Goal: Transaction & Acquisition: Purchase product/service

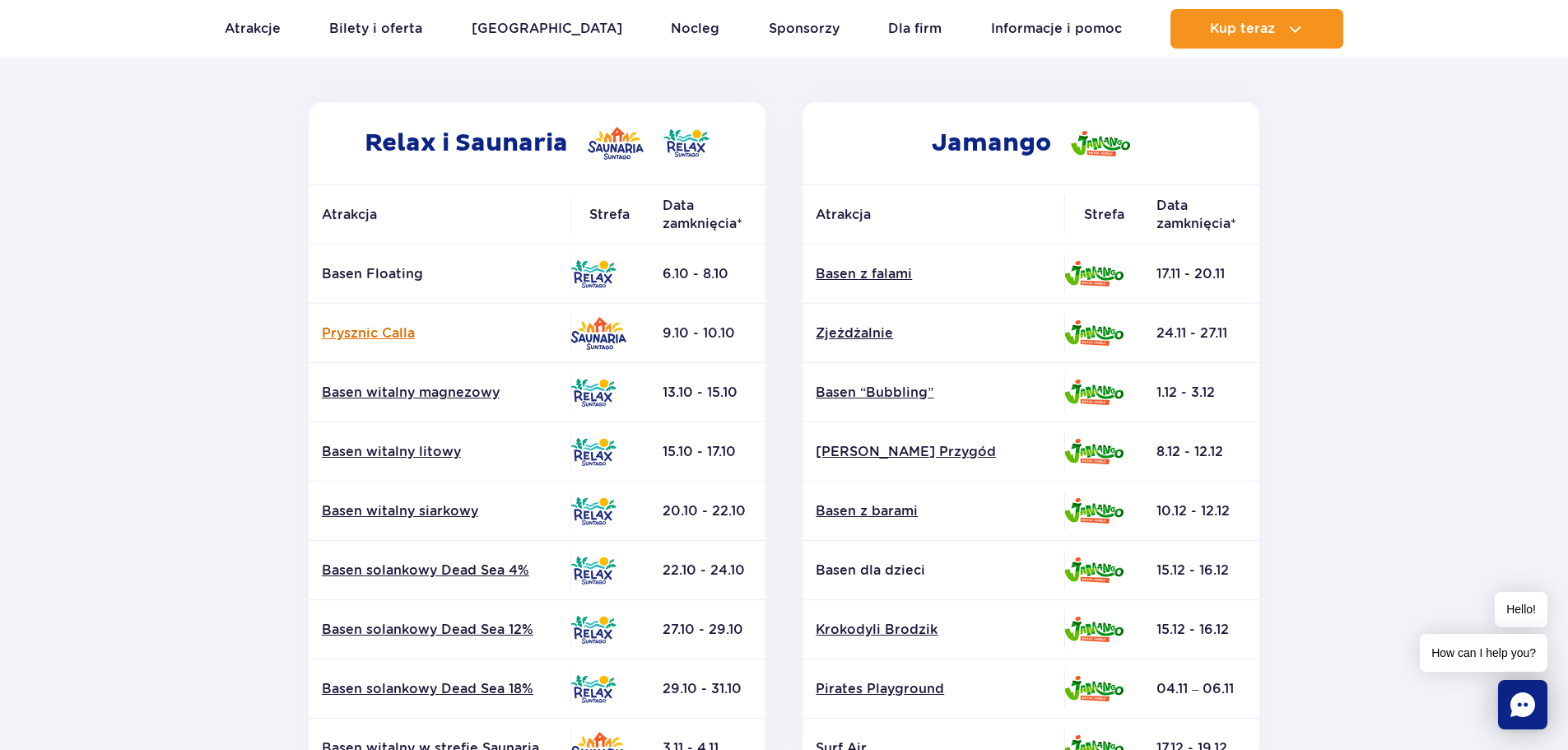
scroll to position [247, 0]
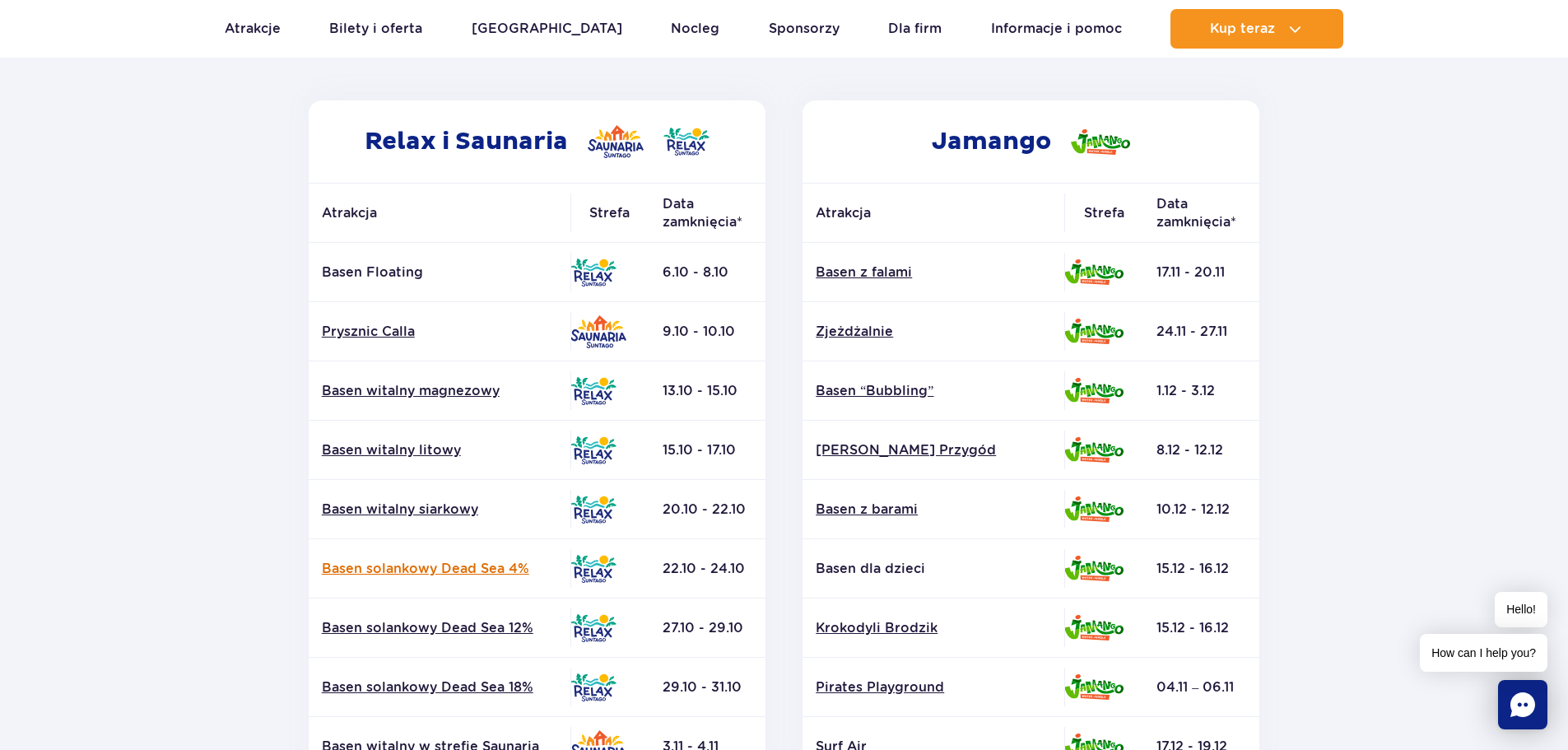
click at [382, 567] on link "Basen solankowy Dead Sea 4%" at bounding box center [439, 568] width 235 height 18
click at [337, 276] on p "Basen Floating" at bounding box center [439, 272] width 235 height 18
click at [345, 332] on link "Prysznic Calla" at bounding box center [439, 331] width 235 height 18
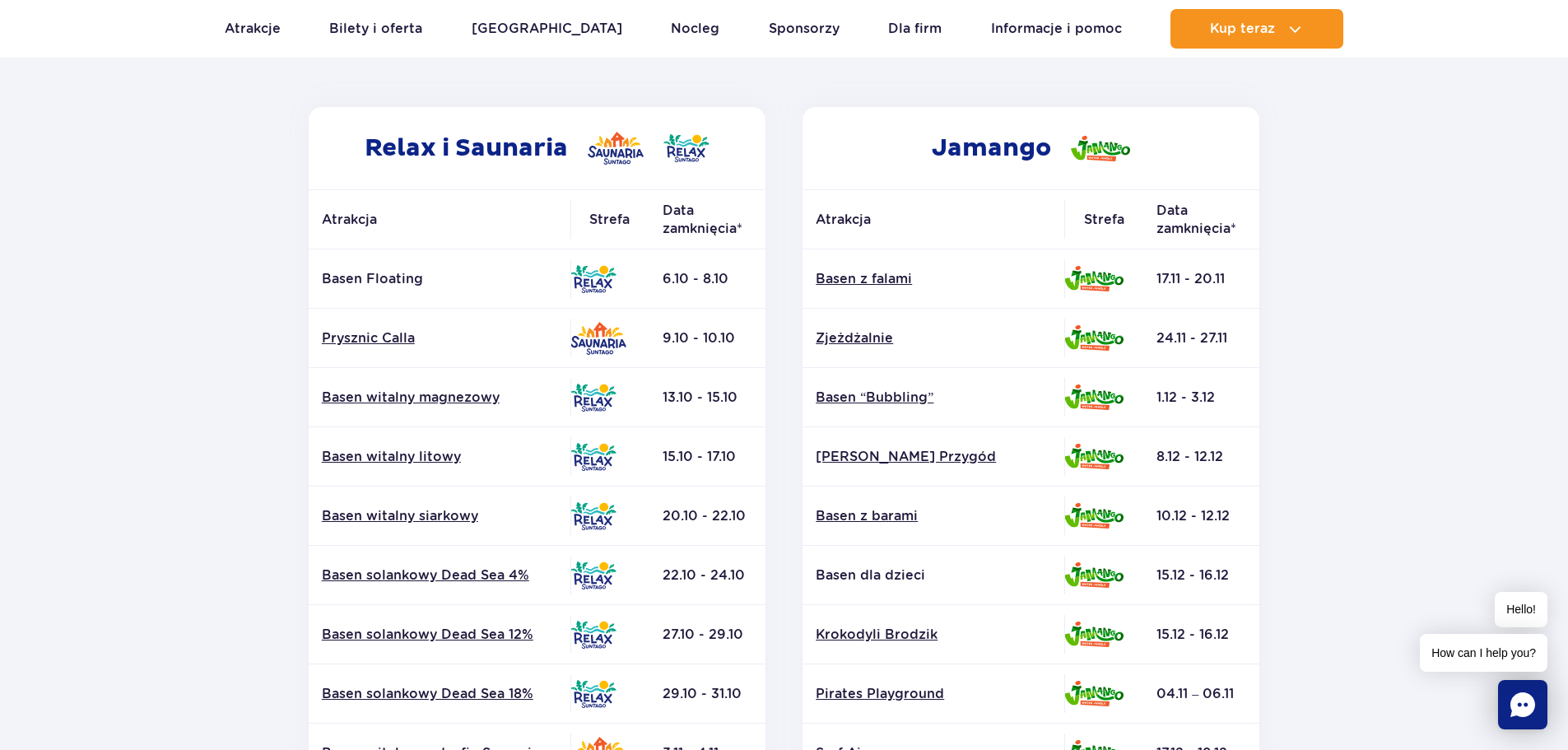
scroll to position [0, 0]
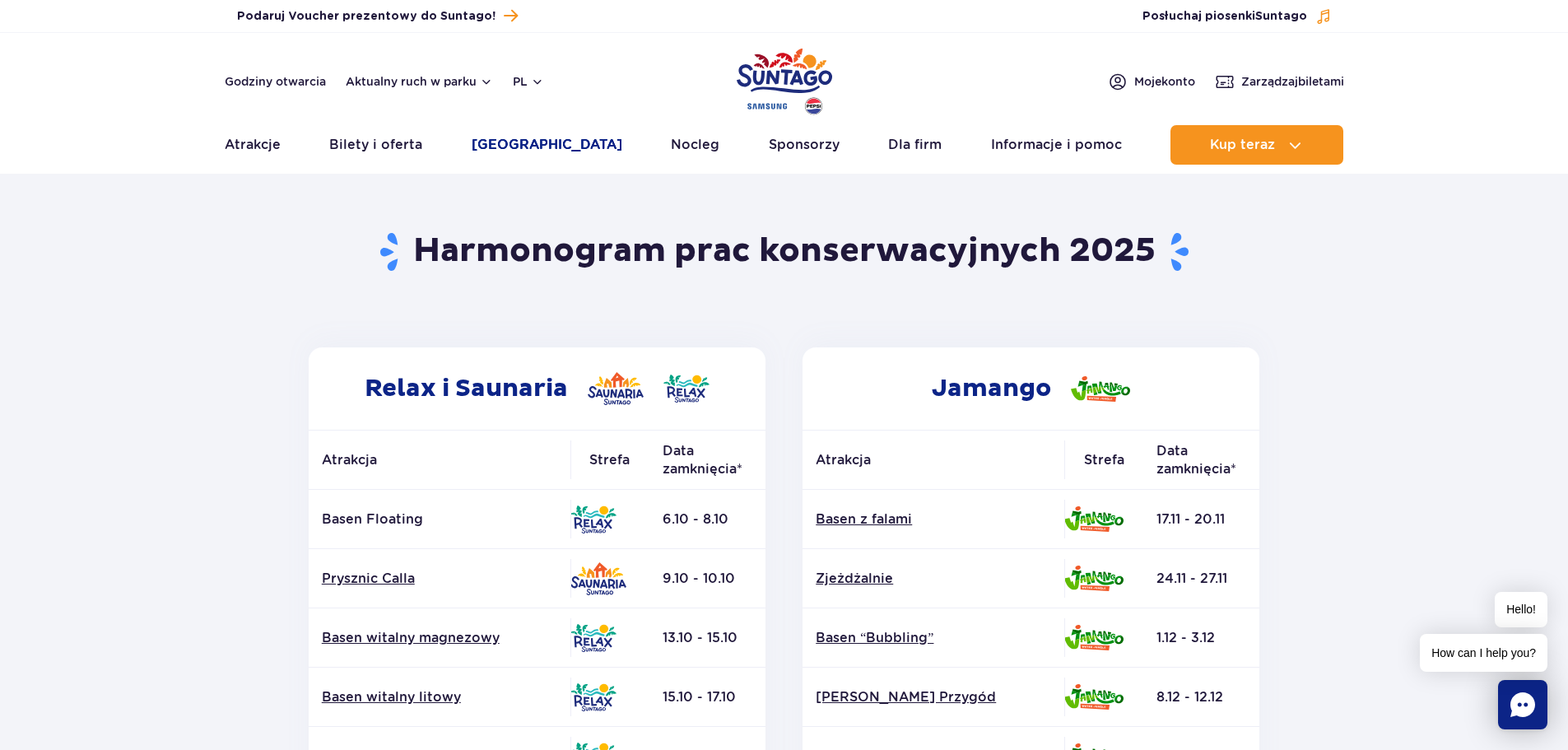
click at [493, 146] on link "[GEOGRAPHIC_DATA]" at bounding box center [547, 144] width 151 height 40
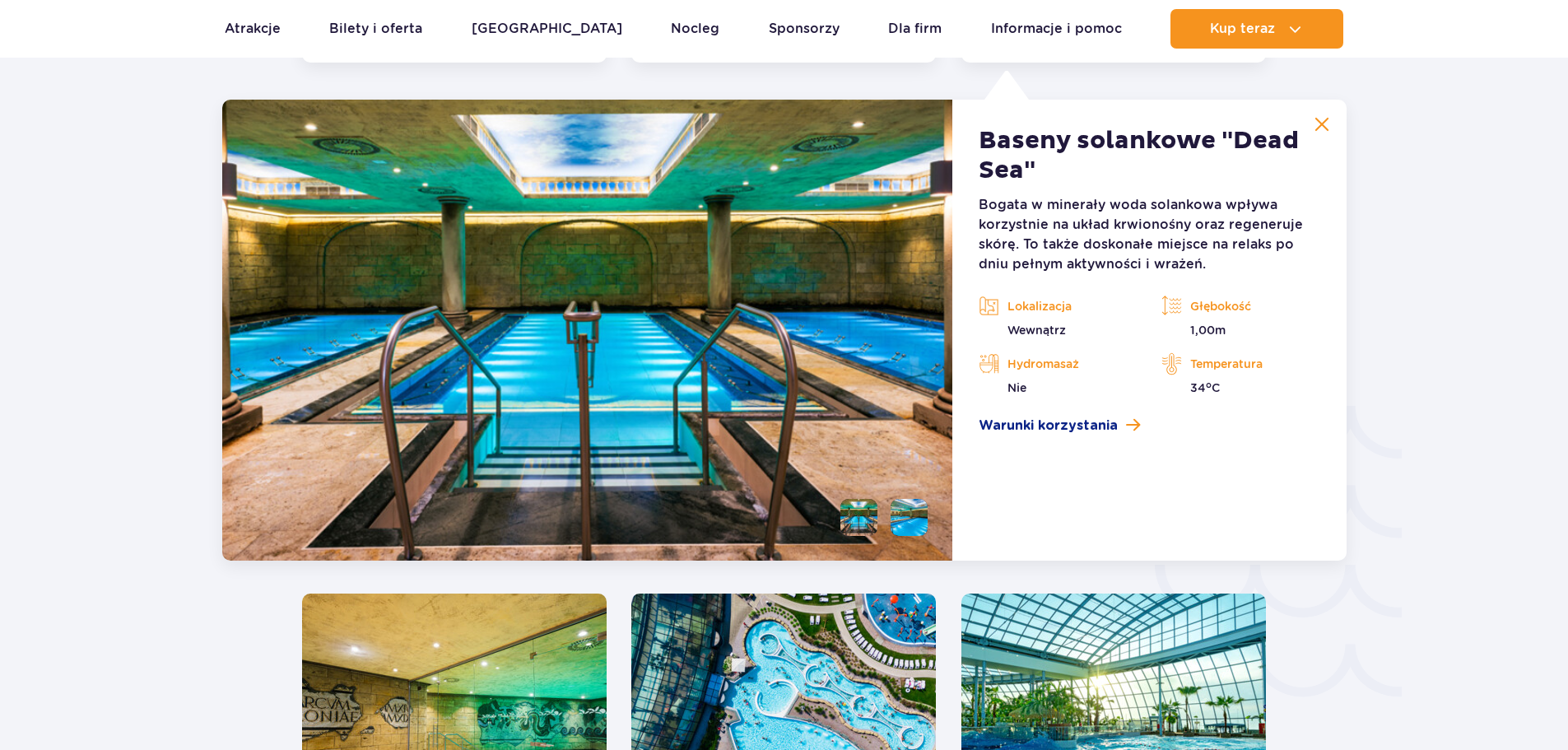
scroll to position [2435, 0]
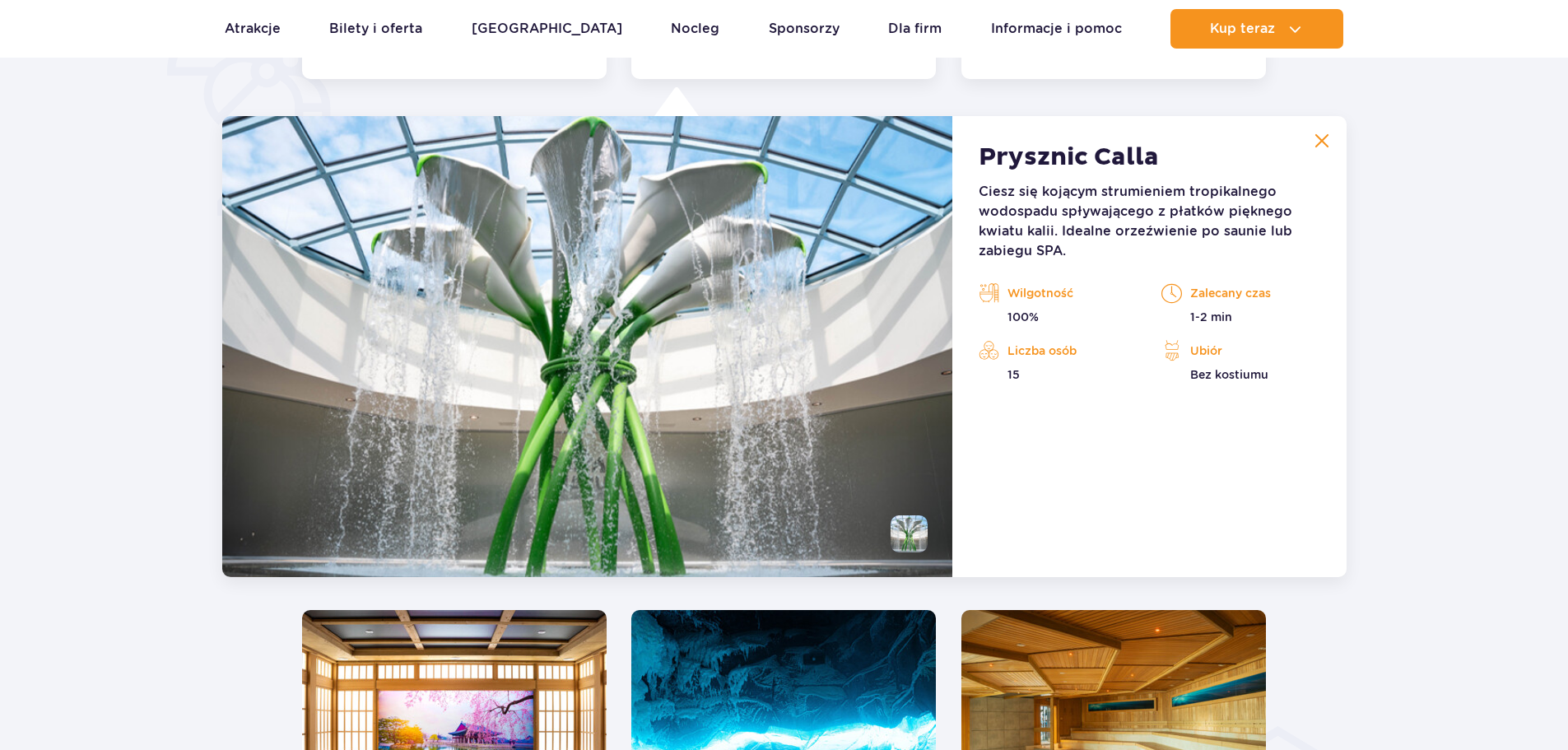
scroll to position [1379, 0]
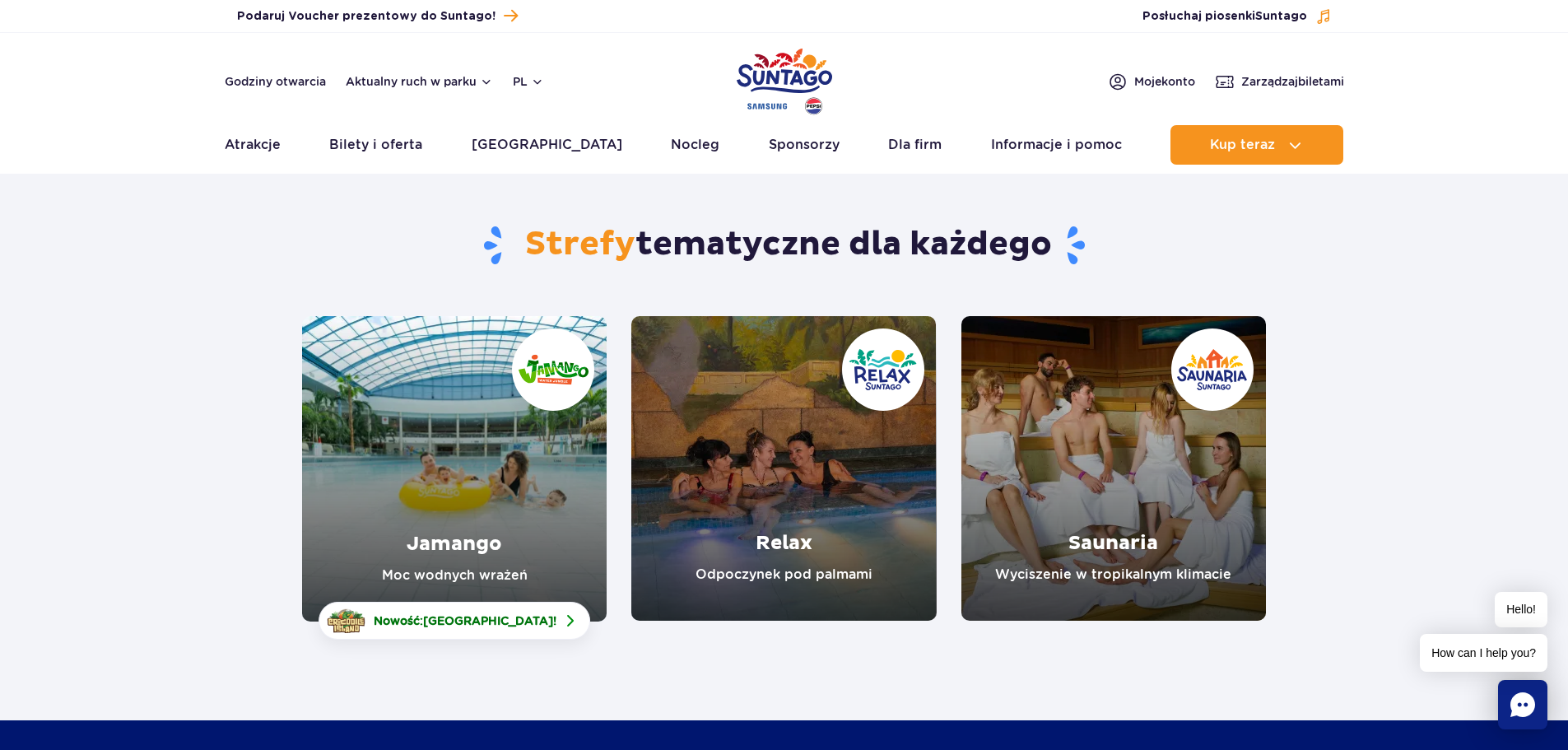
click at [1174, 473] on link "Saunaria" at bounding box center [1113, 468] width 305 height 305
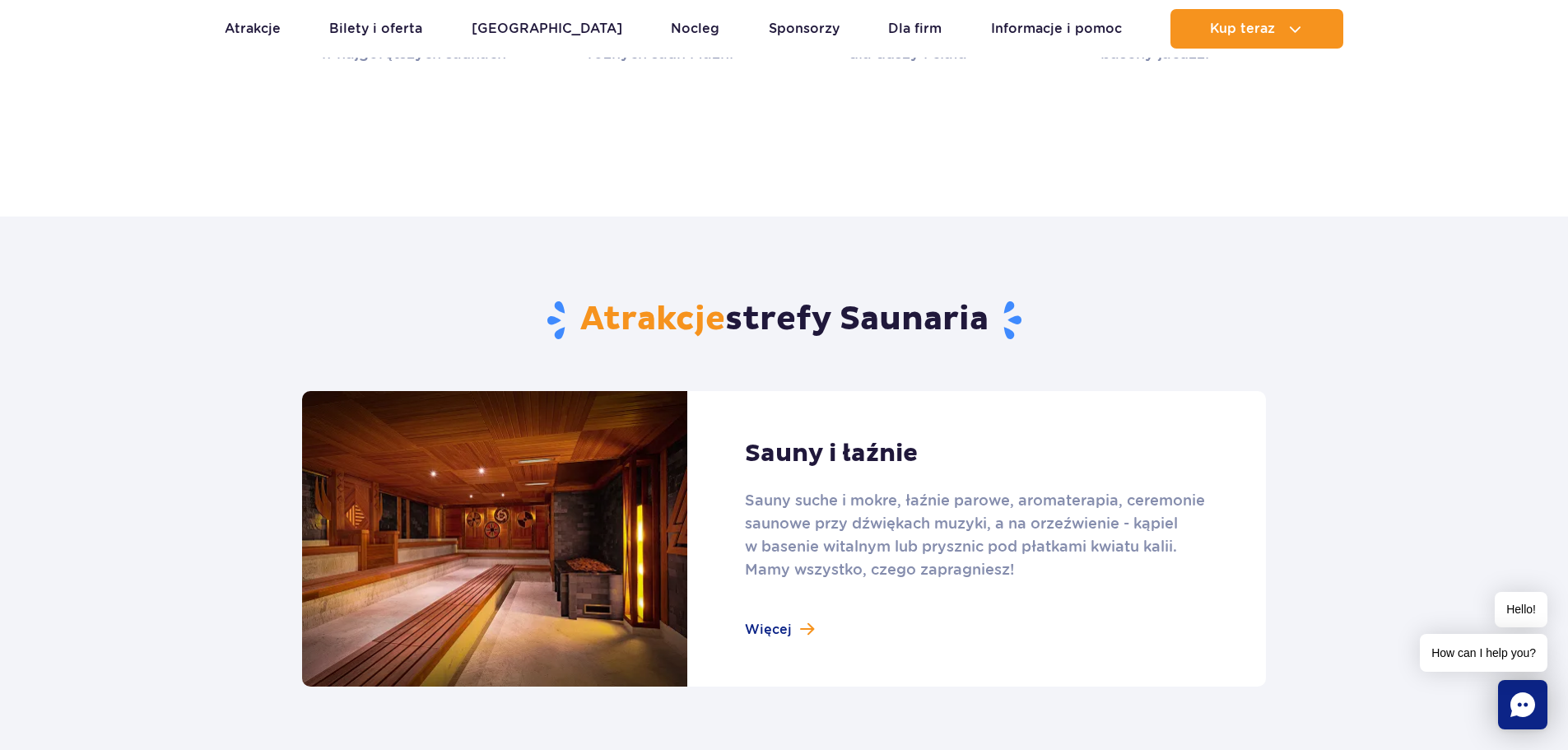
scroll to position [740, 0]
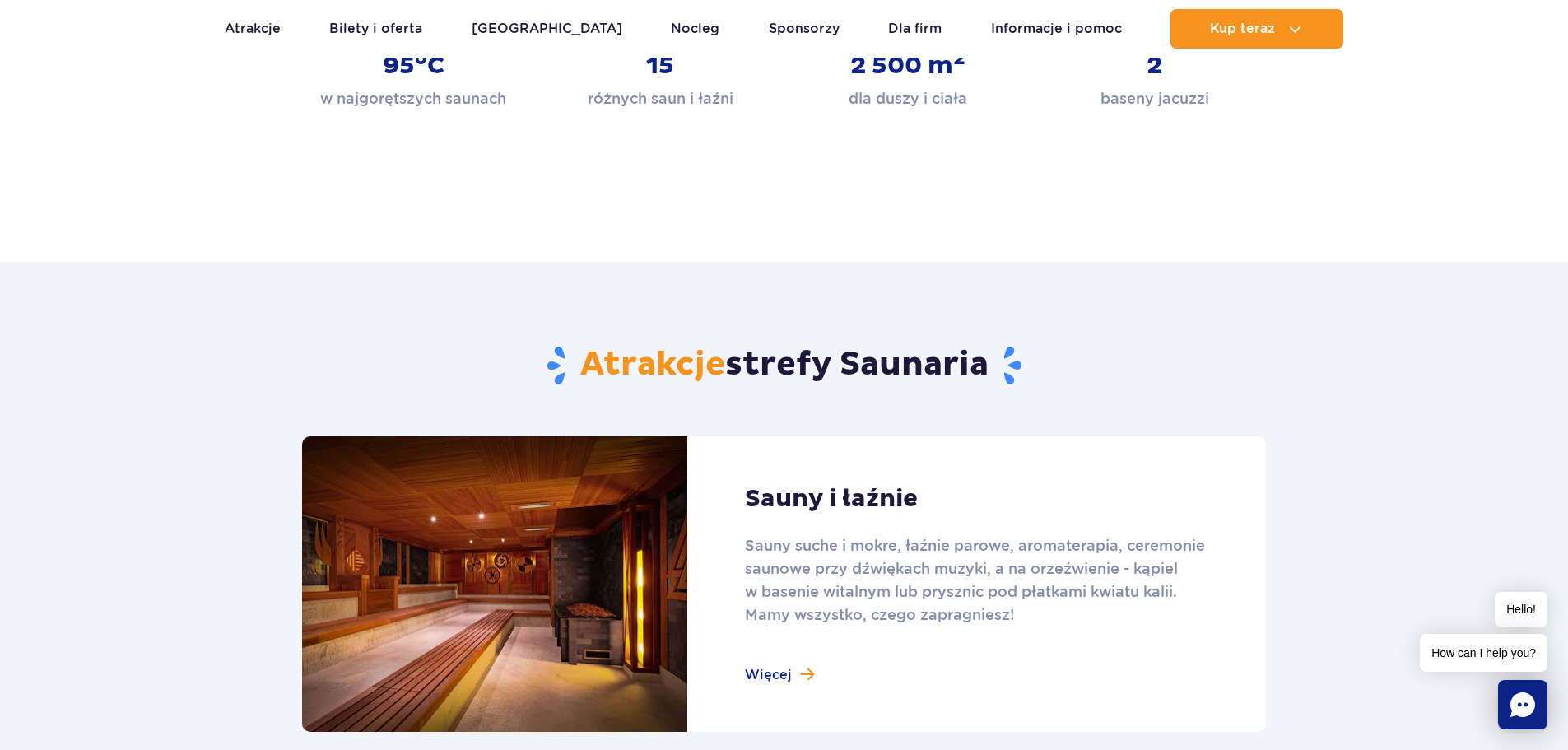
click at [780, 664] on link at bounding box center [784, 584] width 964 height 295
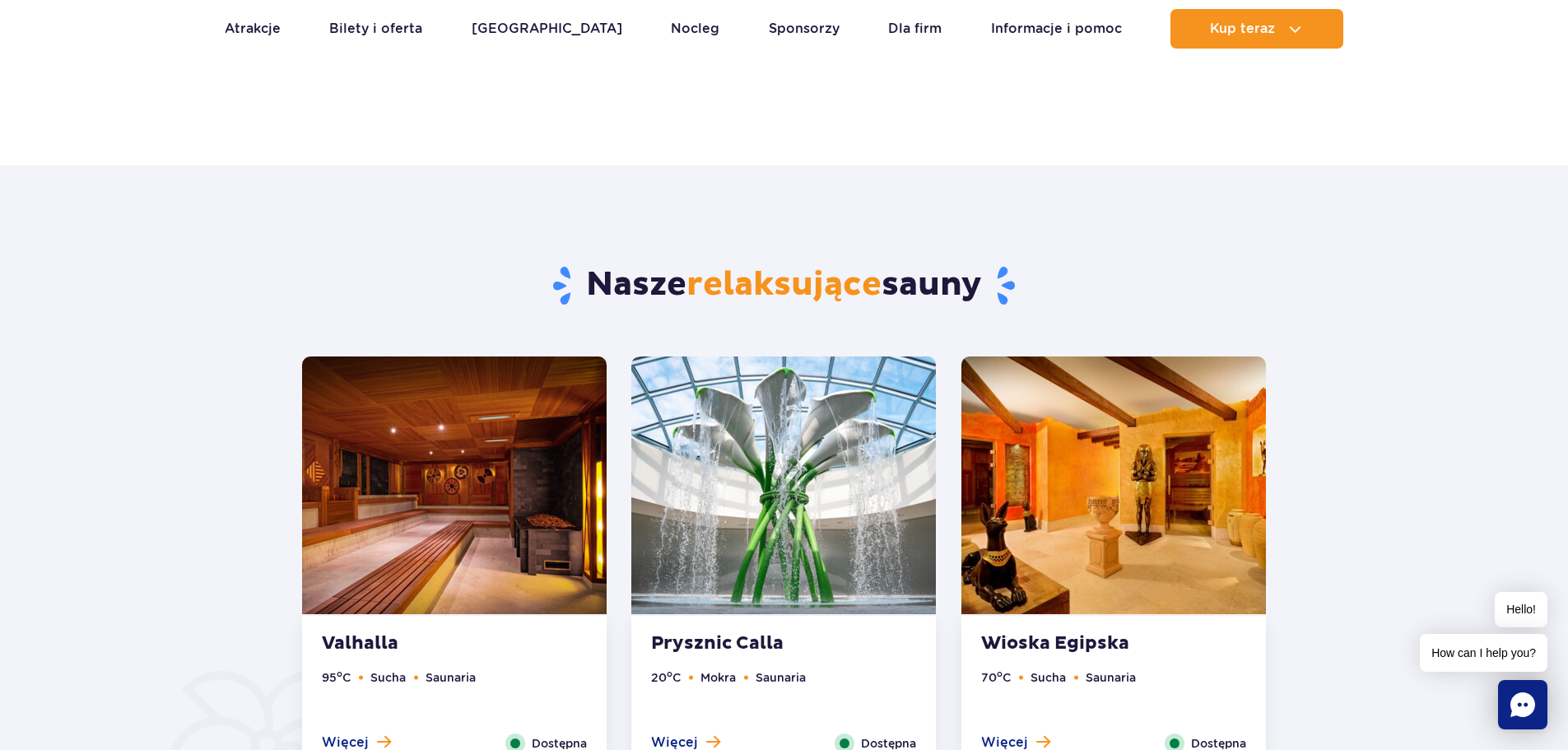
scroll to position [906, 0]
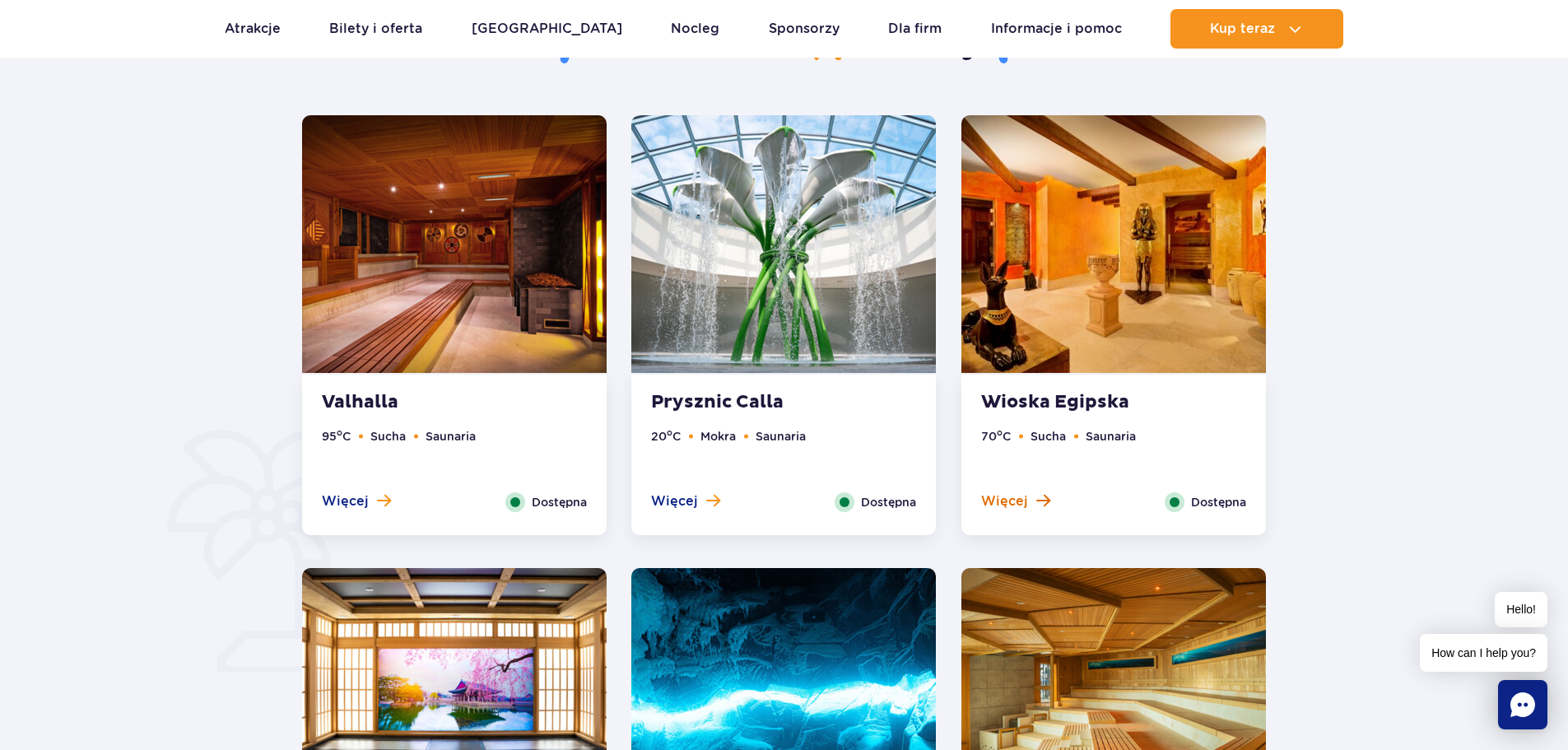
click at [1004, 498] on span "Więcej" at bounding box center [1005, 501] width 46 height 18
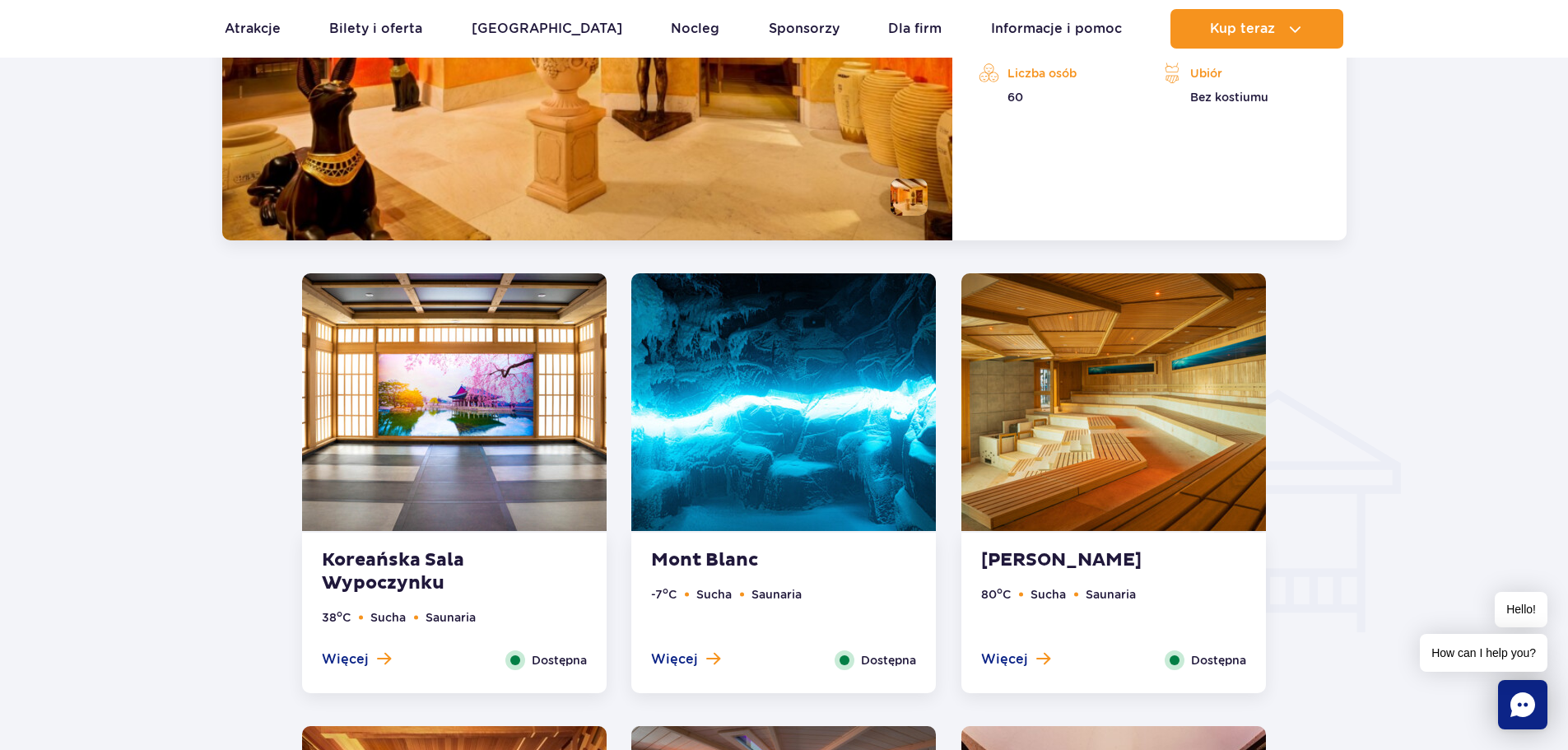
scroll to position [1708, 0]
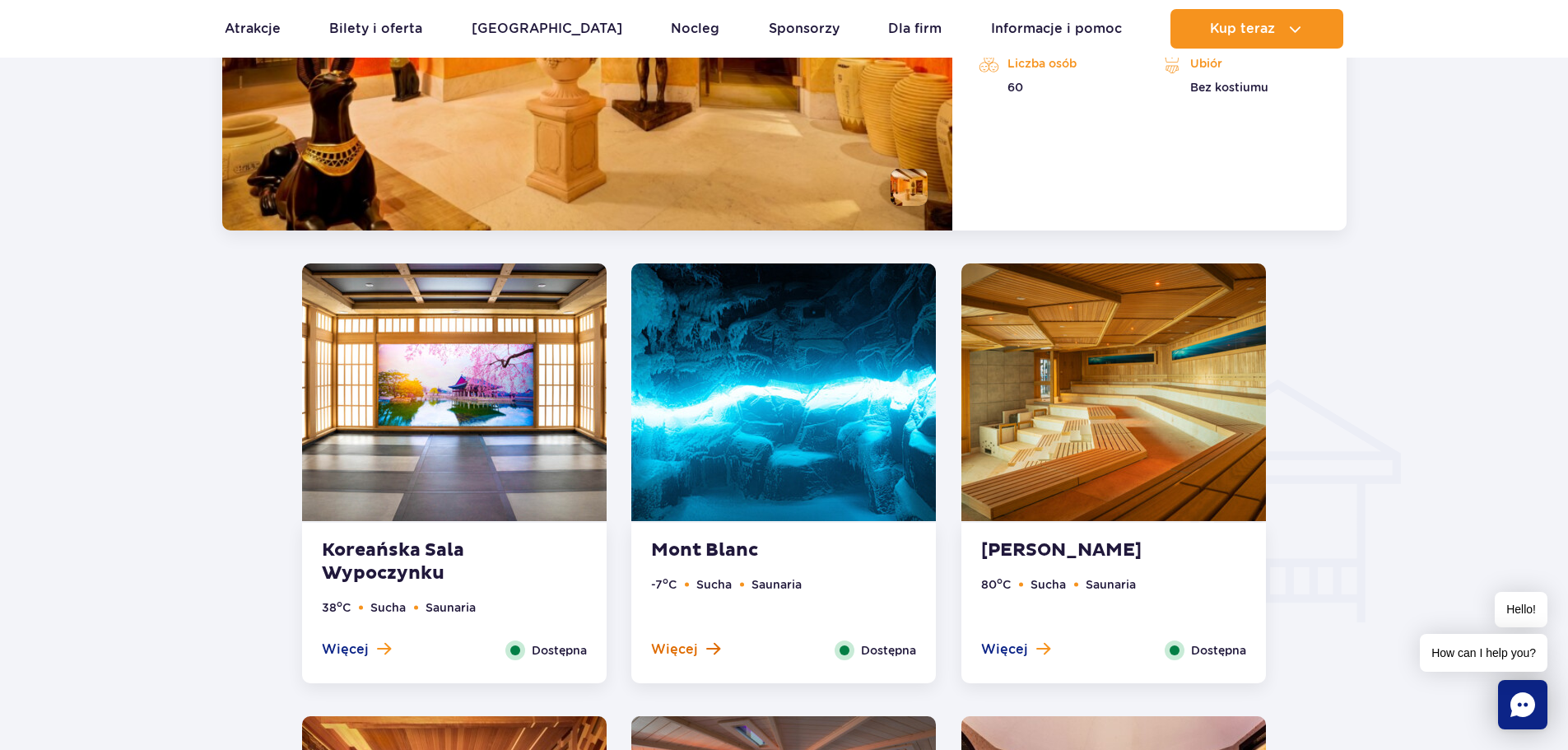
click at [713, 645] on span at bounding box center [713, 648] width 14 height 15
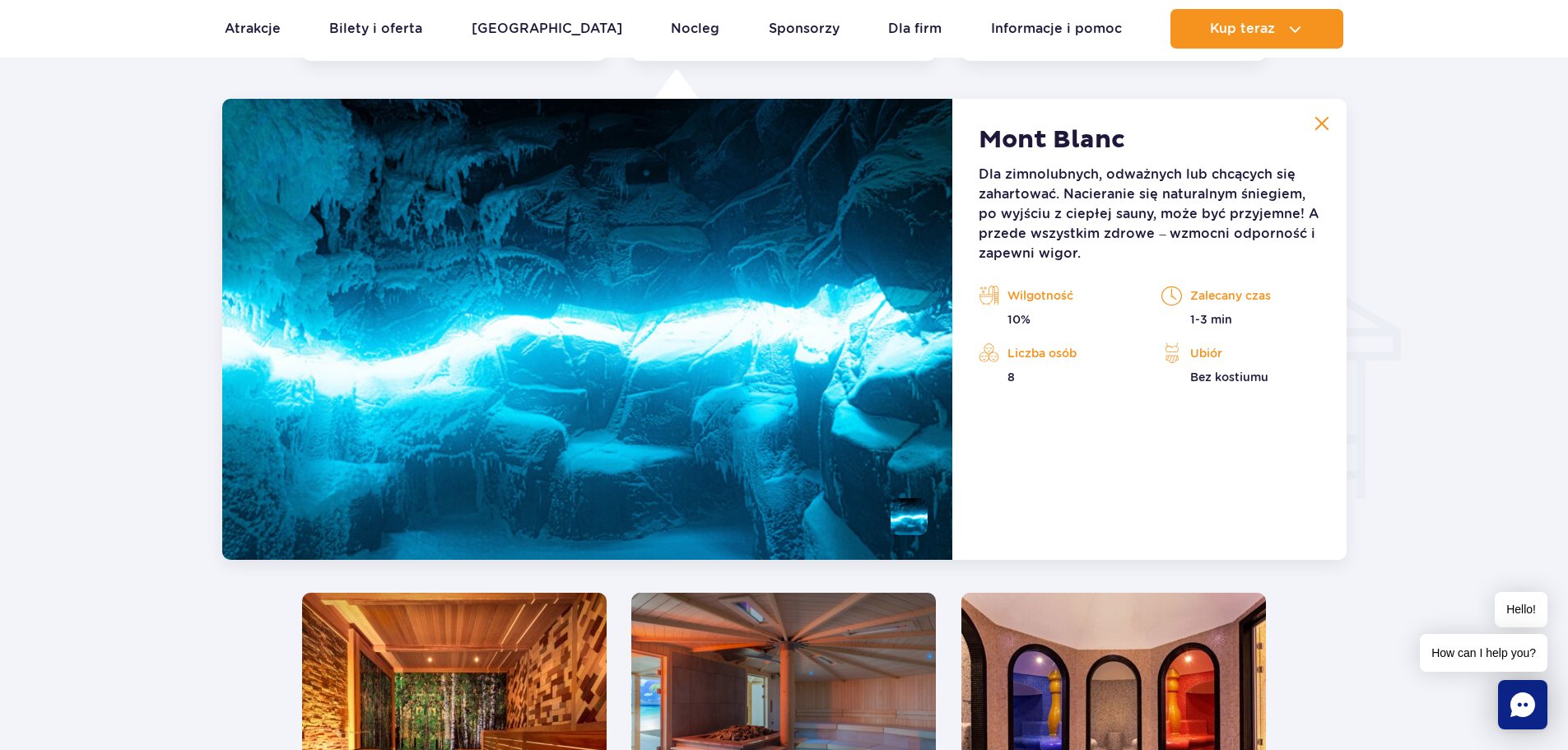
scroll to position [2161, 0]
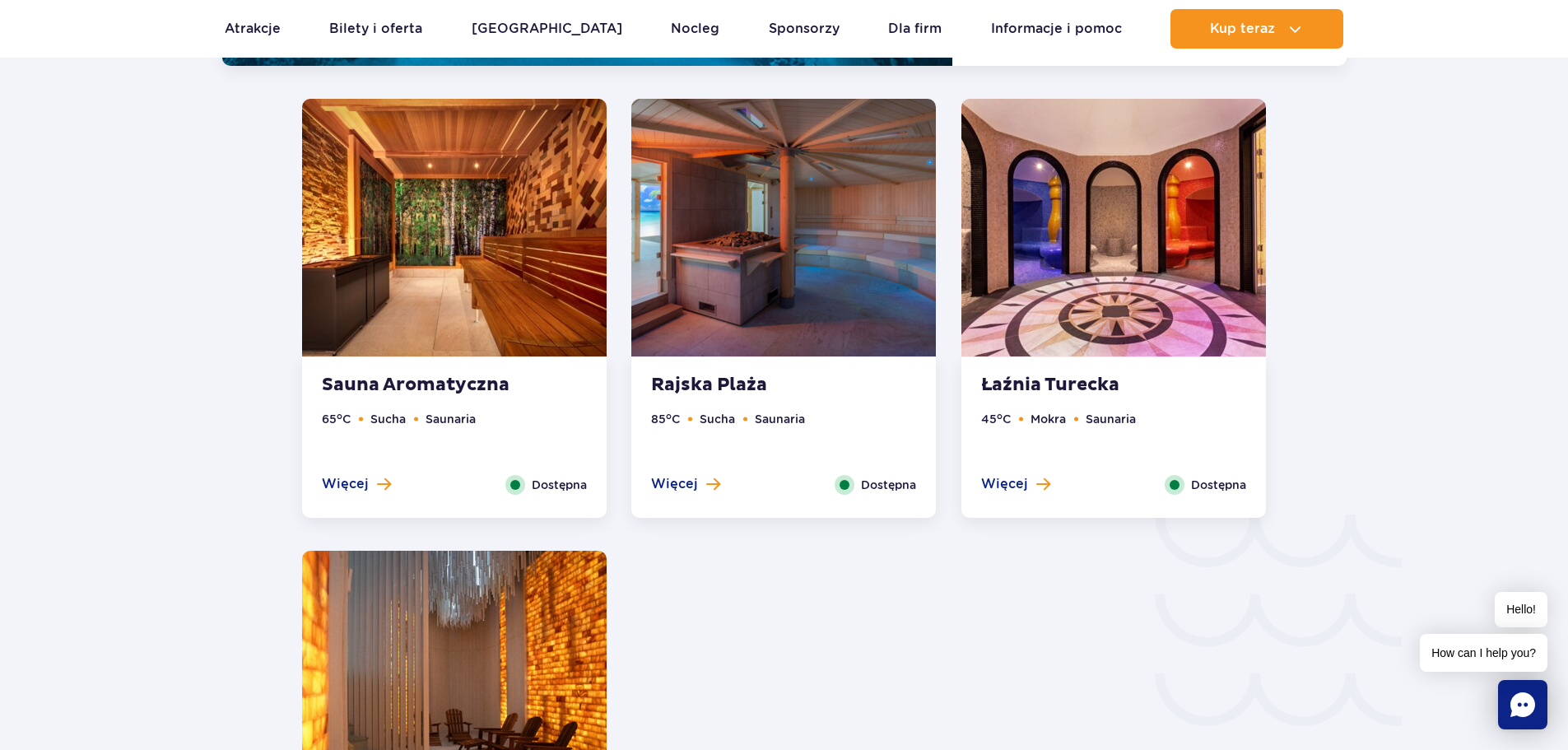
click at [993, 470] on ul "45 o C Mokra Saunaria" at bounding box center [1114, 442] width 265 height 65
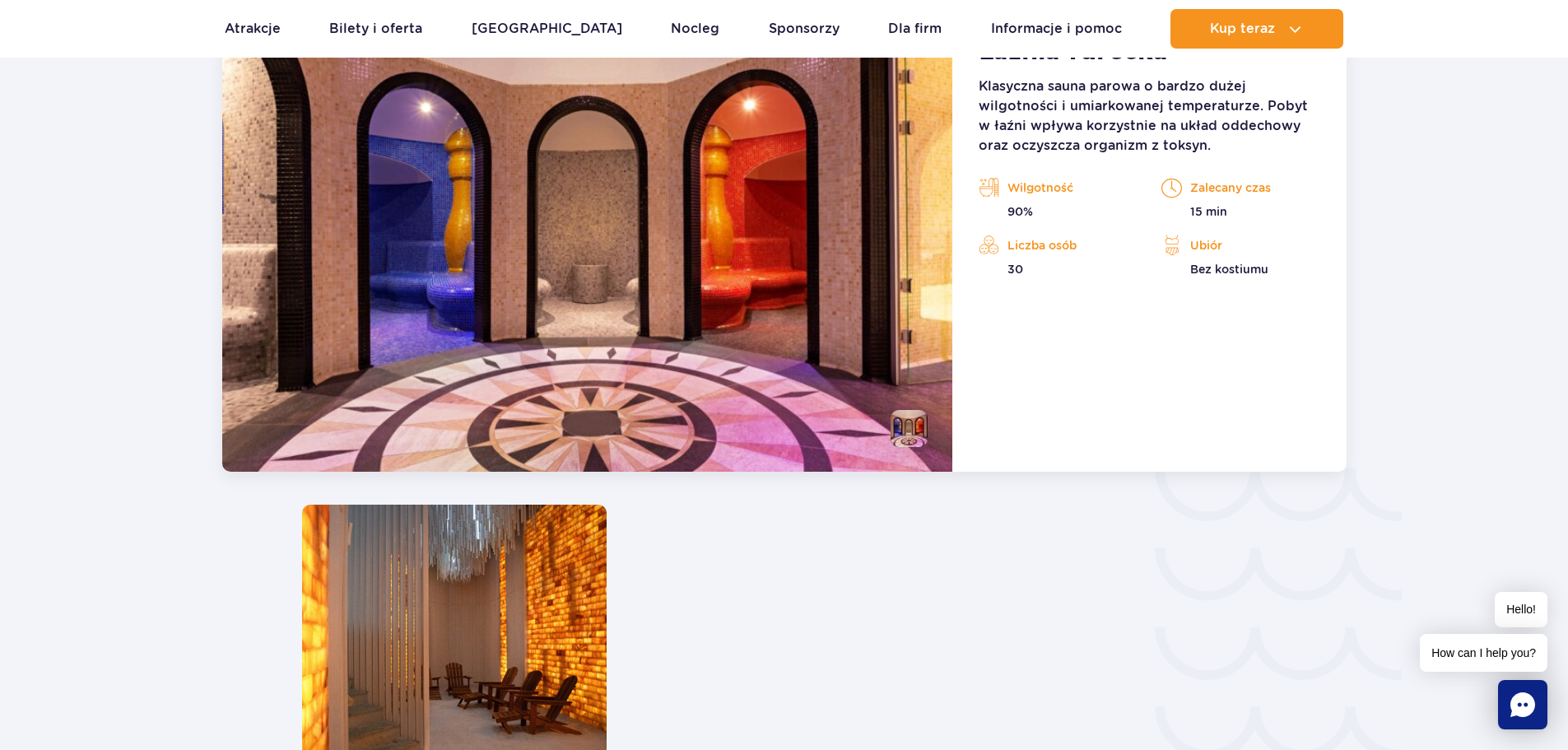
scroll to position [2118, 0]
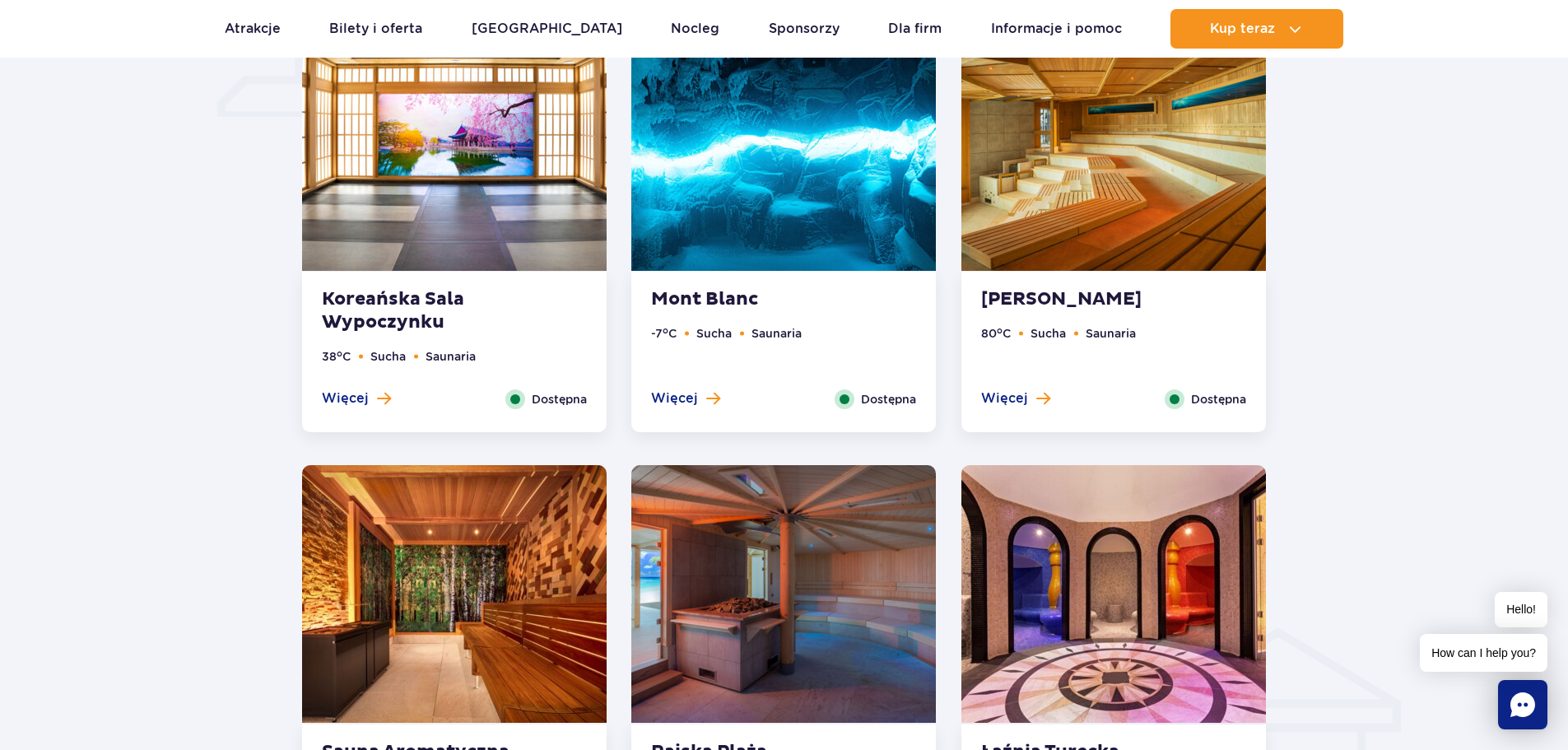
scroll to position [719, 0]
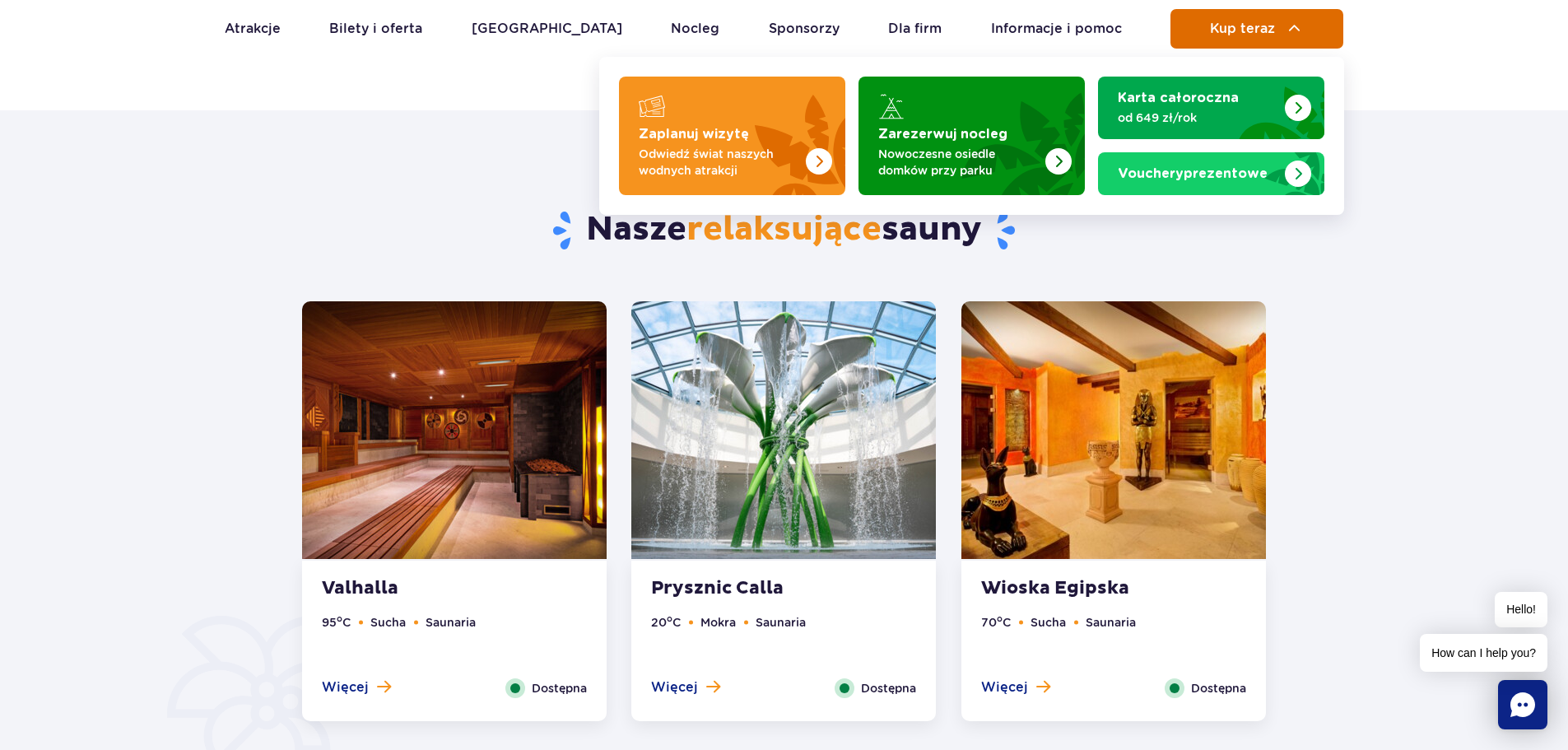
click at [1230, 19] on button "Kup teraz" at bounding box center [1256, 28] width 173 height 40
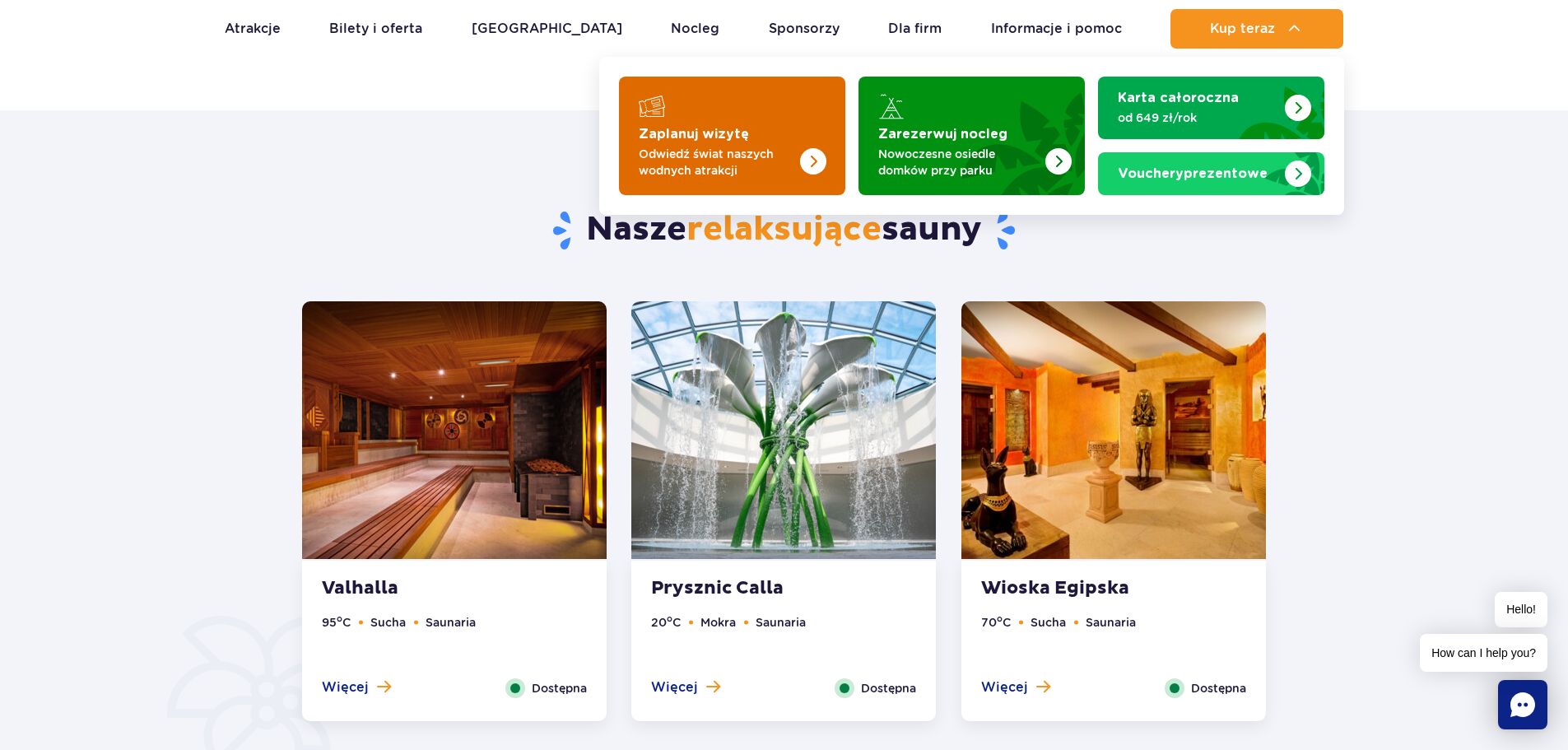
click at [727, 146] on p "Odwiedź świat naszych wodnych atrakcji" at bounding box center [719, 163] width 161 height 33
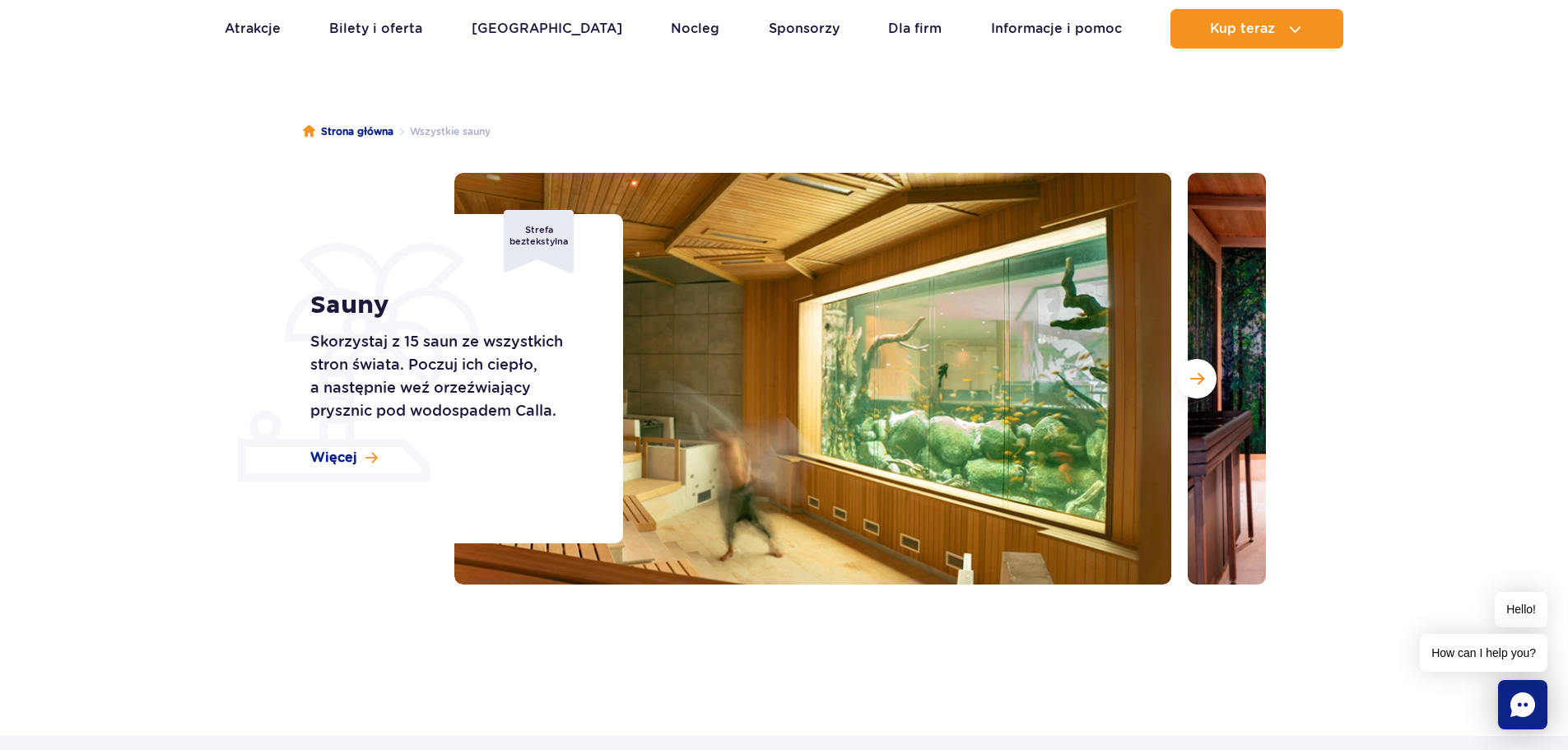
scroll to position [0, 0]
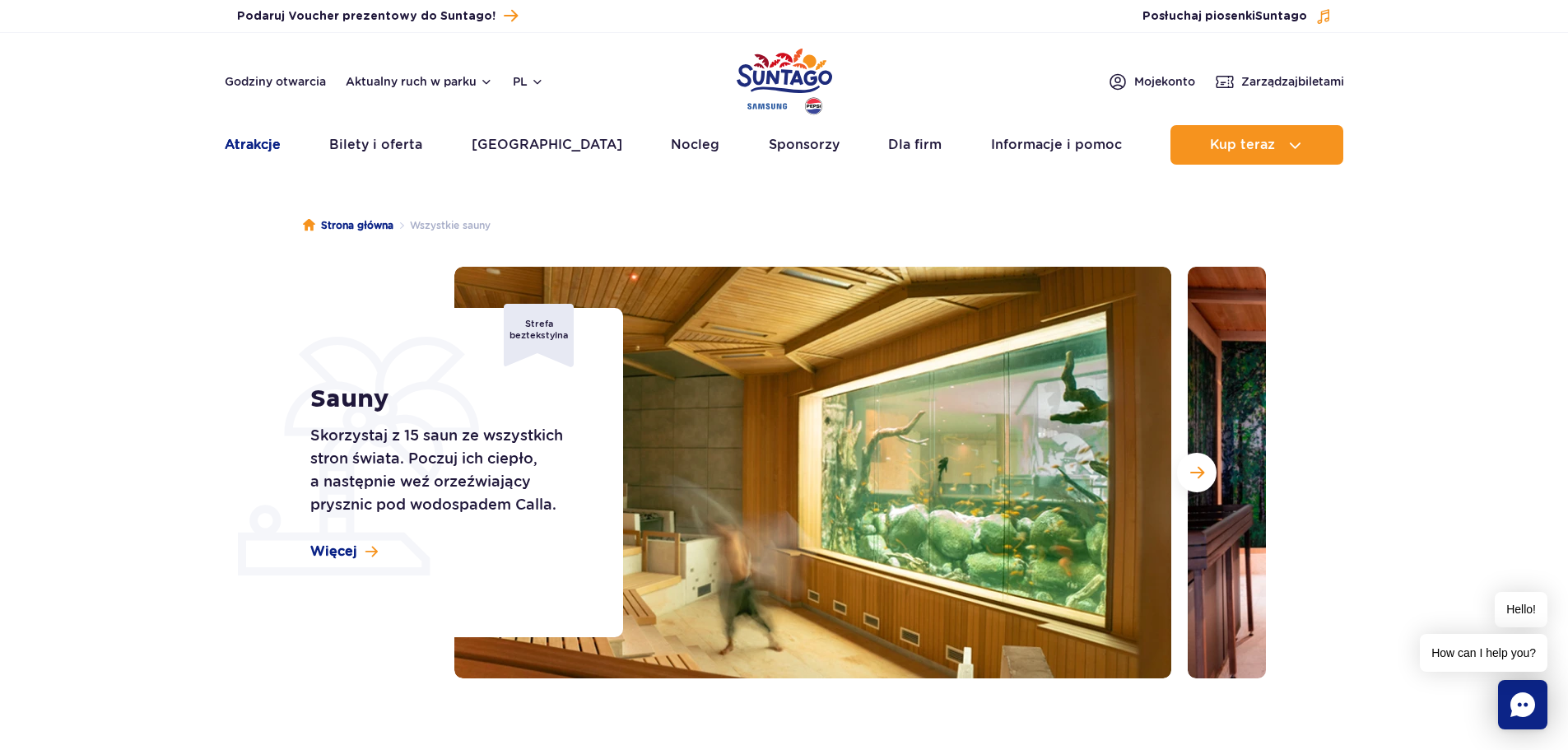
click at [256, 137] on link "Atrakcje" at bounding box center [253, 144] width 56 height 40
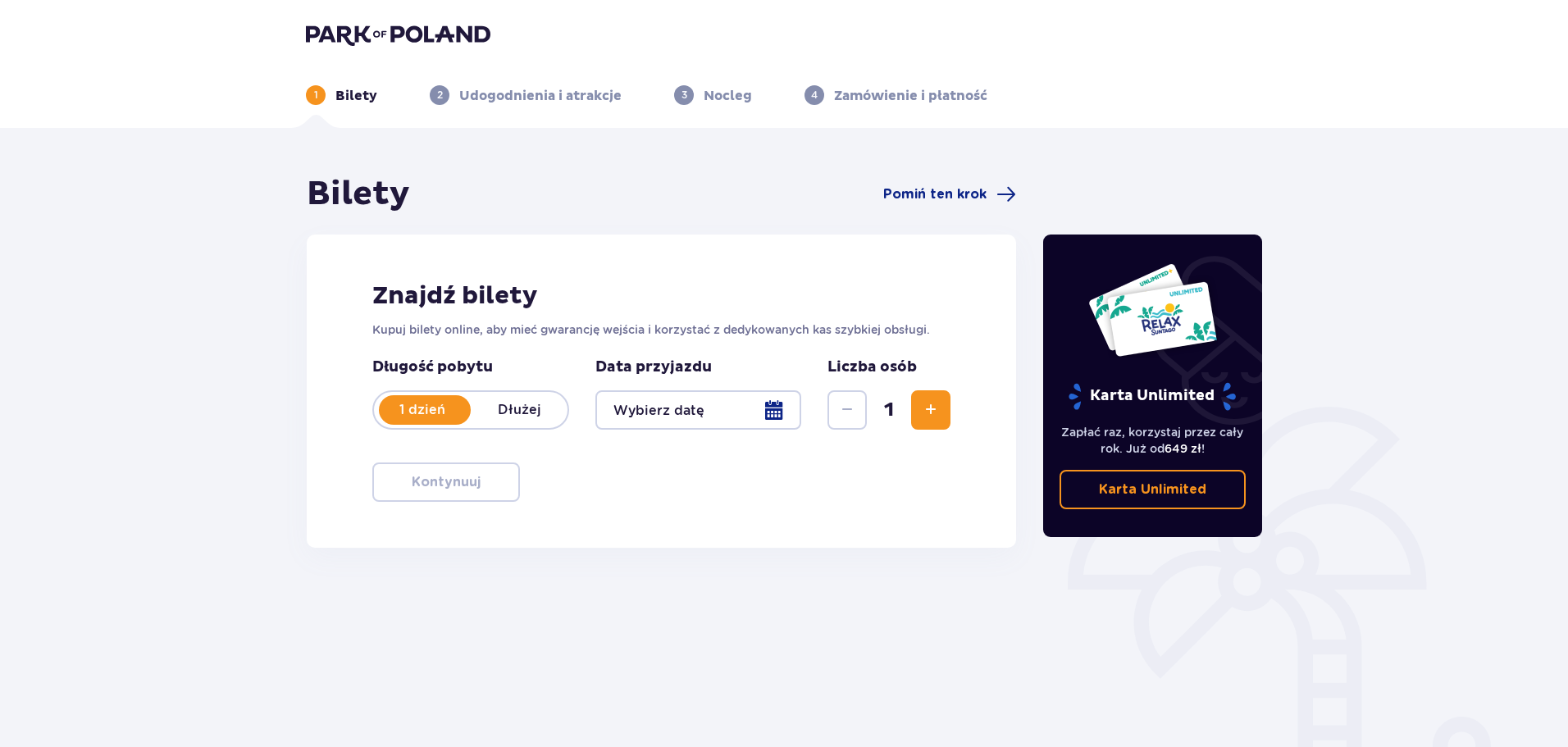
click at [678, 415] on div at bounding box center [697, 410] width 205 height 40
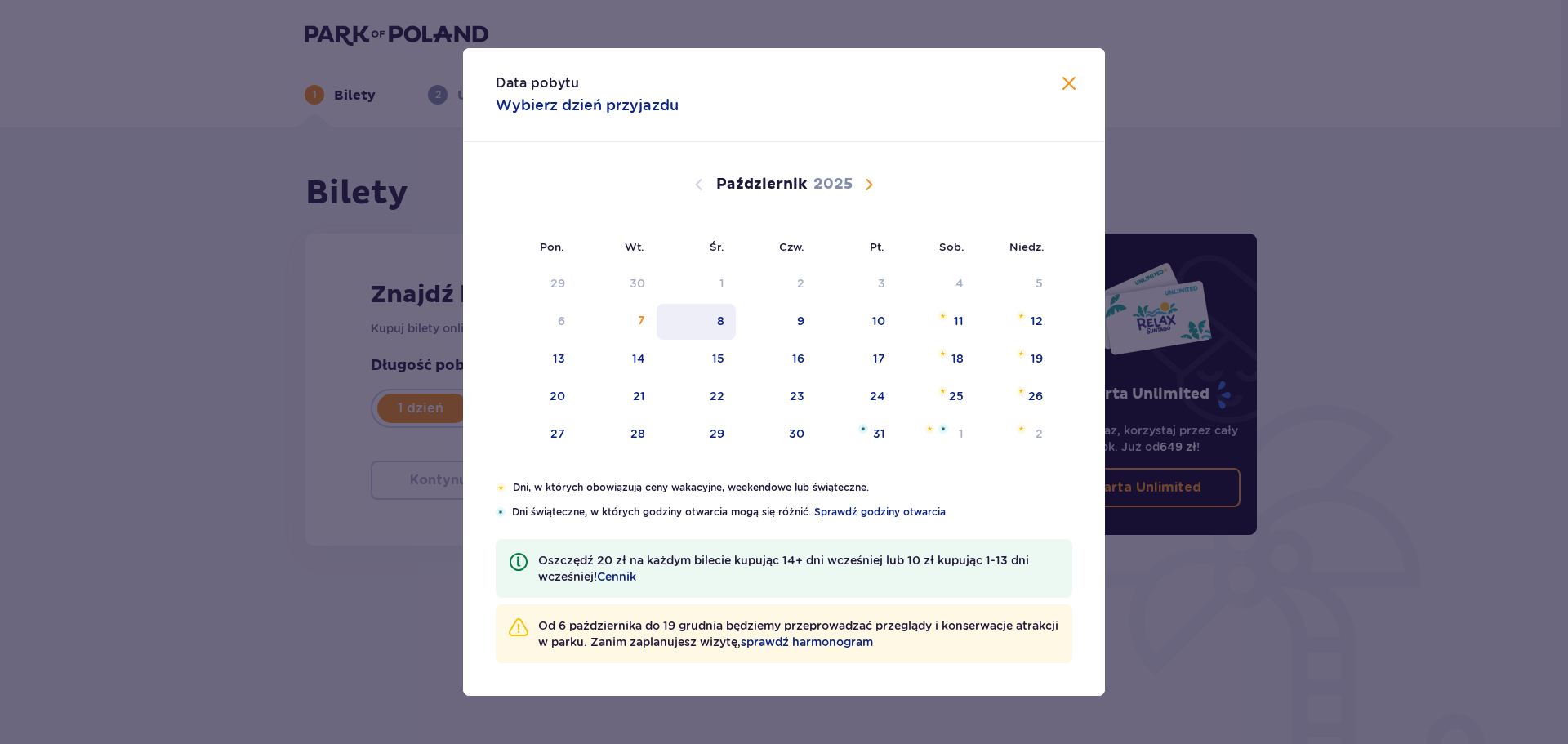
click at [717, 317] on div "8" at bounding box center [696, 321] width 79 height 36
type input "[DATE]"
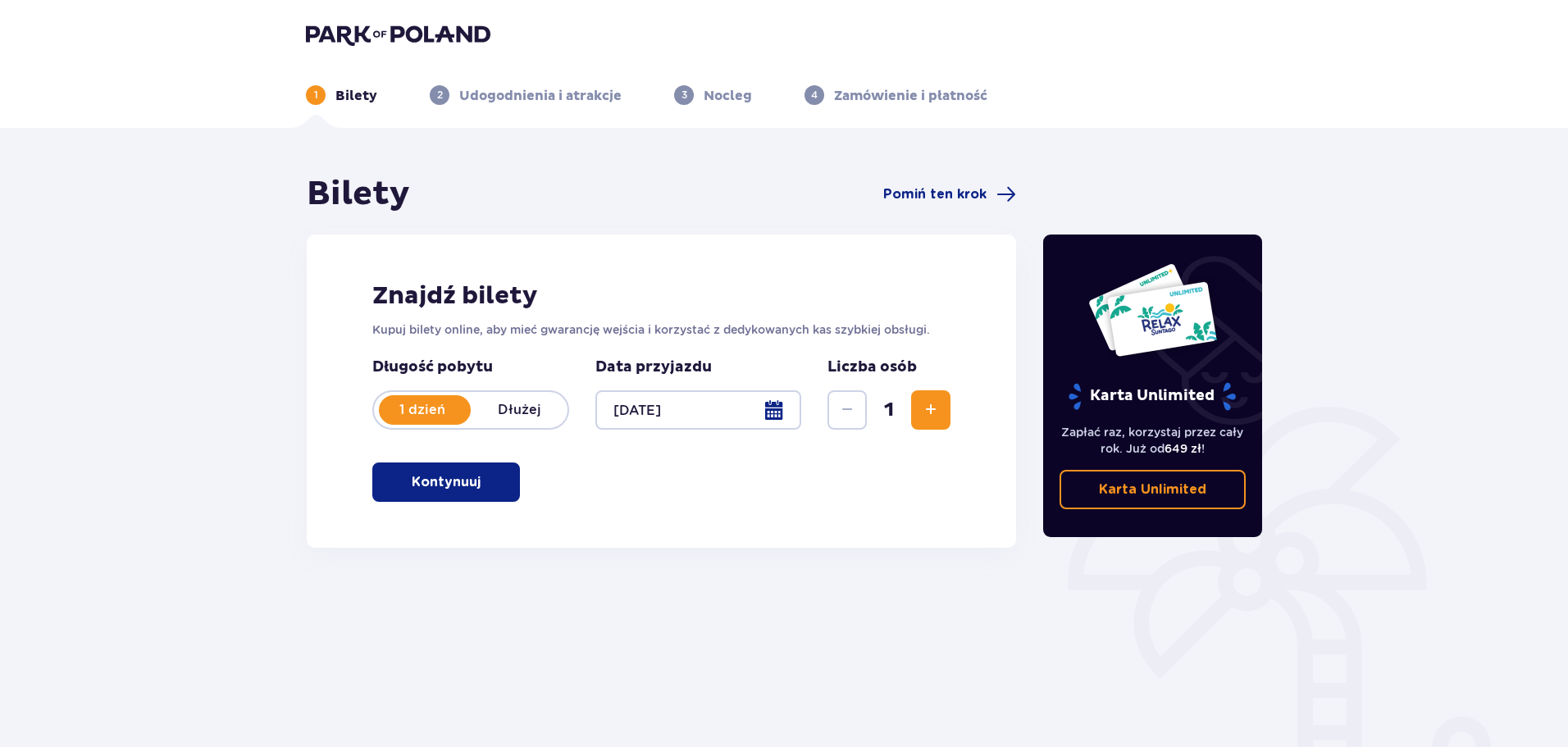
click at [941, 412] on button "Zwiększ" at bounding box center [931, 410] width 40 height 40
click at [412, 491] on p "Kontynuuj" at bounding box center [446, 482] width 68 height 18
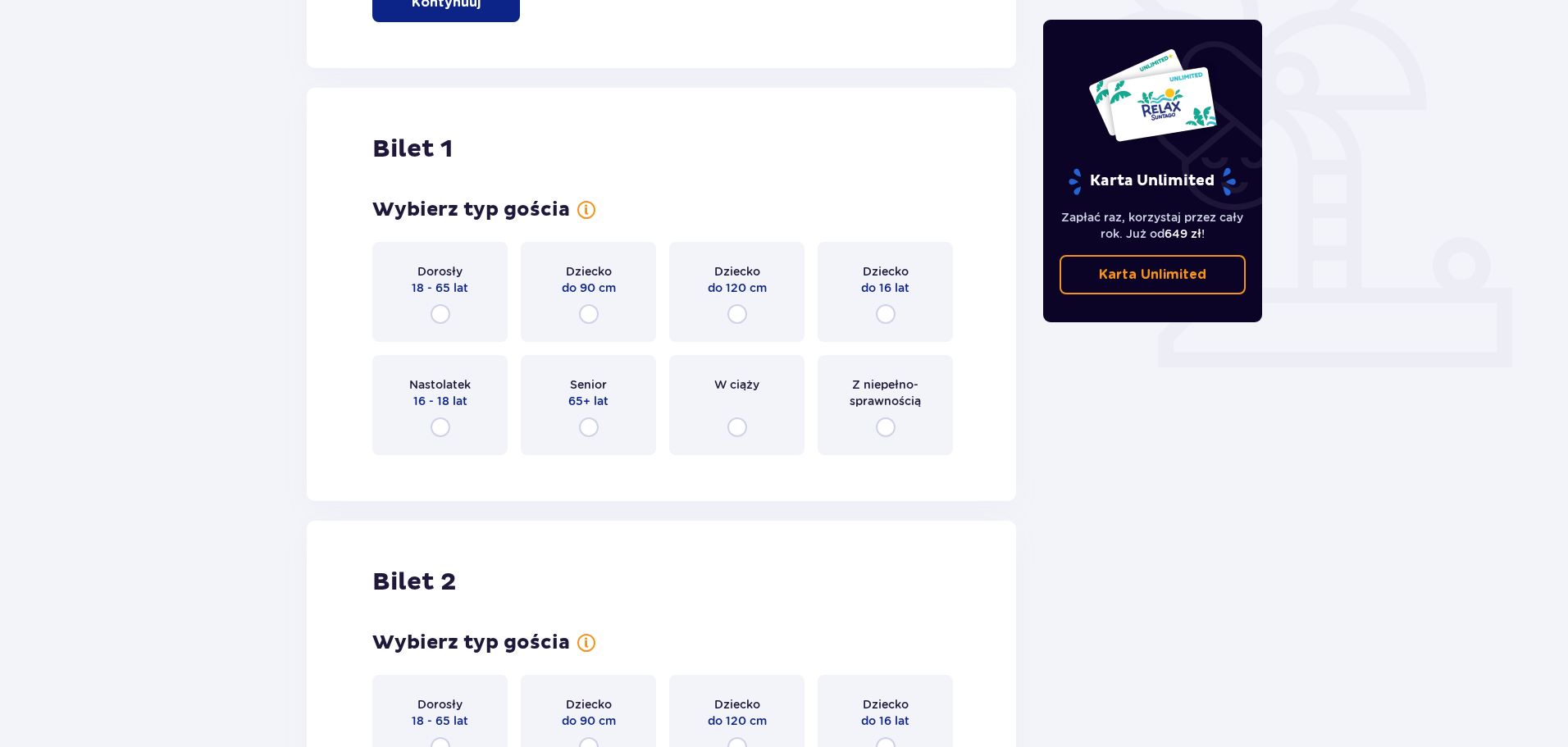
scroll to position [547, 0]
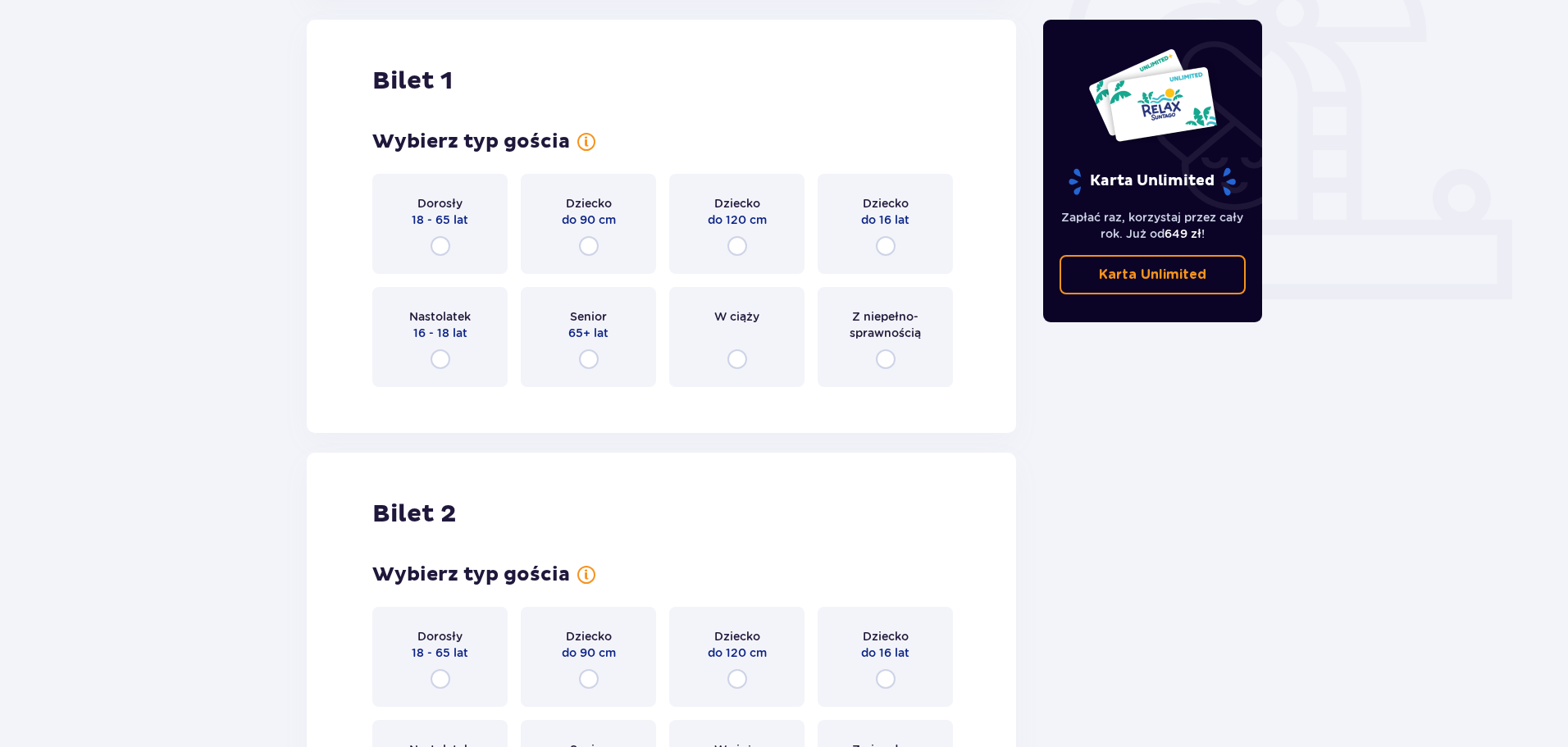
click at [437, 249] on input "radio" at bounding box center [441, 246] width 19 height 19
radio input "true"
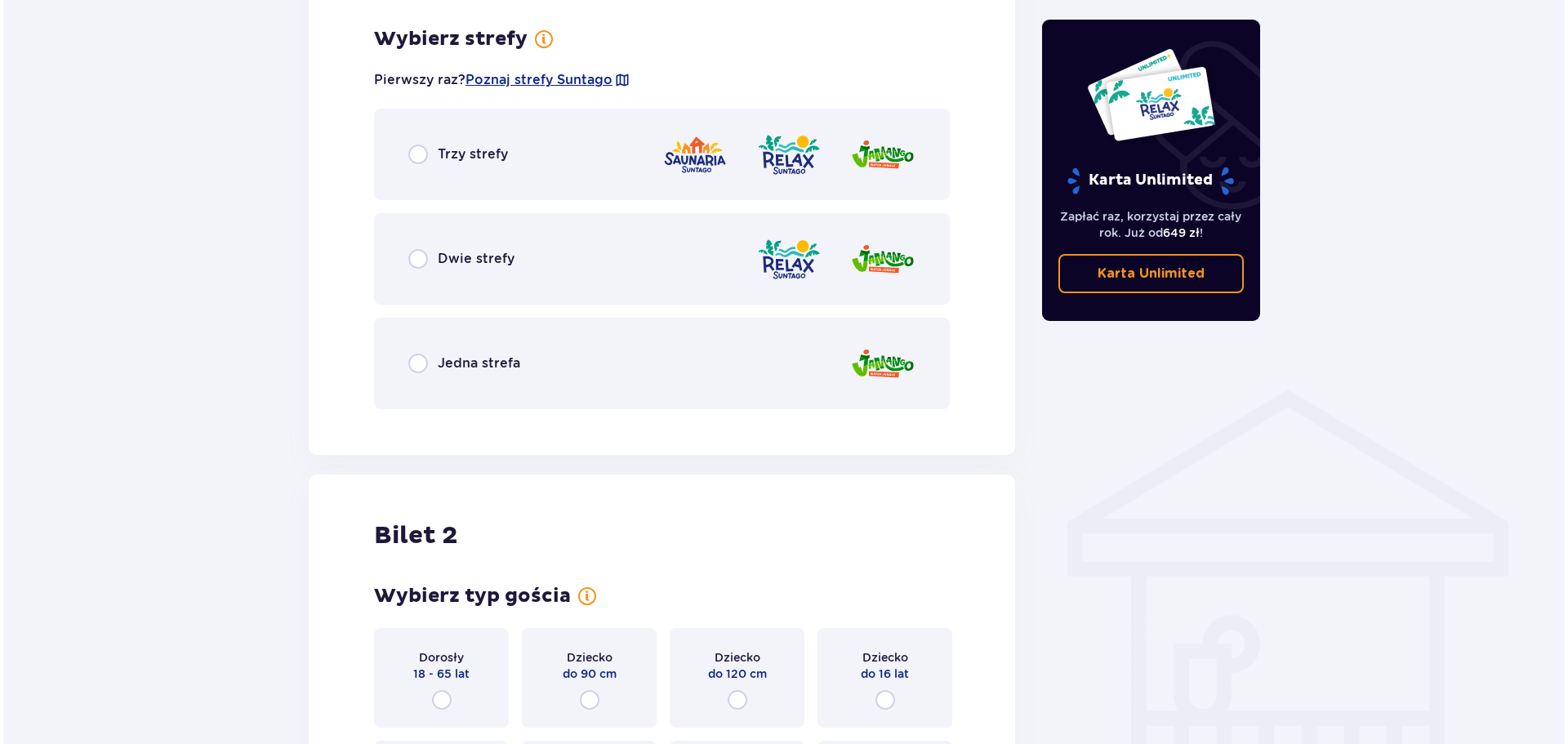
scroll to position [944, 0]
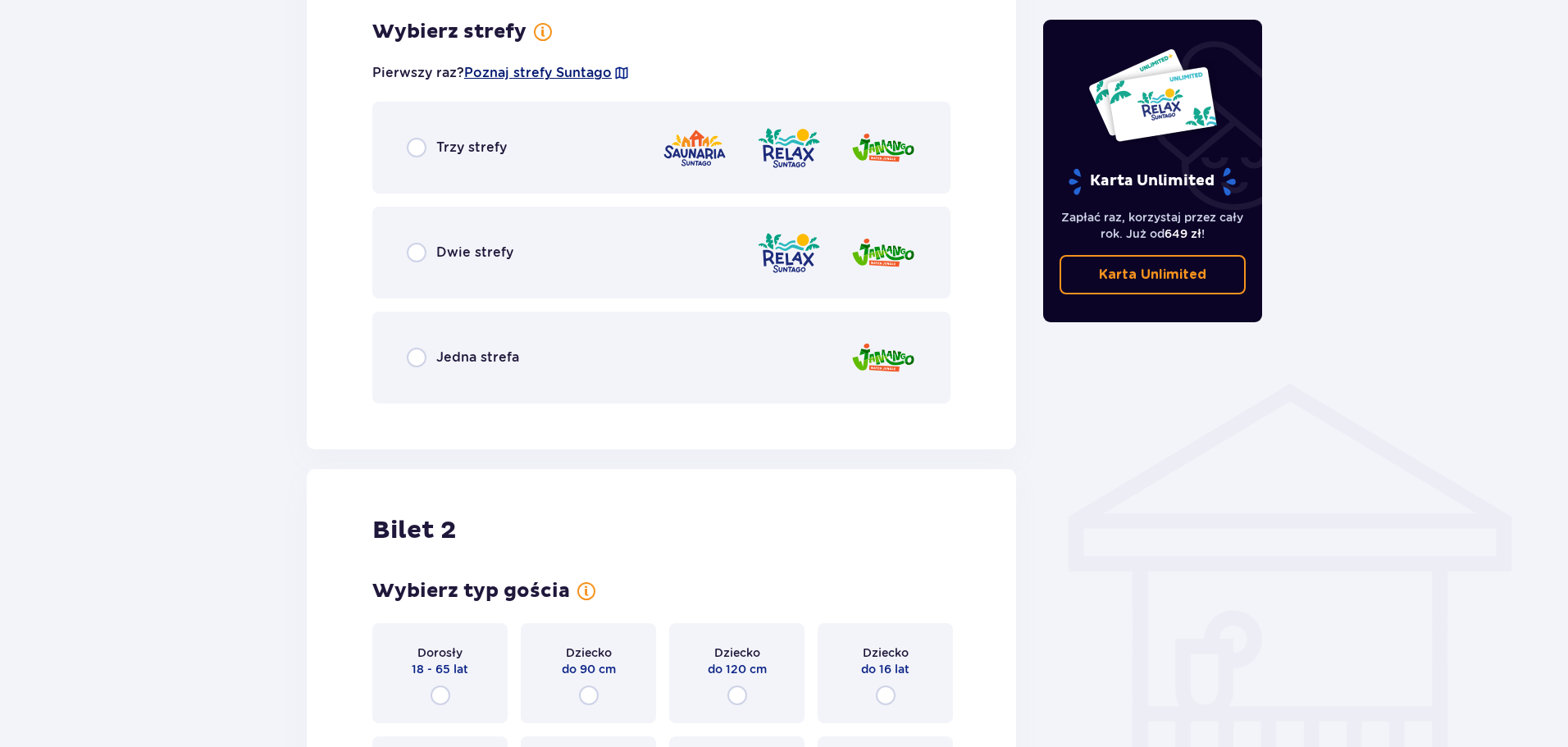
click at [500, 72] on span "Poznaj strefy Suntago" at bounding box center [537, 72] width 148 height 18
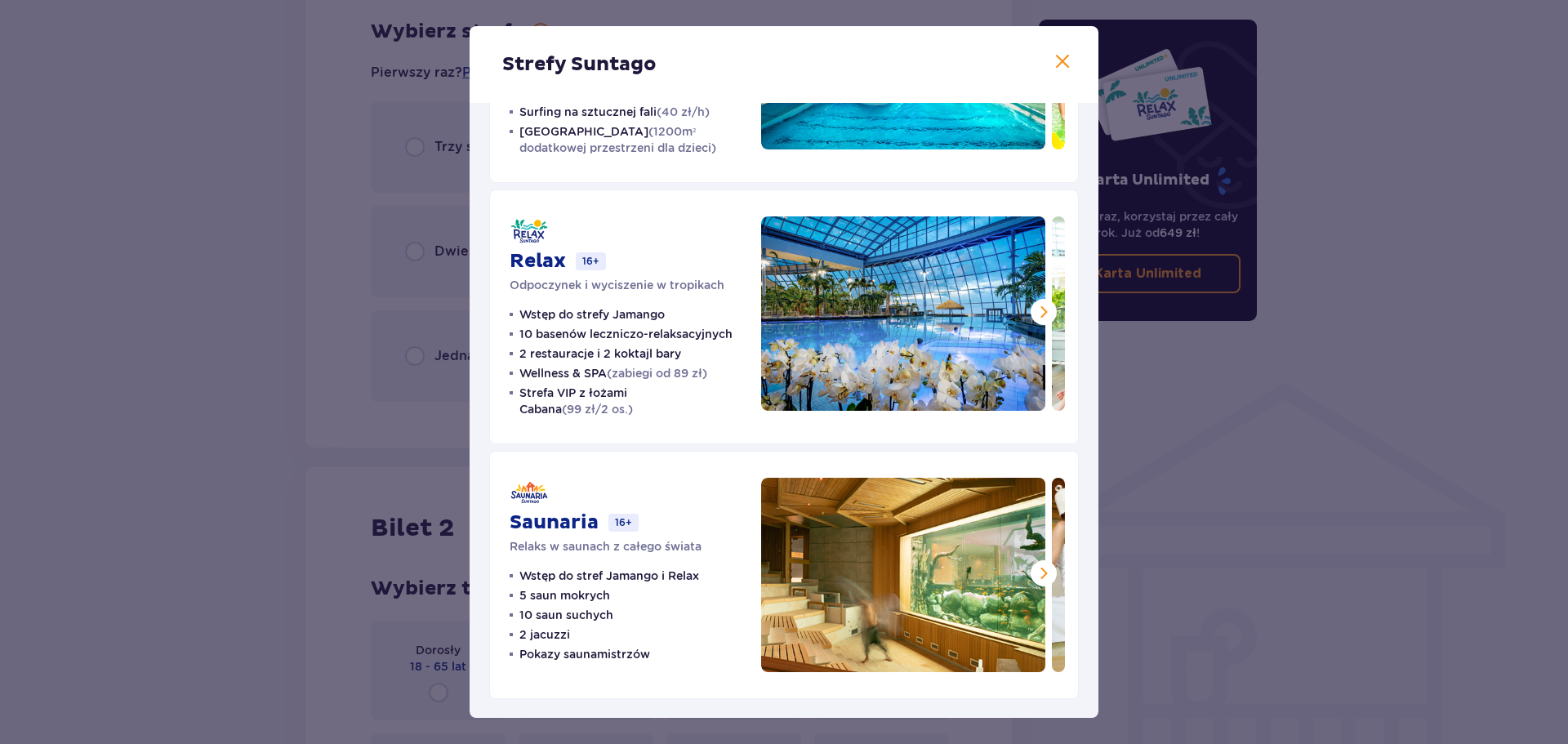
scroll to position [195, 0]
click at [1045, 571] on span at bounding box center [1044, 572] width 19 height 19
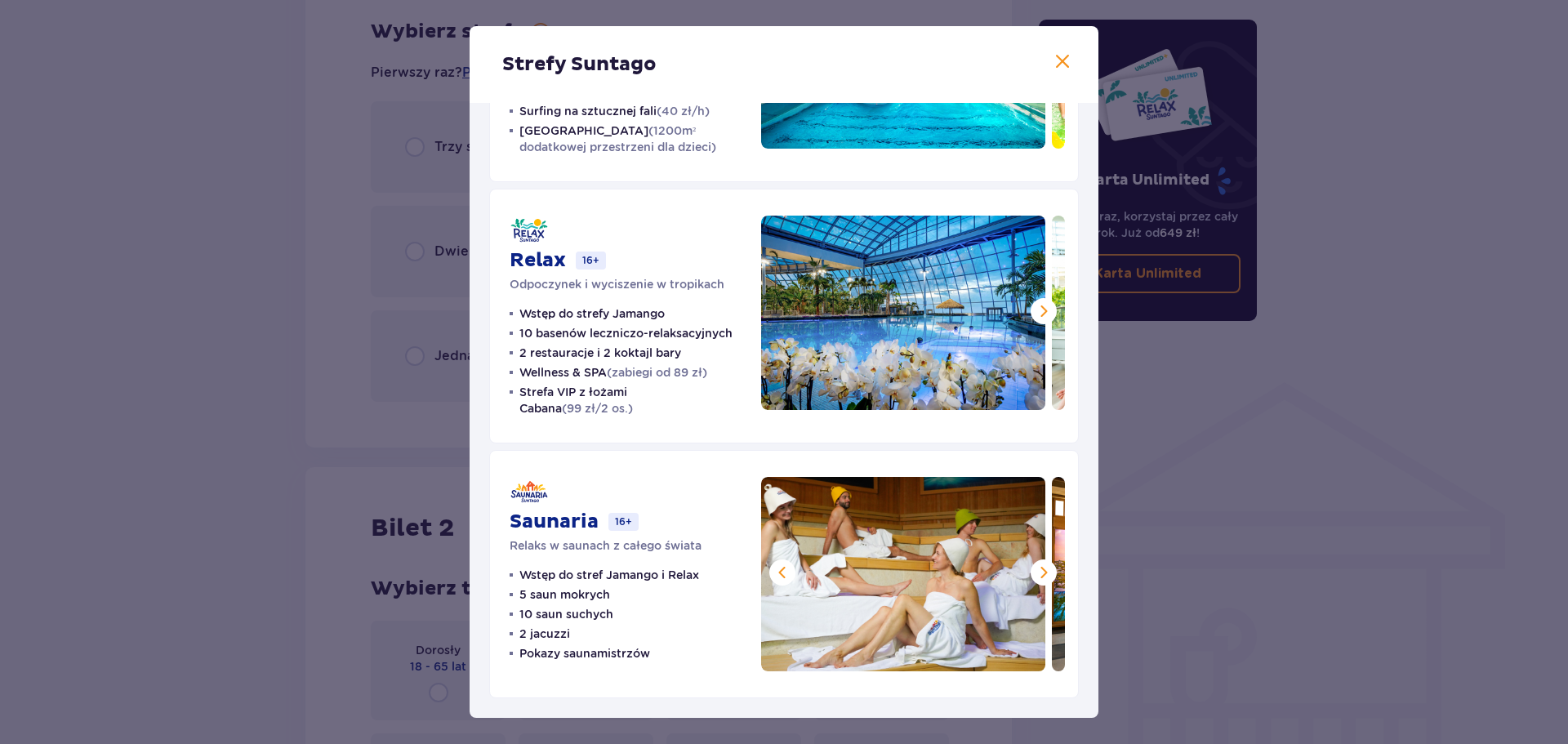
click at [1045, 571] on span at bounding box center [1044, 572] width 19 height 19
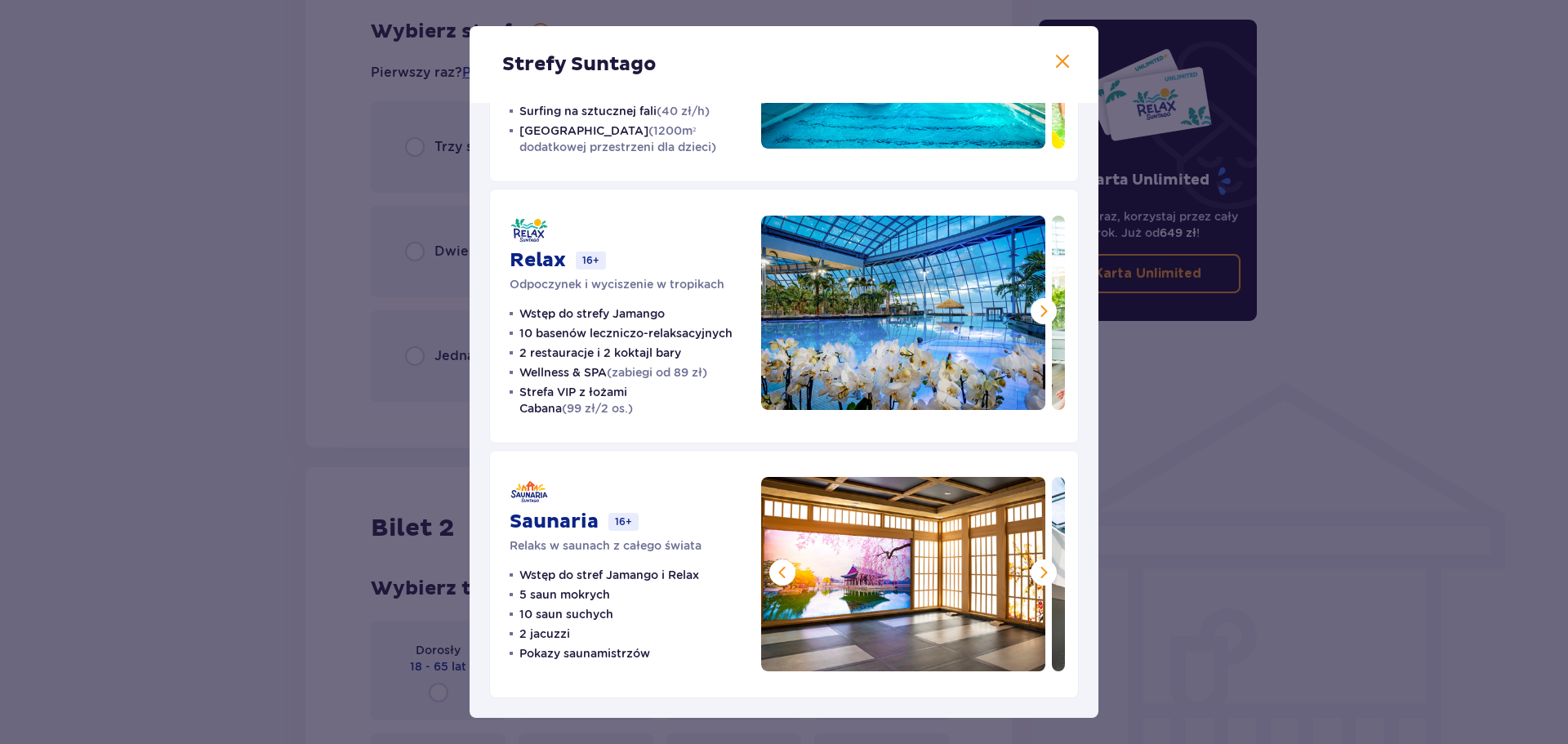
click at [1045, 571] on span at bounding box center [1044, 572] width 19 height 19
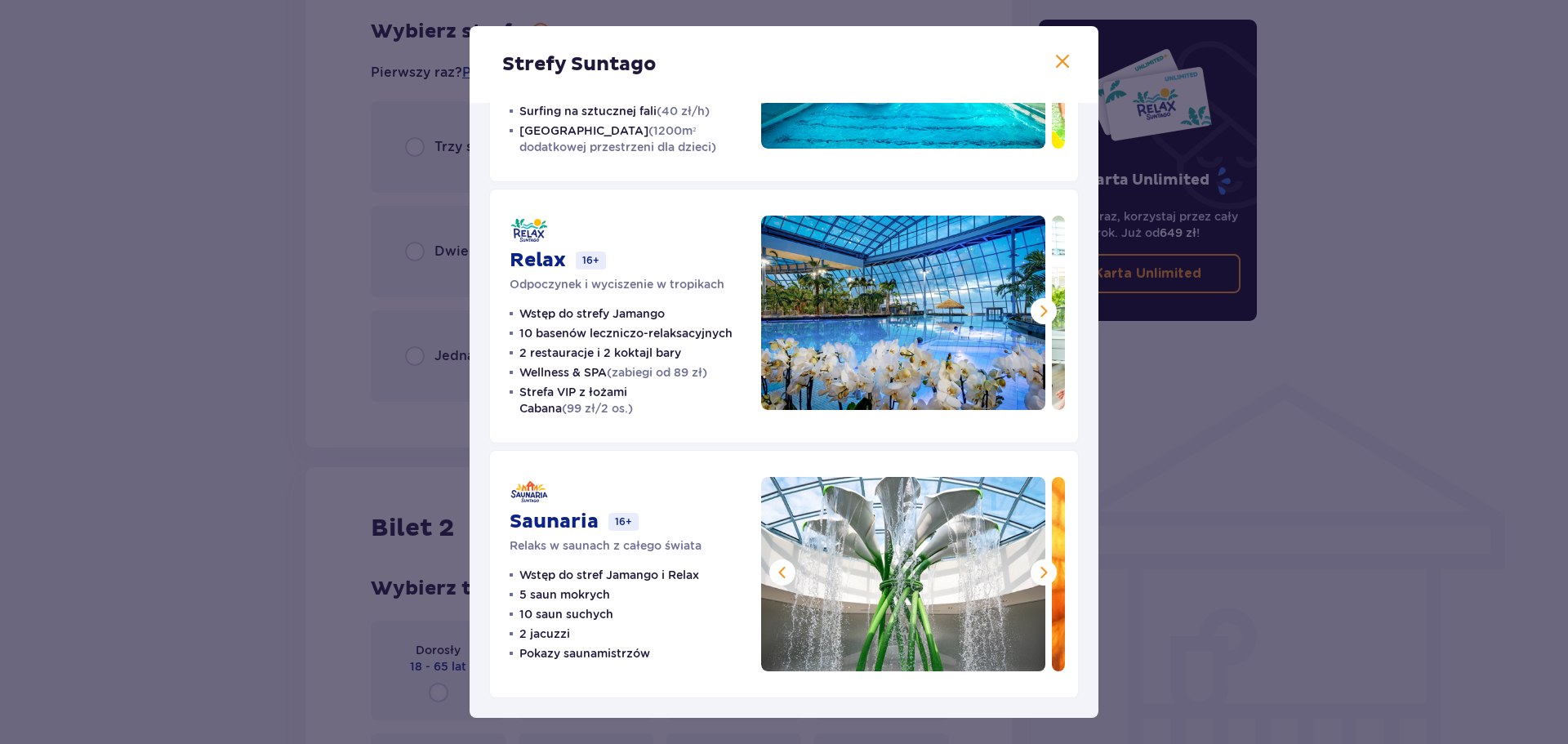
click at [1045, 571] on span at bounding box center [1044, 572] width 19 height 19
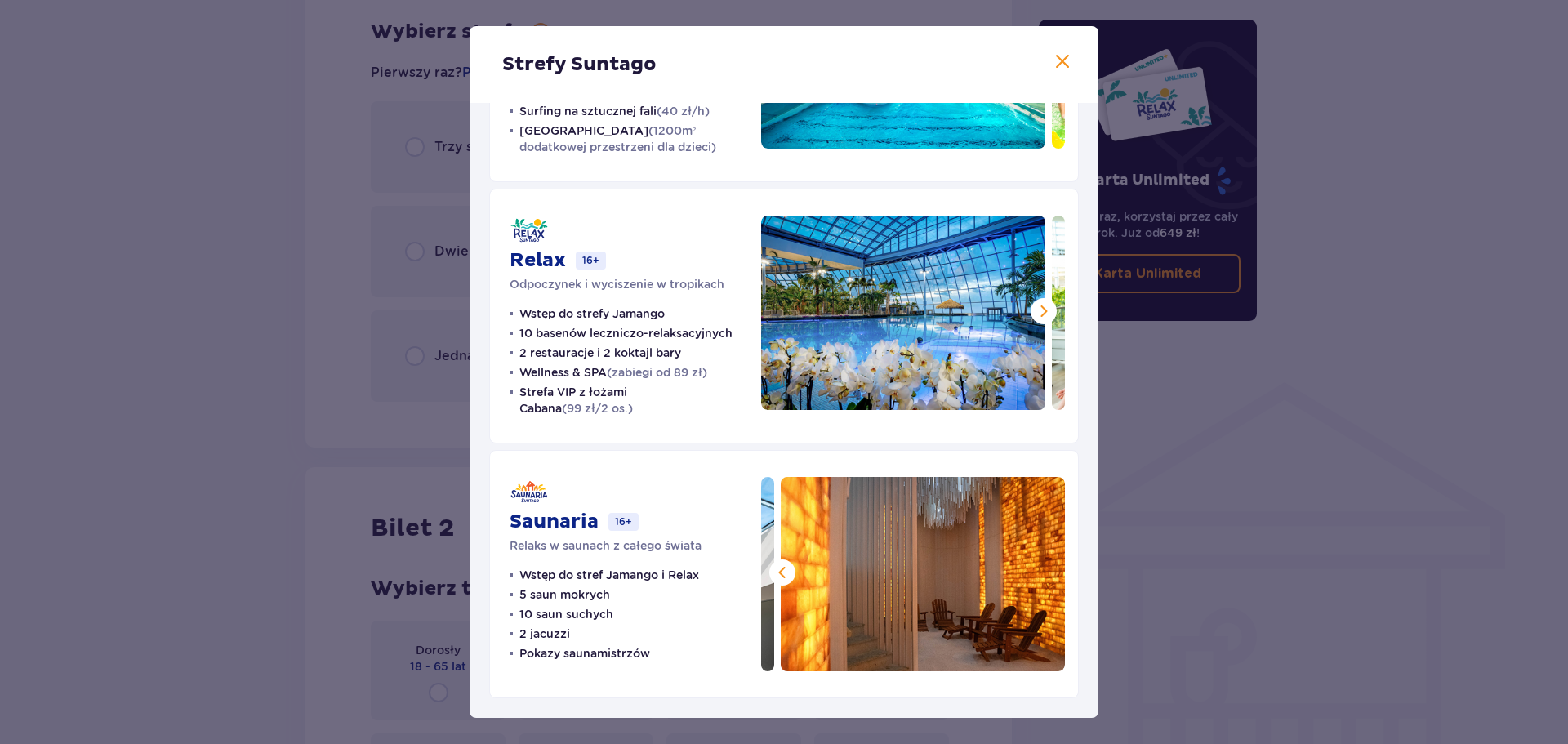
click at [1035, 304] on span at bounding box center [1044, 311] width 19 height 19
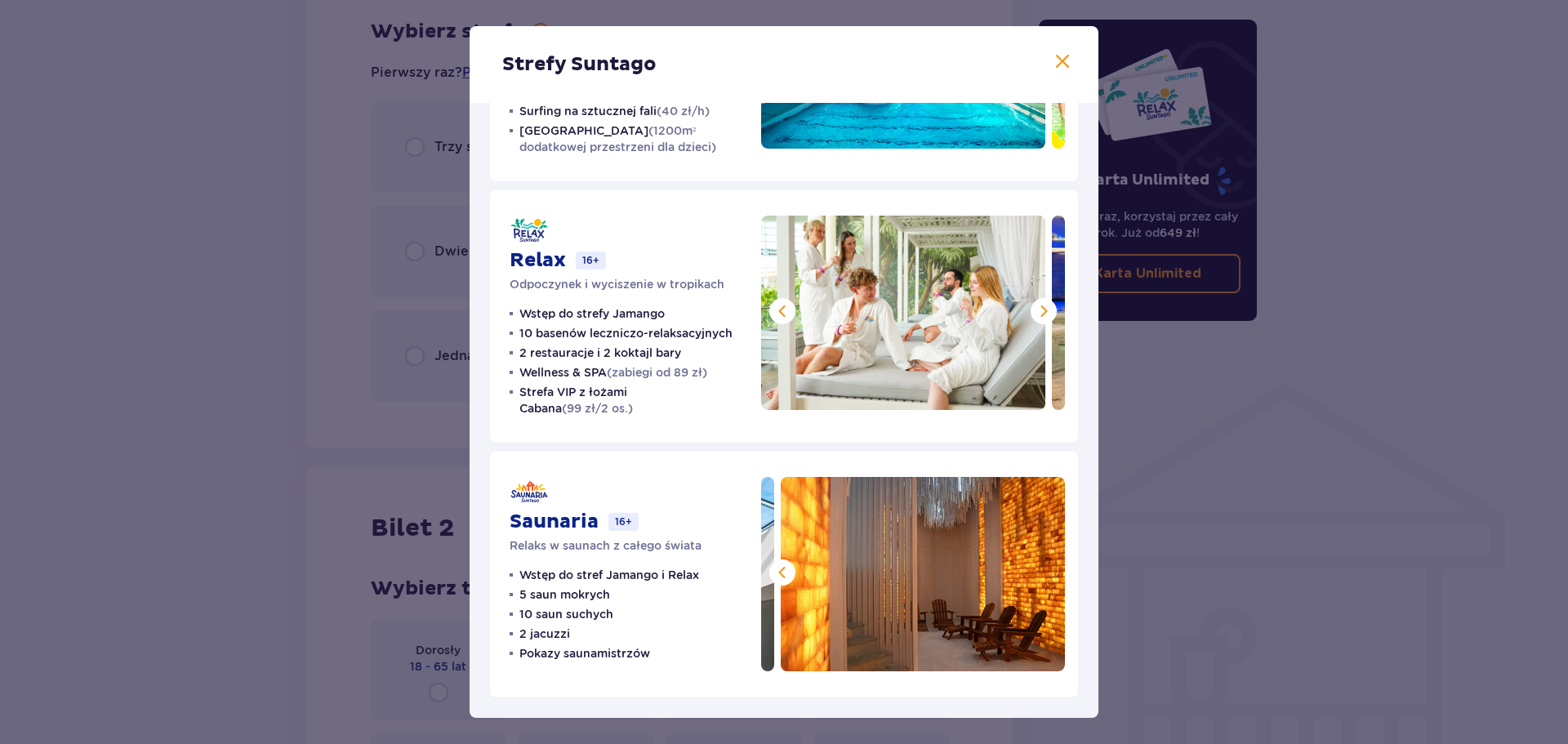
click at [1035, 305] on span at bounding box center [1044, 311] width 19 height 19
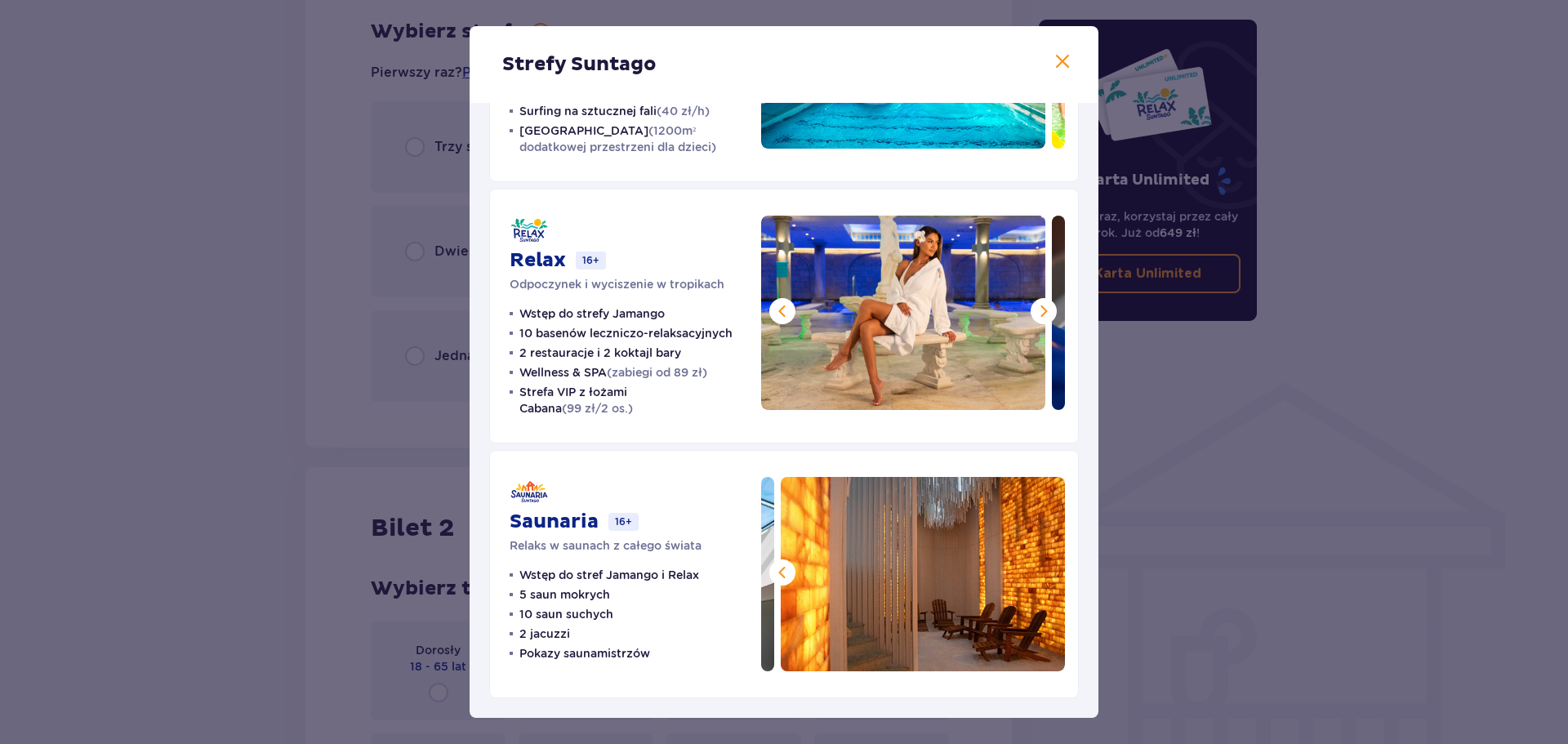
click at [1035, 305] on span at bounding box center [1044, 311] width 19 height 19
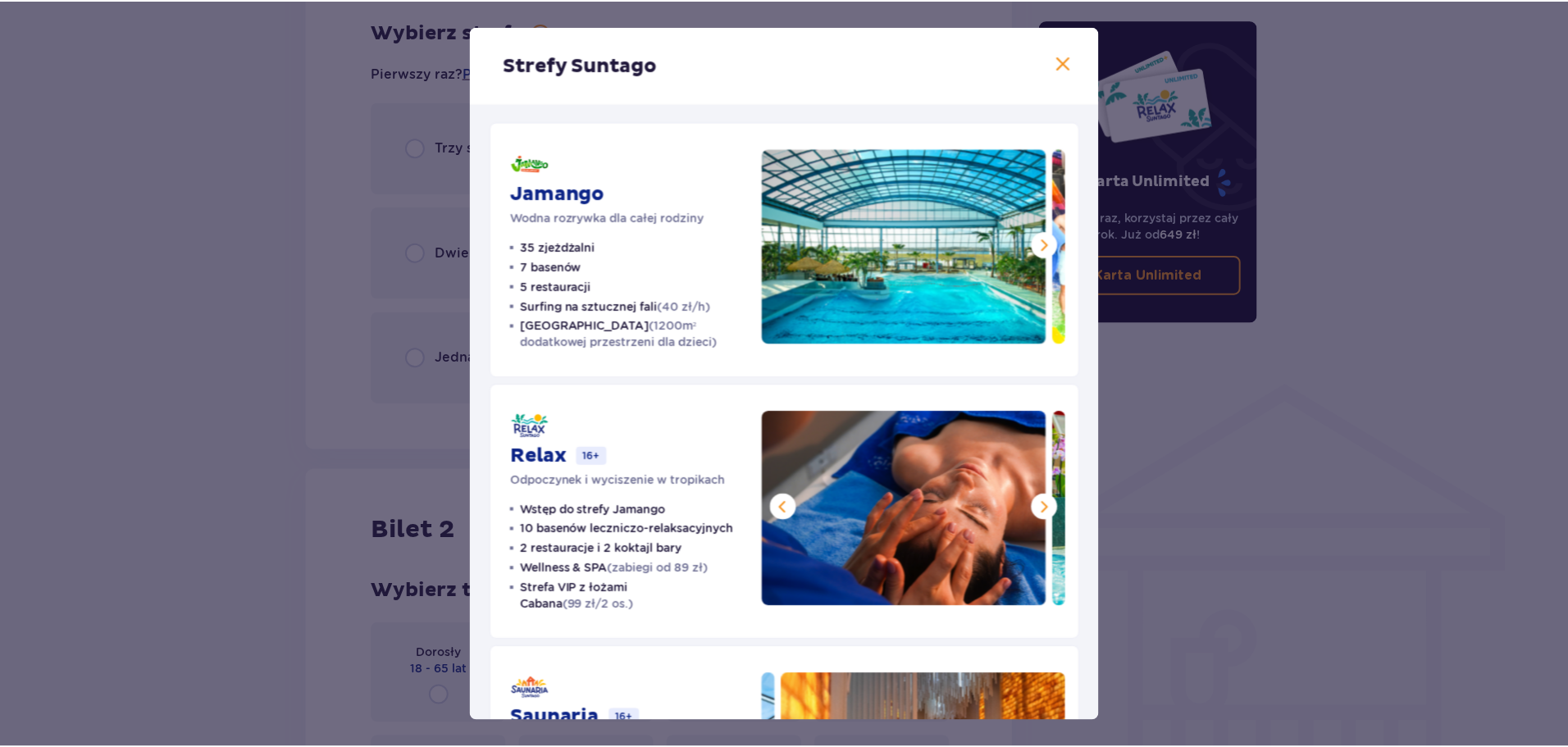
scroll to position [0, 0]
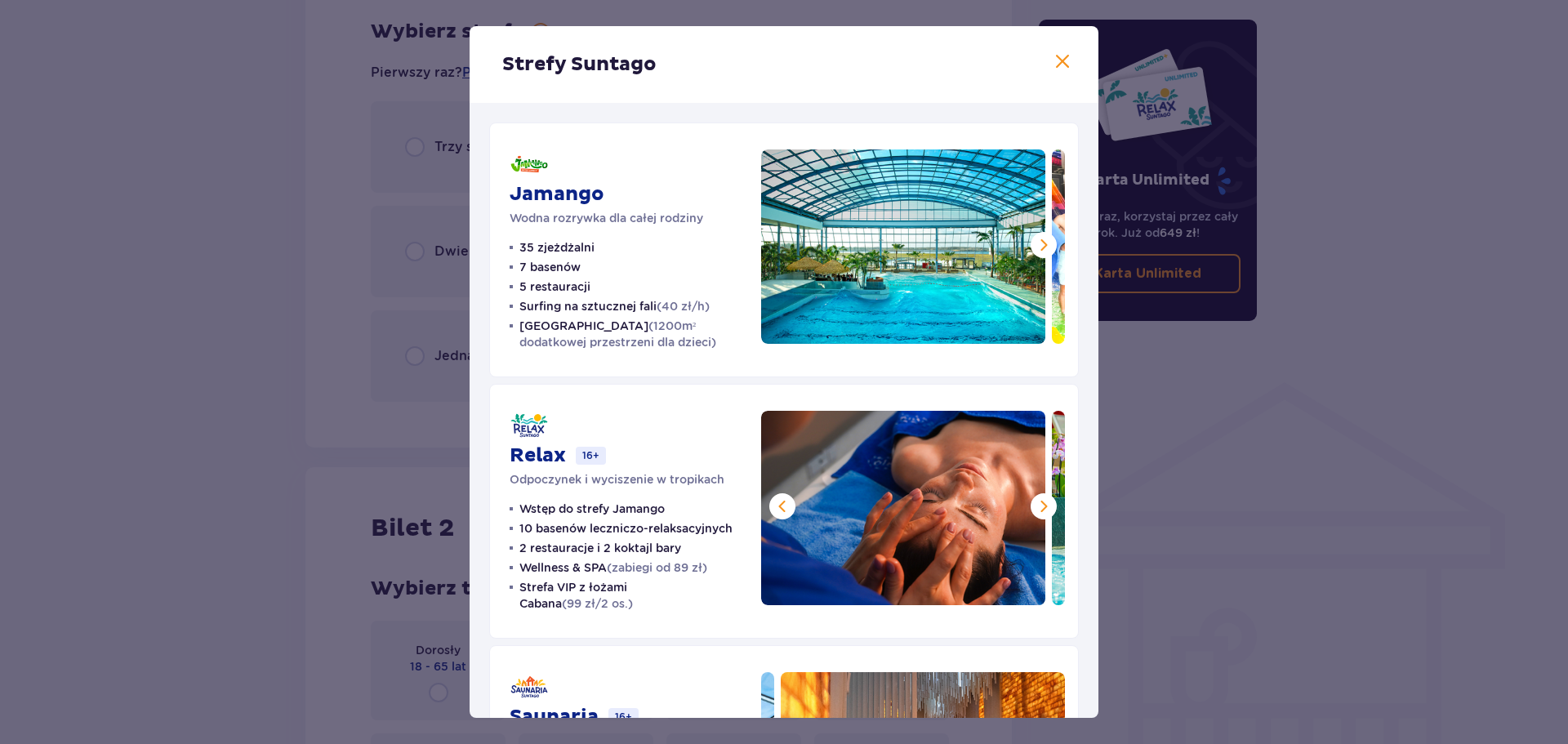
click at [1048, 243] on span at bounding box center [1044, 245] width 19 height 19
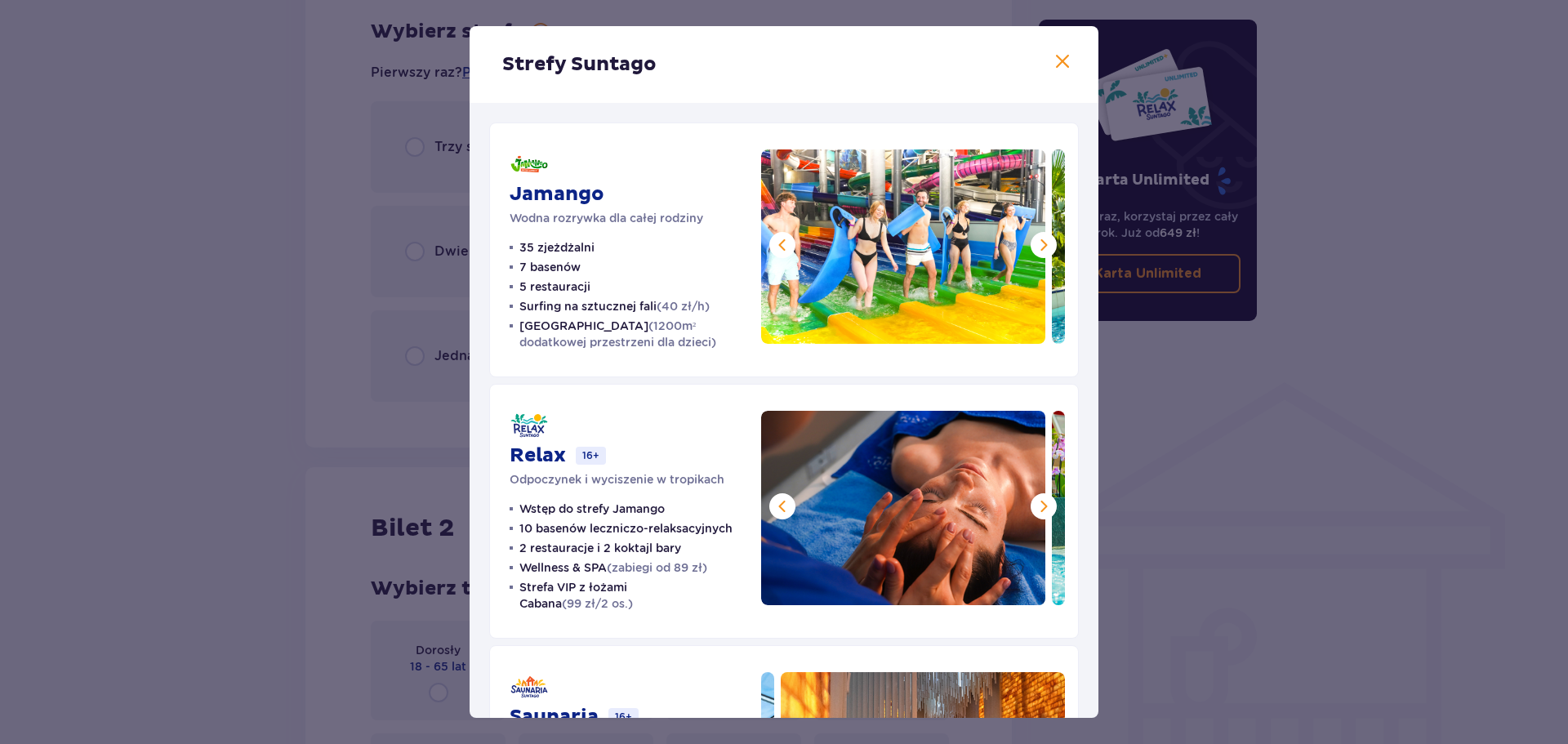
click at [1043, 243] on span at bounding box center [1044, 245] width 19 height 19
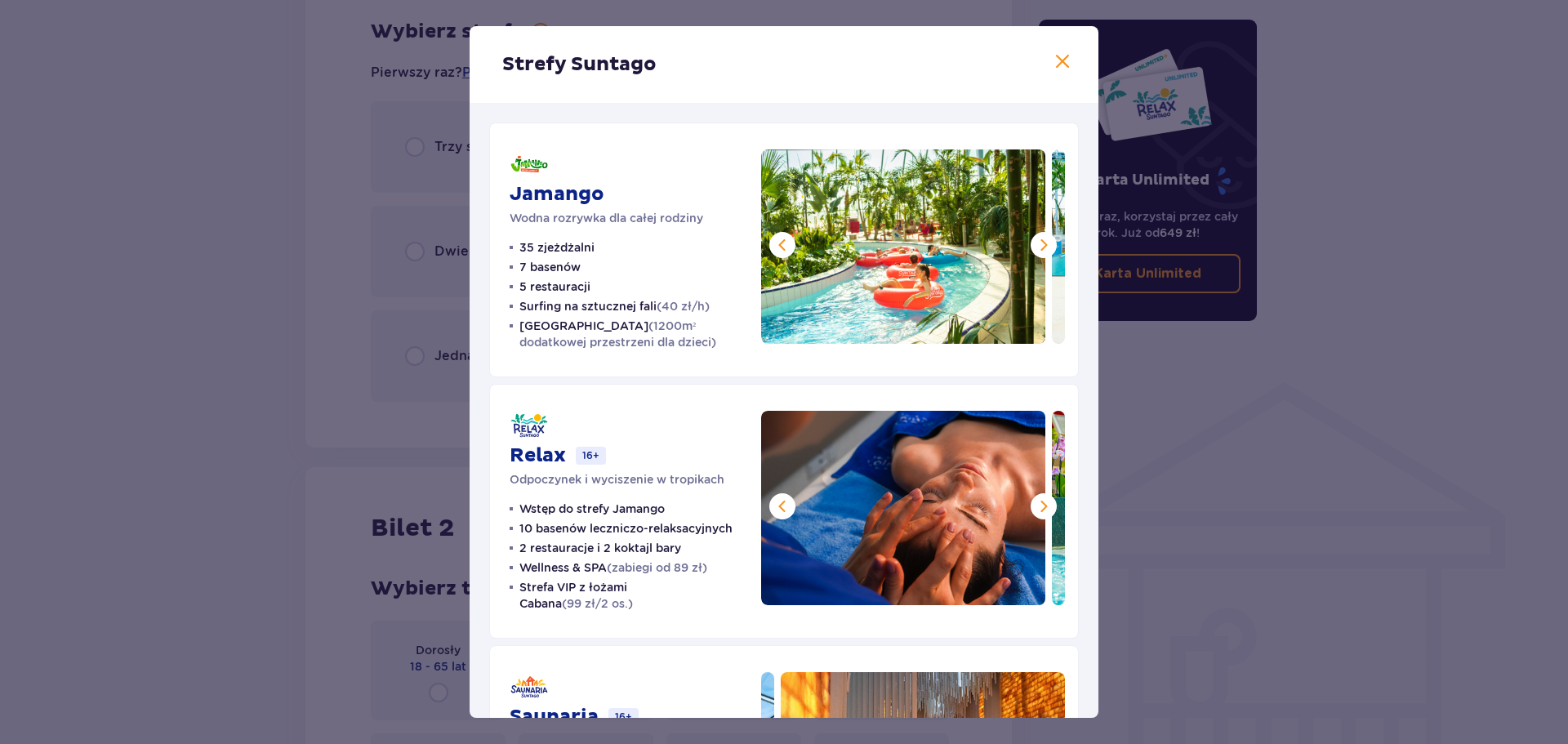
click at [1043, 243] on span at bounding box center [1044, 245] width 19 height 19
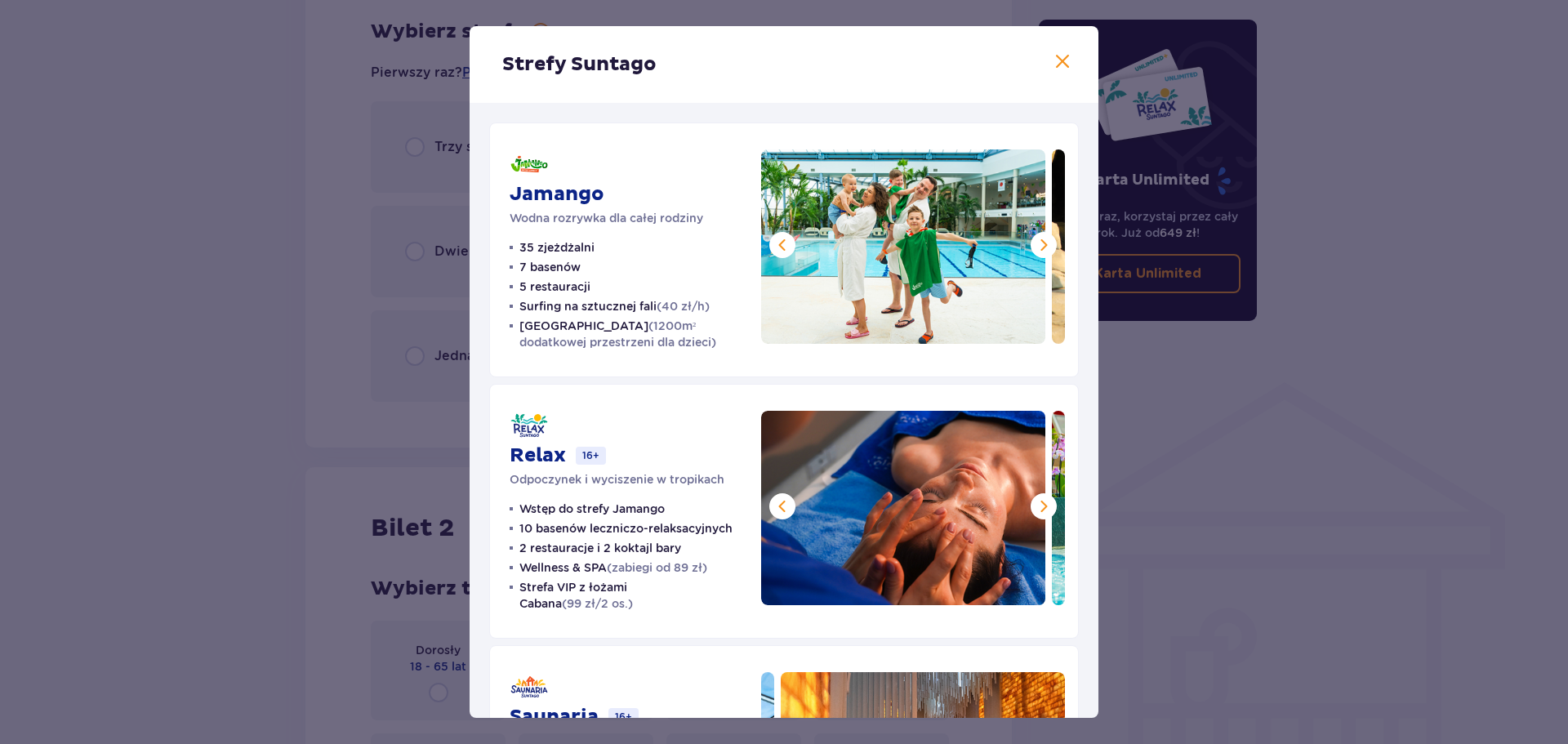
click at [1052, 52] on span at bounding box center [1062, 61] width 19 height 19
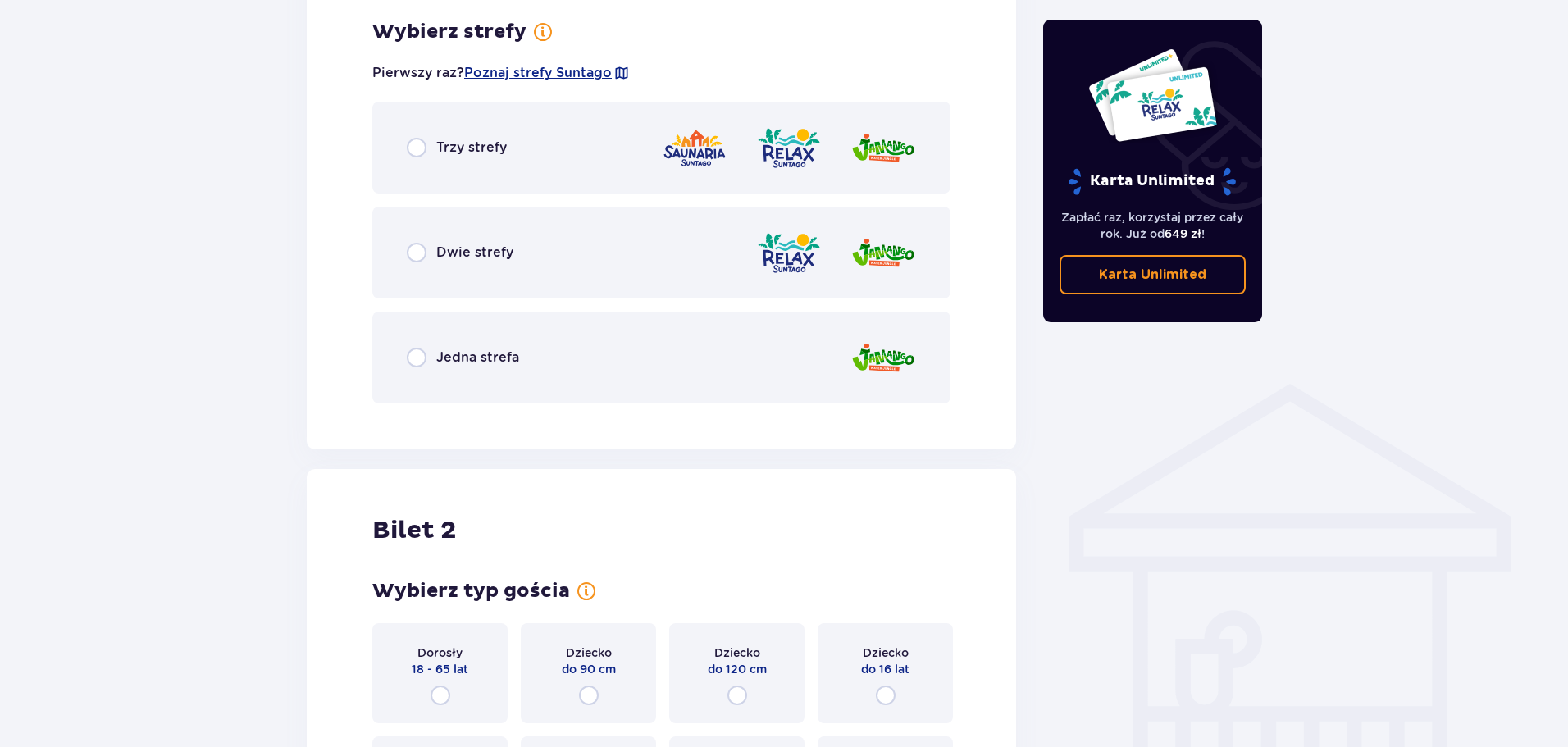
click at [414, 255] on input "radio" at bounding box center [417, 253] width 19 height 19
radio input "true"
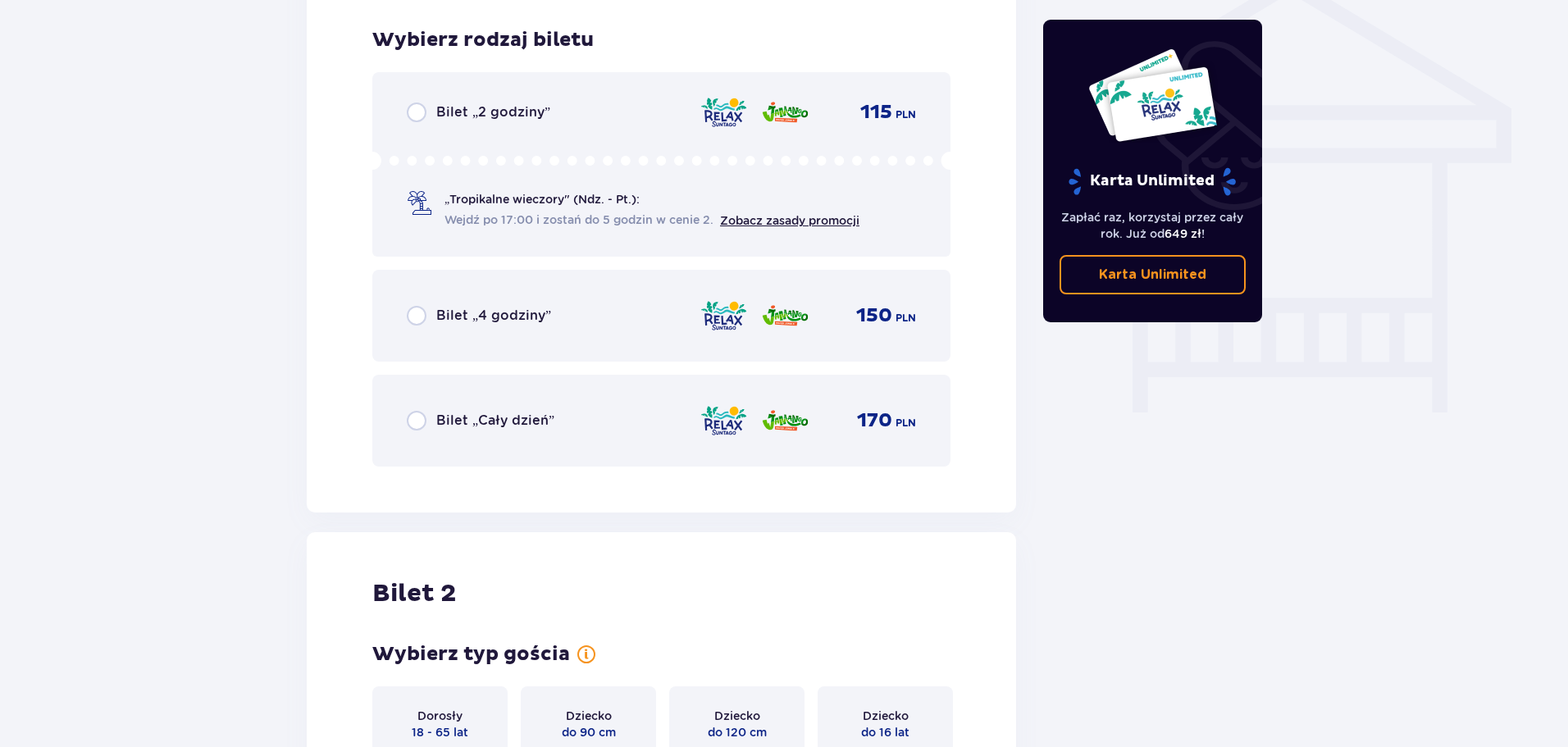
scroll to position [1364, 0]
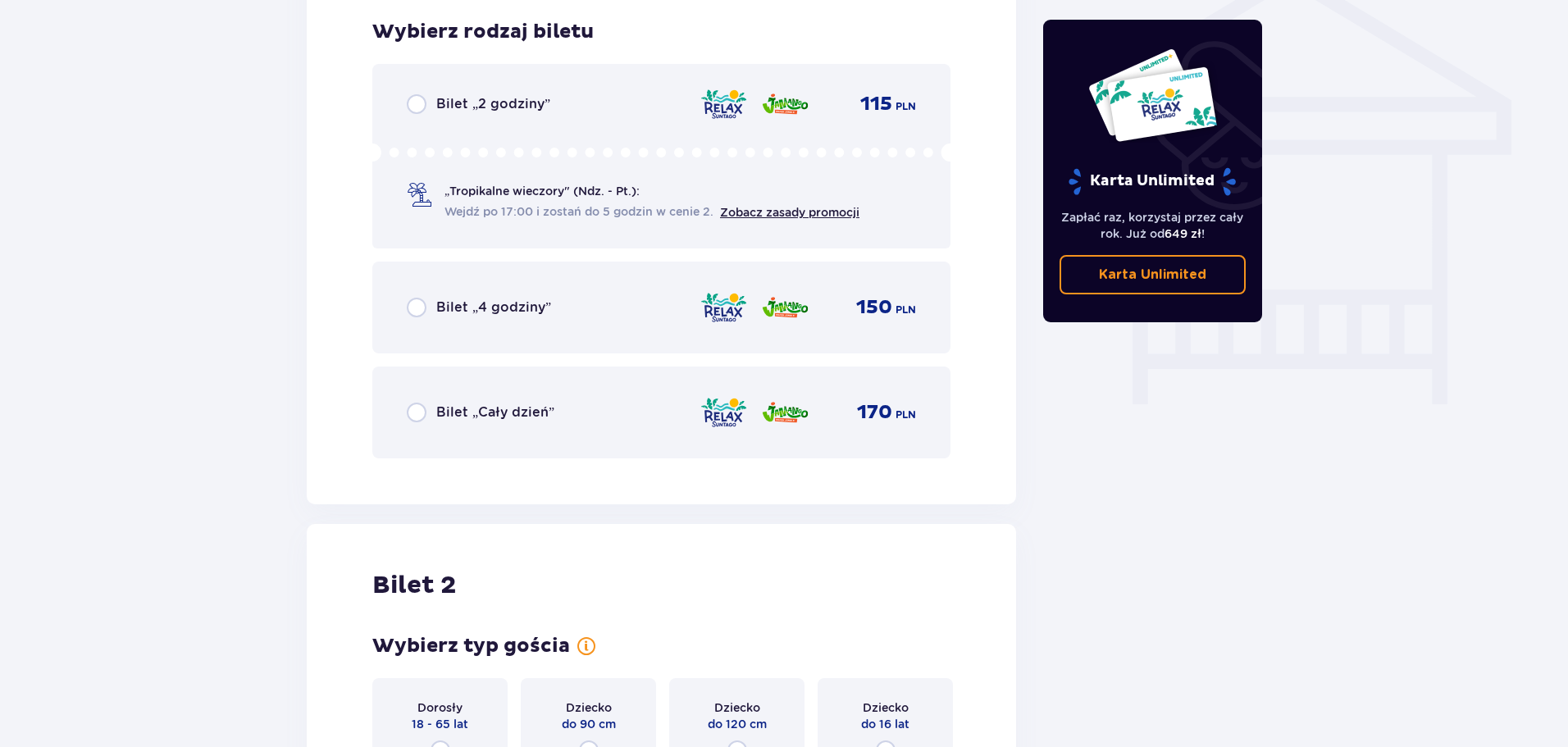
click at [423, 411] on input "radio" at bounding box center [417, 413] width 19 height 19
radio input "true"
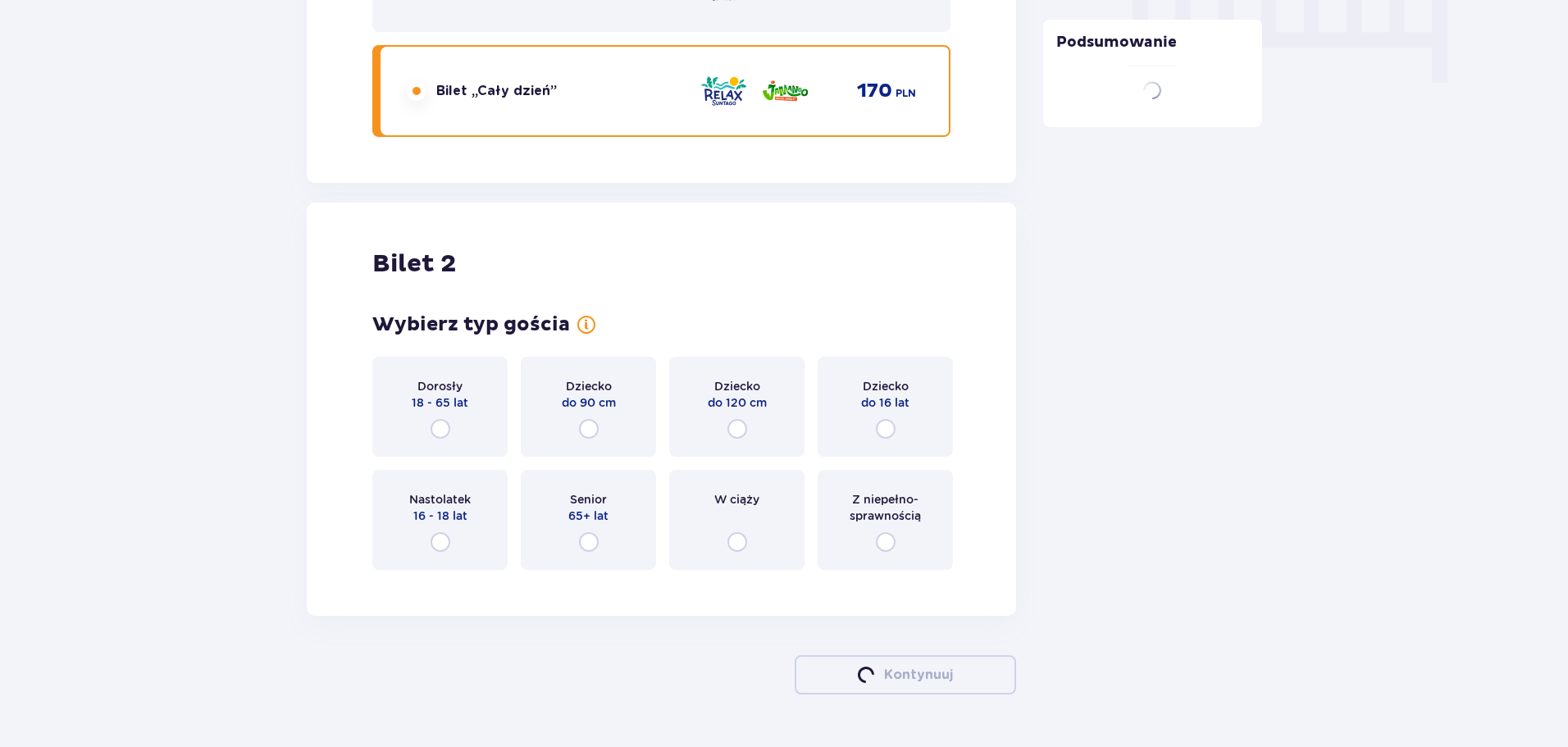
scroll to position [1731, 0]
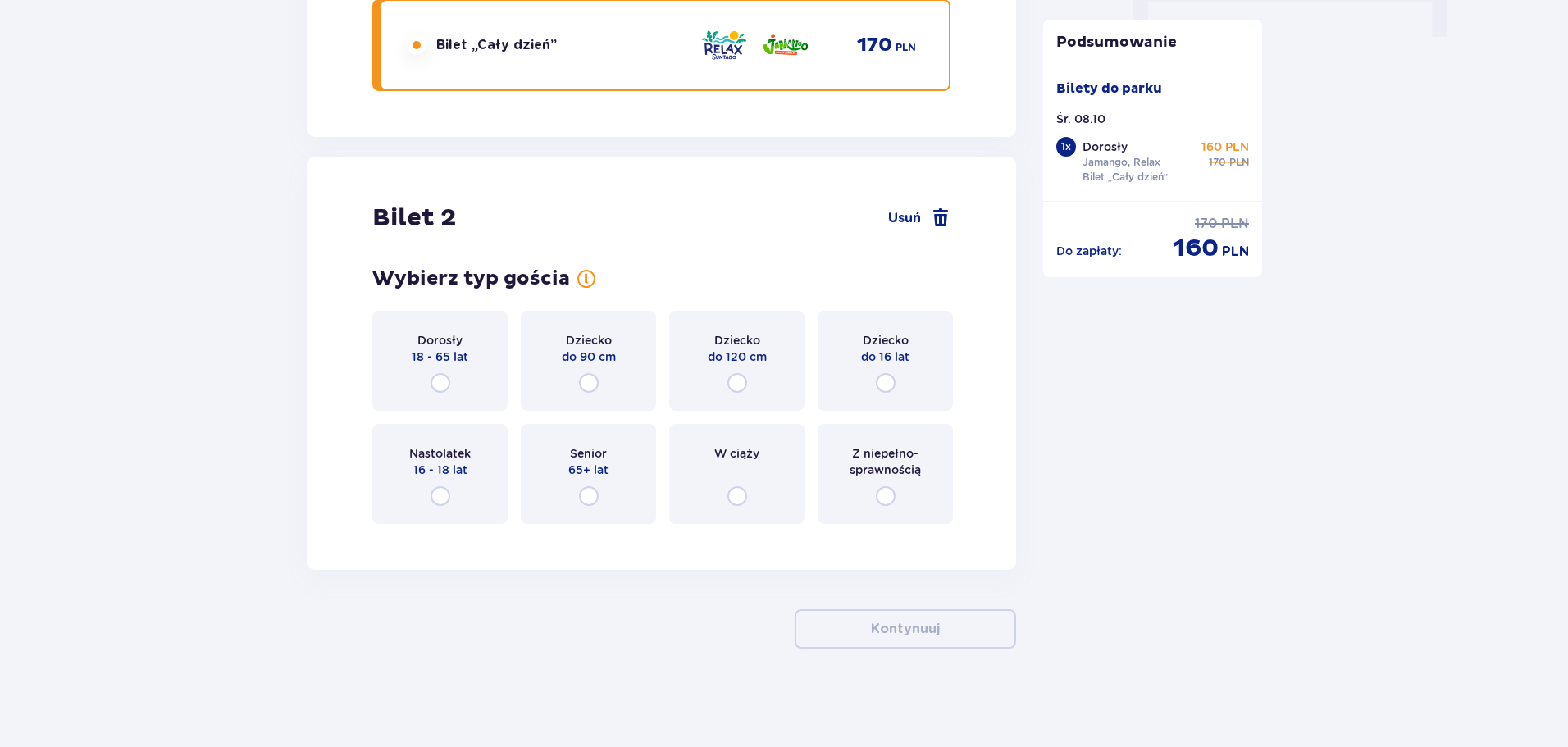
click at [434, 387] on input "radio" at bounding box center [441, 383] width 19 height 19
radio input "true"
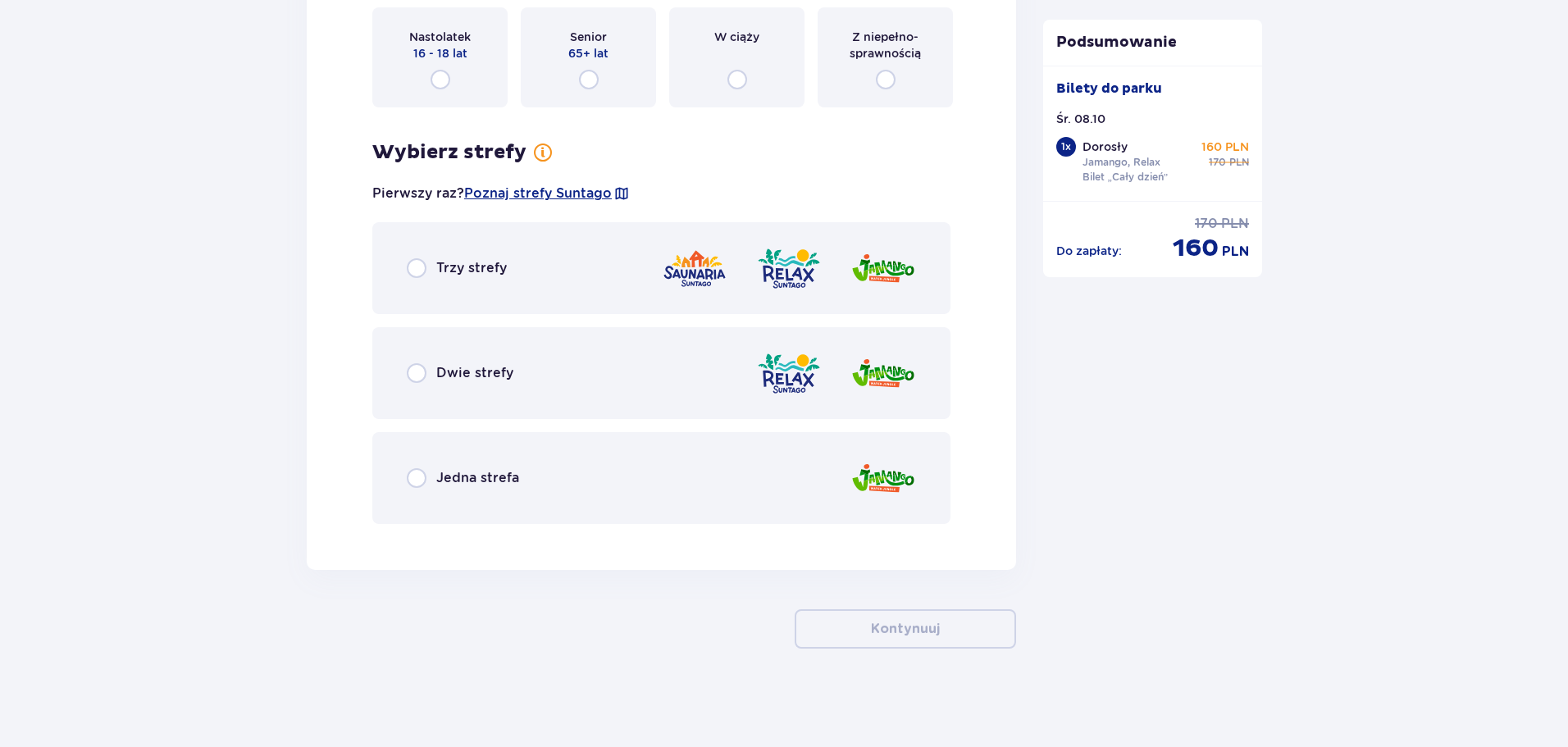
click at [433, 381] on div "Dwie strefy" at bounding box center [460, 373] width 107 height 19
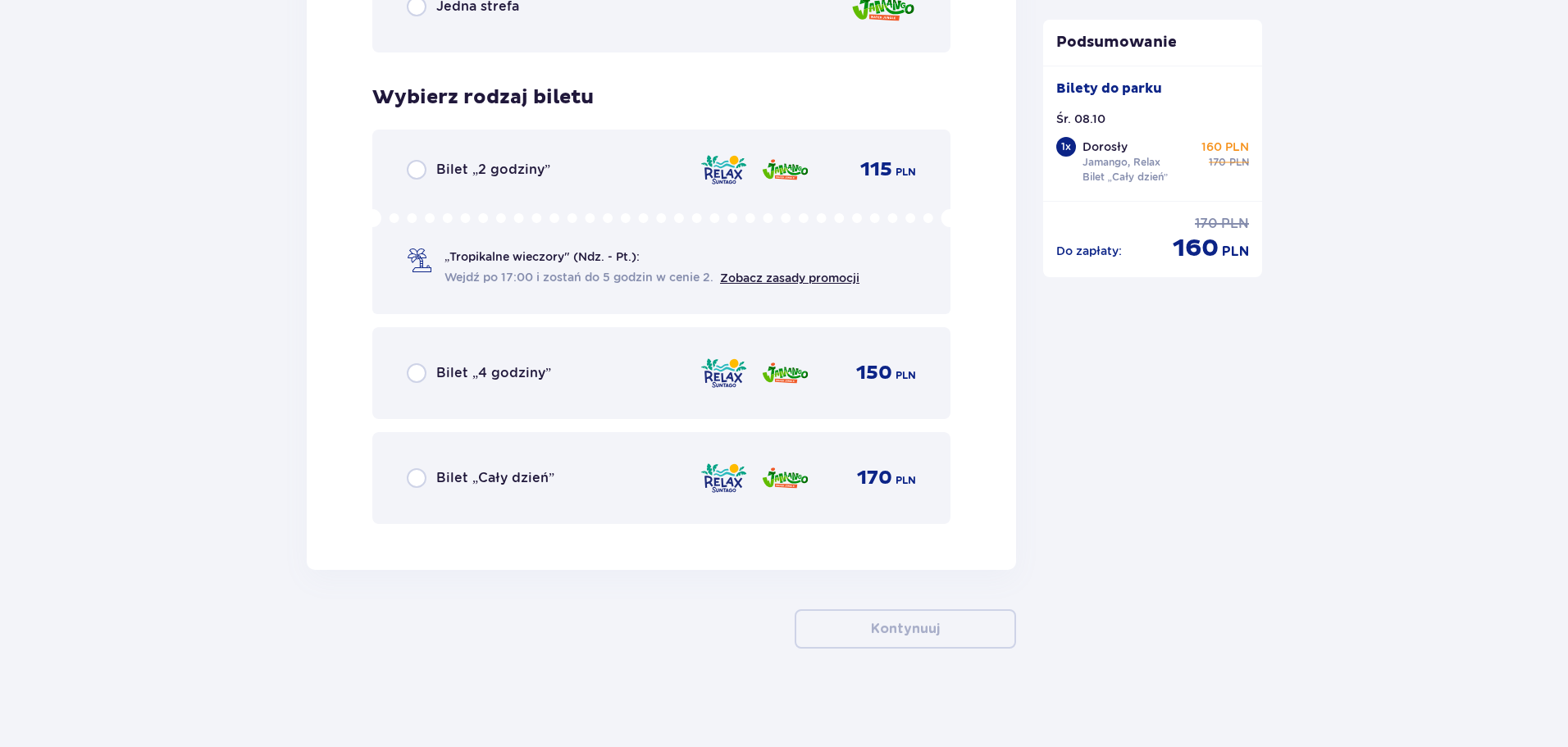
scroll to position [2127, 0]
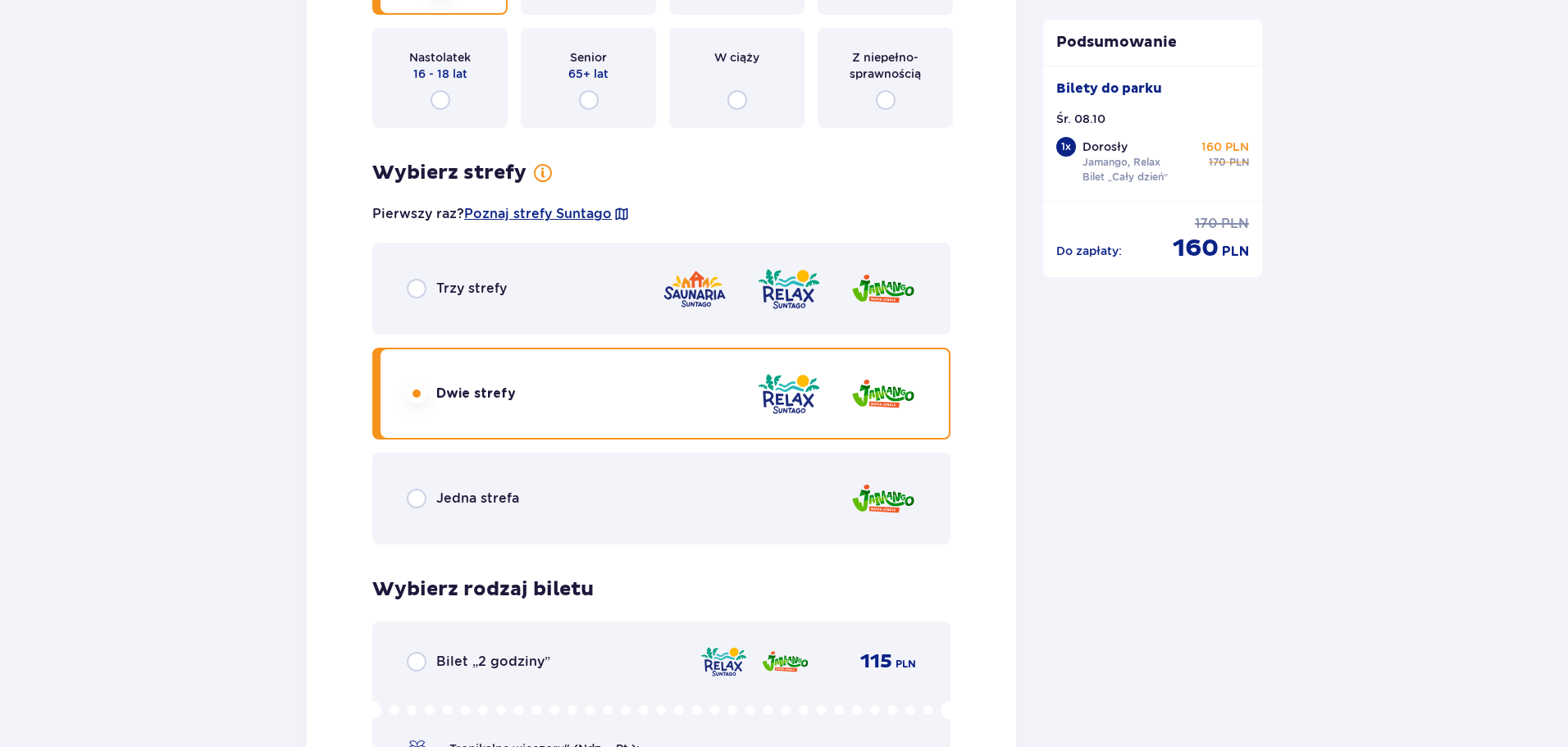
click at [447, 287] on span "Trzy strefy" at bounding box center [471, 288] width 70 height 18
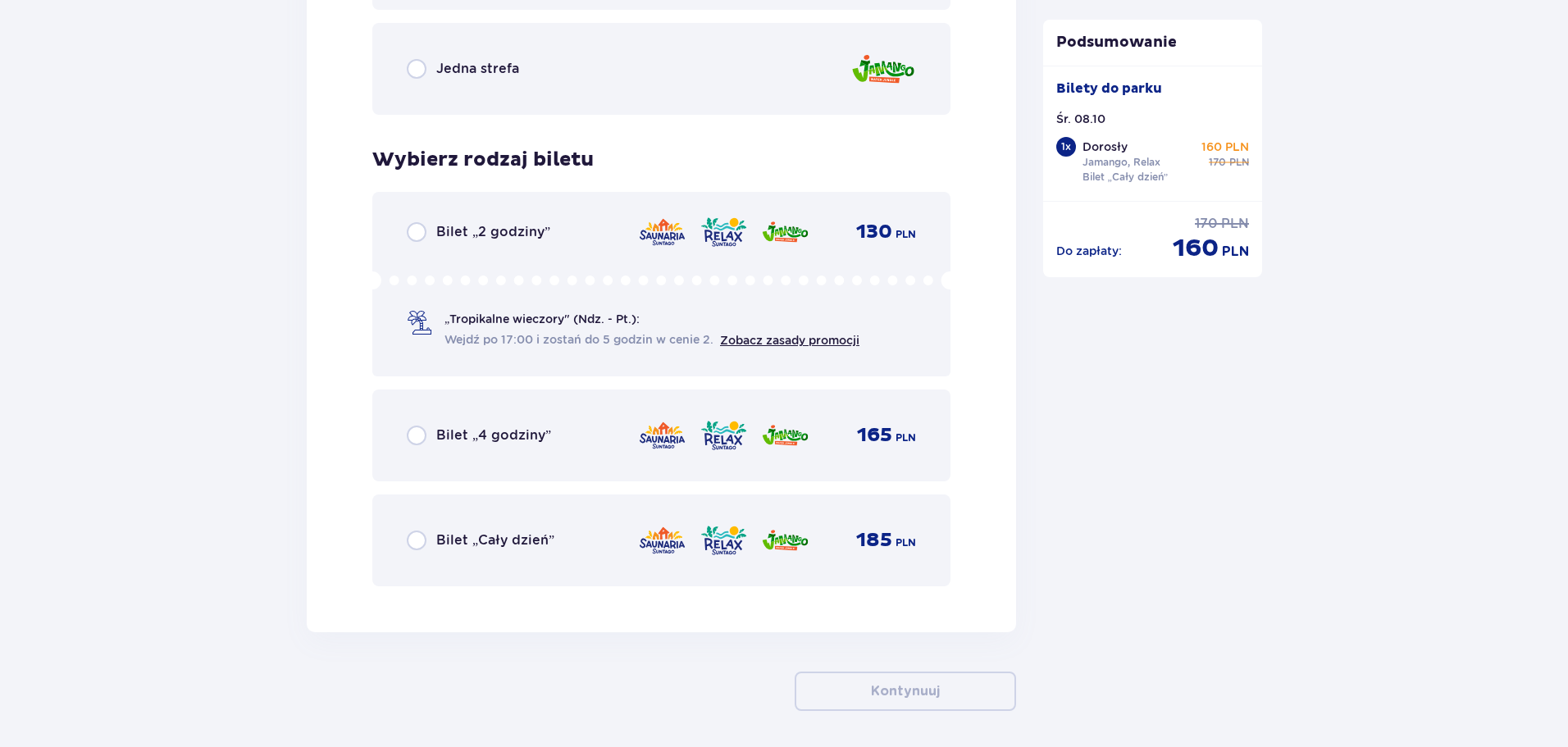
scroll to position [2619, 0]
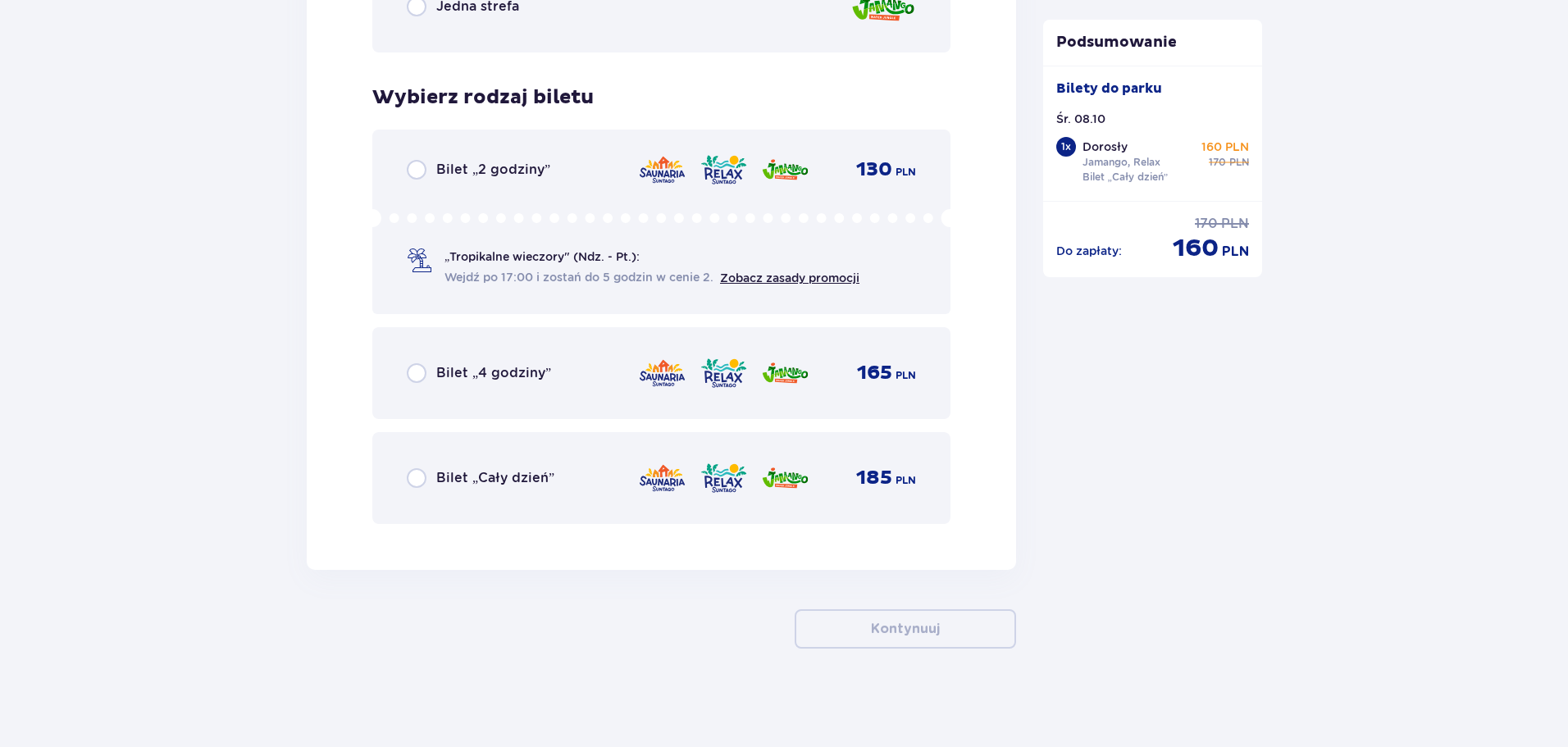
click at [438, 470] on span "Bilet „Cały dzień”" at bounding box center [495, 477] width 118 height 18
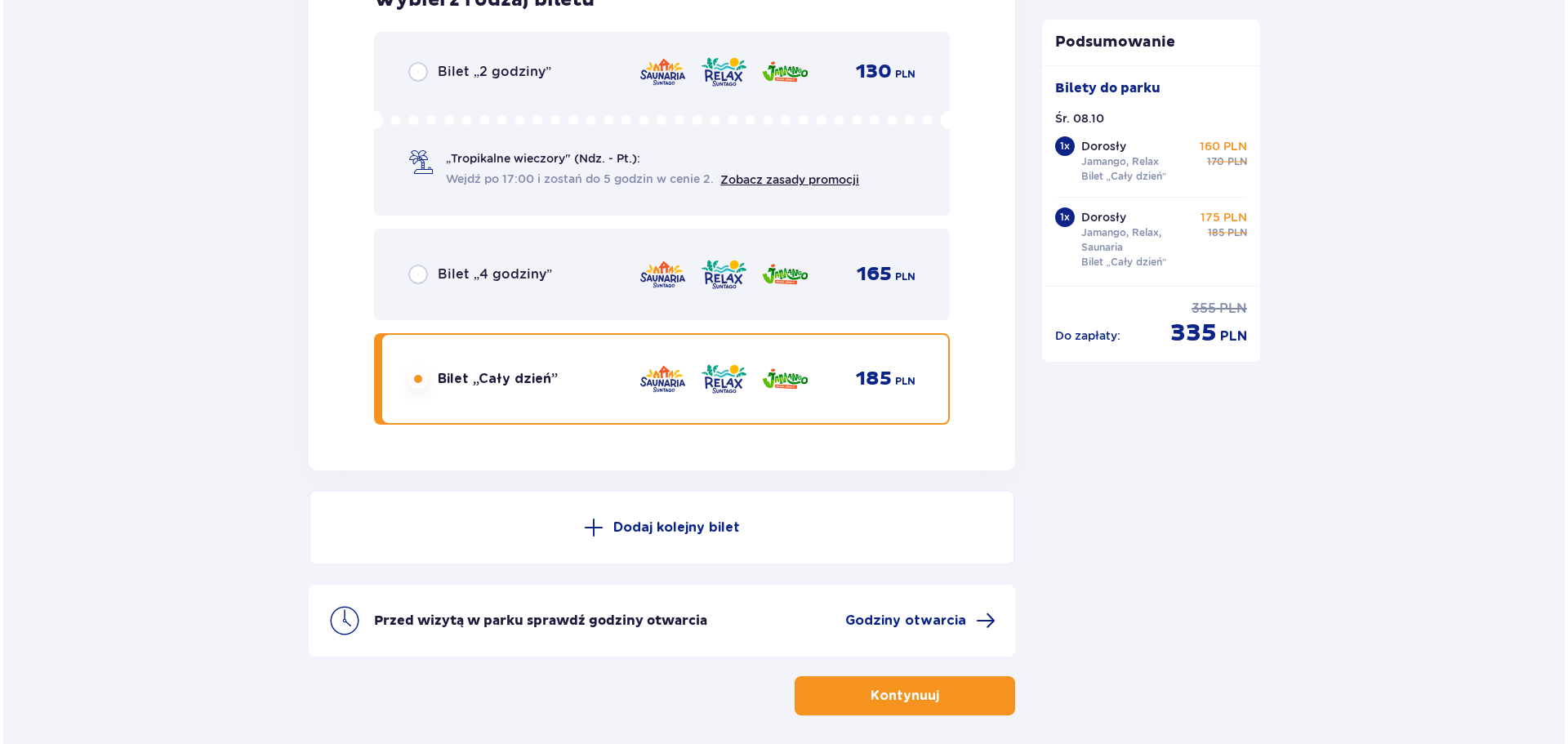
scroll to position [2775, 0]
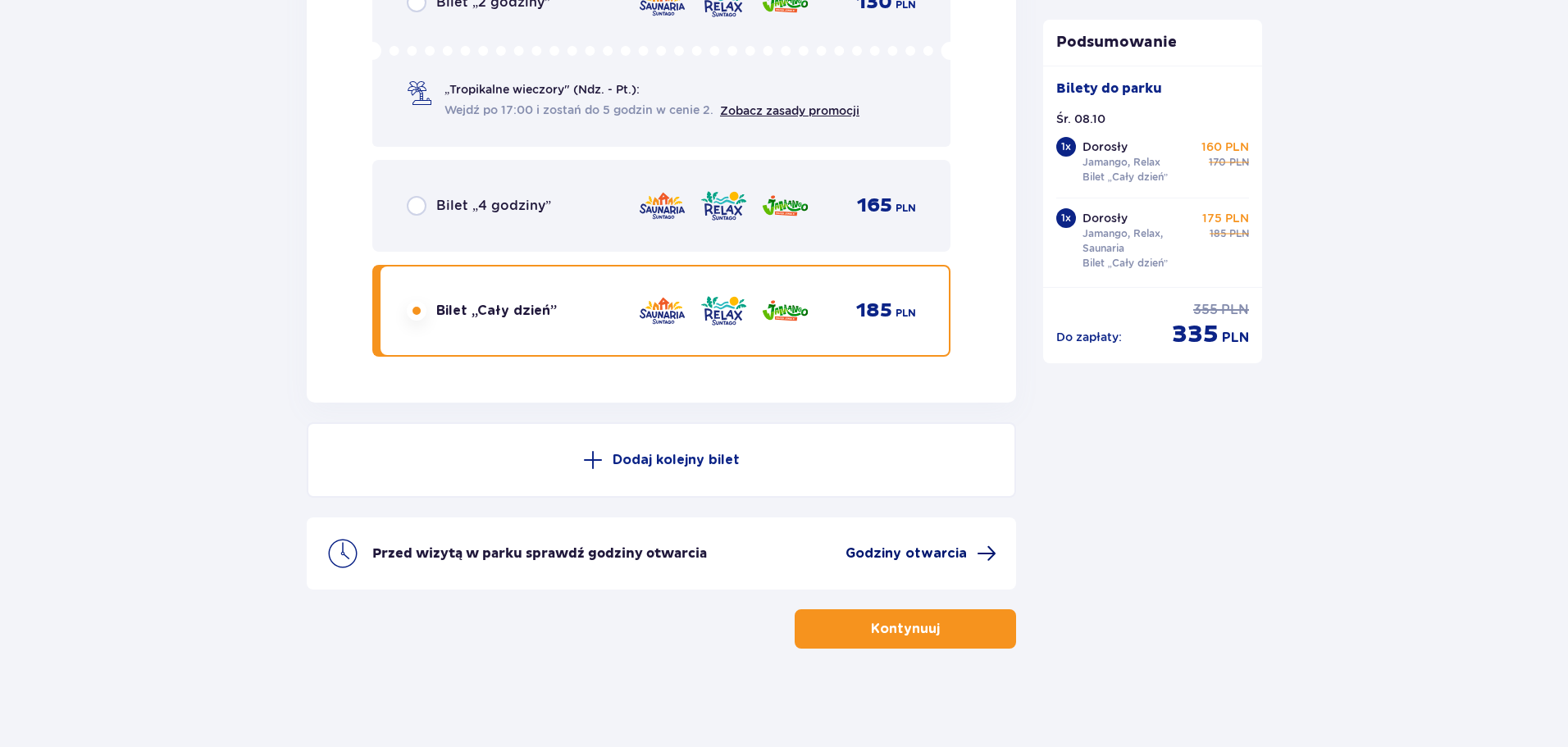
click at [874, 546] on span "Godziny otwarcia" at bounding box center [906, 553] width 122 height 18
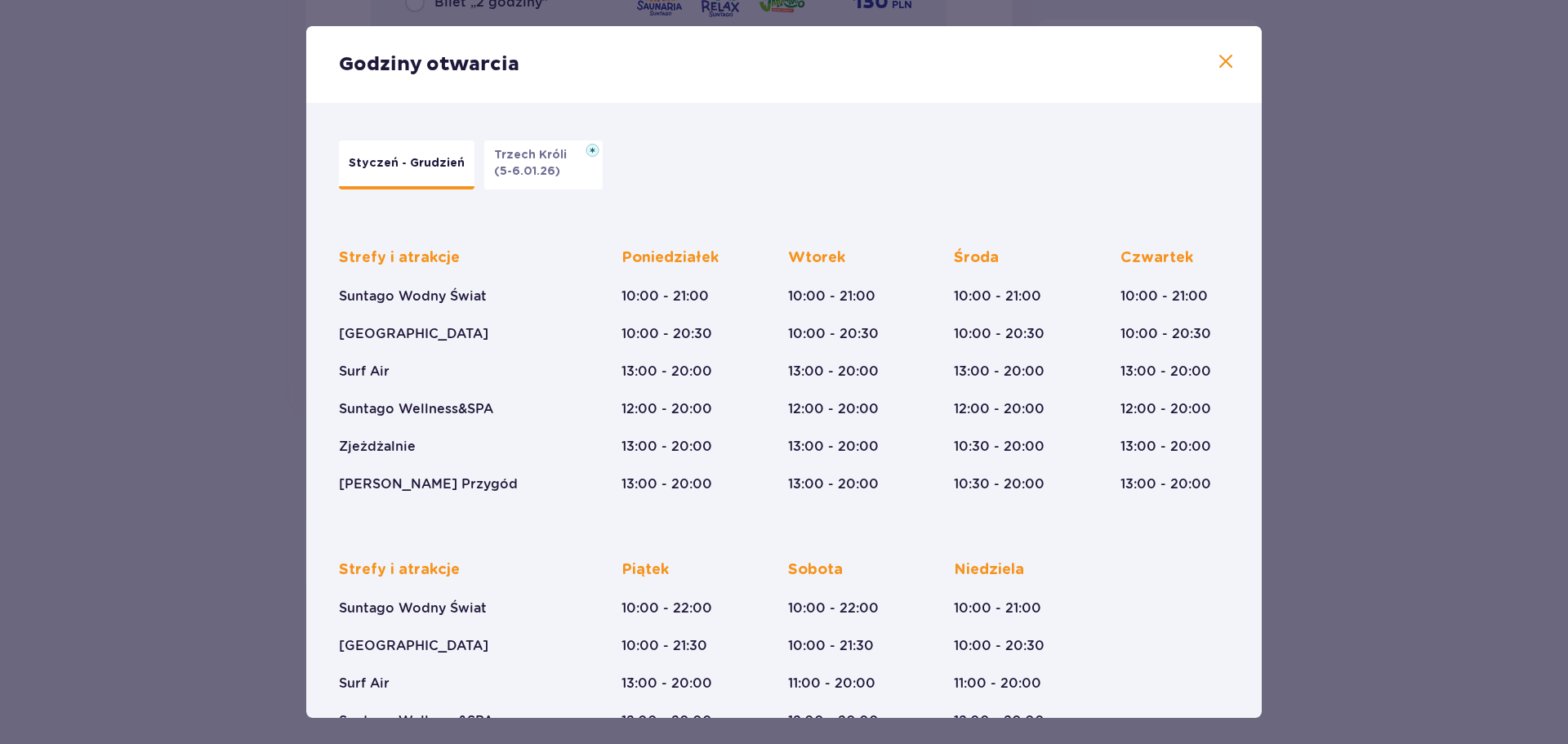
click at [1220, 62] on span at bounding box center [1225, 61] width 19 height 19
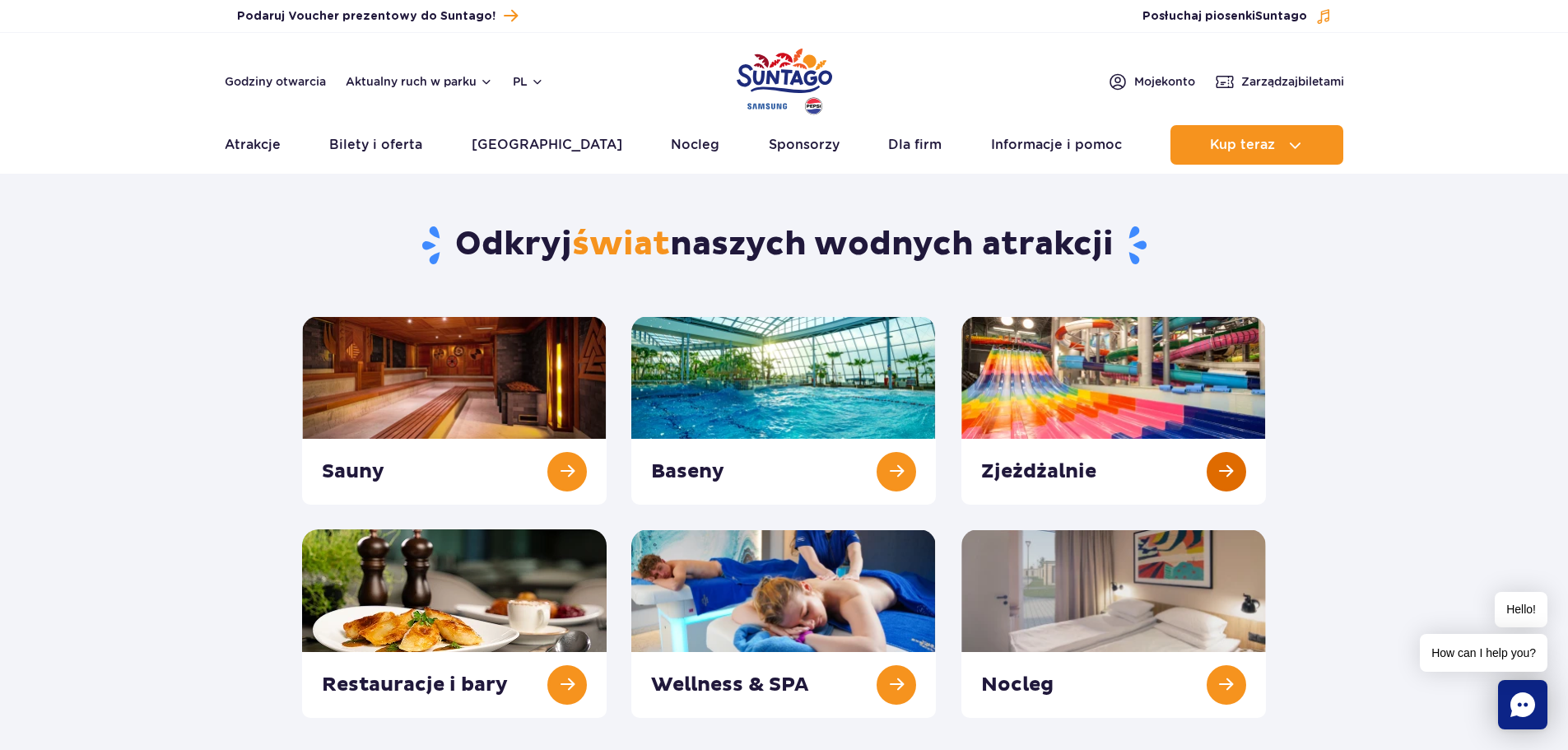
click at [1014, 368] on link at bounding box center [1113, 410] width 305 height 189
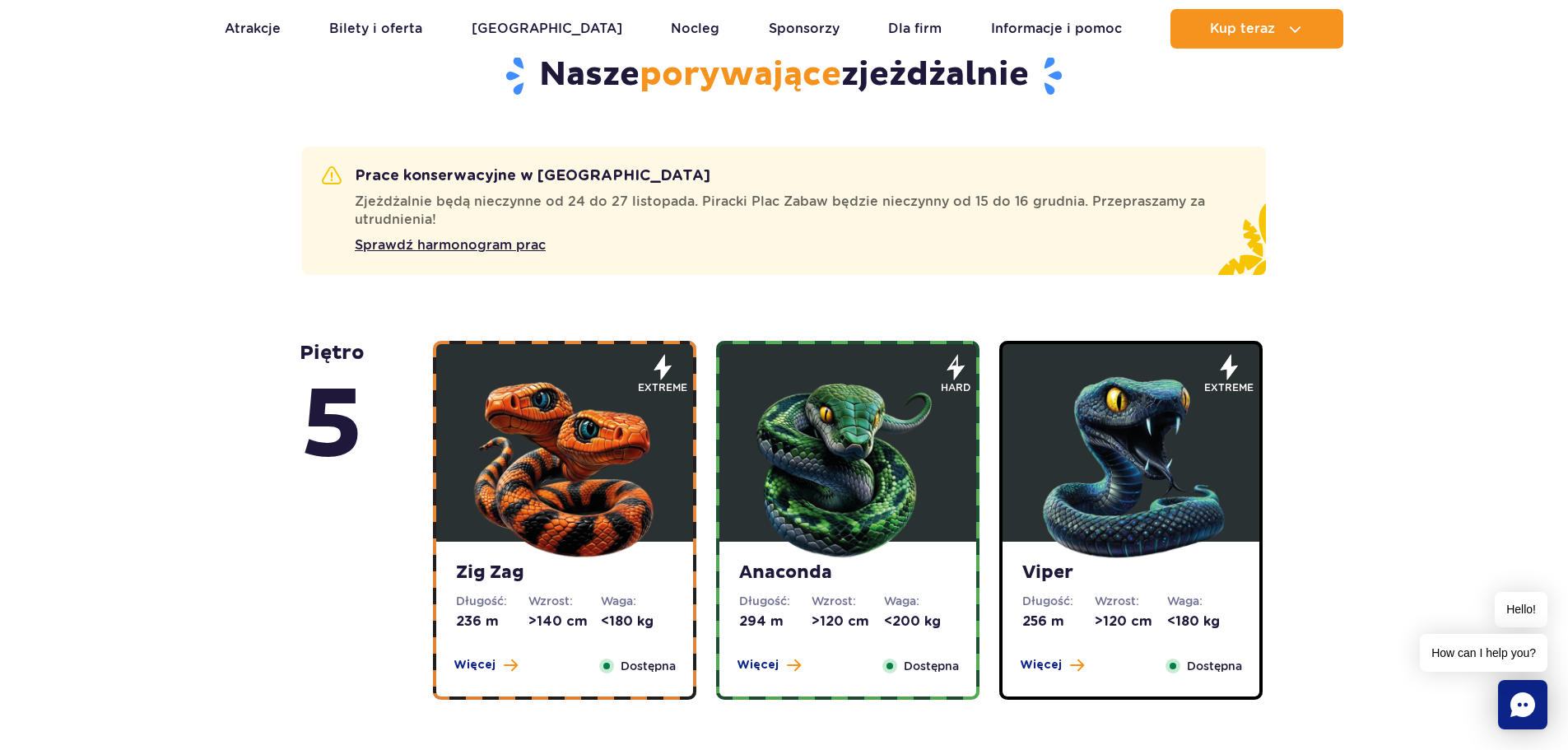
scroll to position [906, 0]
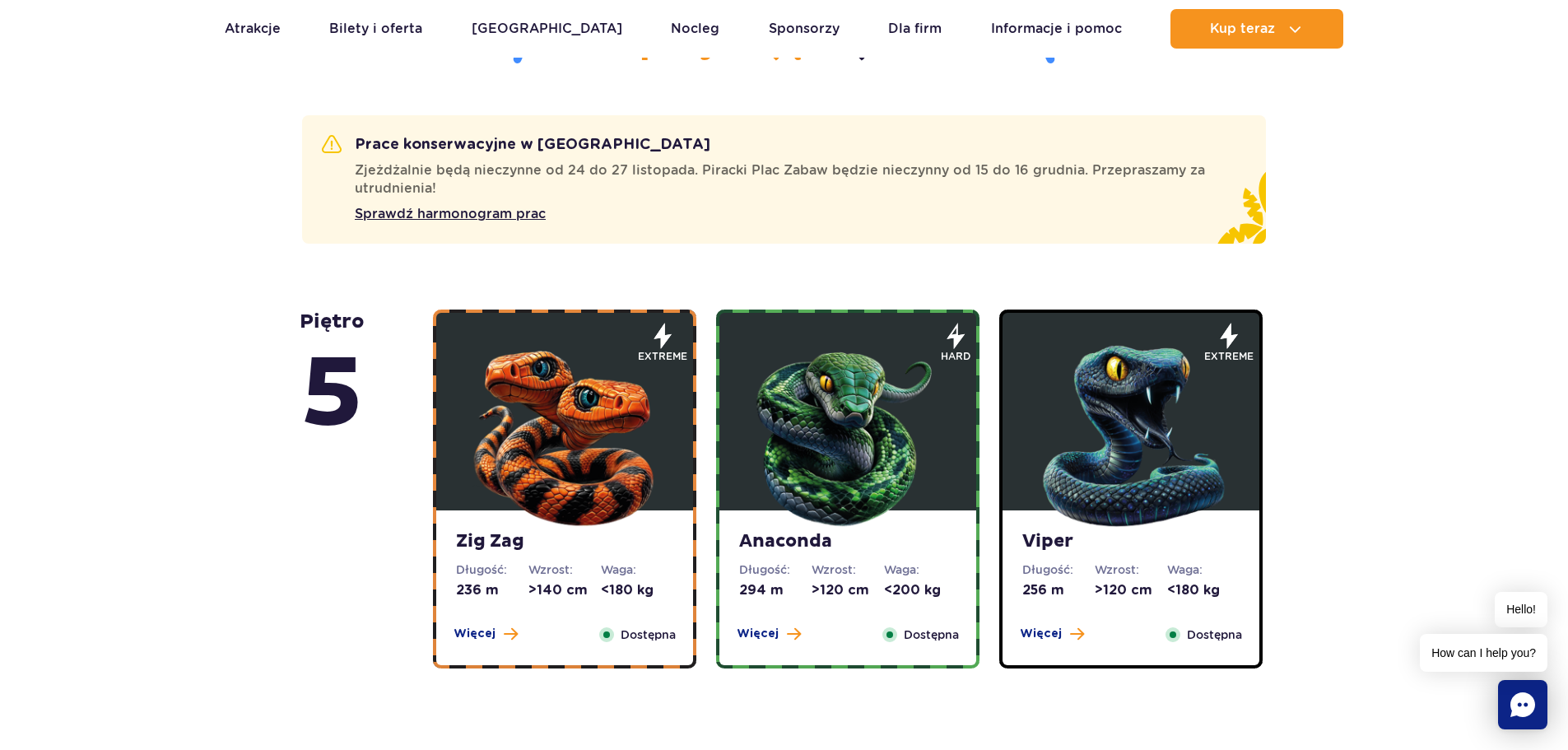
click at [502, 382] on img at bounding box center [564, 432] width 197 height 197
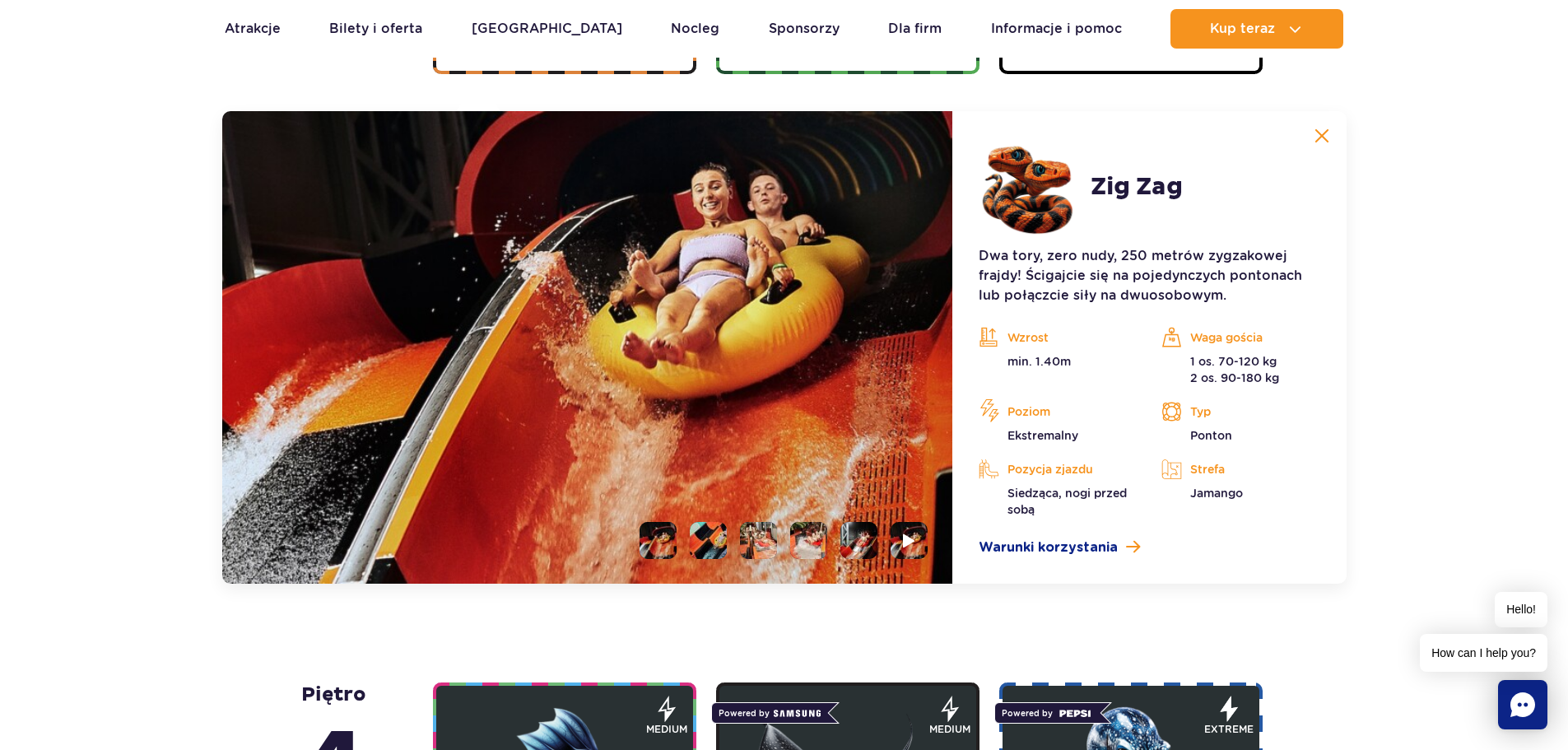
scroll to position [1512, 0]
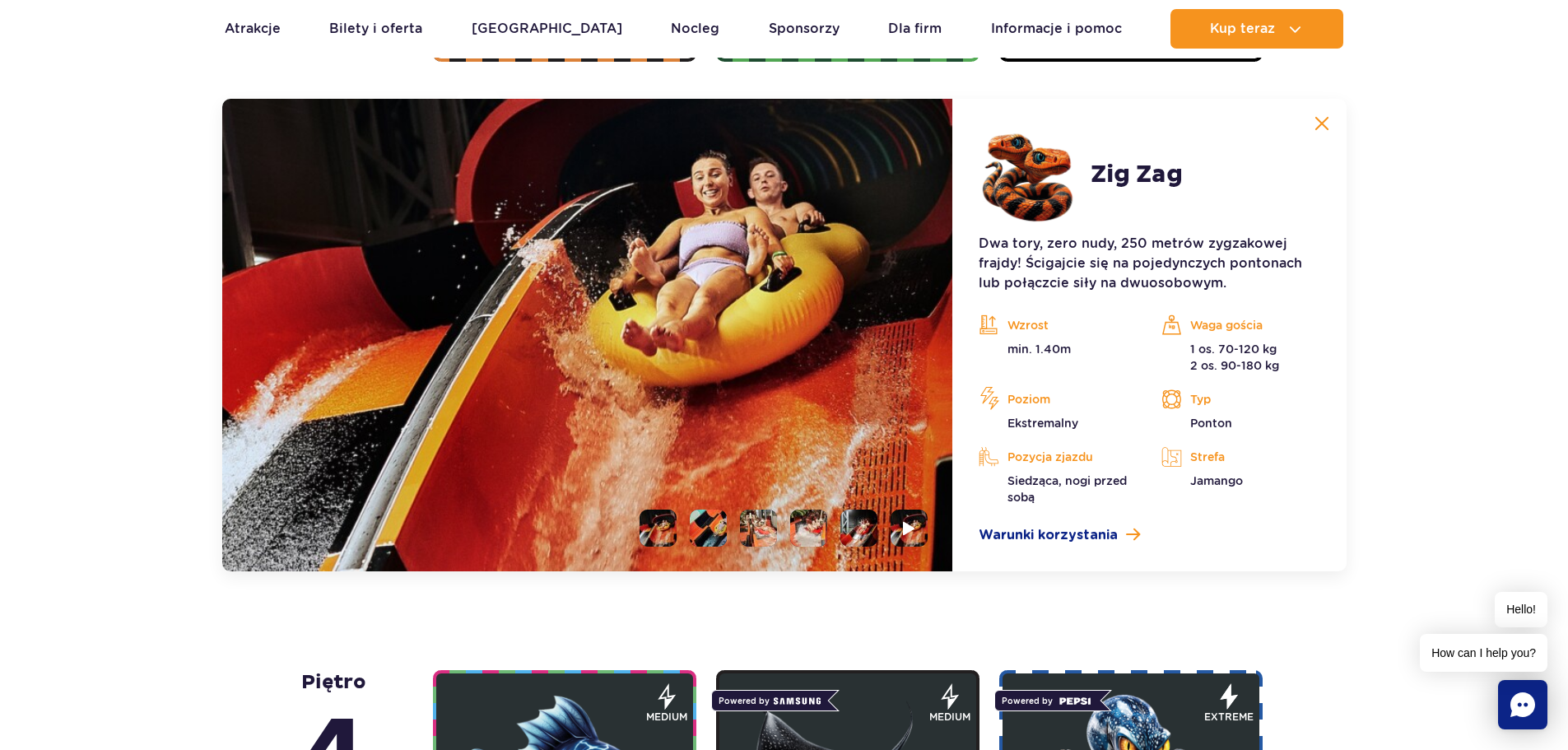
click at [699, 531] on li at bounding box center [709, 527] width 37 height 37
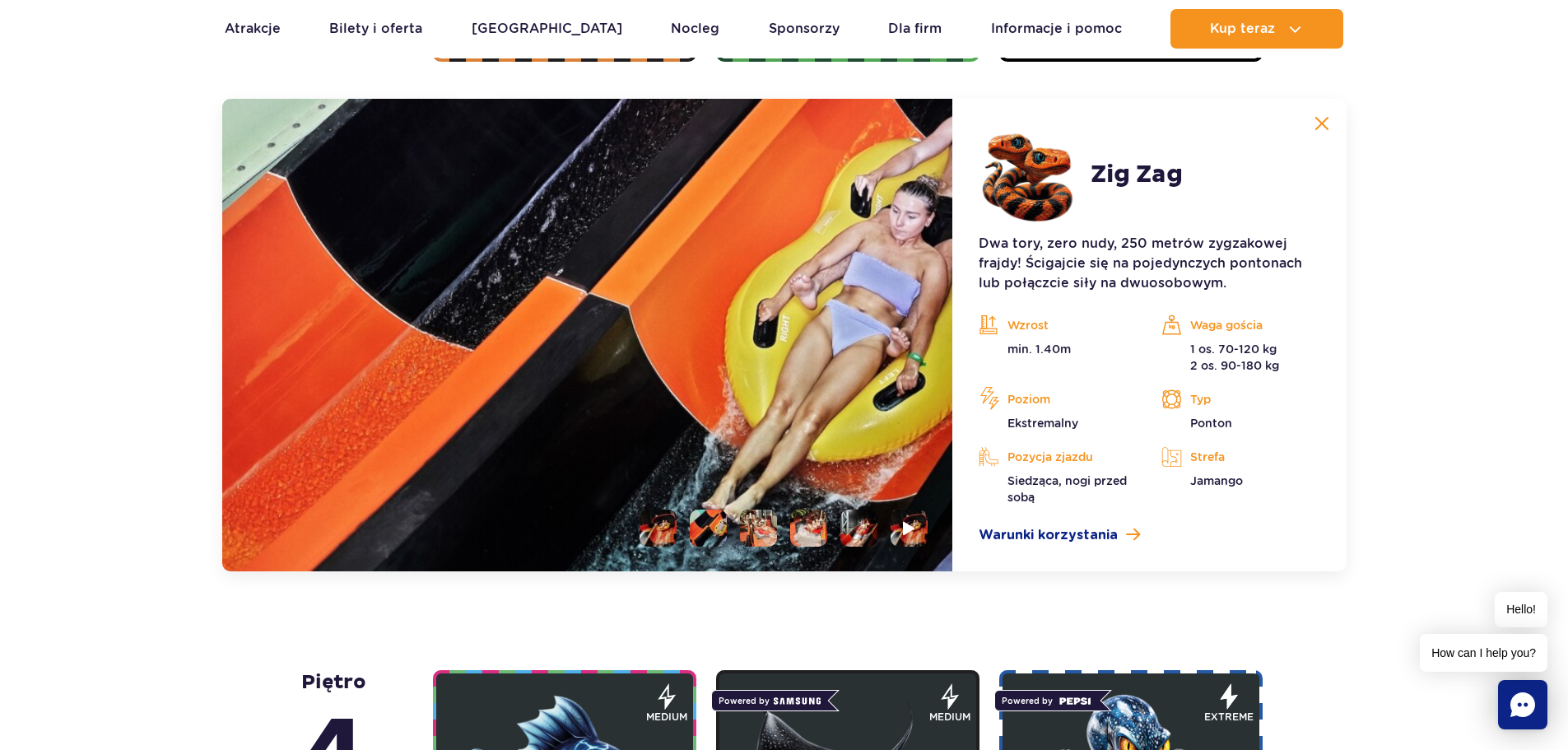
click at [757, 525] on li at bounding box center [759, 527] width 37 height 37
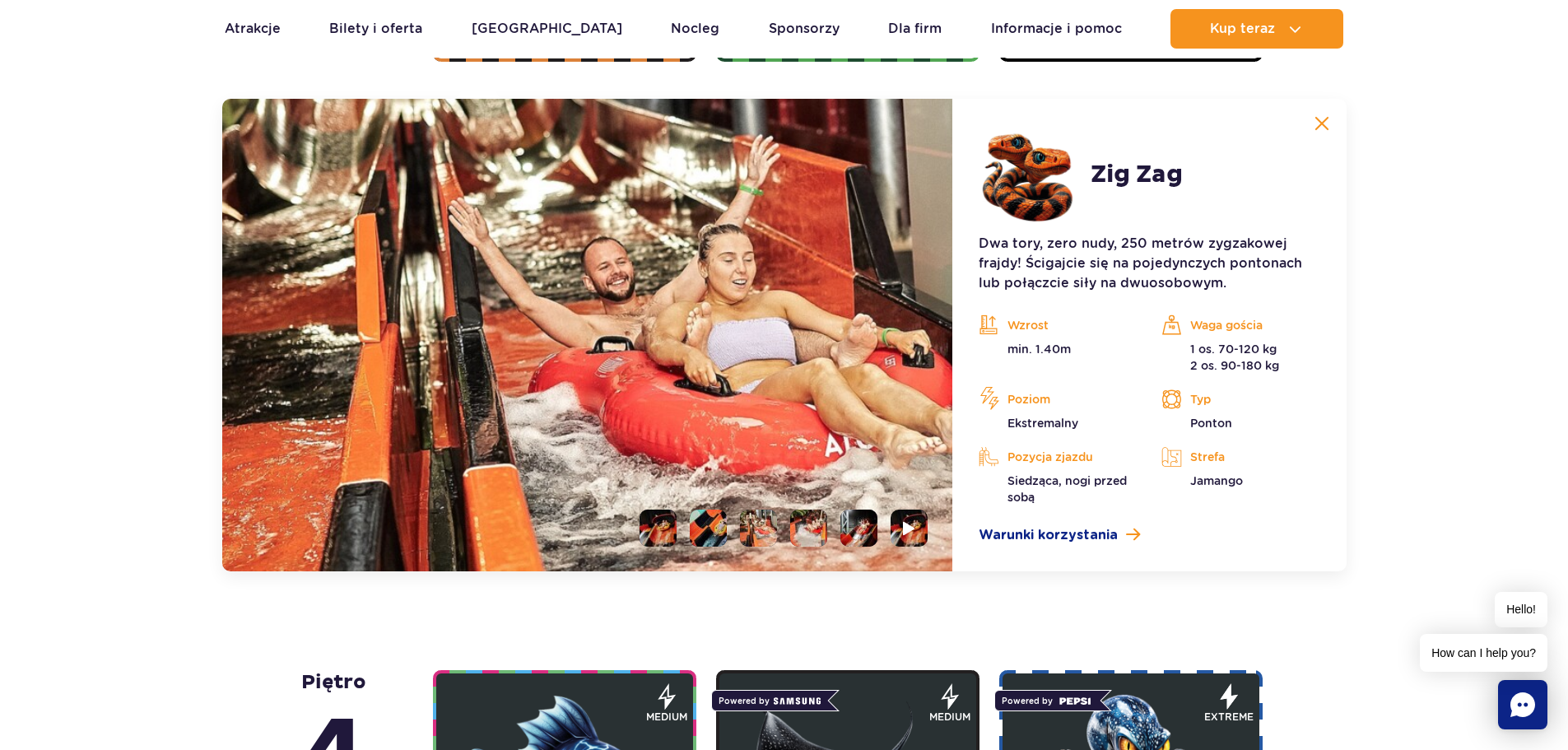
click at [809, 526] on li at bounding box center [808, 527] width 37 height 37
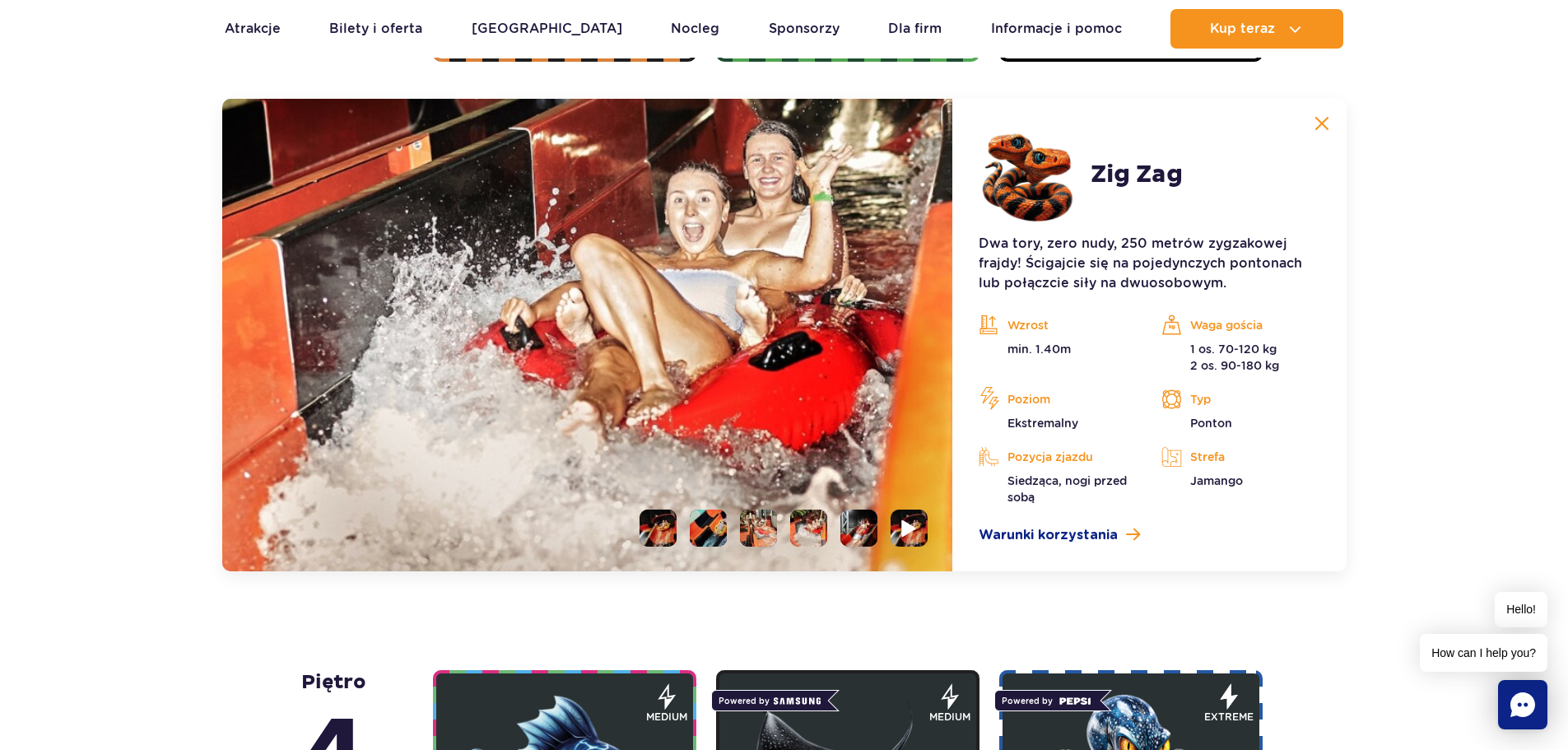
click at [898, 525] on li at bounding box center [909, 527] width 37 height 37
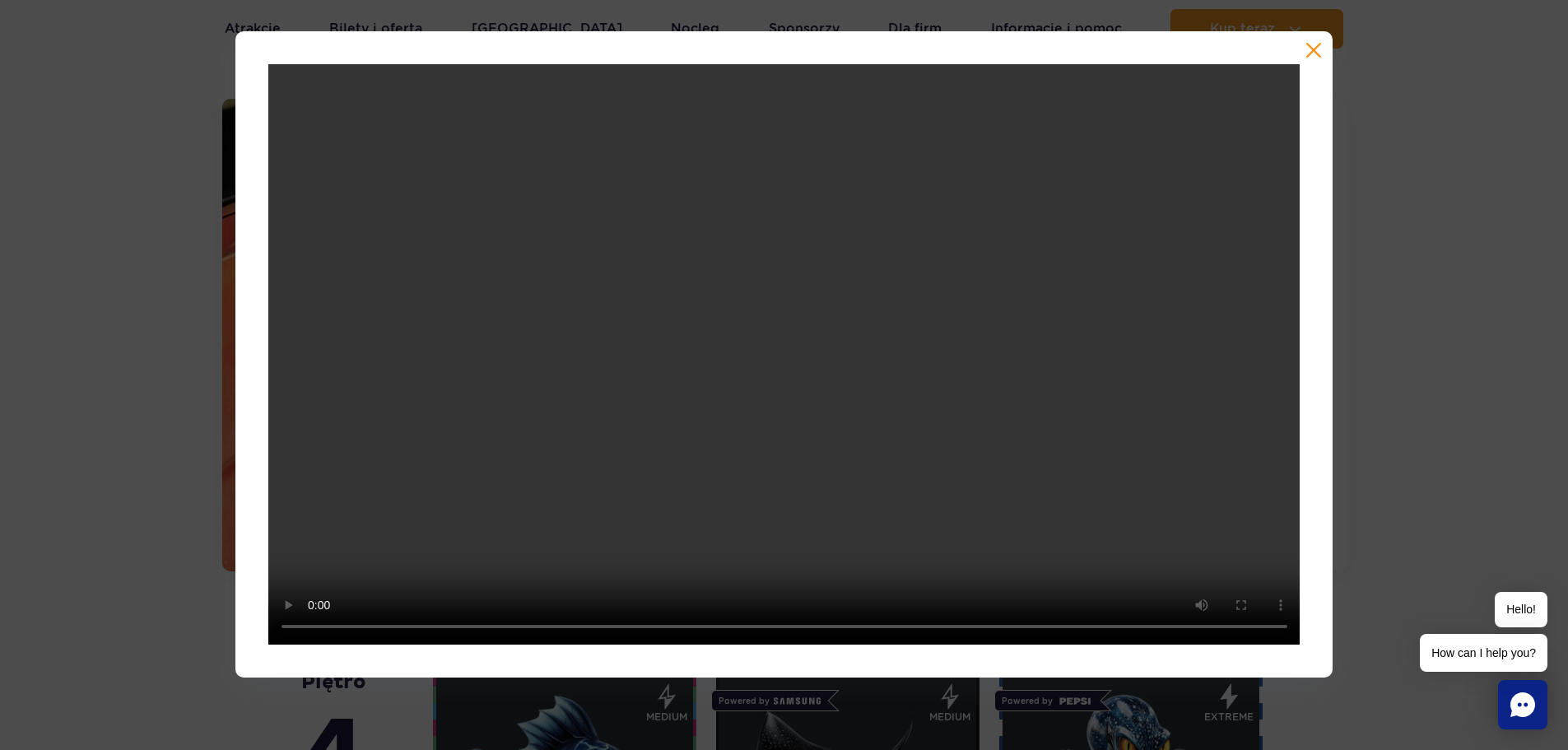
click at [1423, 192] on div at bounding box center [784, 354] width 1568 height 646
click at [1312, 46] on button "button" at bounding box center [1313, 49] width 16 height 16
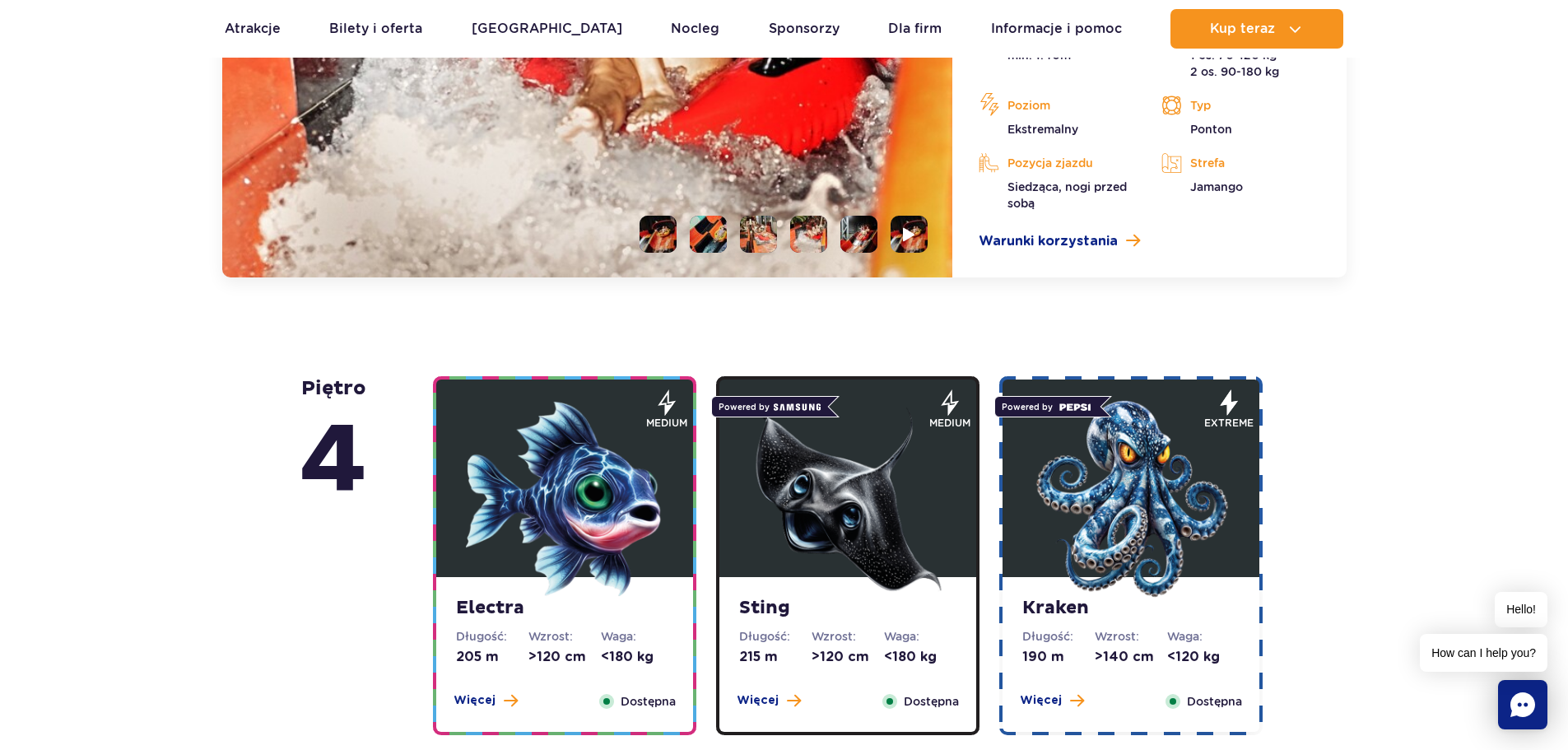
scroll to position [1842, 0]
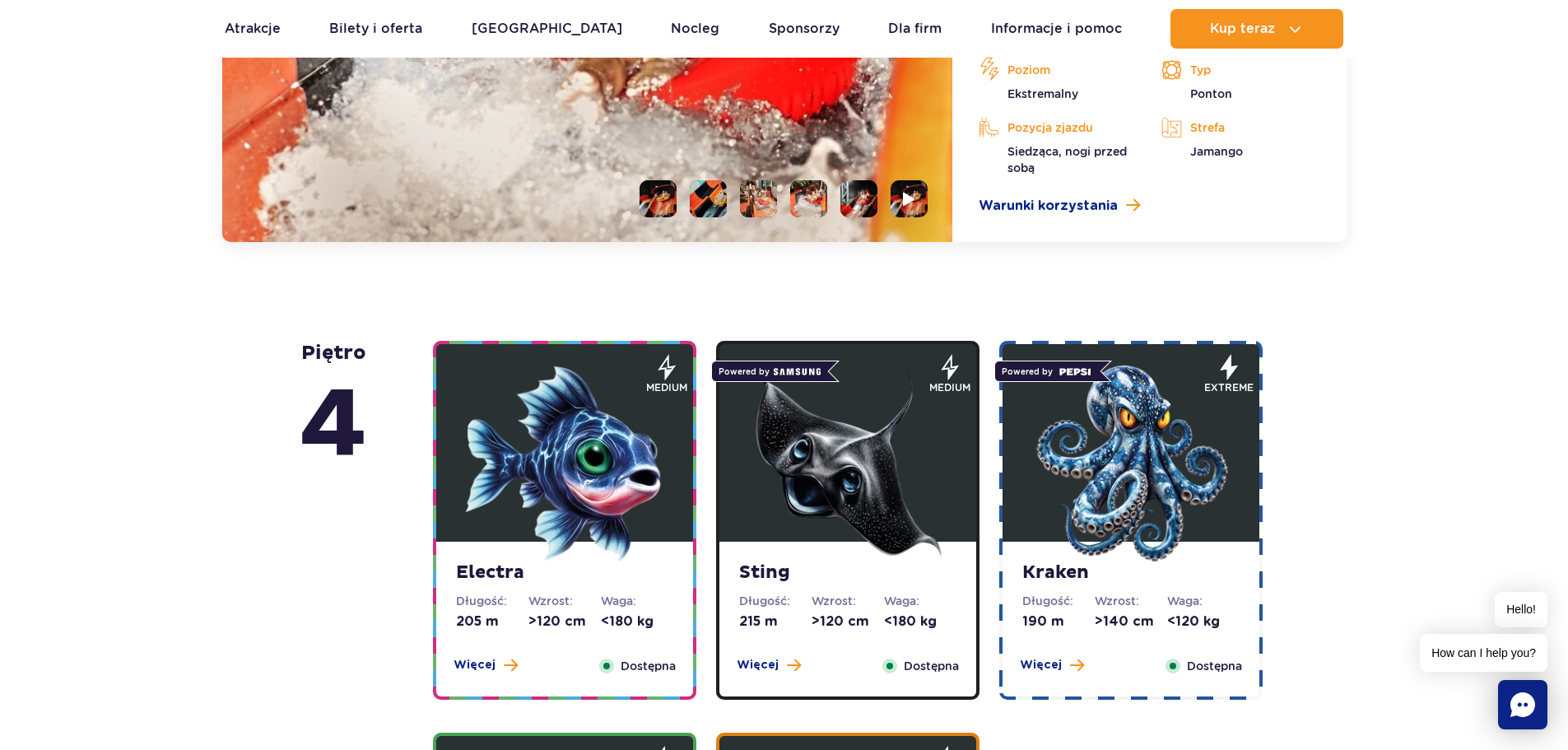
click at [1137, 454] on img at bounding box center [1131, 464] width 197 height 197
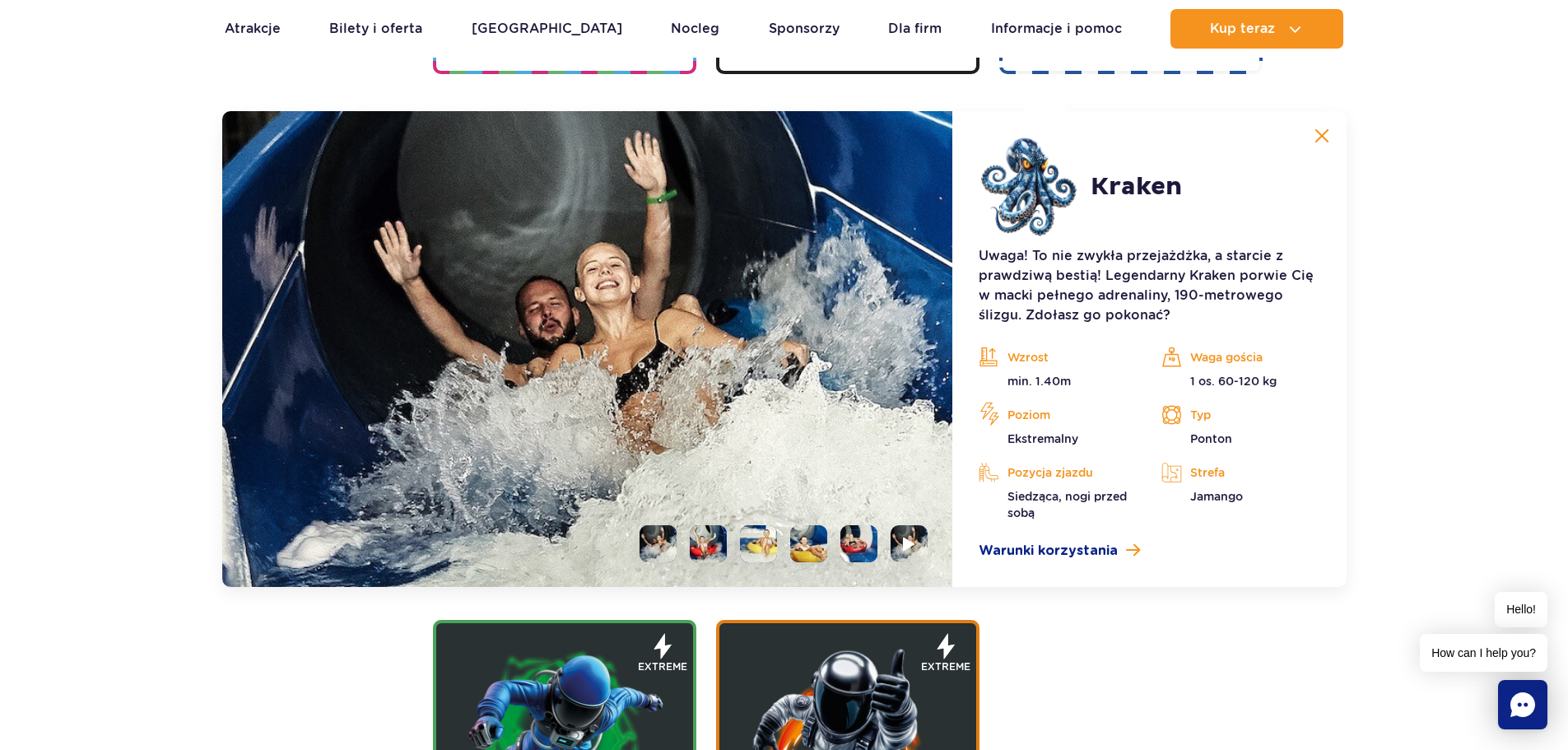
scroll to position [1969, 0]
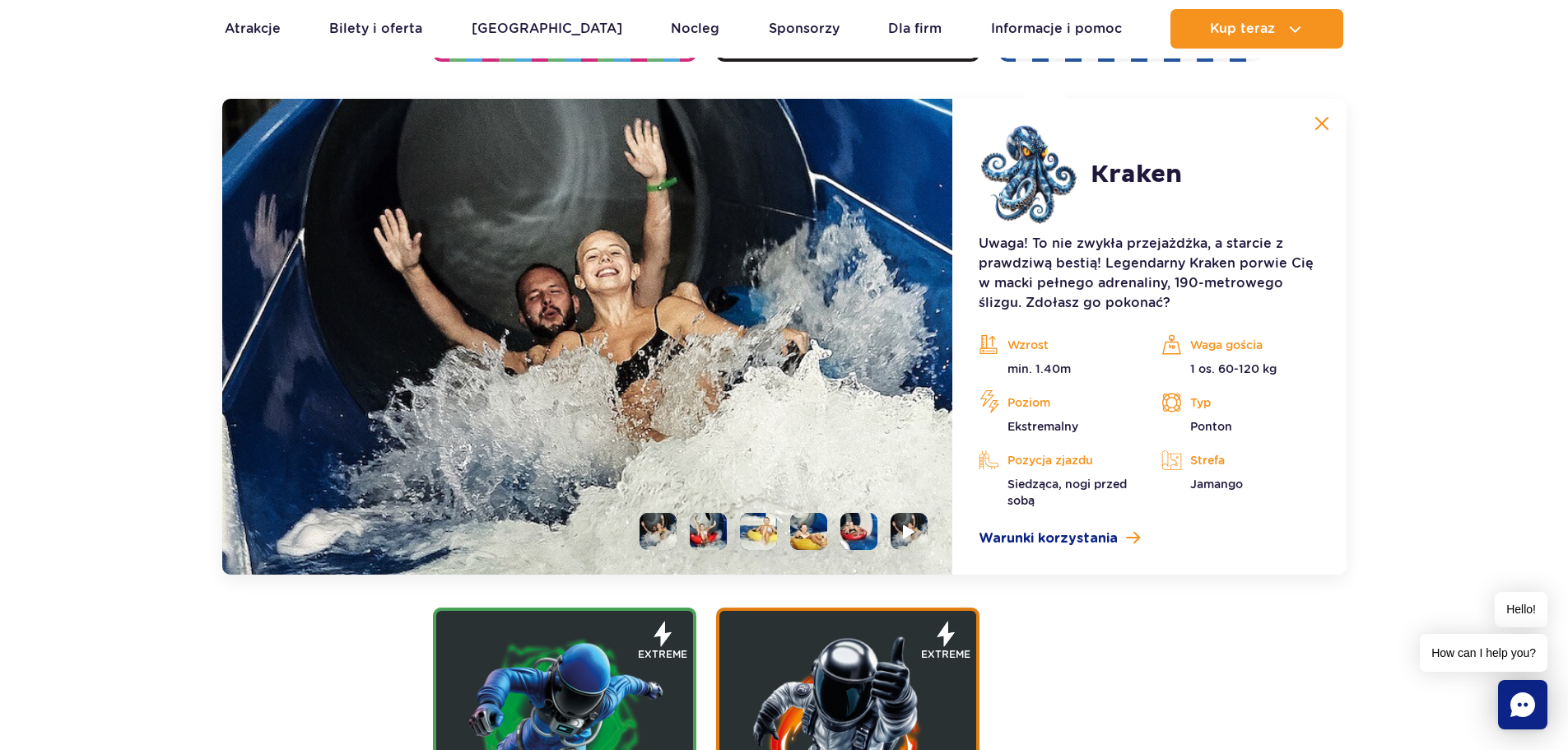
click at [703, 525] on li at bounding box center [709, 531] width 37 height 37
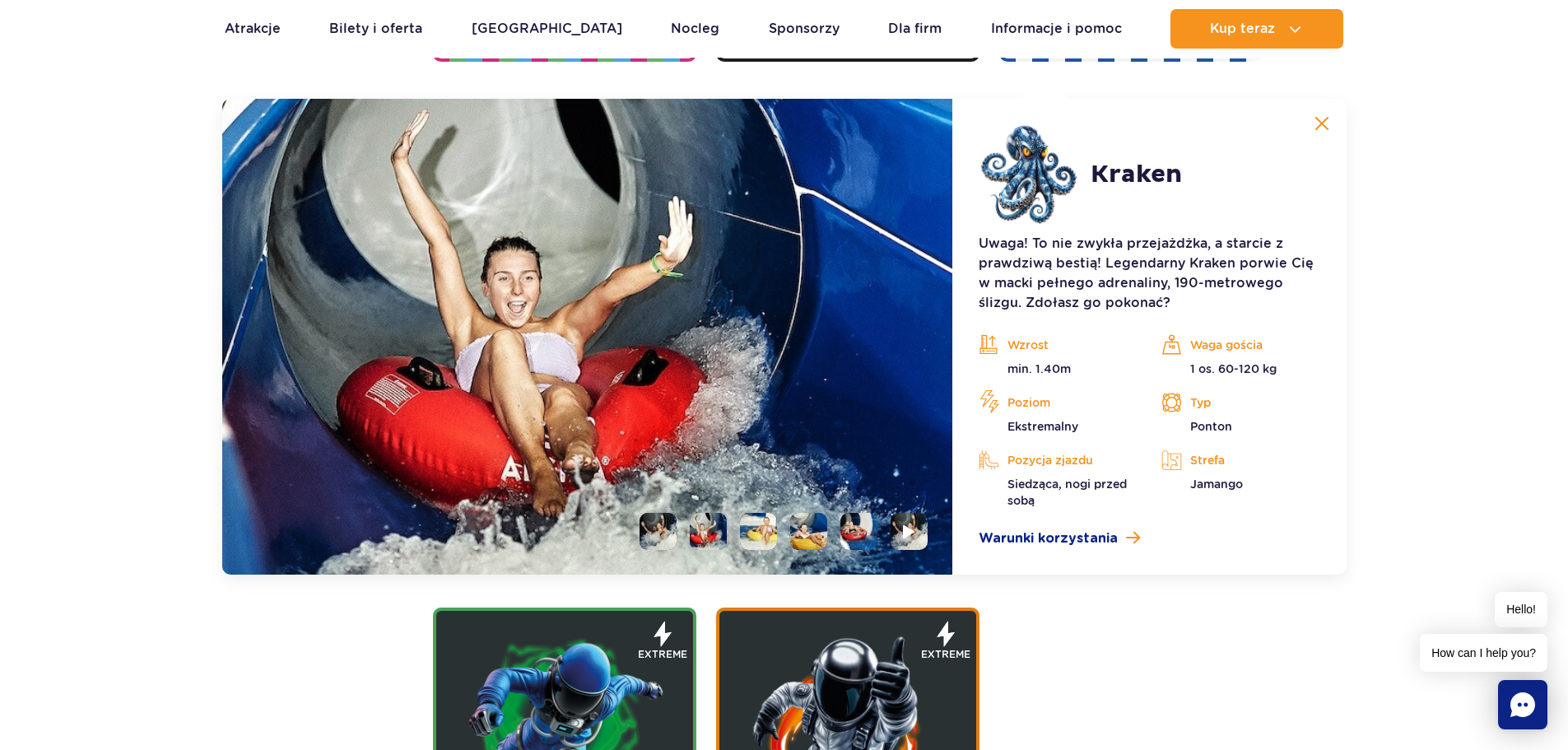
click at [794, 522] on li at bounding box center [808, 531] width 37 height 37
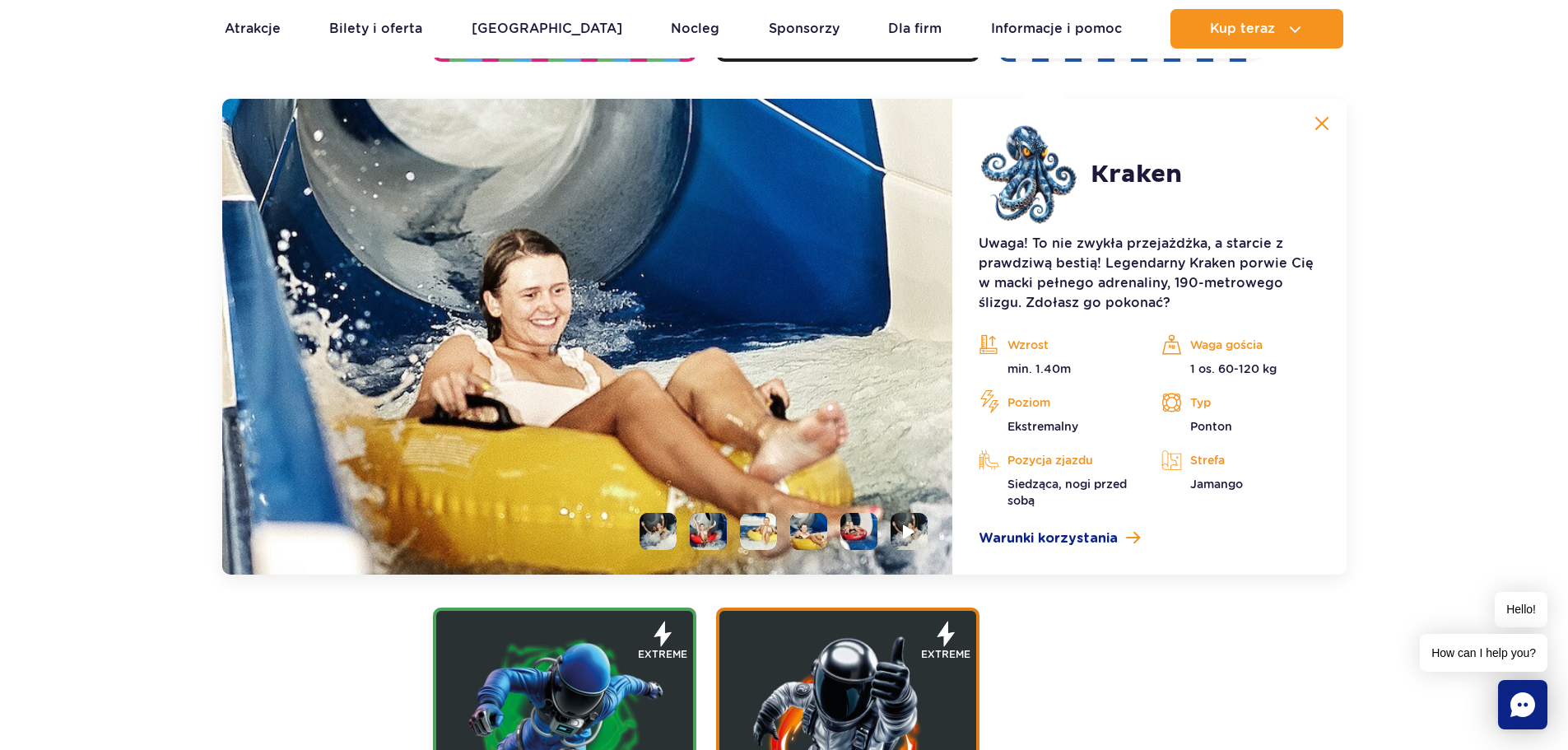
click at [855, 519] on li at bounding box center [859, 531] width 37 height 37
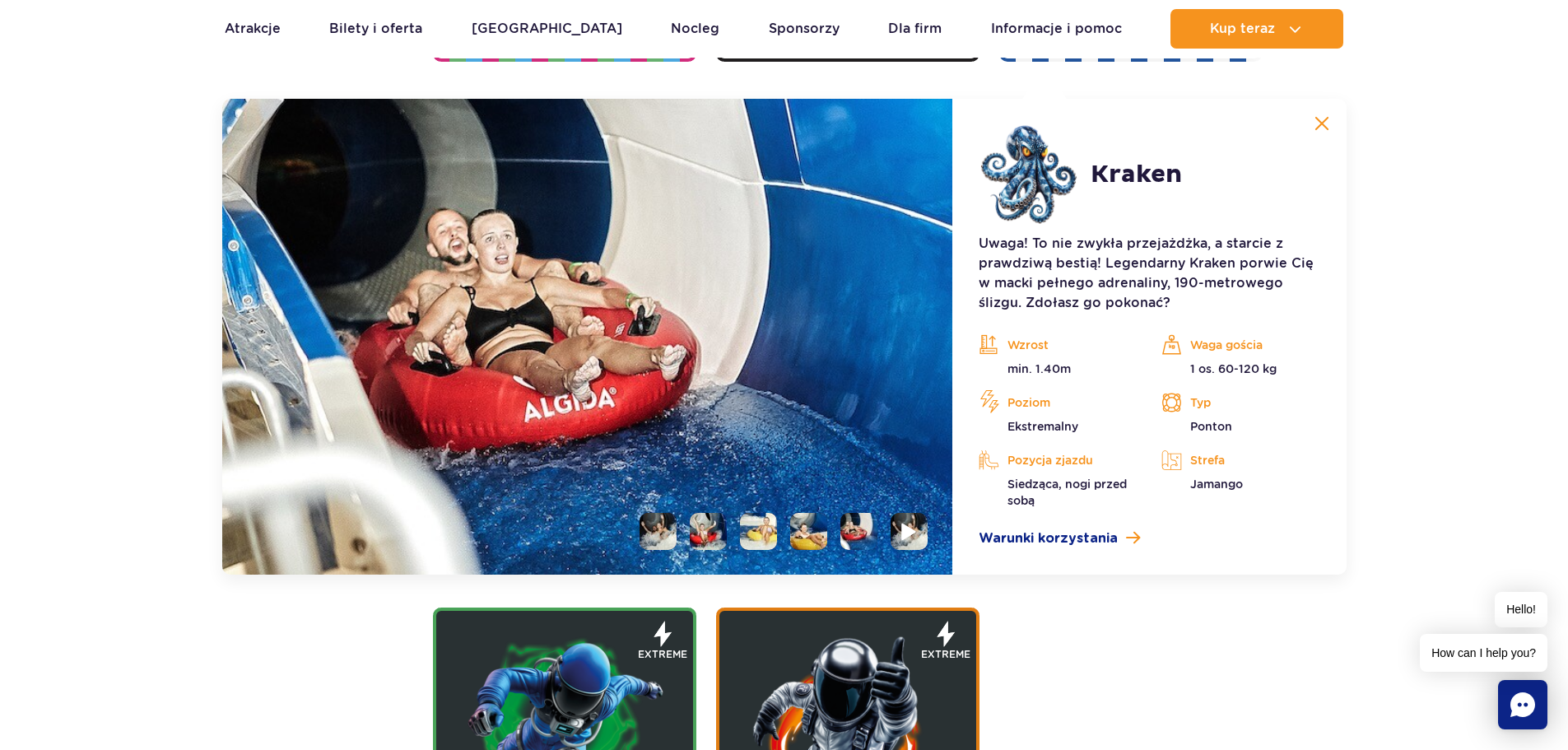
click at [907, 519] on li at bounding box center [909, 531] width 37 height 37
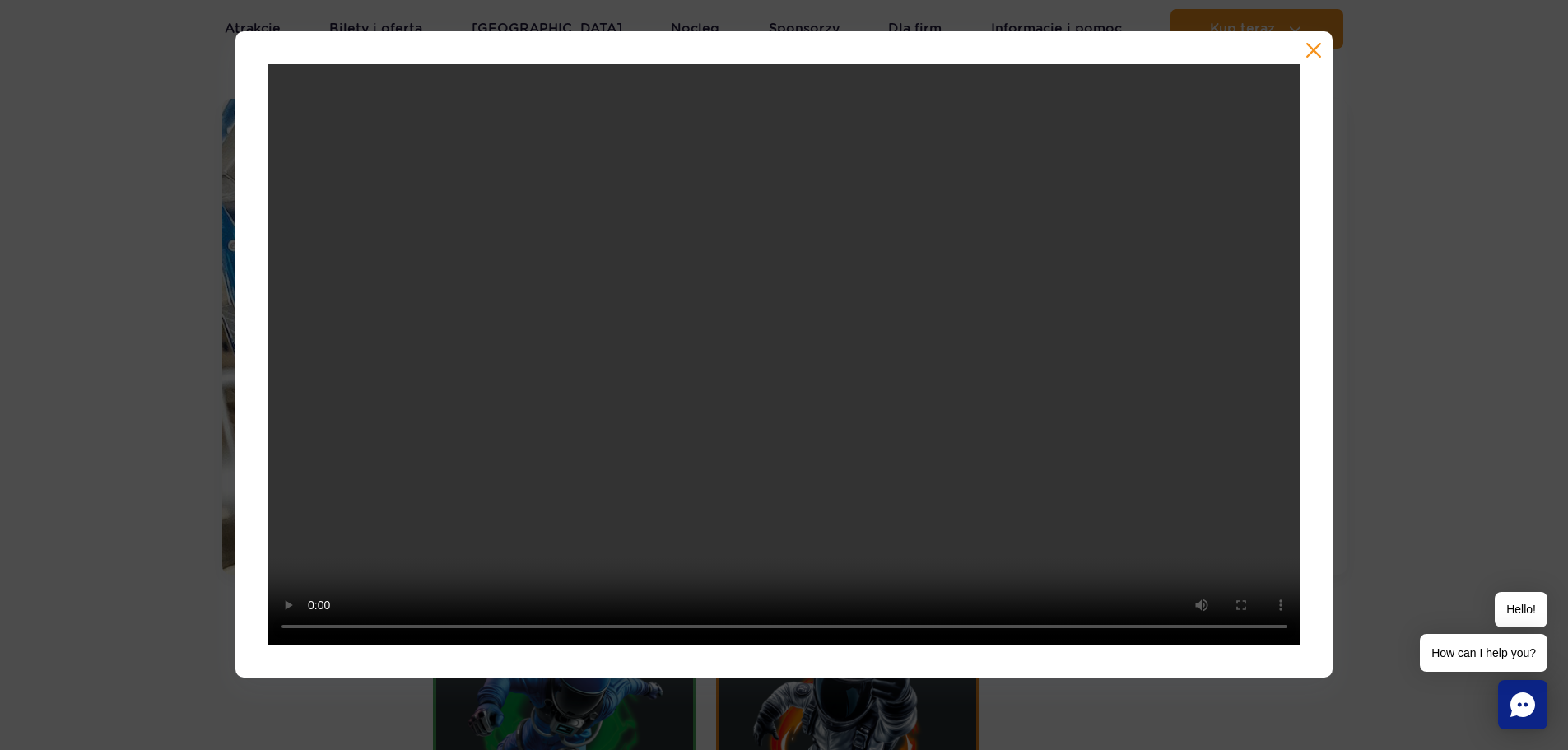
click at [1454, 239] on div at bounding box center [784, 354] width 1568 height 646
click at [1308, 47] on button "button" at bounding box center [1313, 49] width 16 height 16
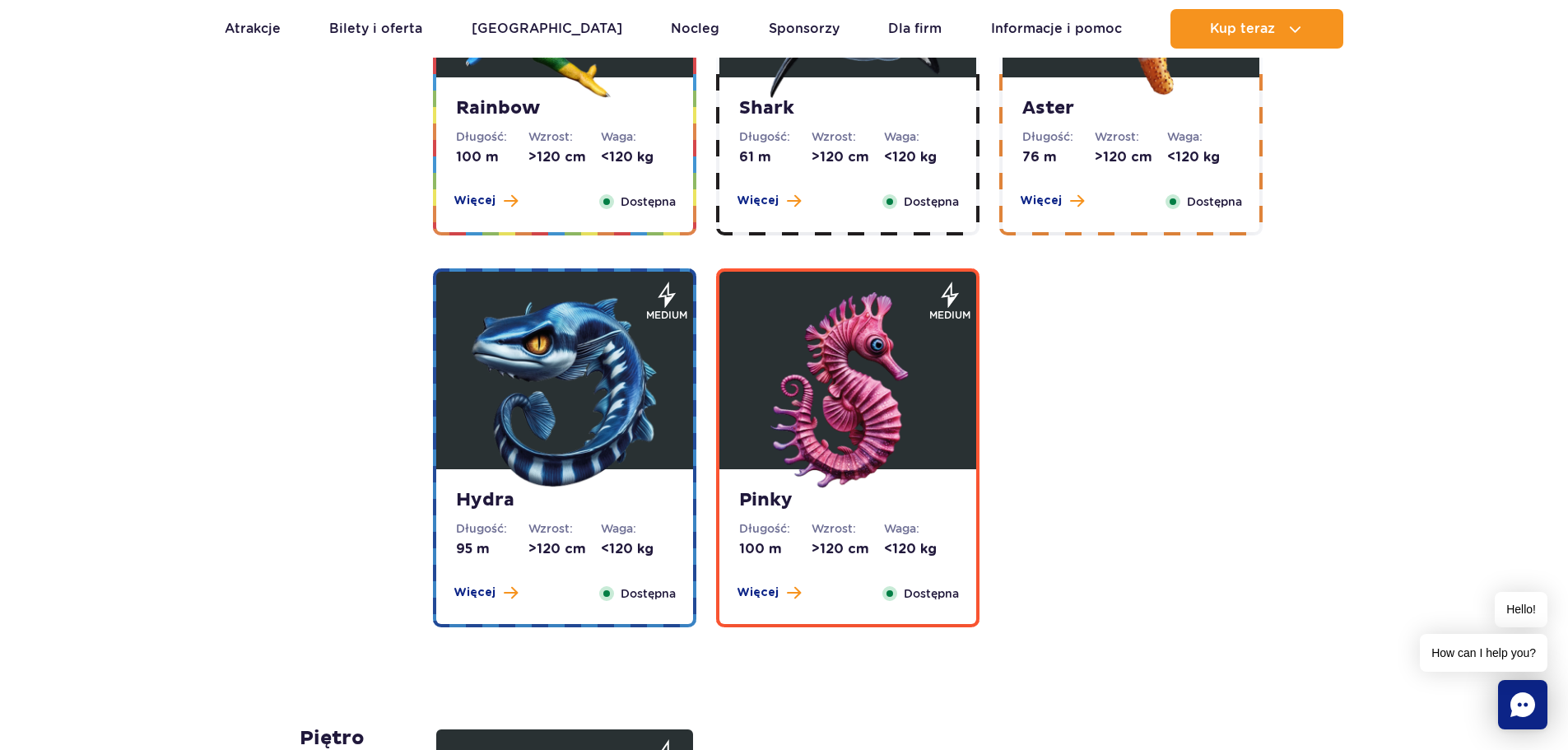
scroll to position [3286, 0]
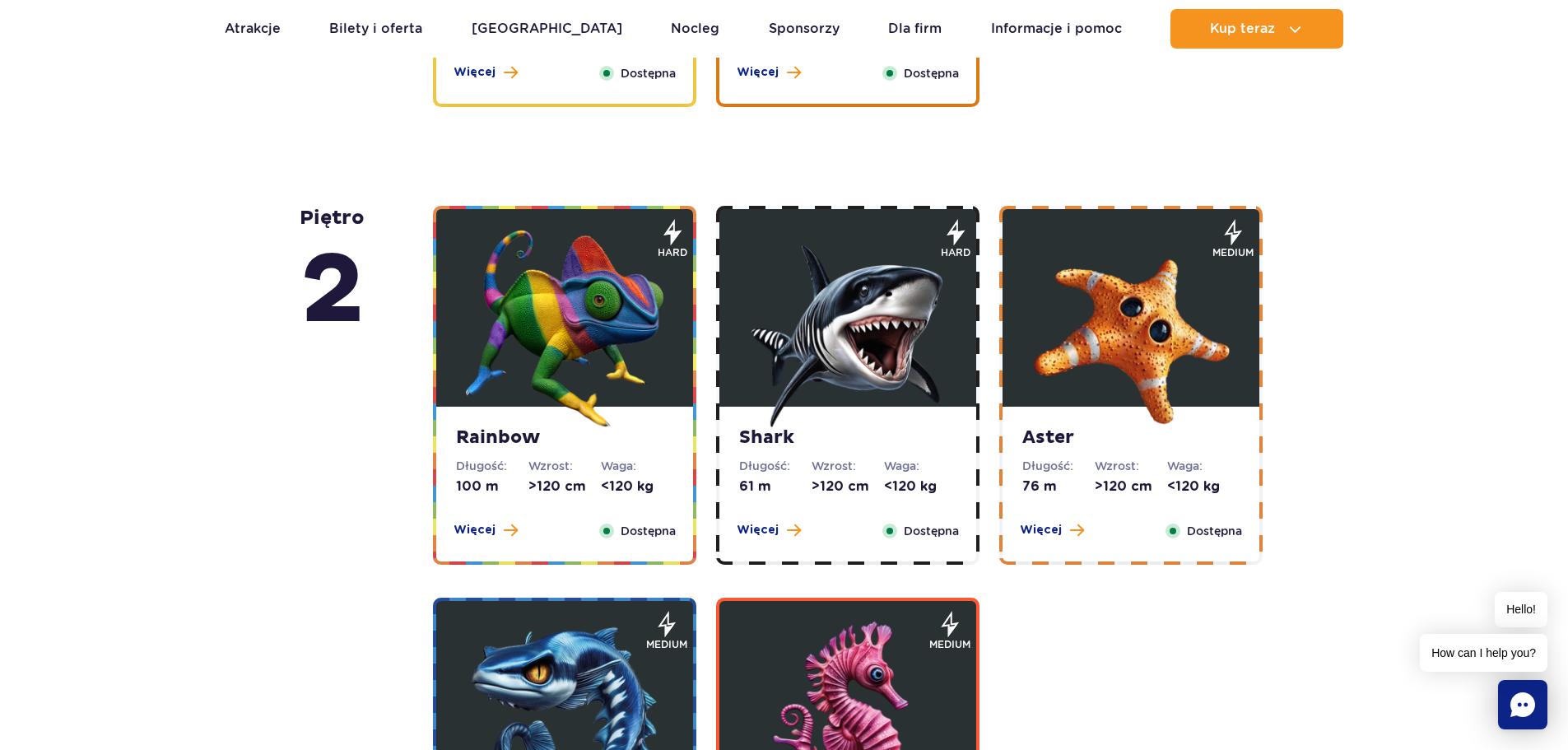
click at [572, 320] on img at bounding box center [564, 328] width 197 height 197
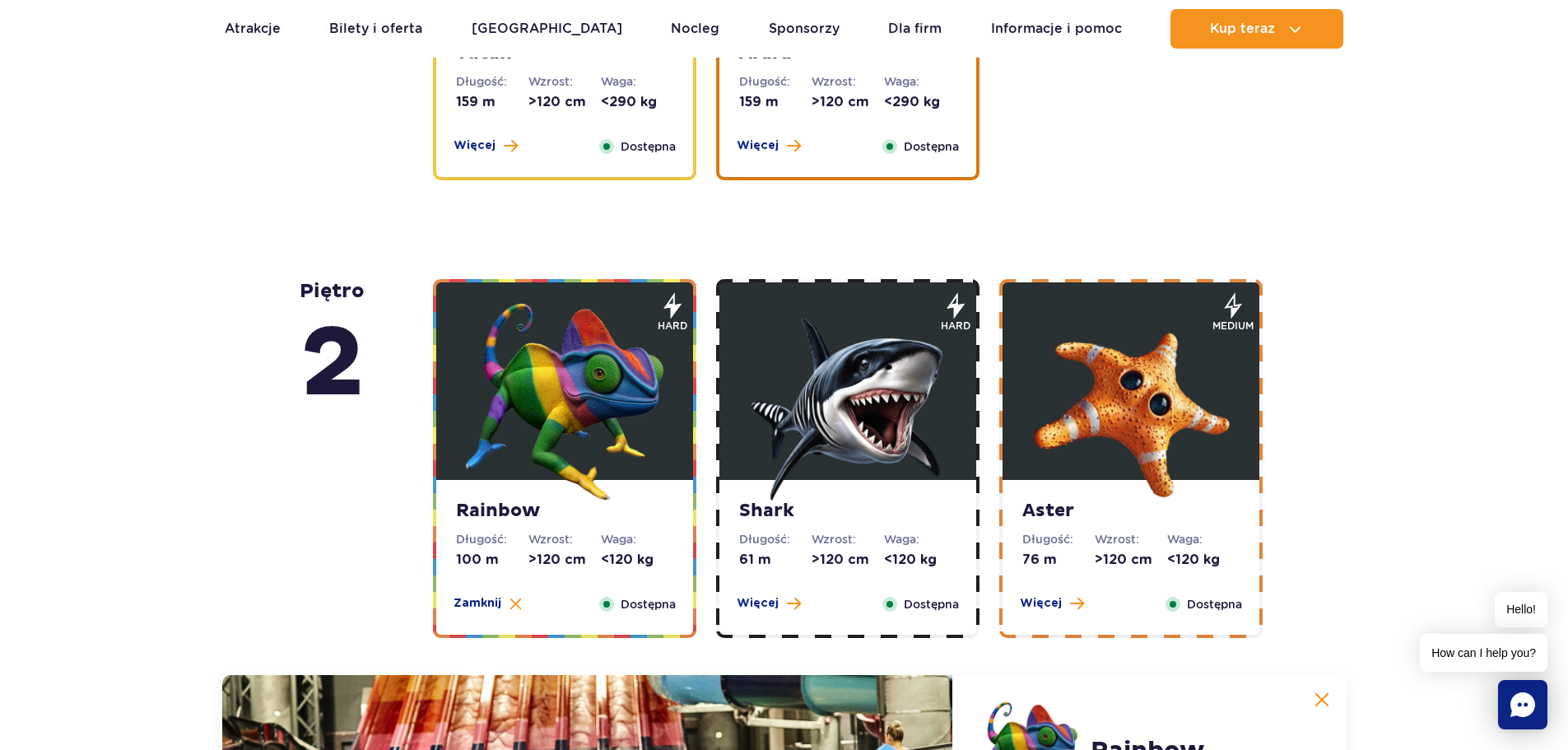
click at [783, 345] on img at bounding box center [848, 402] width 197 height 197
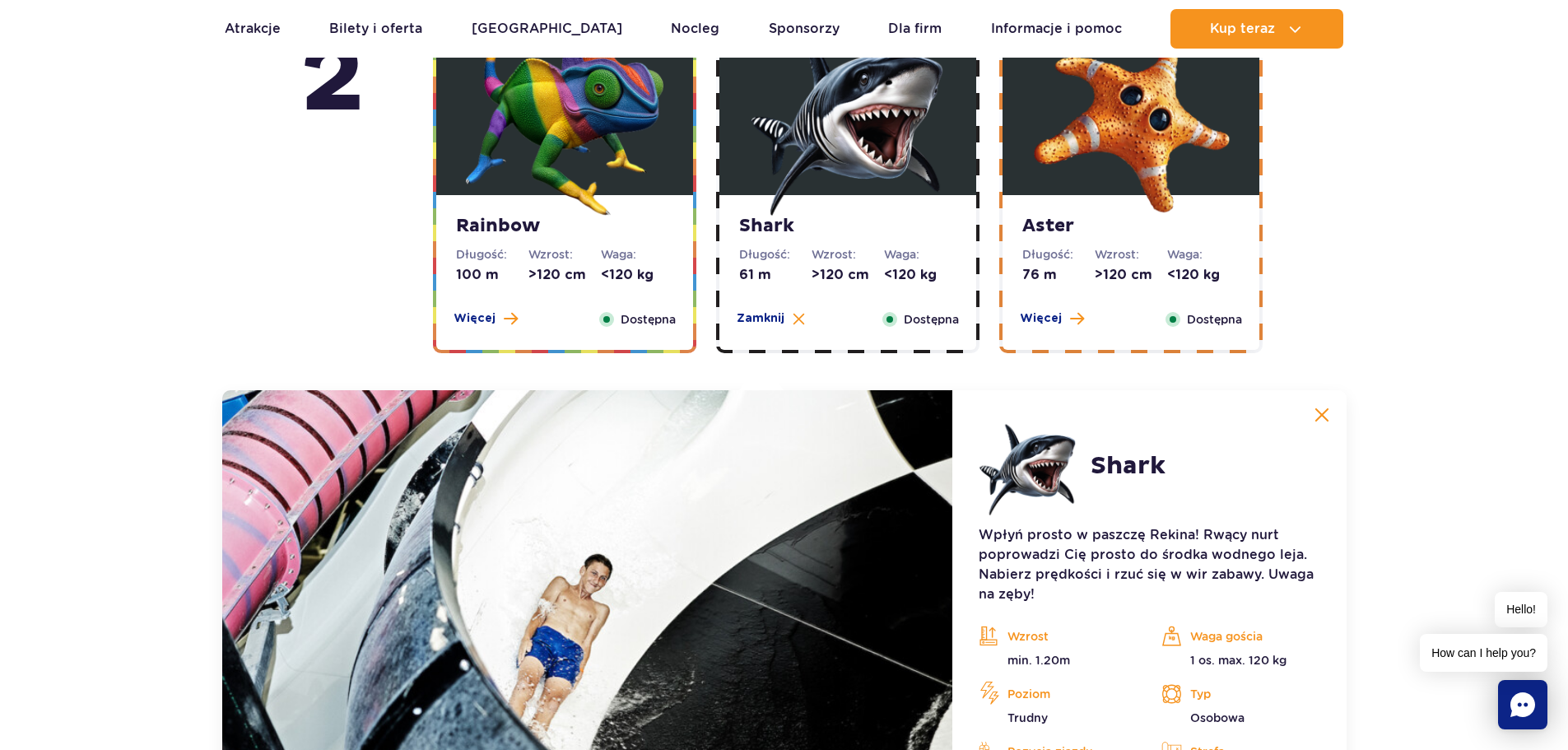
scroll to position [2865, 0]
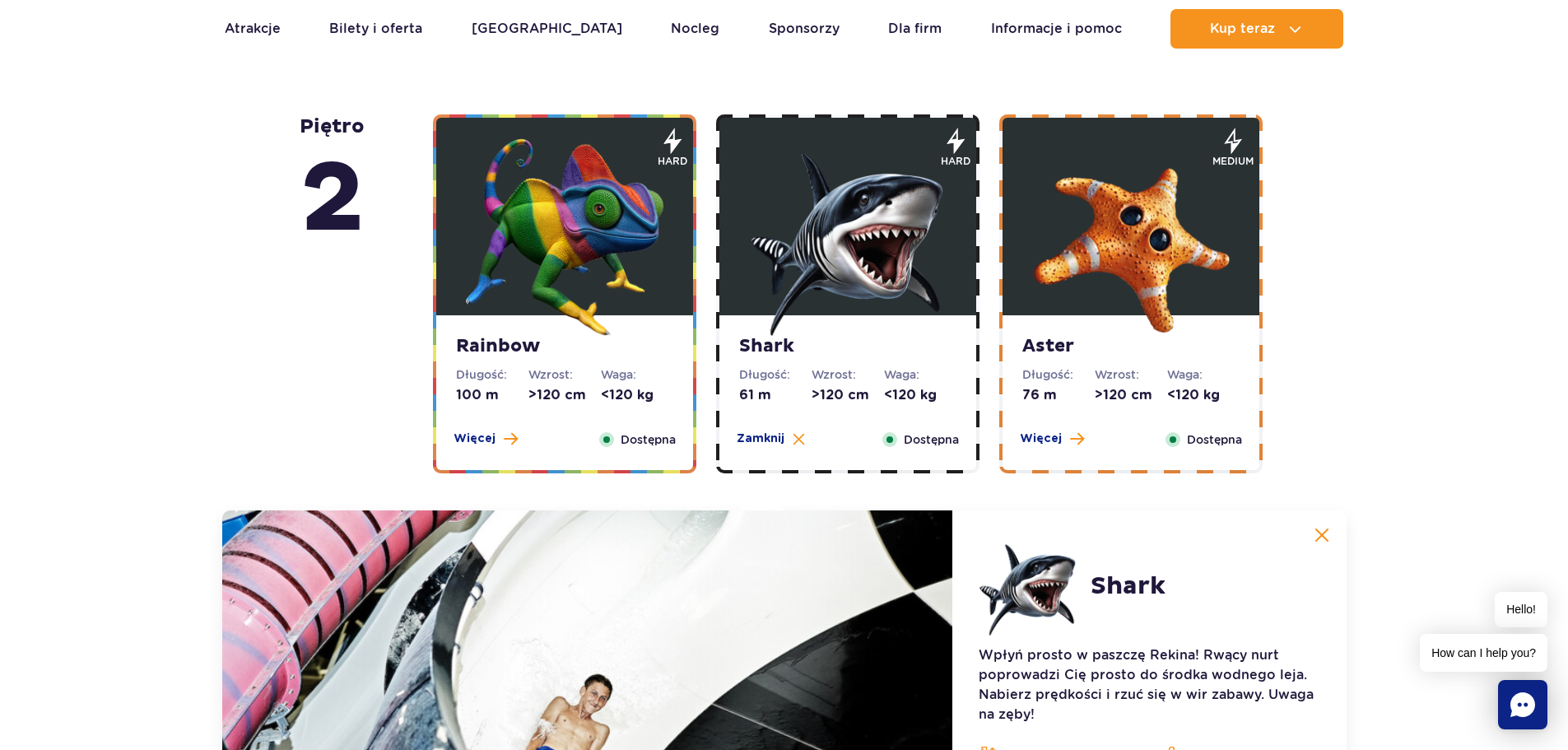
click at [1160, 169] on img at bounding box center [1131, 237] width 197 height 197
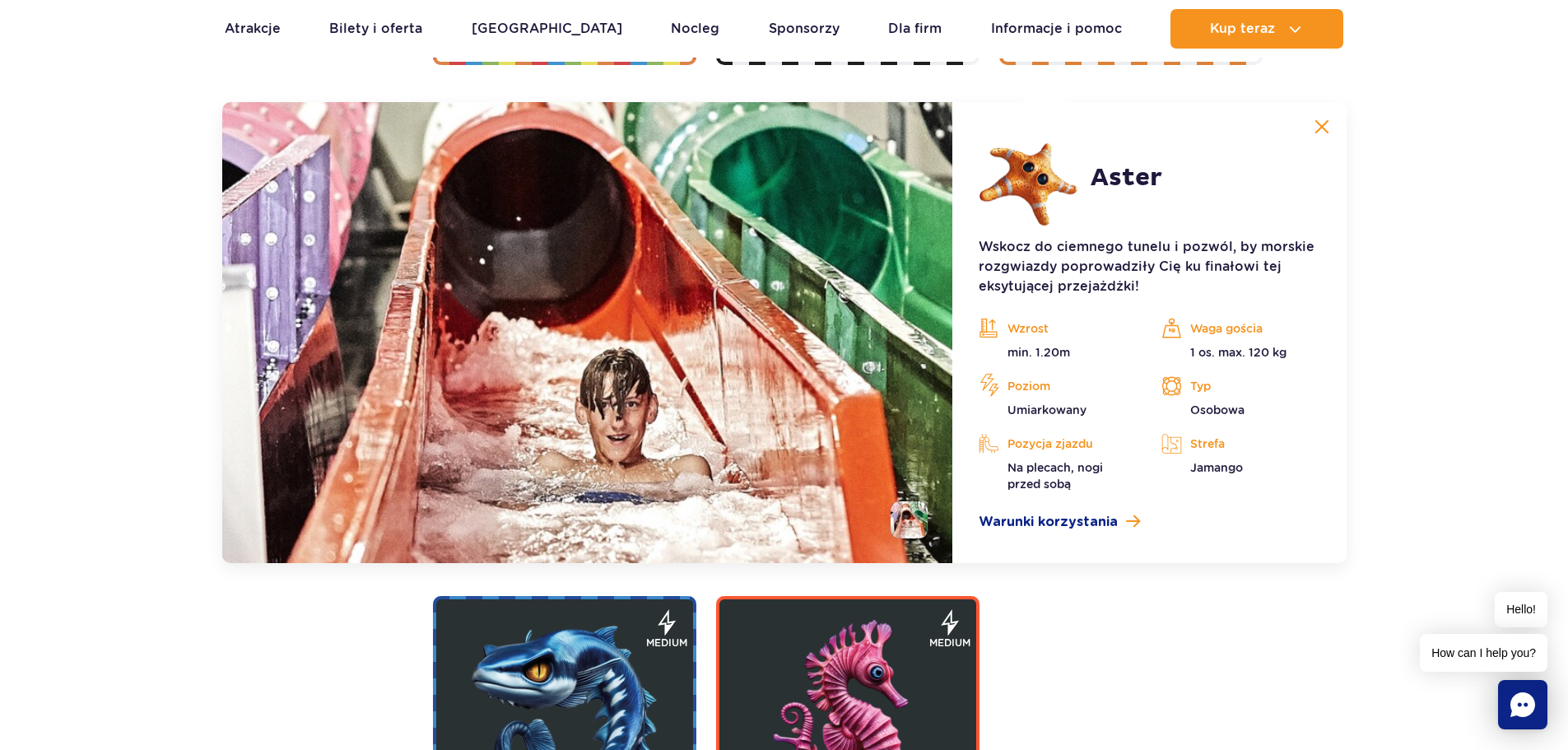
scroll to position [3277, 0]
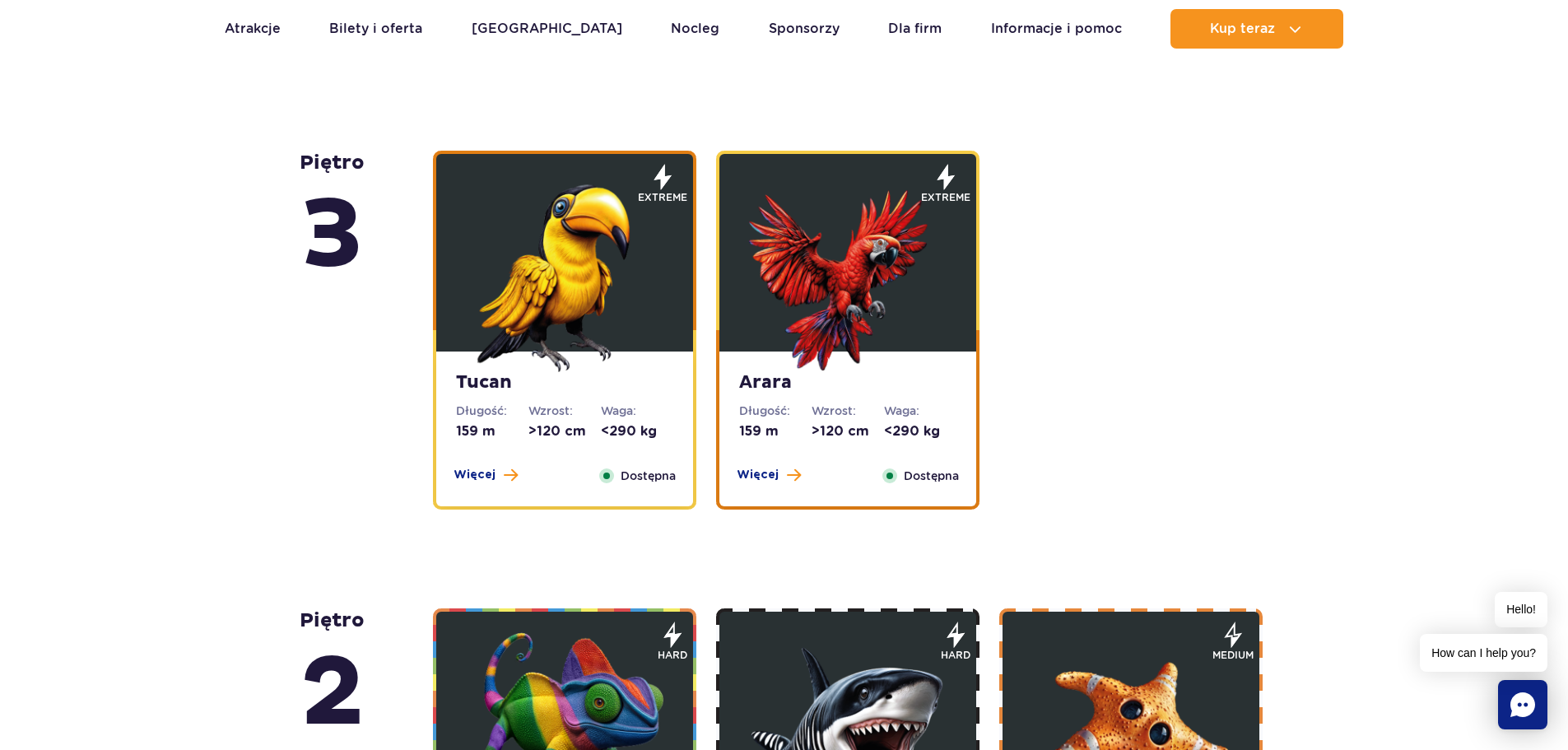
click at [866, 337] on img at bounding box center [848, 273] width 197 height 197
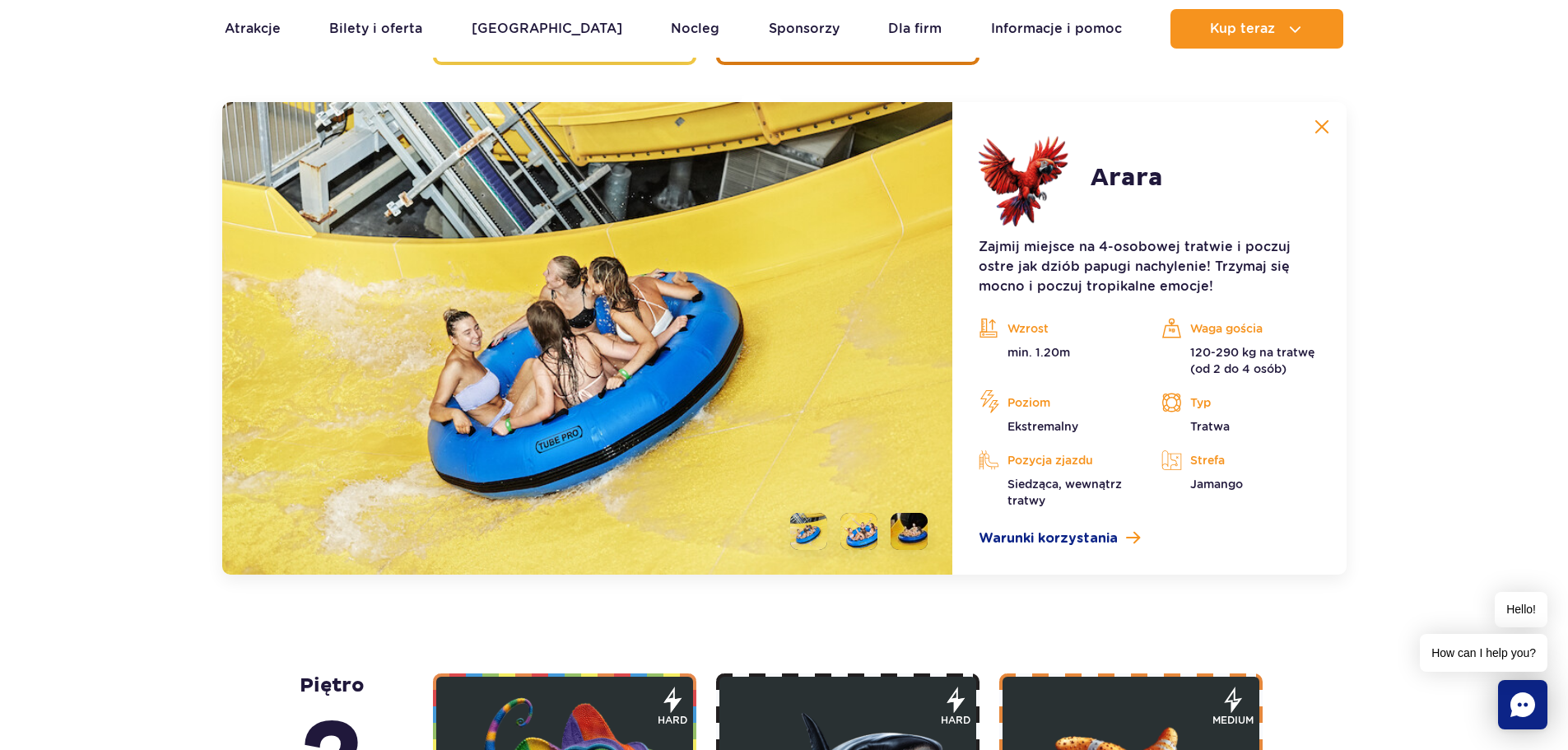
scroll to position [2819, 0]
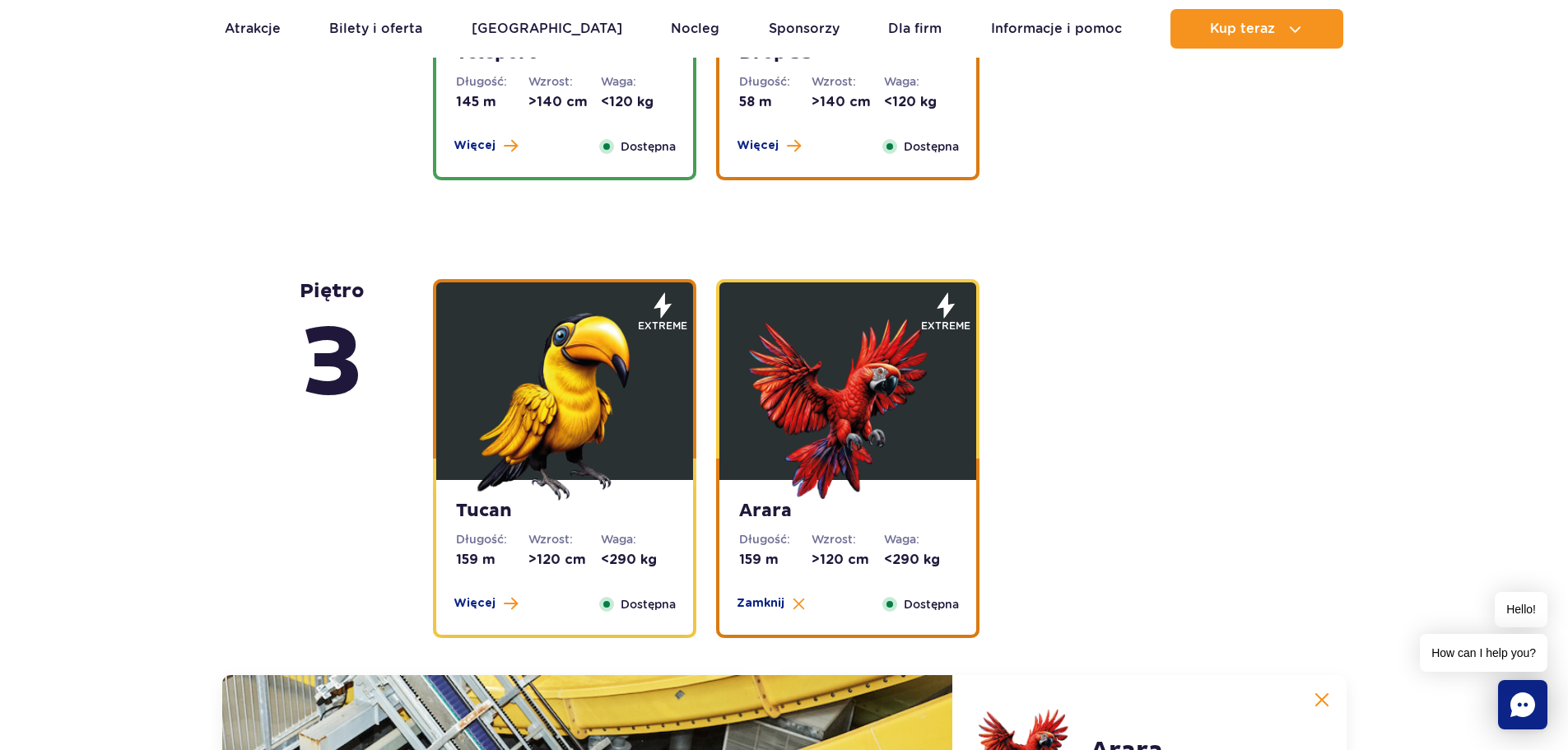
click at [642, 389] on img at bounding box center [564, 402] width 197 height 197
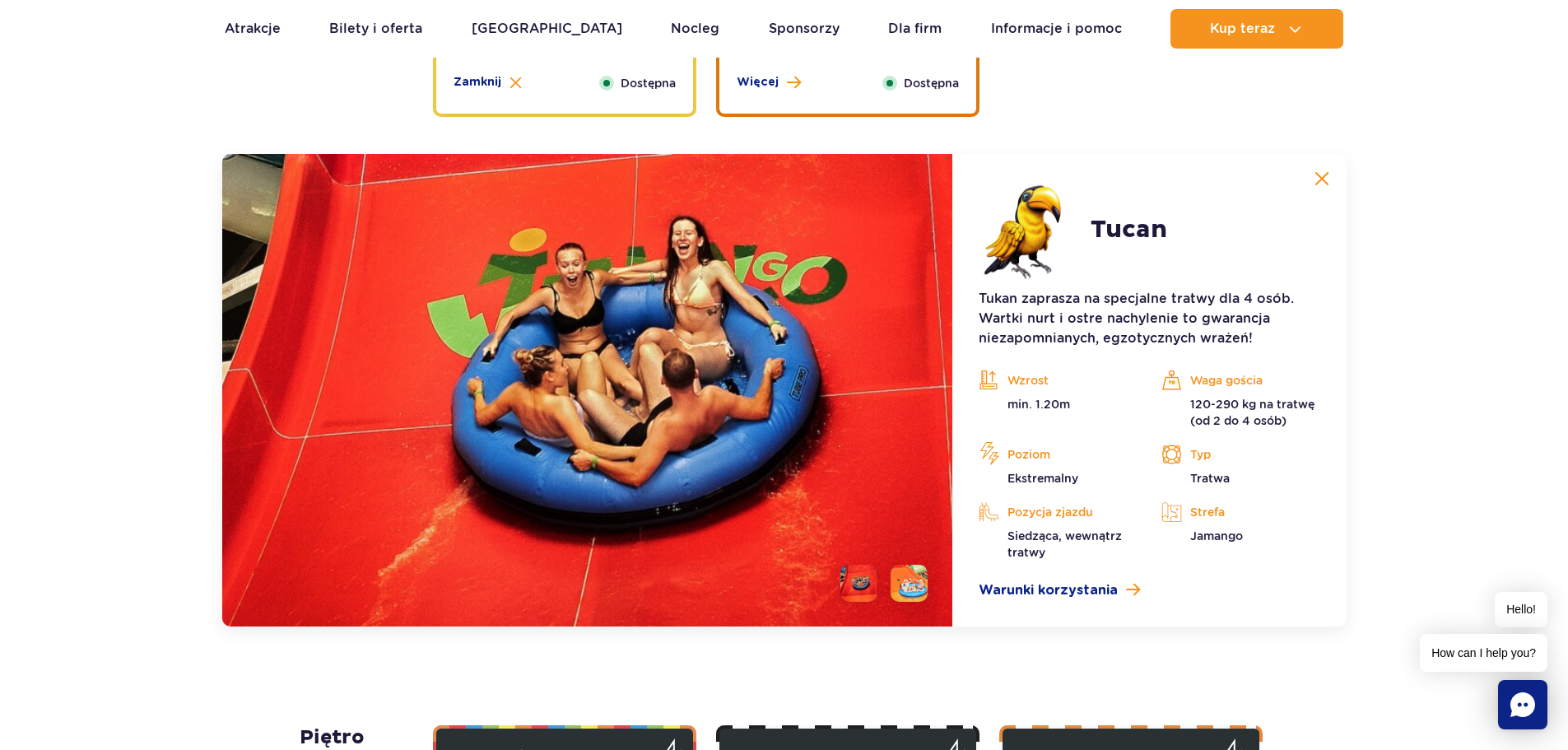
scroll to position [2490, 0]
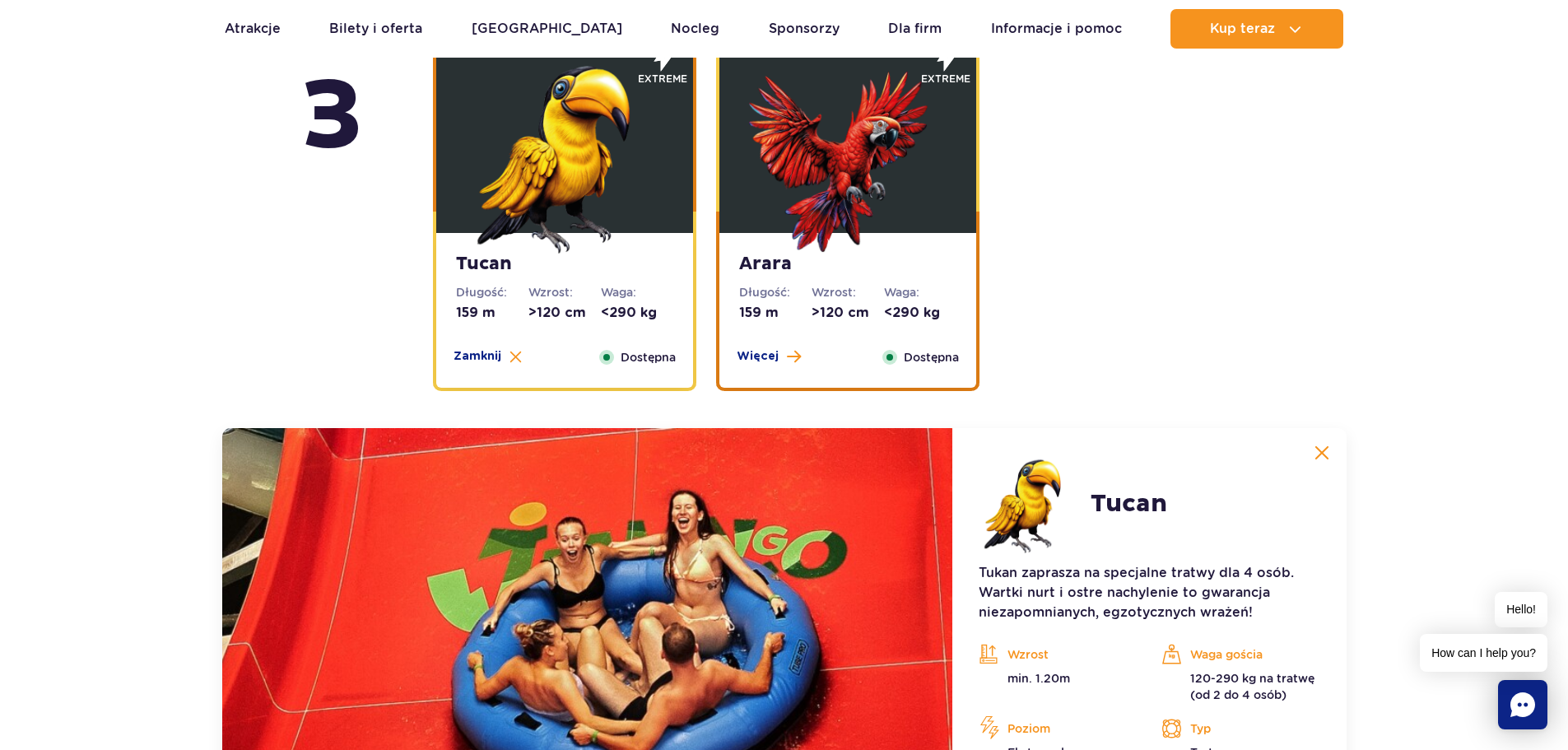
click at [857, 183] on img at bounding box center [848, 155] width 197 height 197
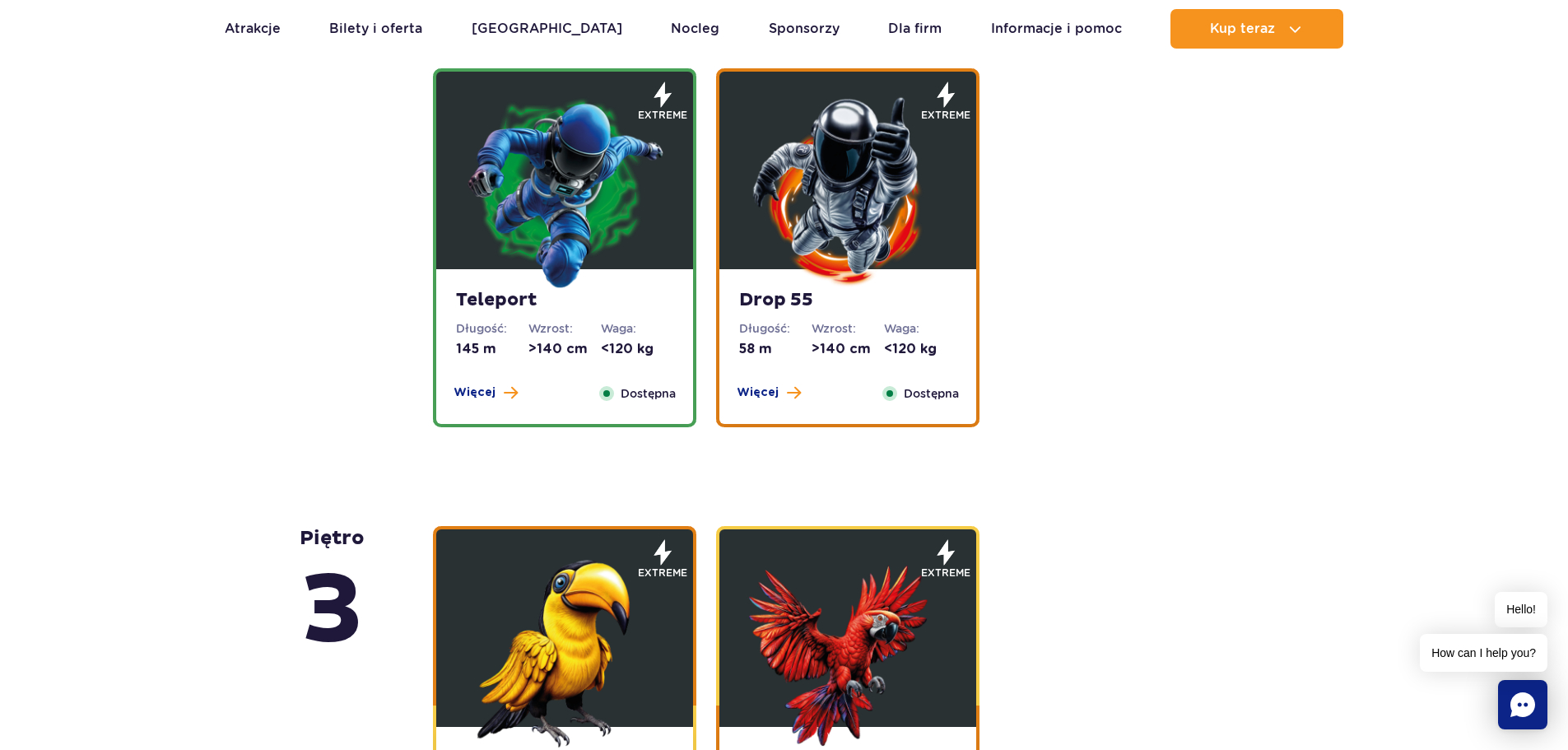
click at [581, 259] on img at bounding box center [564, 191] width 197 height 197
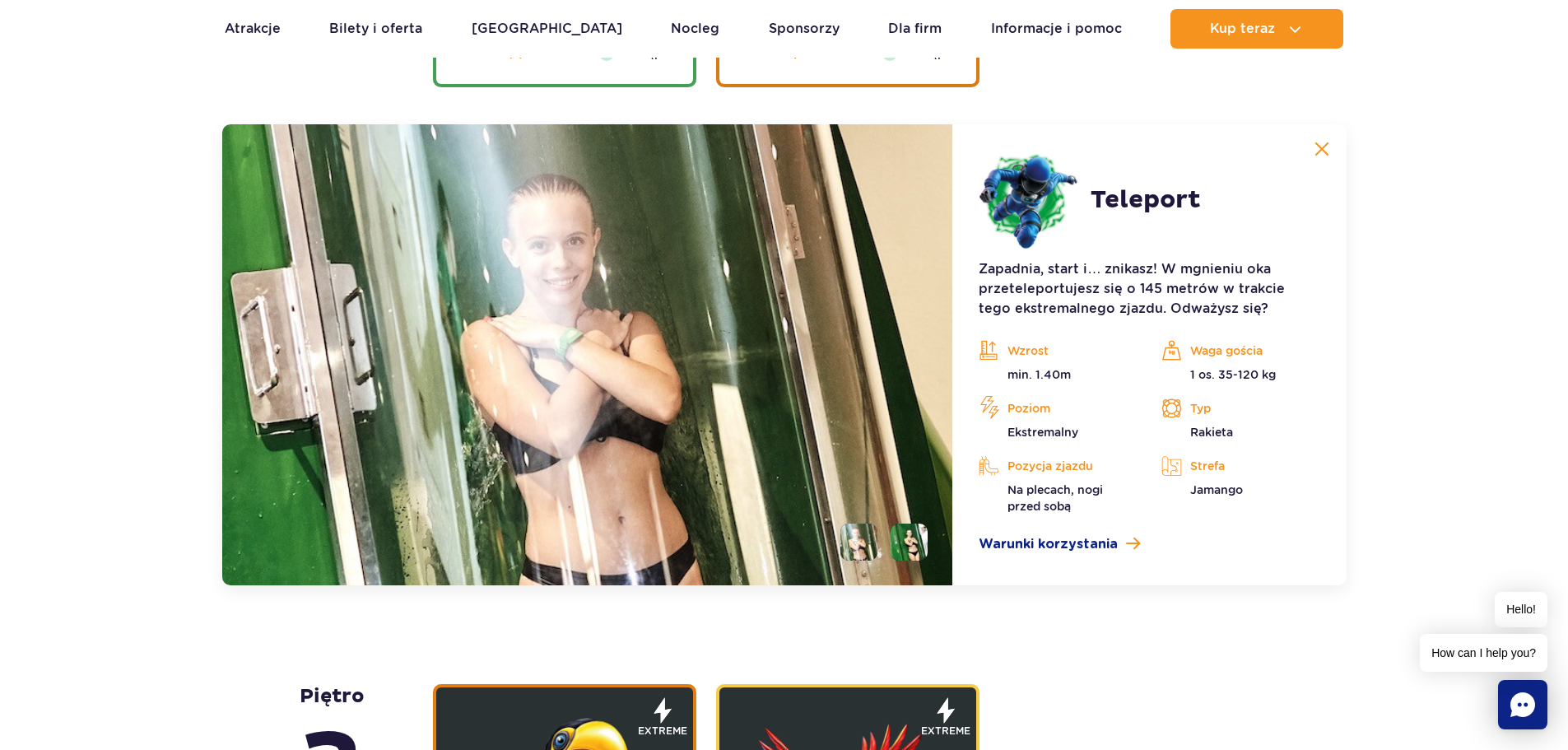
scroll to position [2361, 0]
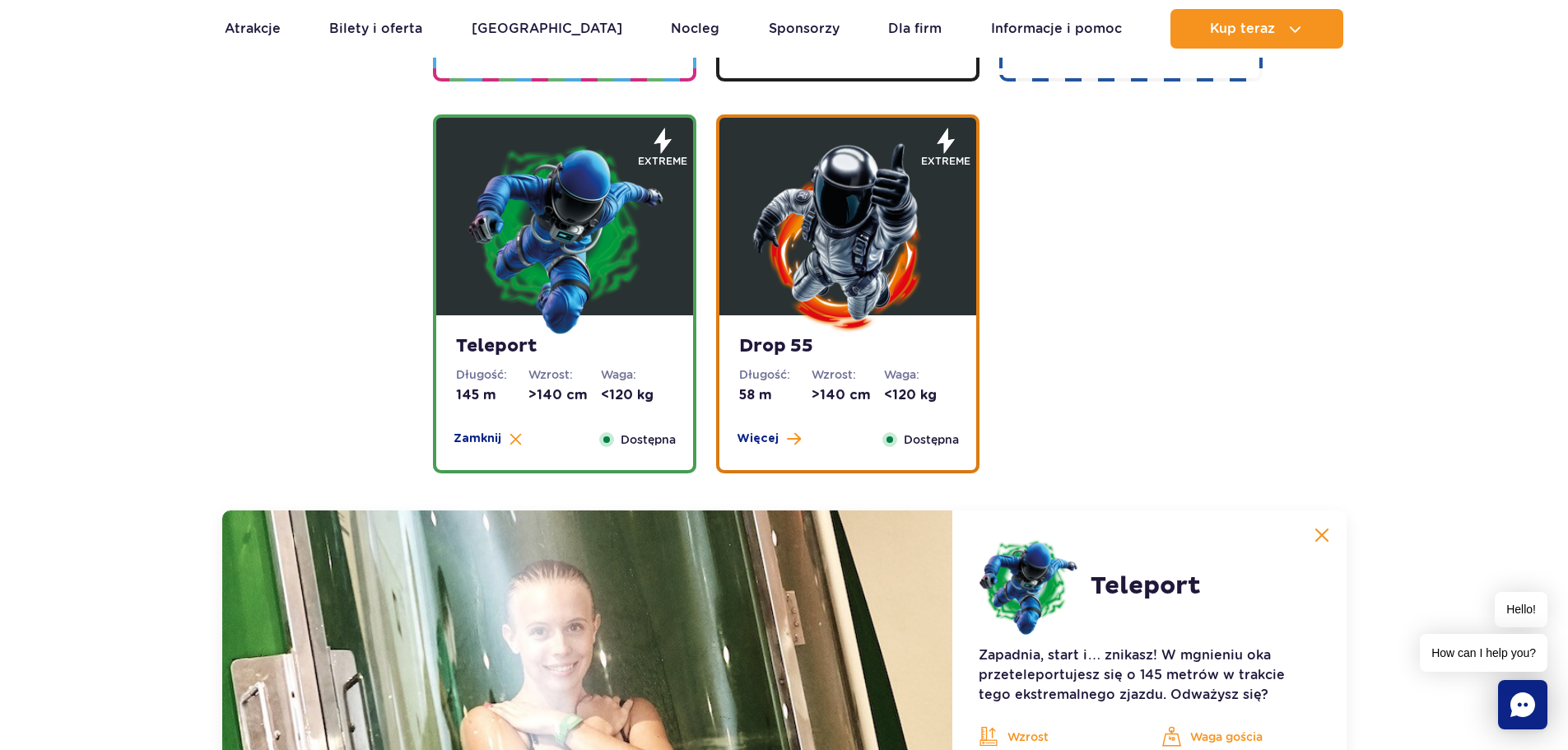
click at [812, 221] on img at bounding box center [848, 237] width 197 height 197
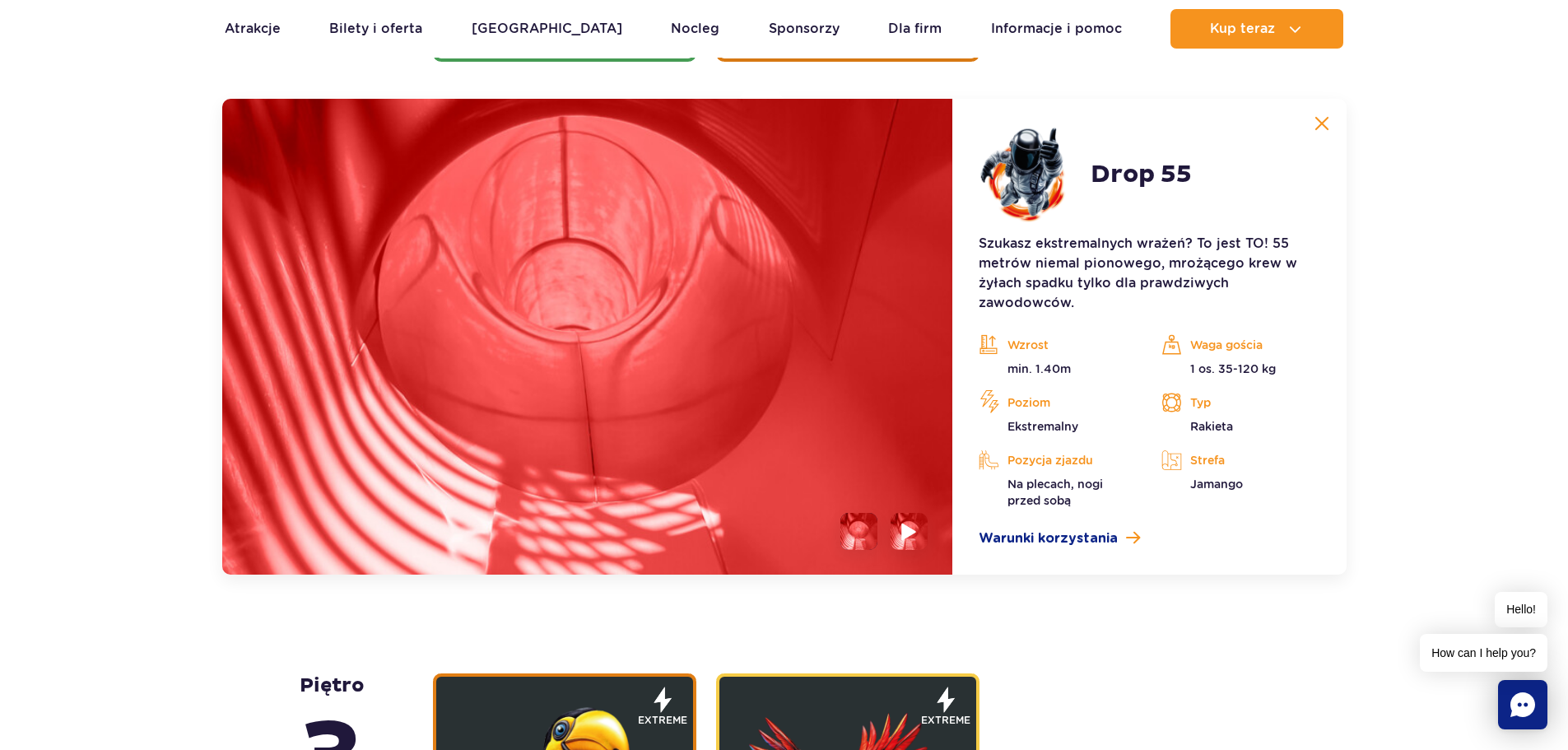
click at [912, 537] on img at bounding box center [910, 531] width 15 height 19
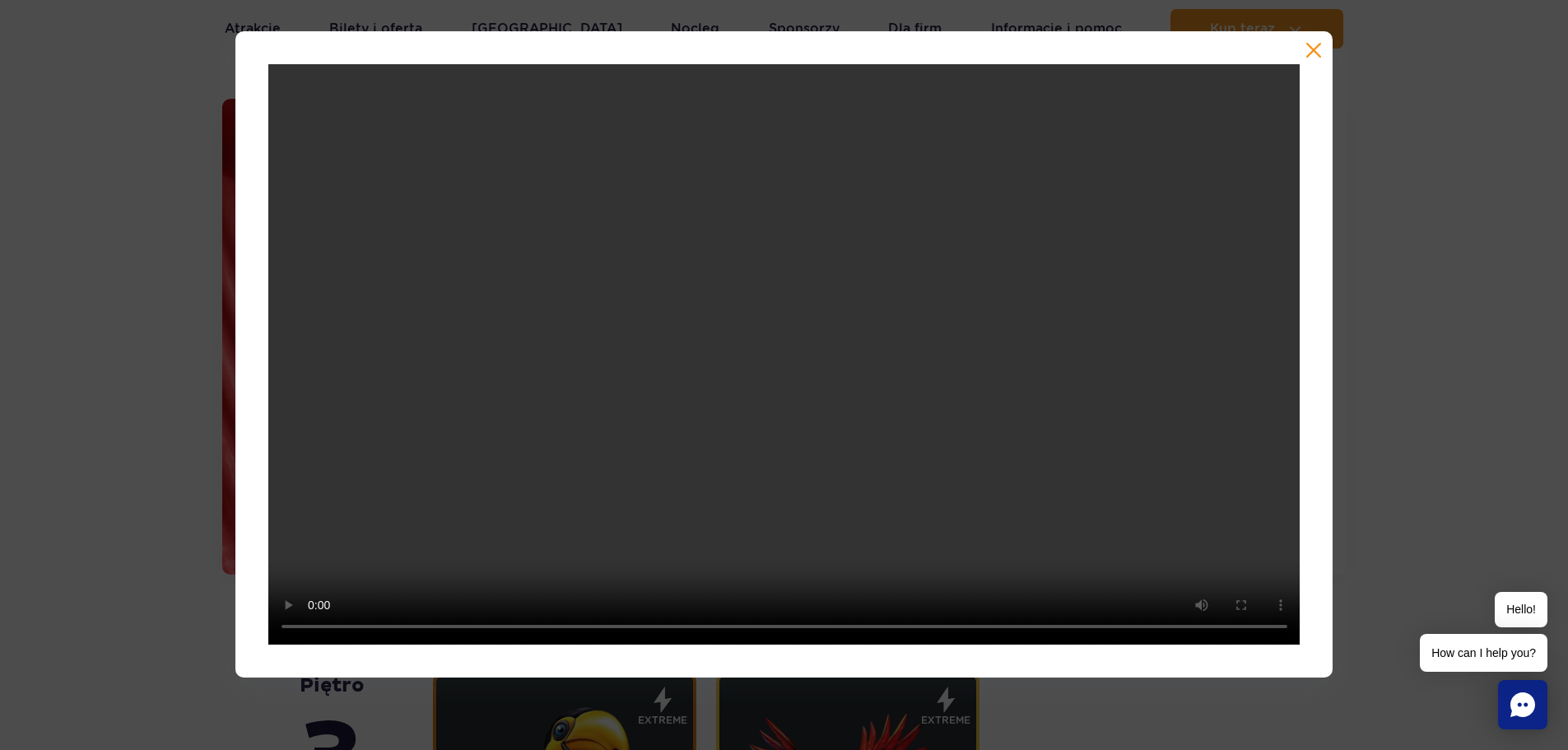
click at [1308, 46] on button "button" at bounding box center [1313, 49] width 16 height 16
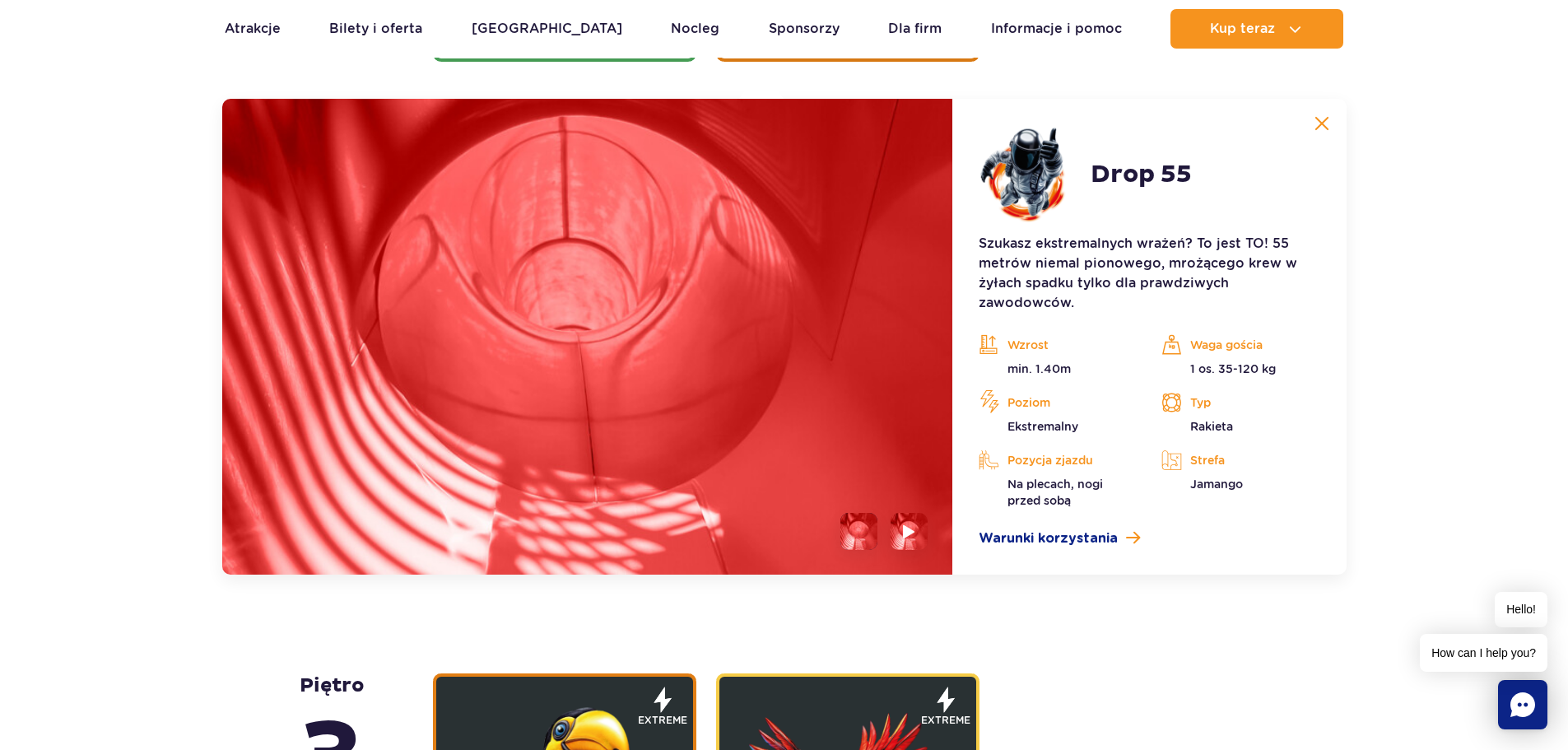
click at [839, 531] on ul at bounding box center [878, 531] width 101 height 37
click at [861, 529] on li at bounding box center [859, 531] width 37 height 37
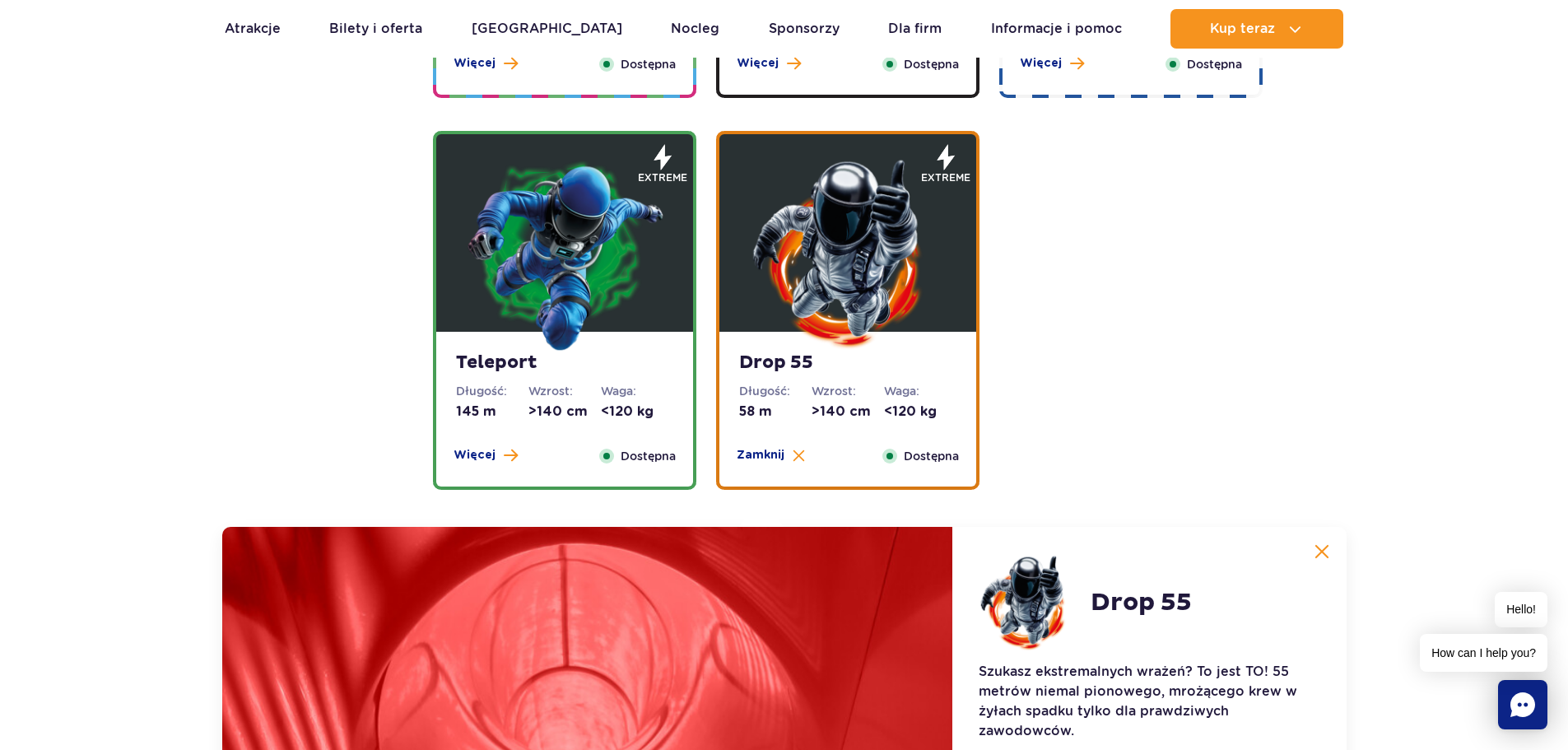
scroll to position [1785, 0]
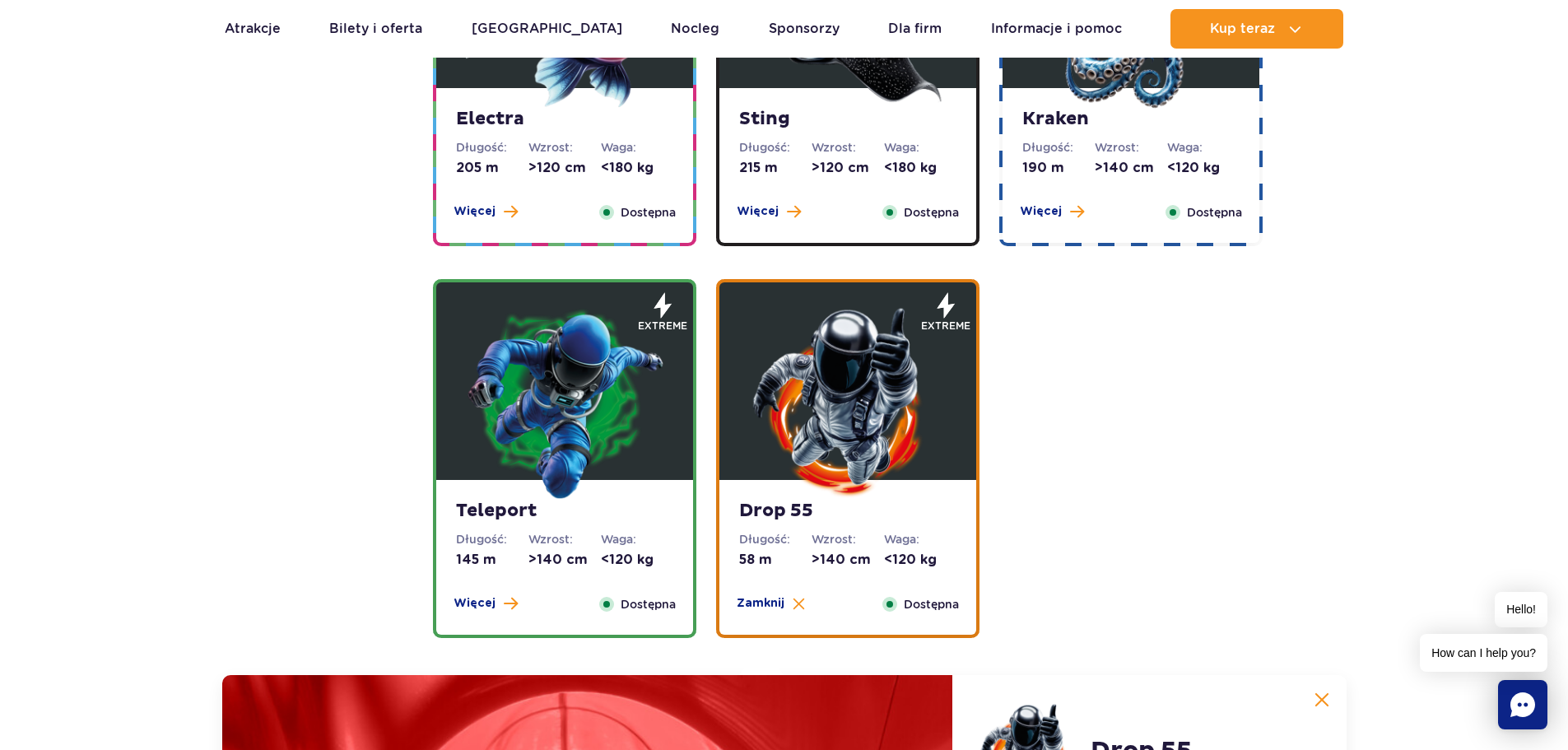
click at [906, 350] on img at bounding box center [848, 402] width 197 height 197
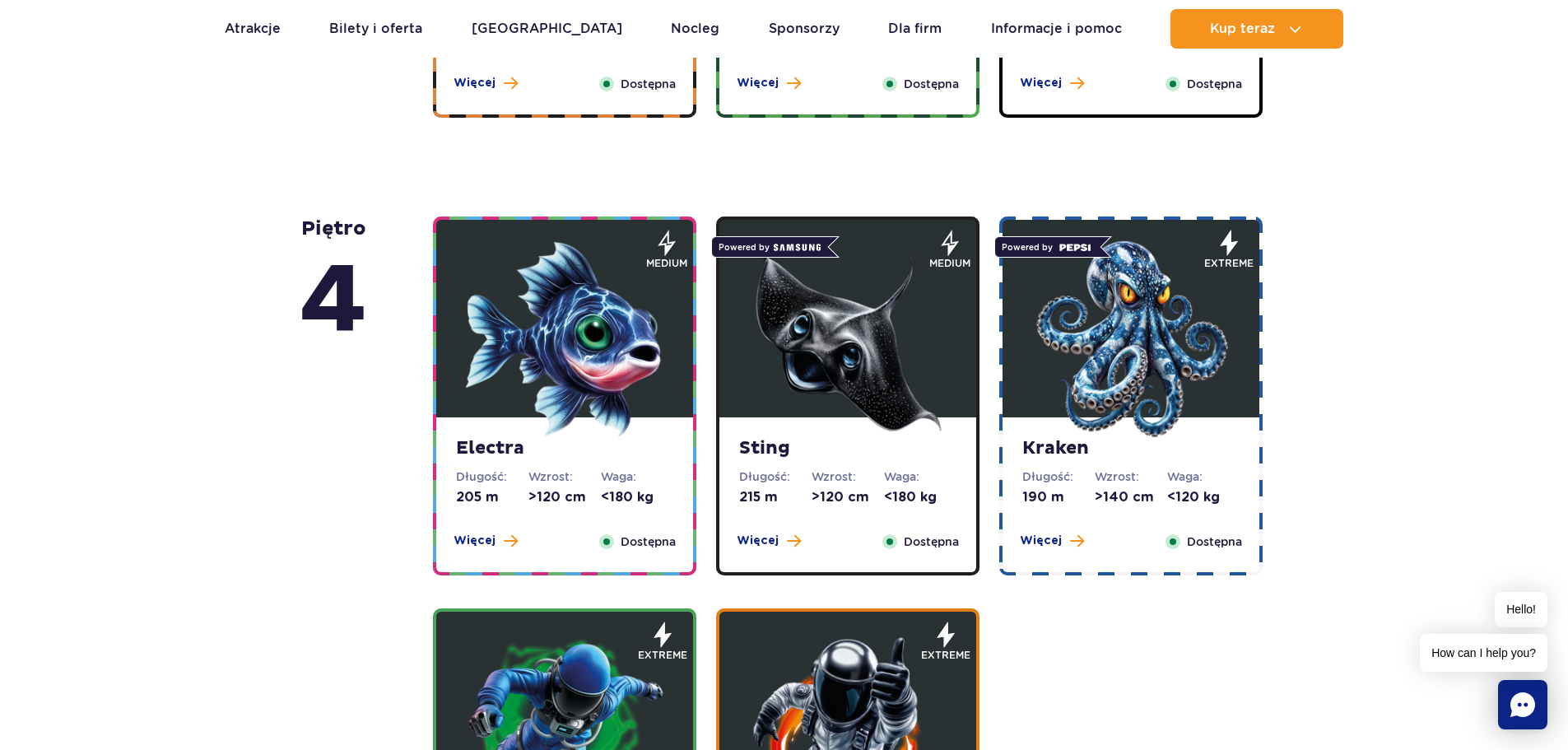
click at [558, 433] on img at bounding box center [564, 339] width 197 height 197
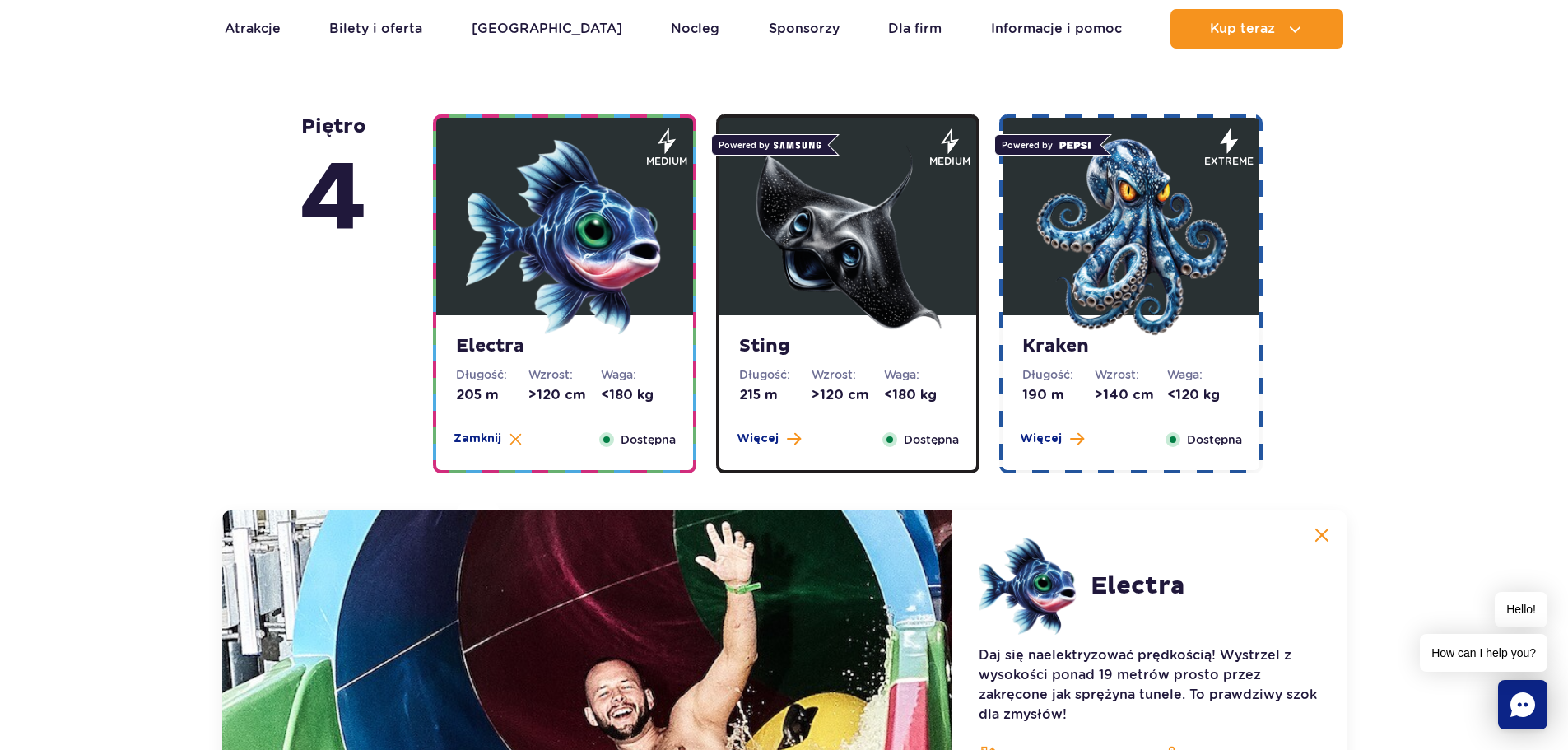
click at [858, 240] on img at bounding box center [848, 237] width 197 height 197
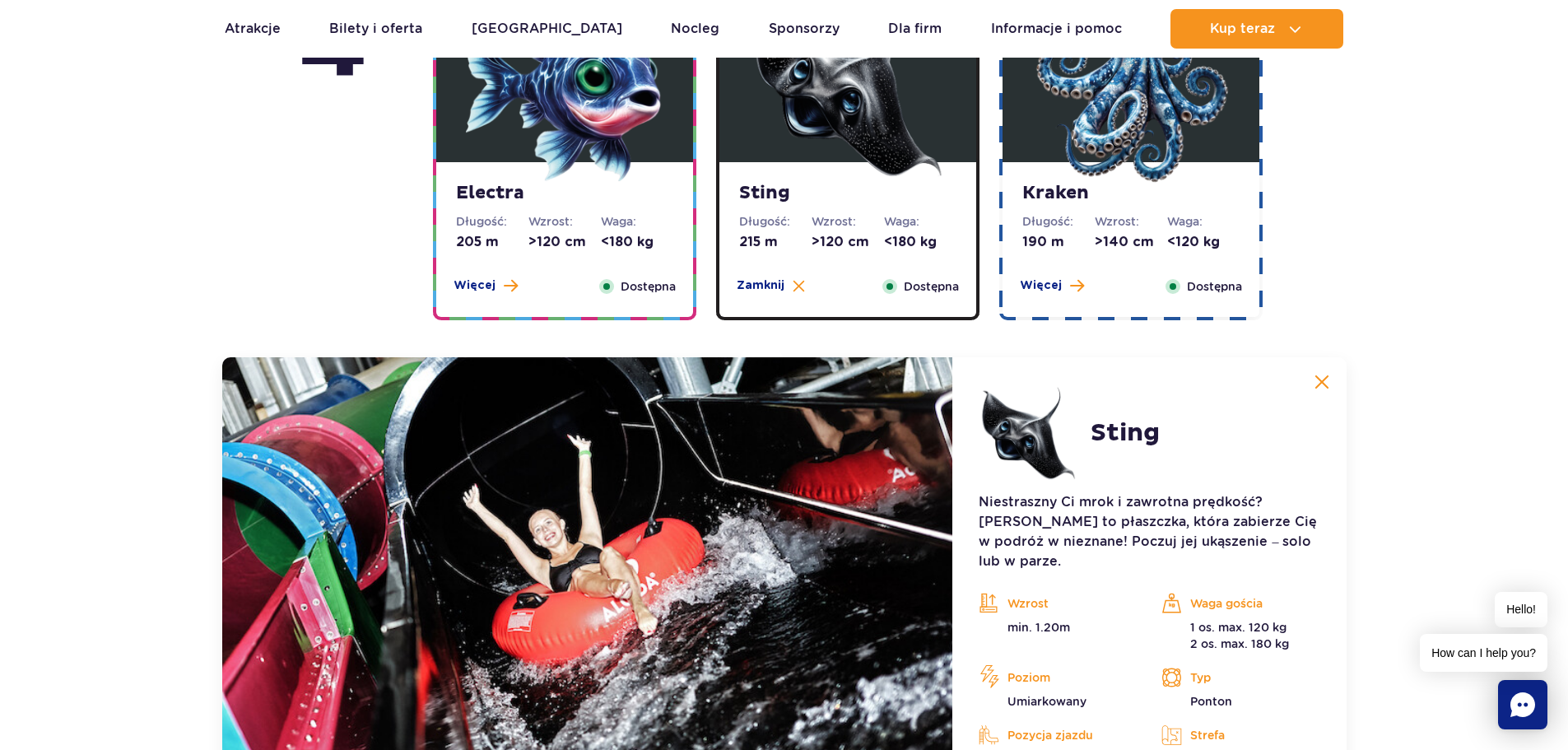
scroll to position [1640, 0]
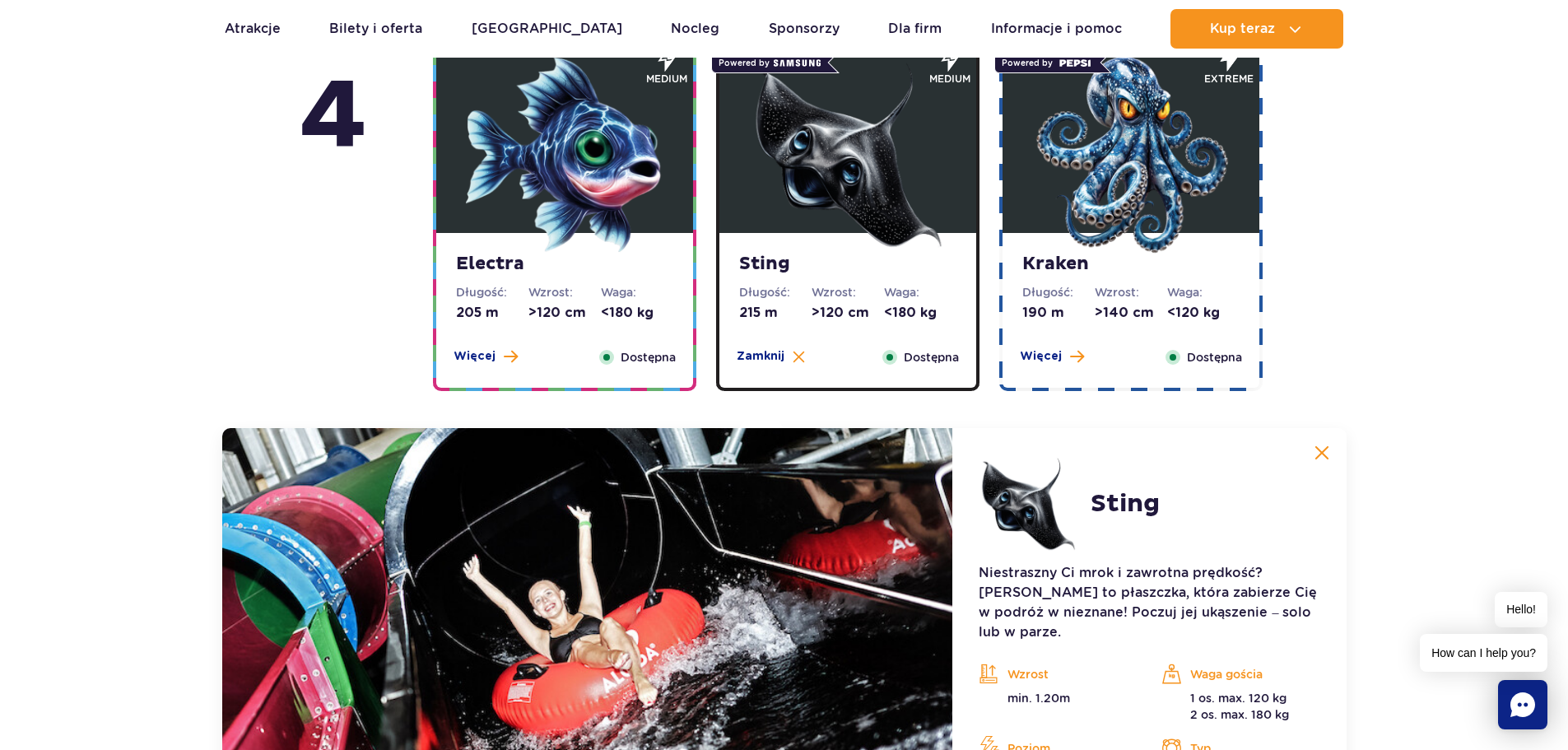
click at [1072, 179] on img at bounding box center [1131, 155] width 197 height 197
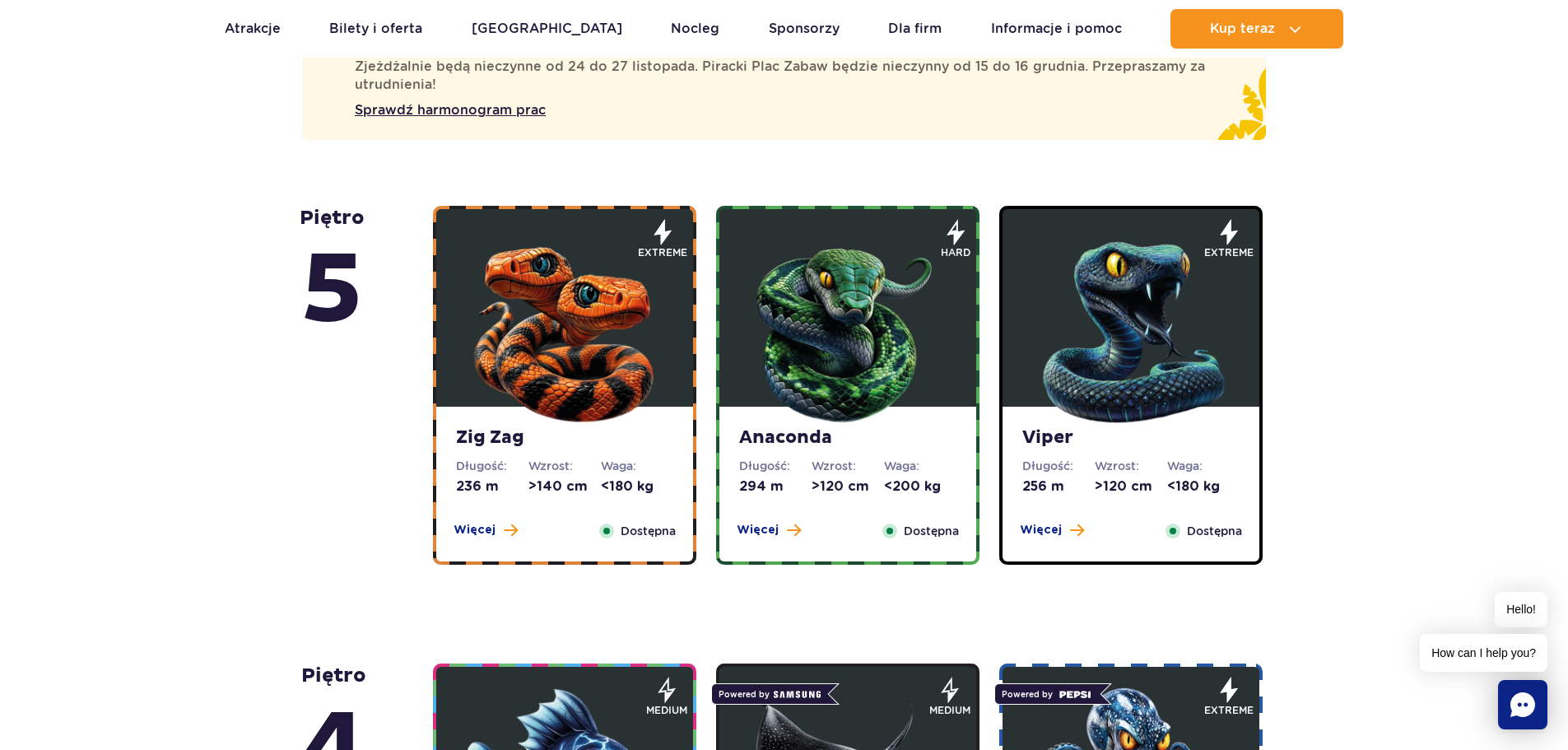
scroll to position [982, 0]
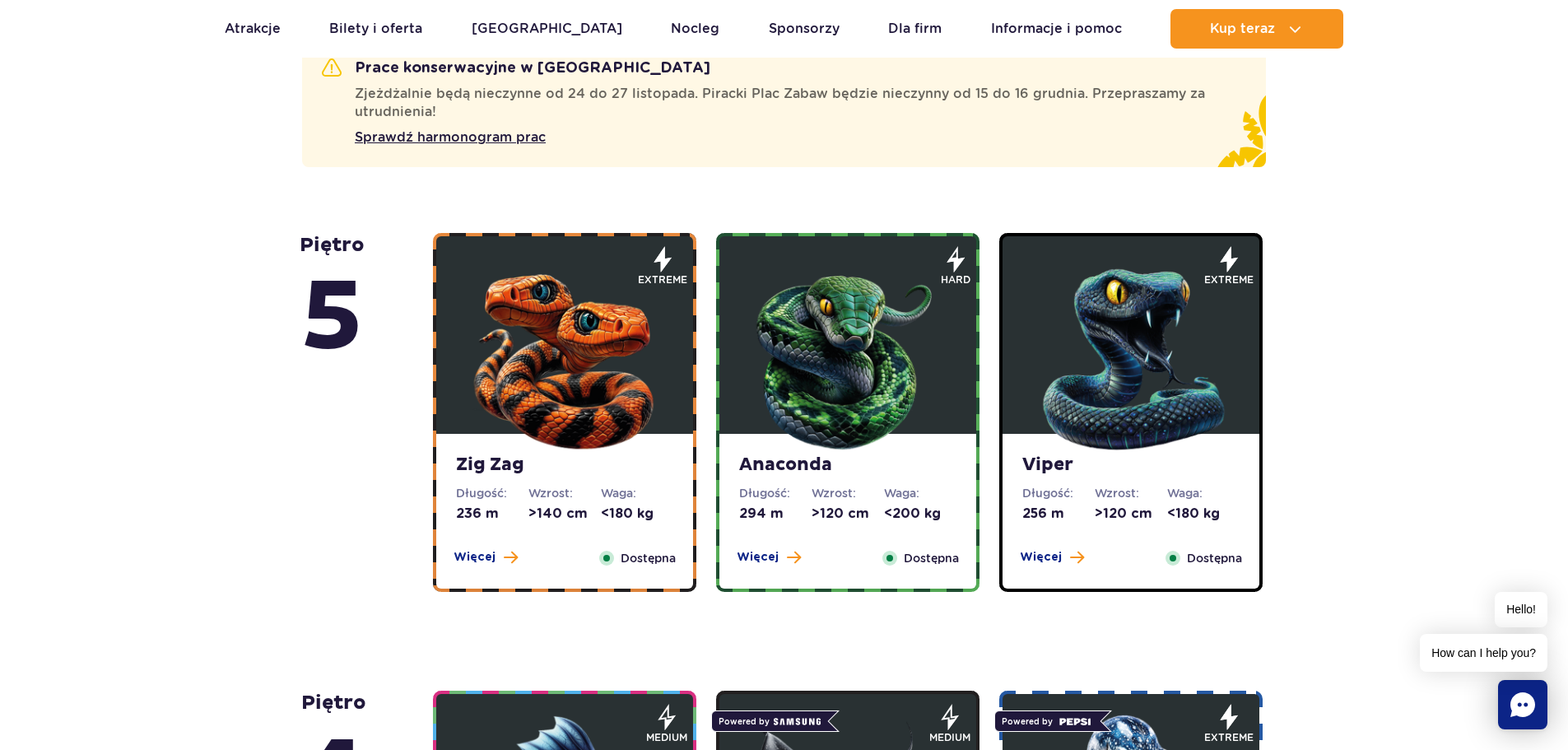
click at [1185, 315] on img at bounding box center [1131, 355] width 197 height 197
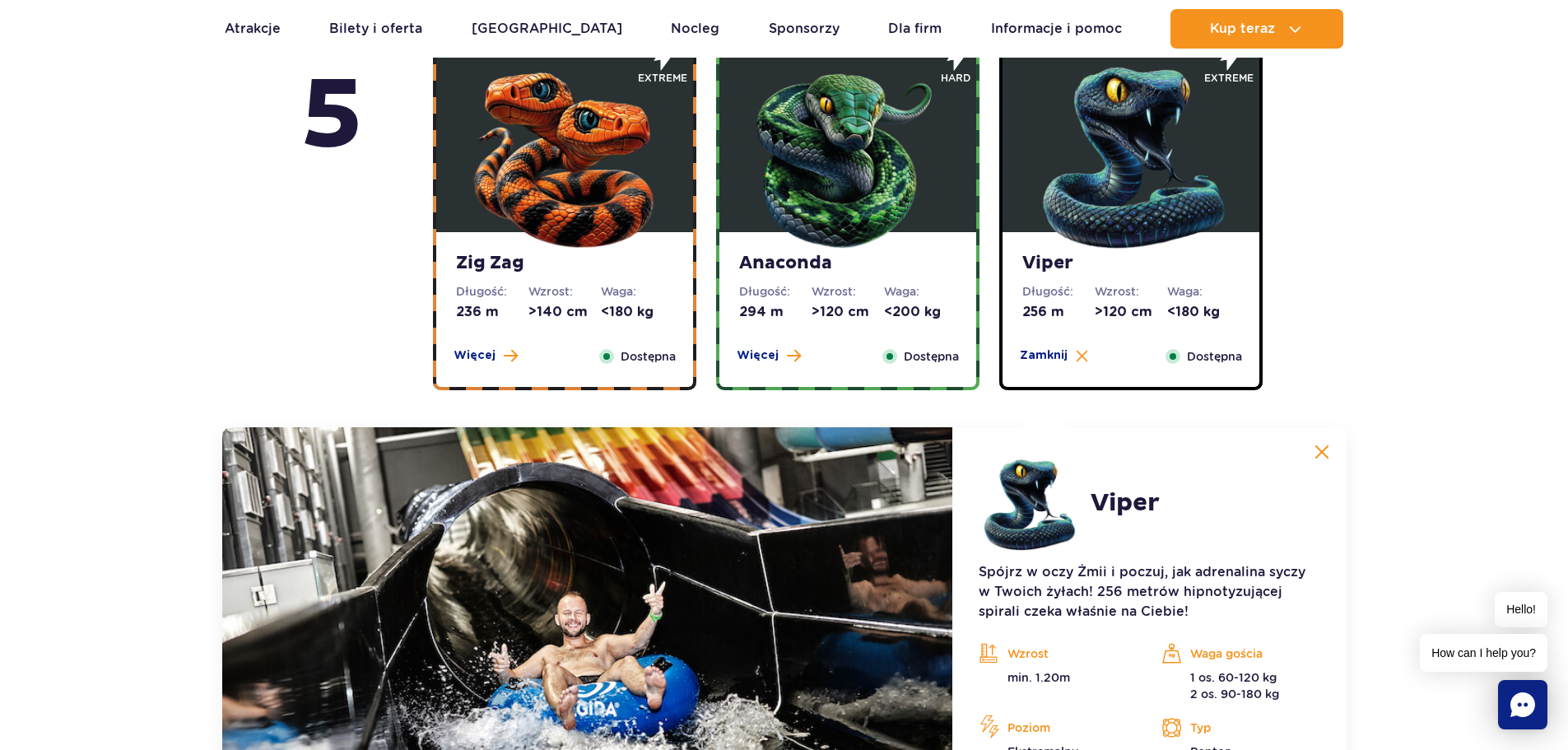
scroll to position [1183, 0]
click at [860, 187] on img at bounding box center [848, 155] width 197 height 197
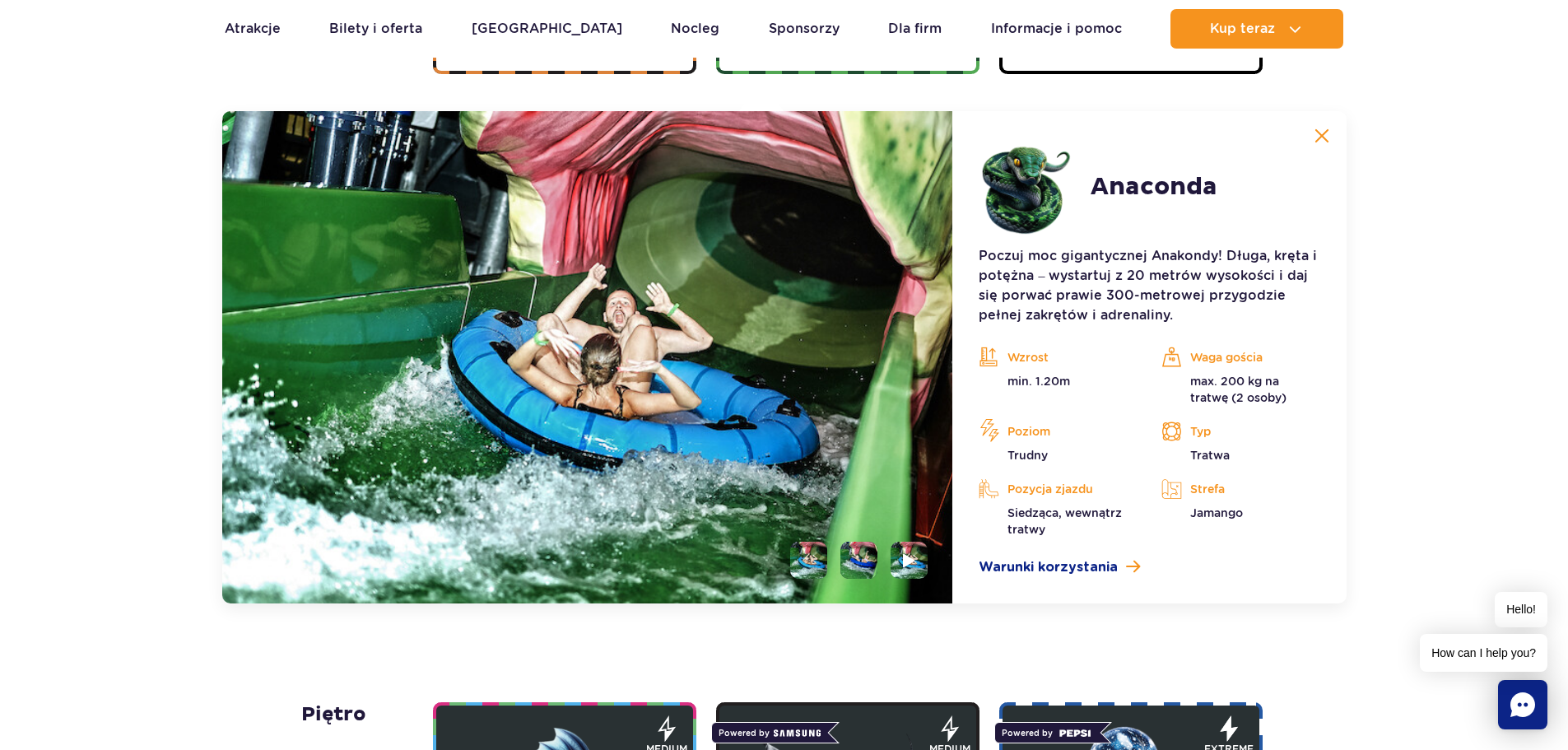
scroll to position [1512, 0]
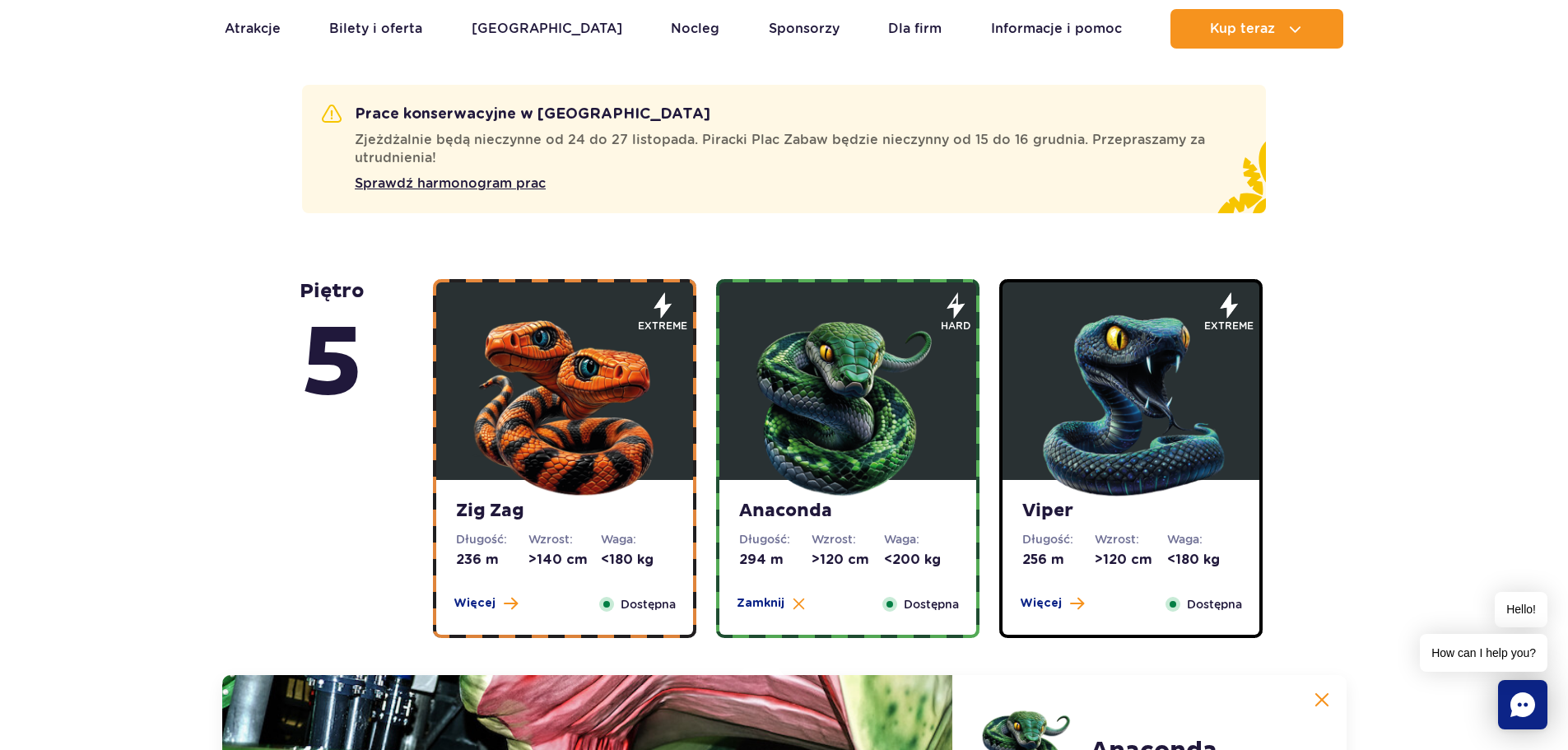
click at [566, 313] on img at bounding box center [564, 402] width 197 height 197
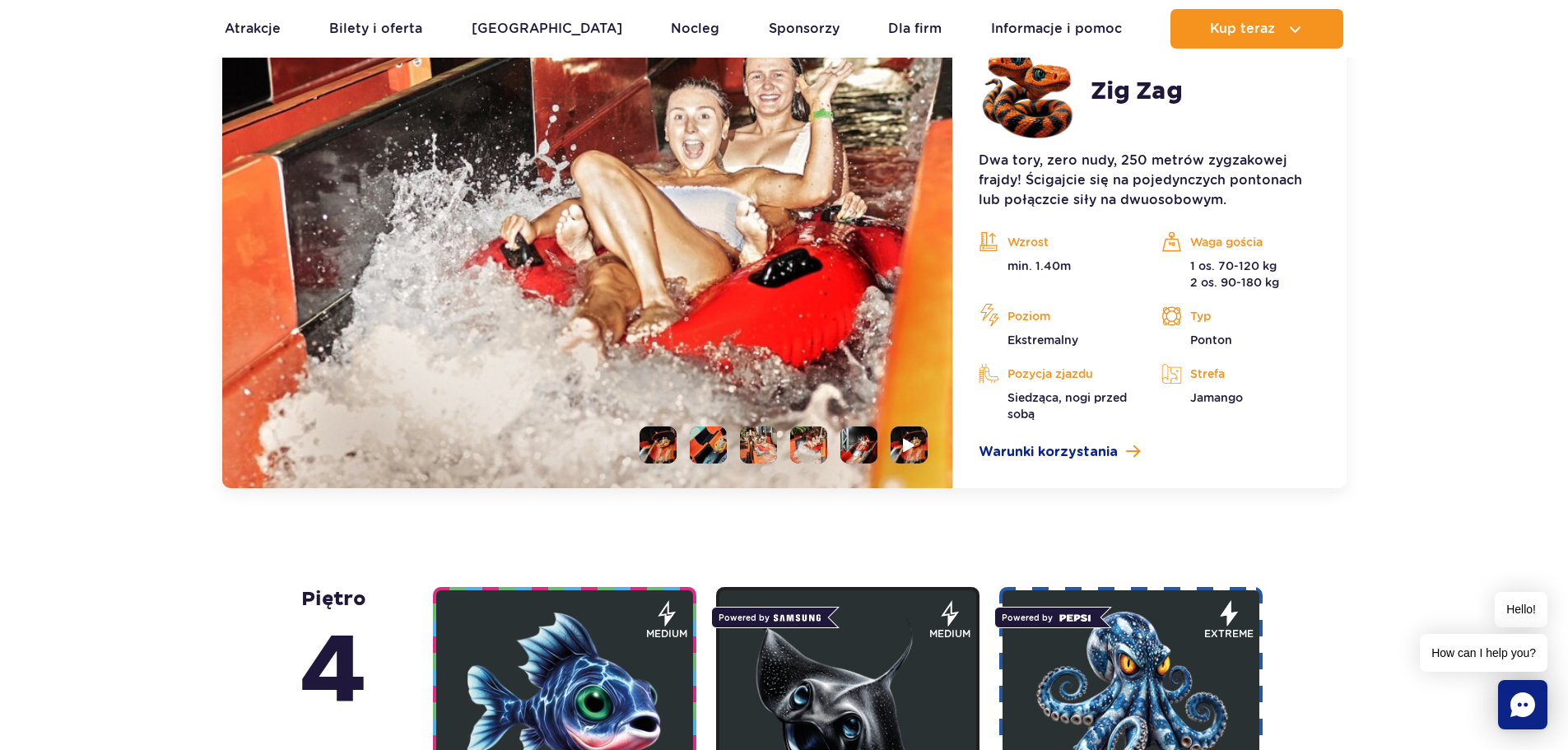
scroll to position [1842, 0]
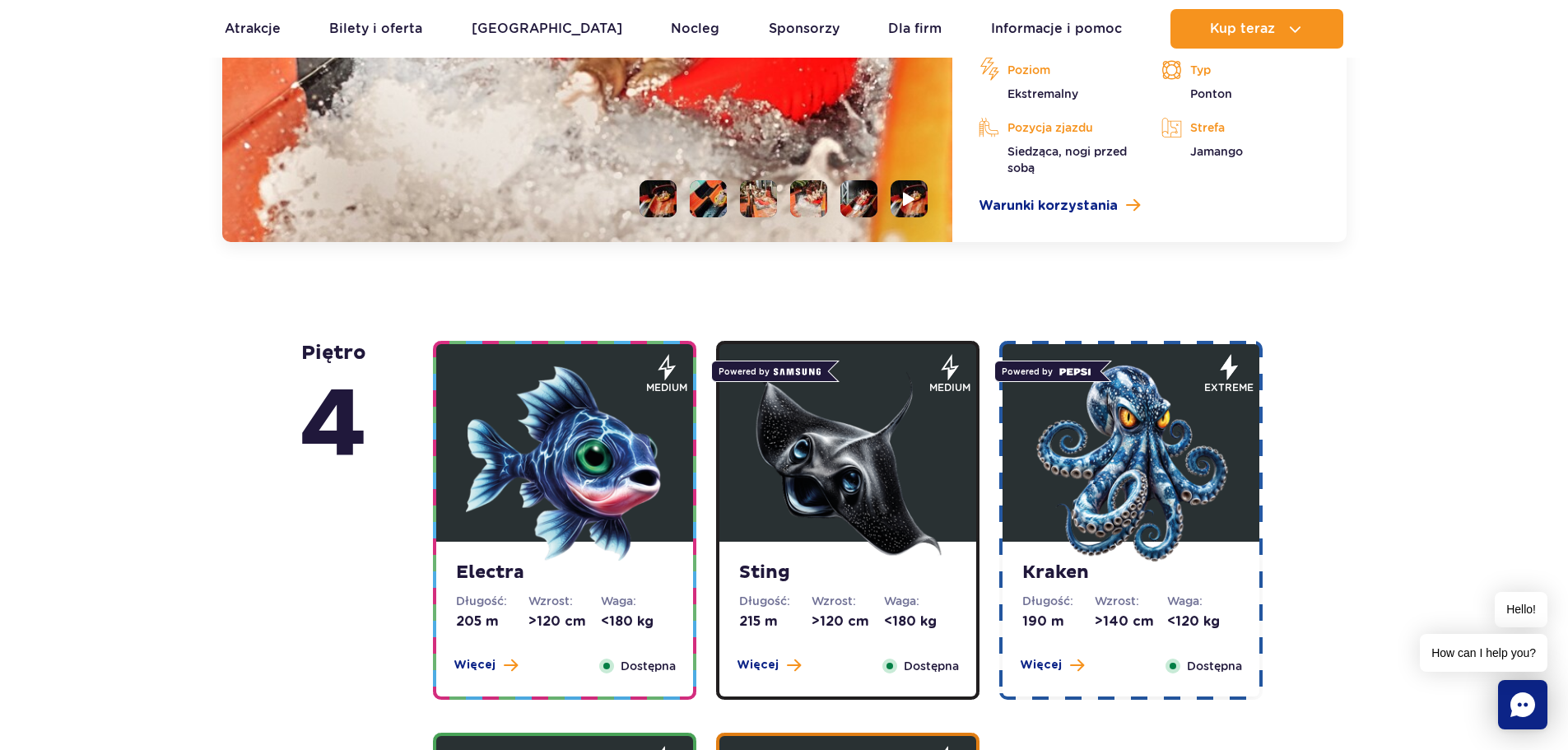
click at [803, 456] on img at bounding box center [848, 464] width 197 height 197
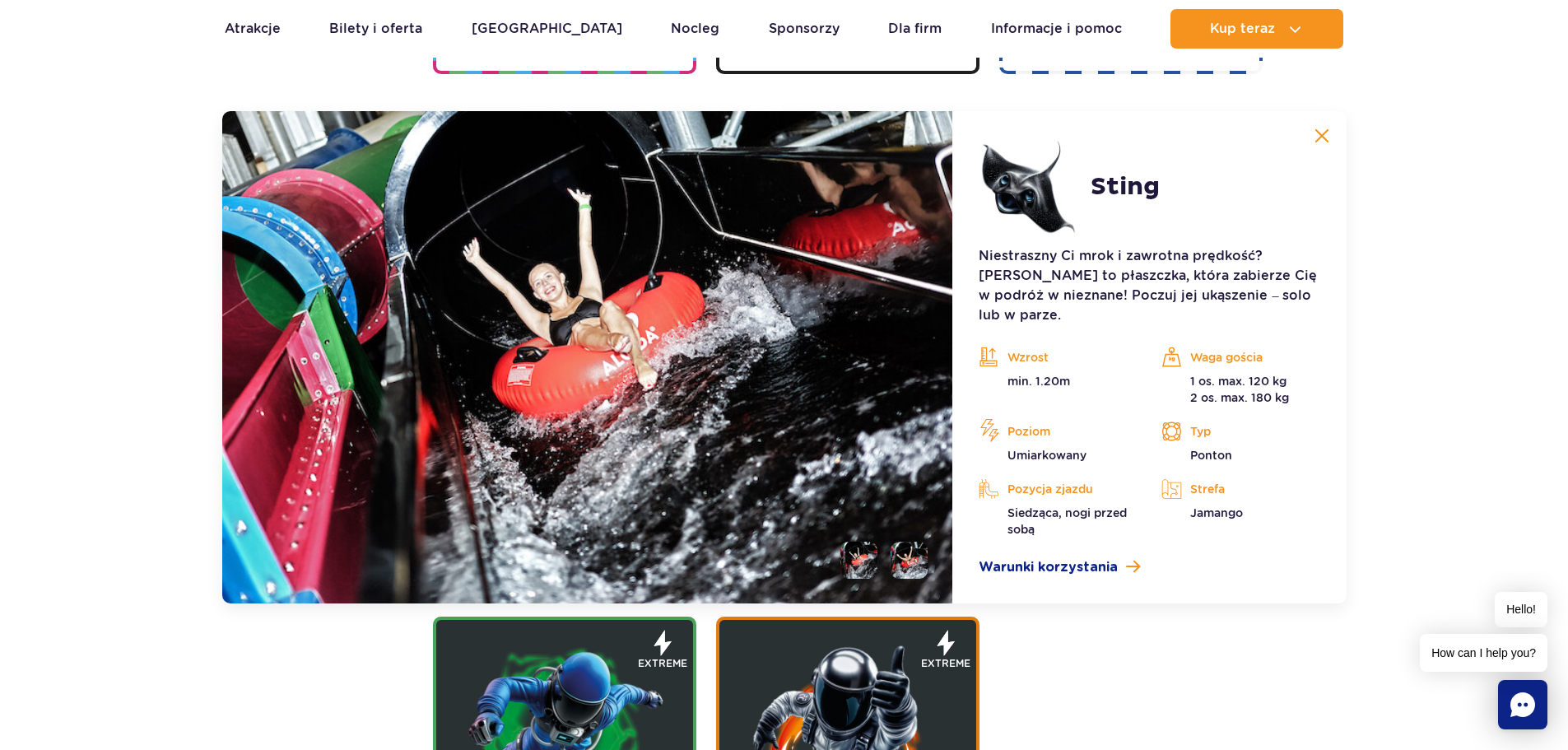
scroll to position [1969, 0]
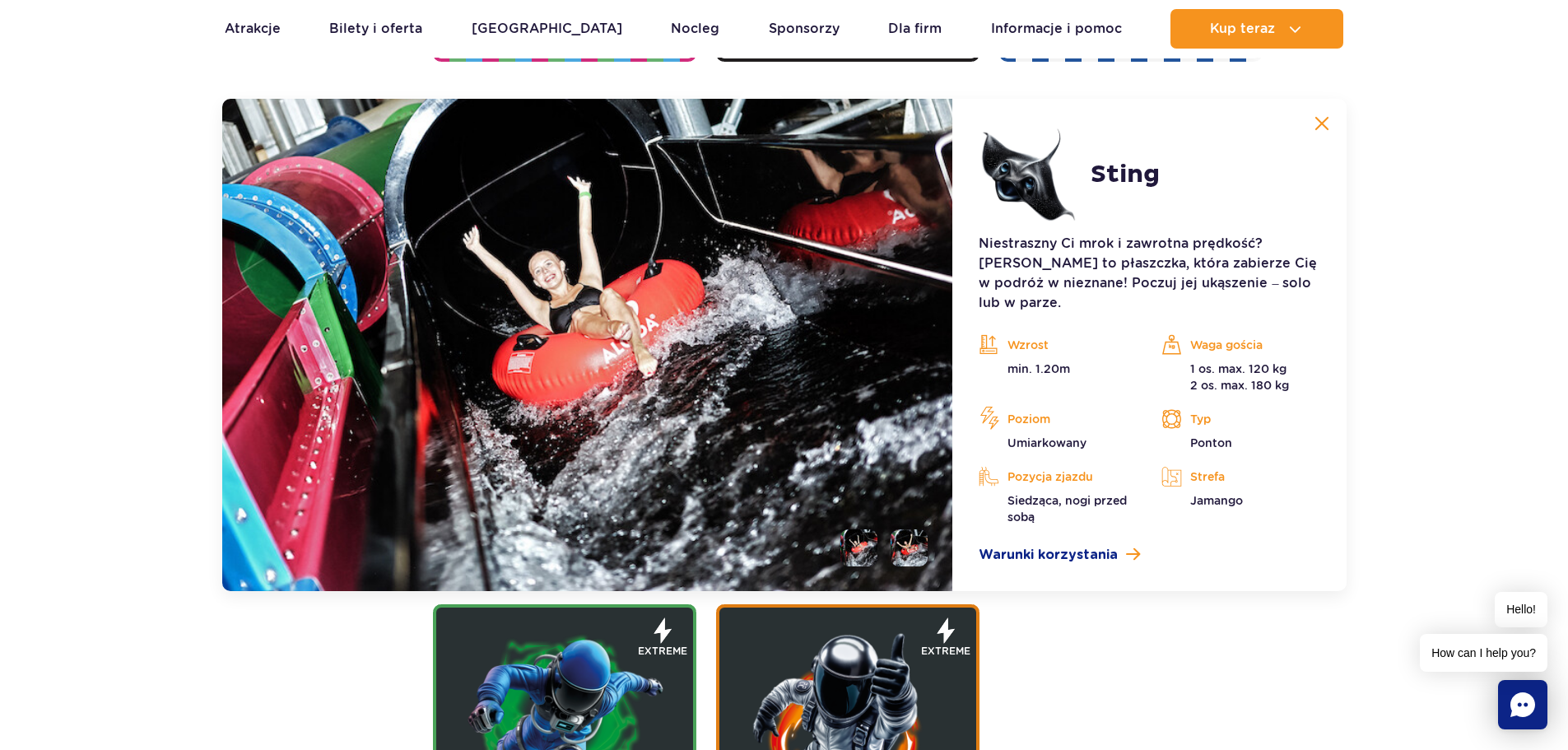
click at [905, 529] on li at bounding box center [909, 548] width 37 height 37
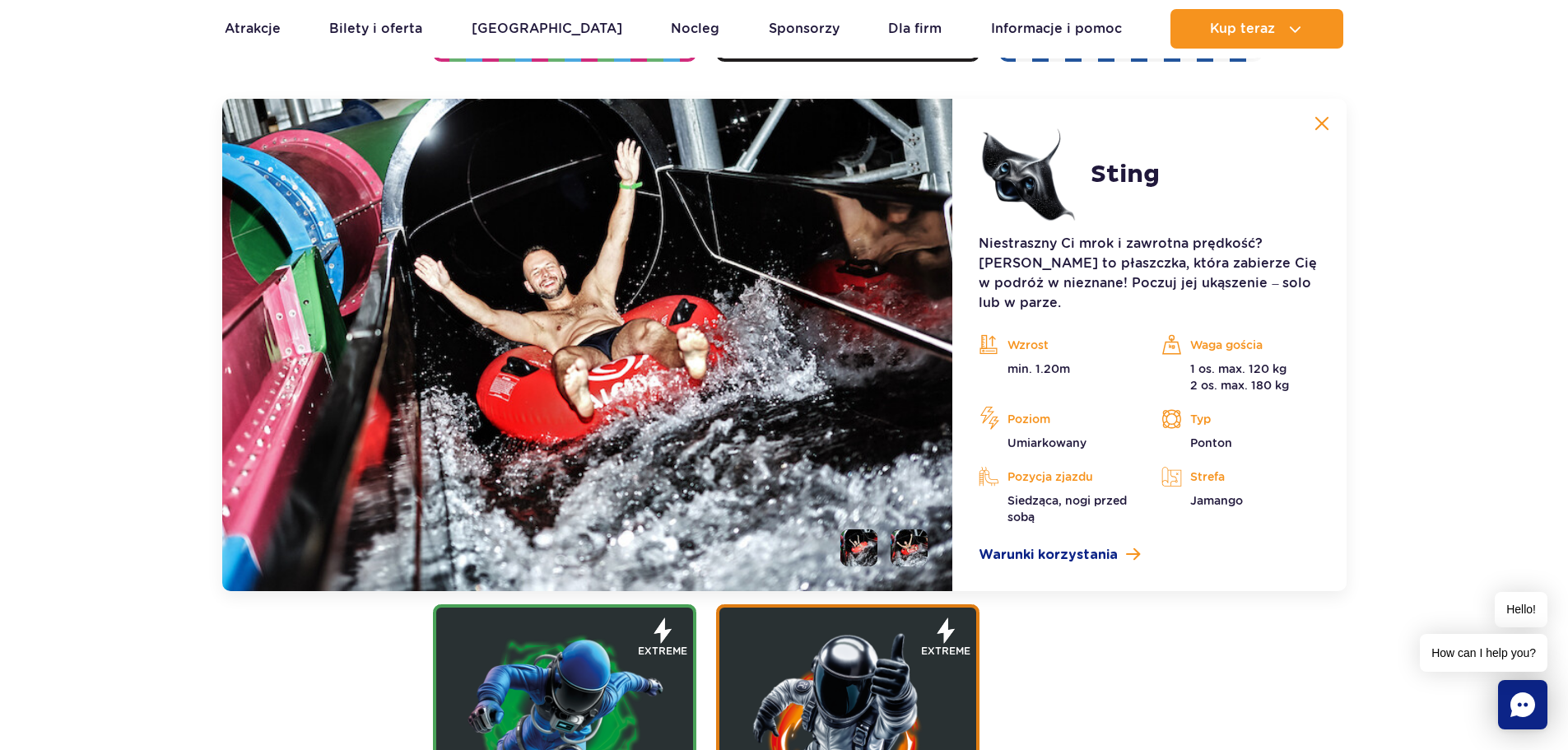
click at [837, 530] on ul at bounding box center [878, 548] width 101 height 37
click at [854, 529] on li at bounding box center [859, 548] width 37 height 37
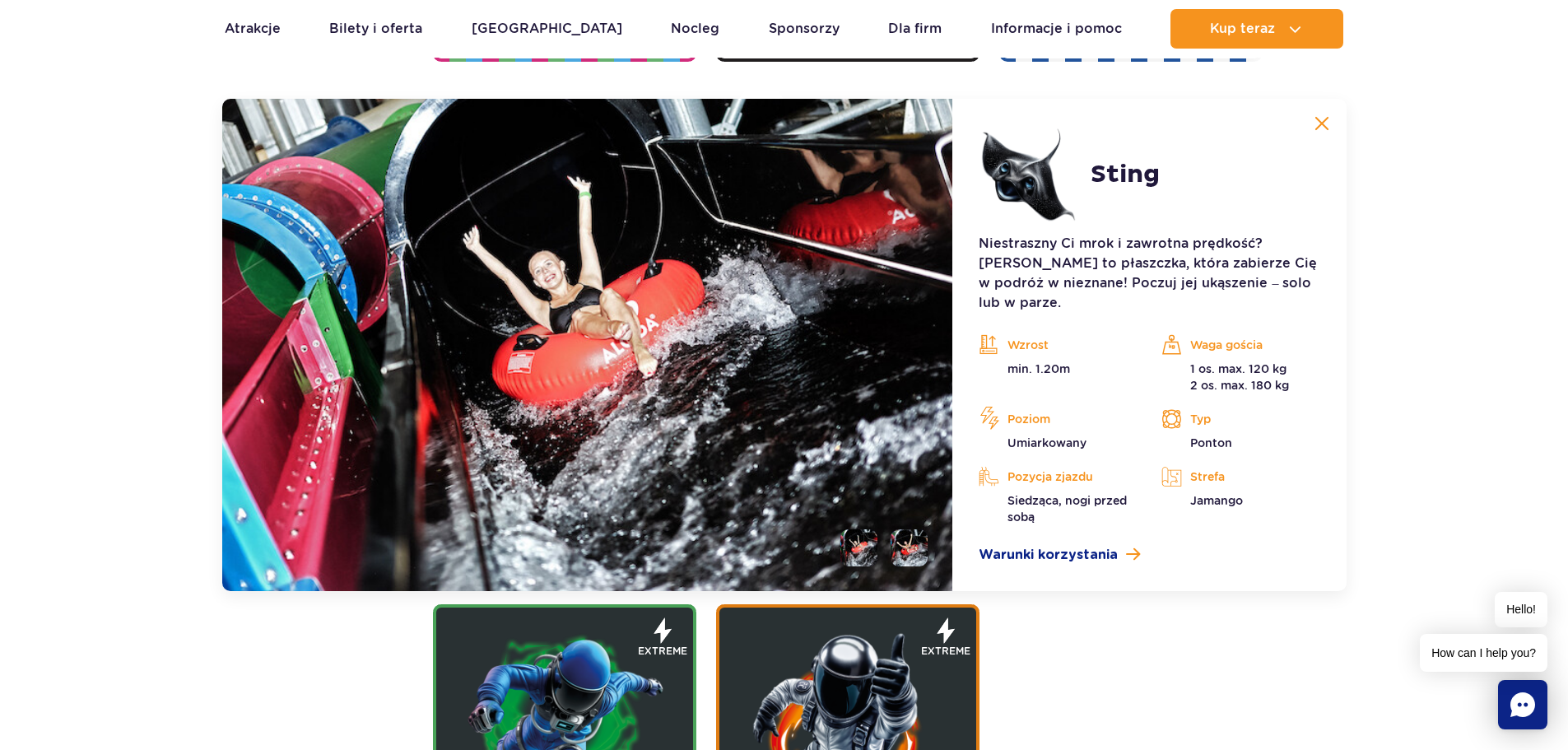
click at [912, 529] on li at bounding box center [909, 548] width 37 height 37
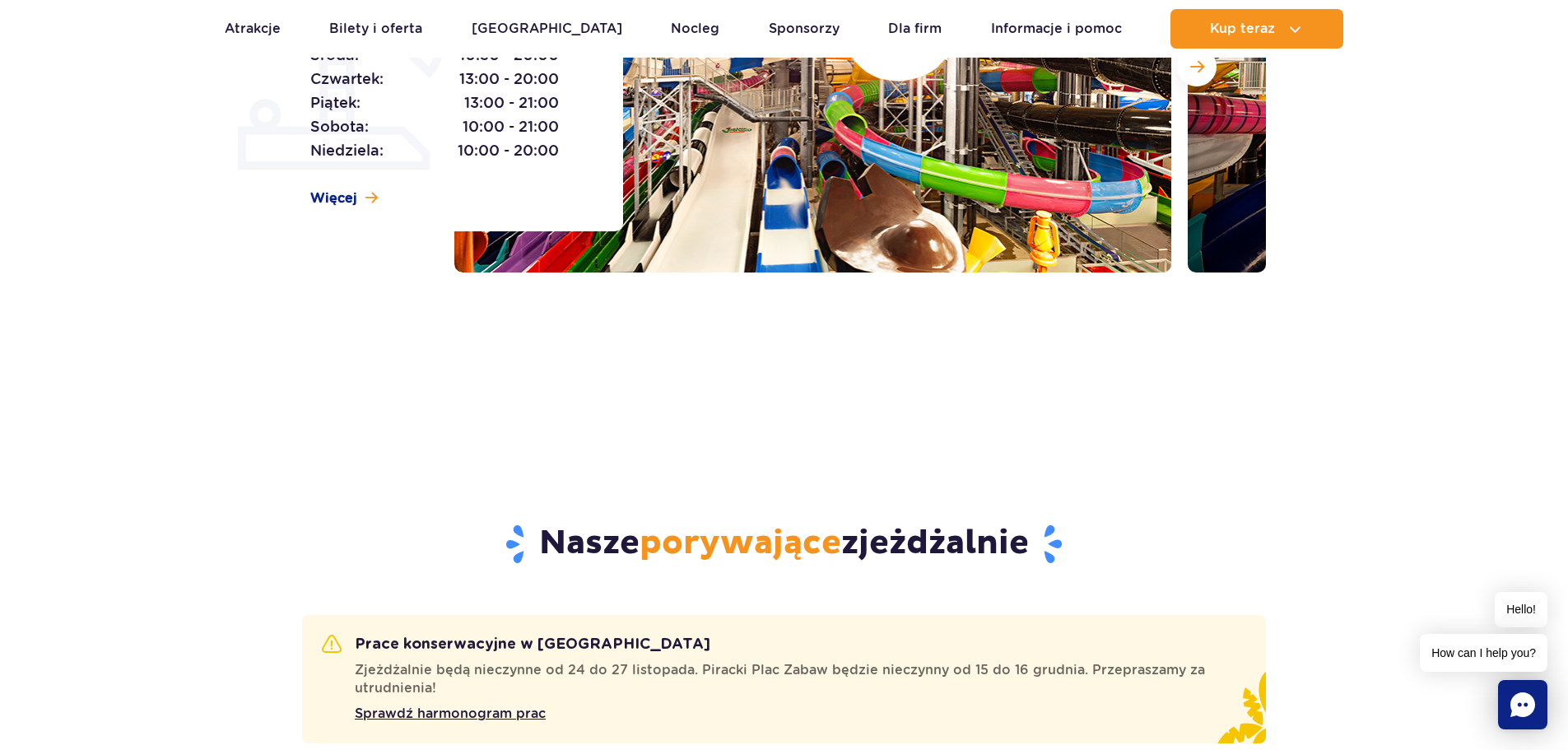
scroll to position [0, 0]
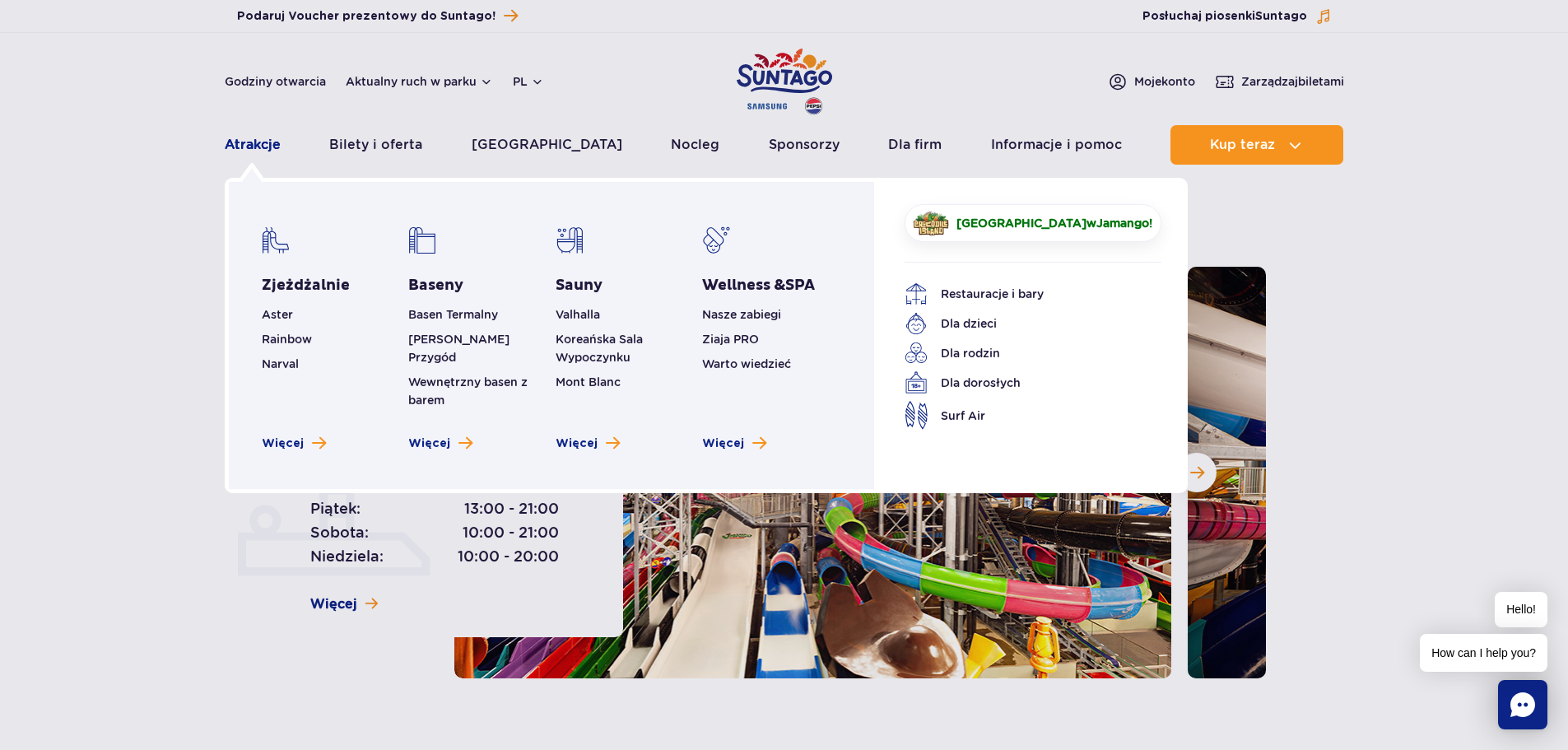
click at [256, 150] on link "Atrakcje" at bounding box center [253, 144] width 56 height 40
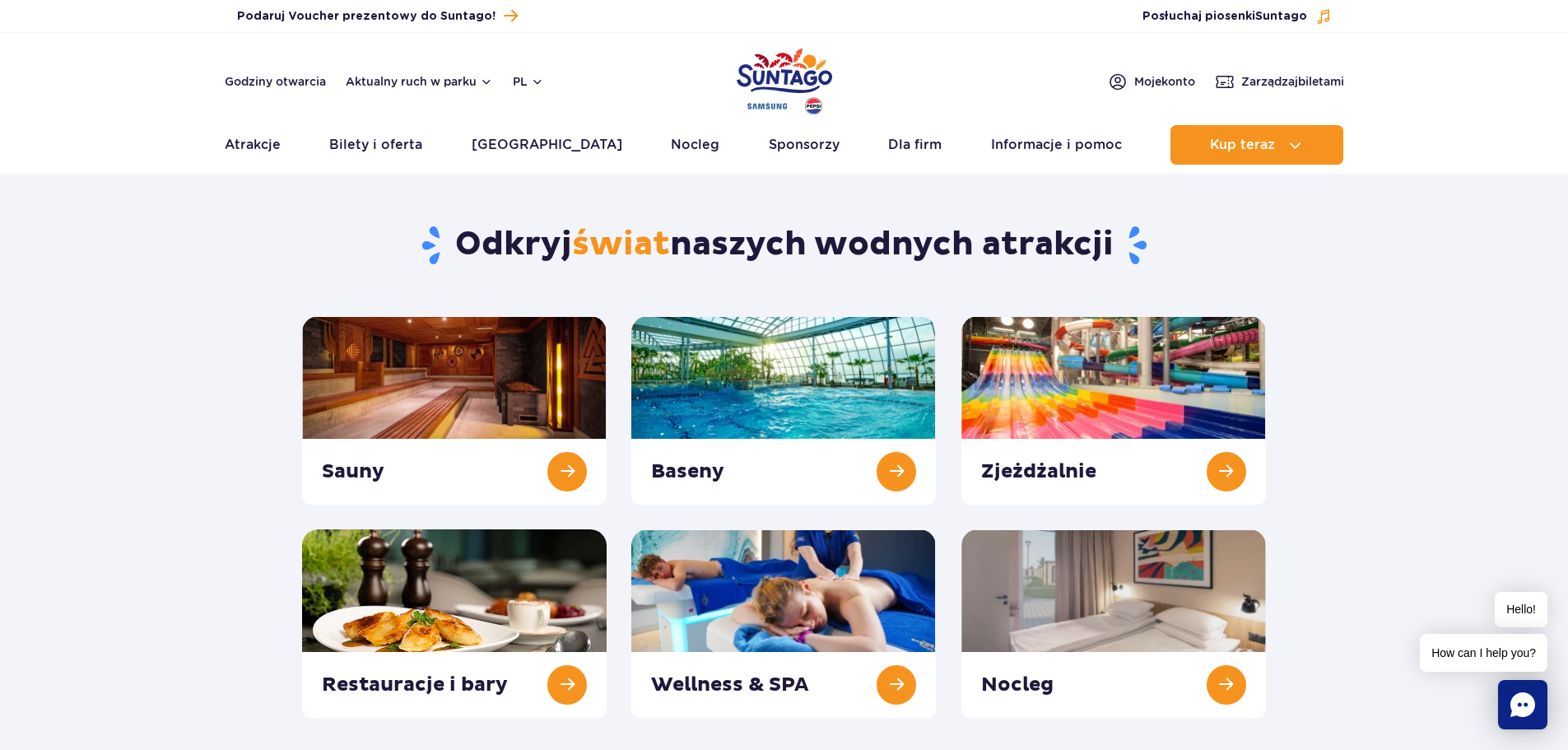
drag, startPoint x: 1479, startPoint y: 287, endPoint x: 1471, endPoint y: 311, distance: 25.3
click at [1479, 286] on section "Odkryj świat naszych wodnych atrakcji Sauny Baseny Zjeżdżalnie Nocleg" at bounding box center [784, 451] width 1568 height 533
click at [767, 389] on link at bounding box center [783, 410] width 305 height 189
click at [699, 350] on link at bounding box center [783, 410] width 305 height 189
click at [432, 462] on link at bounding box center [454, 410] width 305 height 189
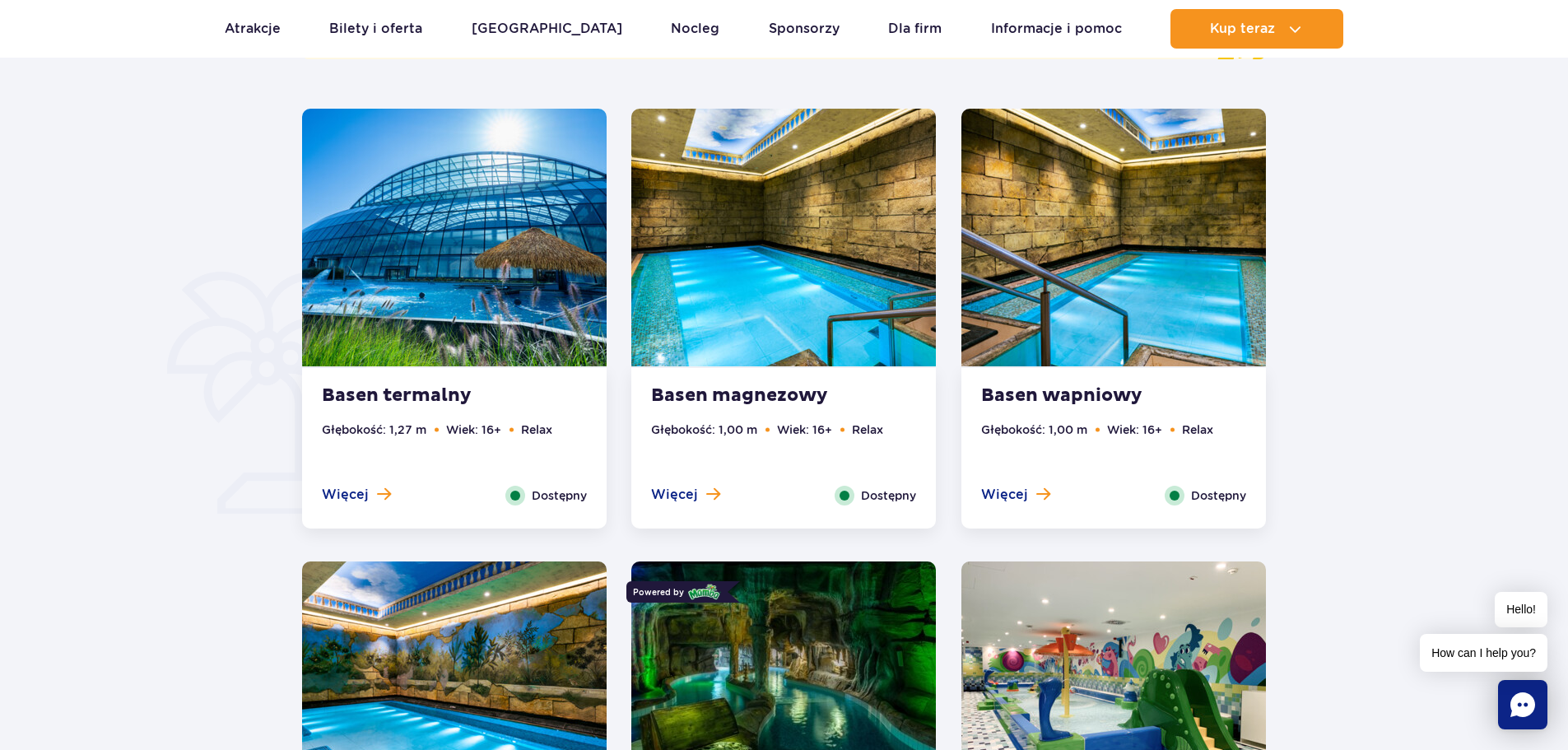
scroll to position [1070, 0]
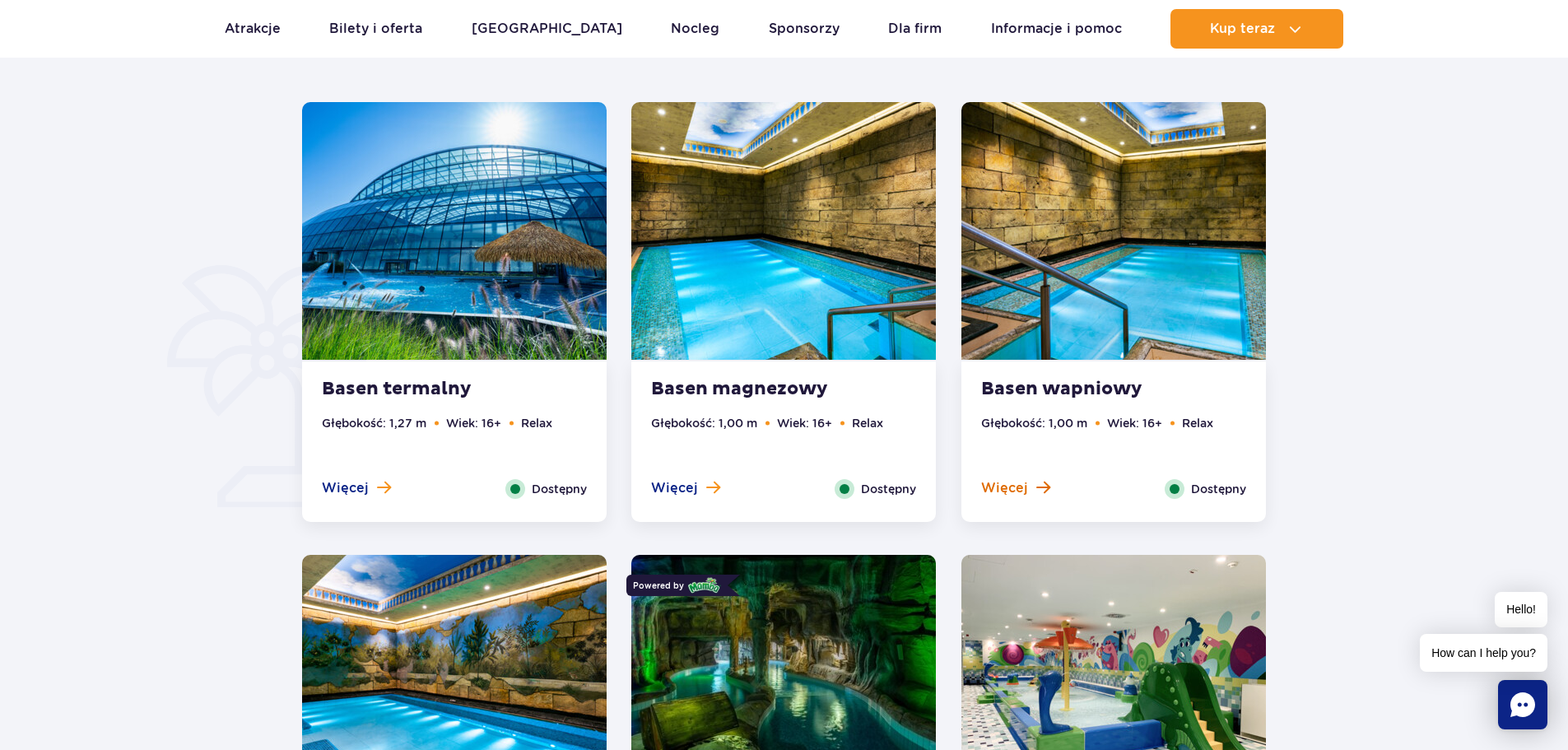
click at [1037, 480] on span at bounding box center [1043, 487] width 14 height 15
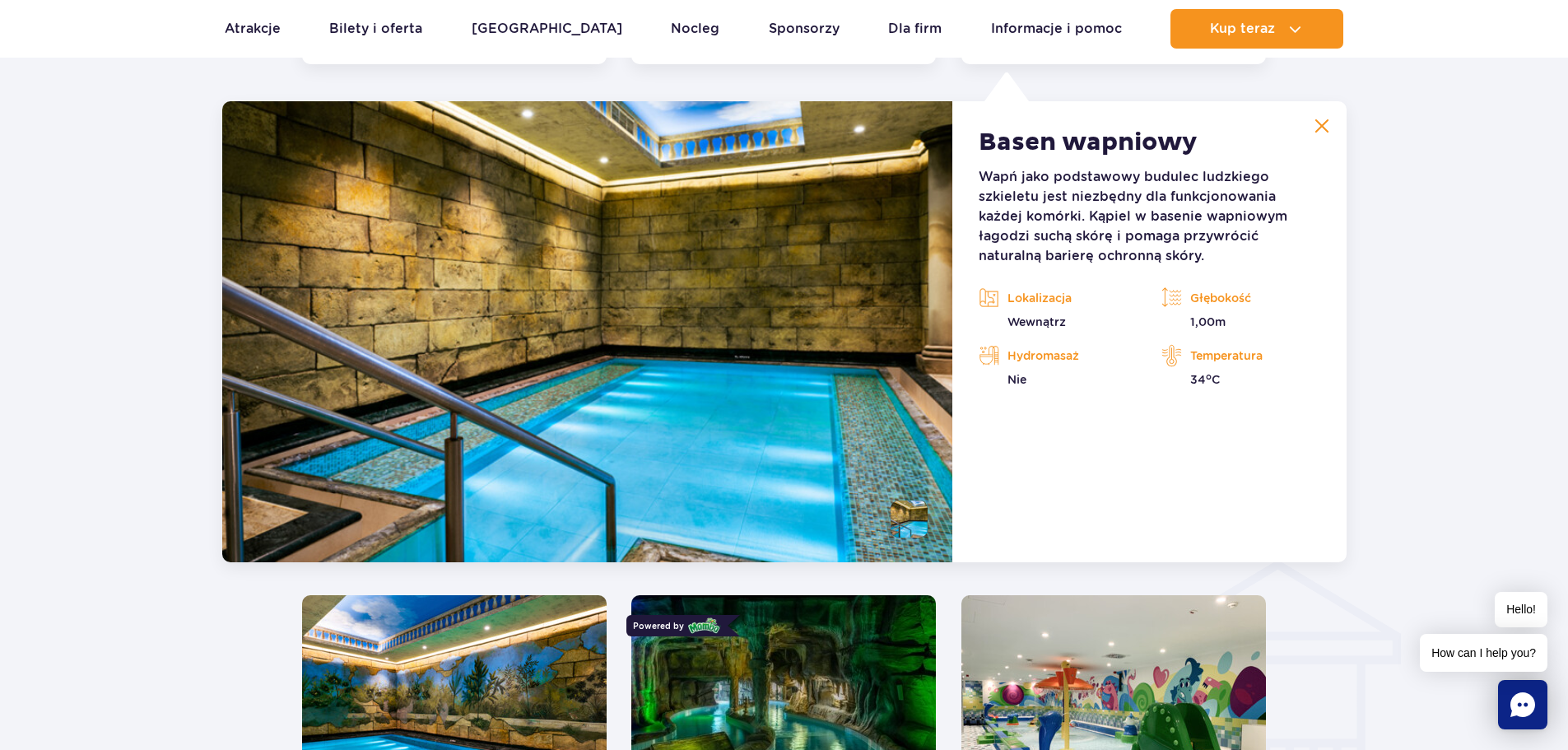
scroll to position [1530, 0]
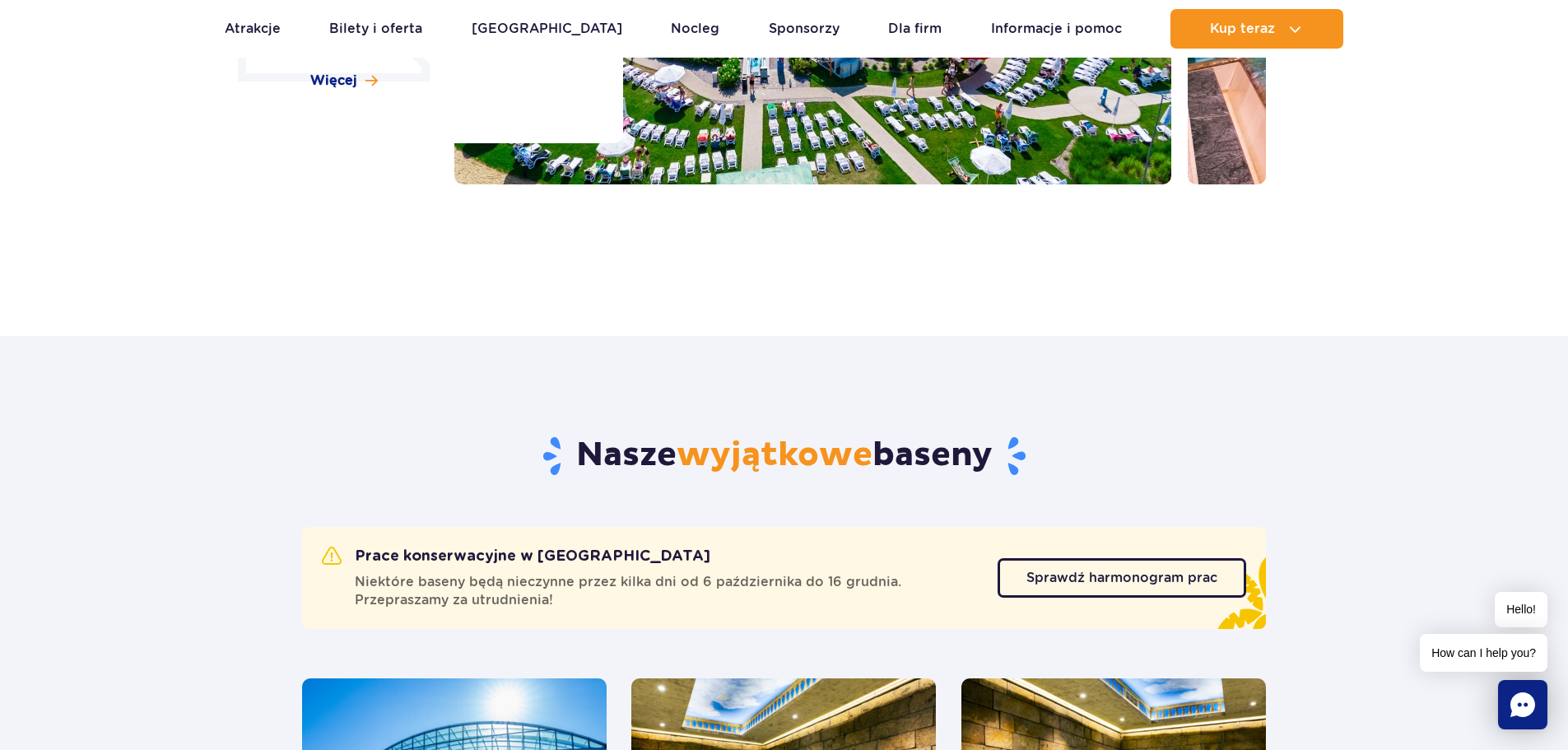
scroll to position [1070, 0]
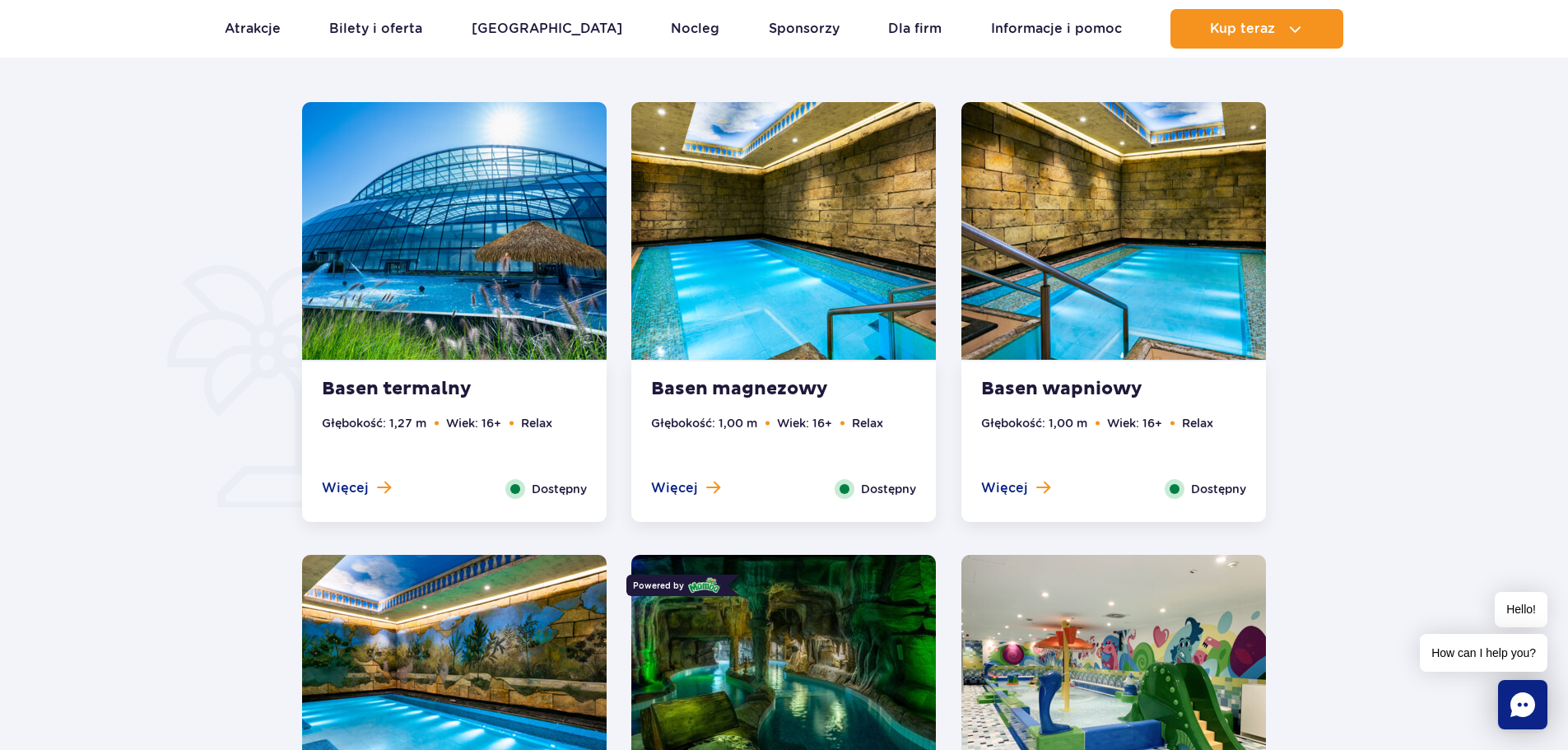
click at [702, 490] on button "Więcej" at bounding box center [685, 488] width 69 height 18
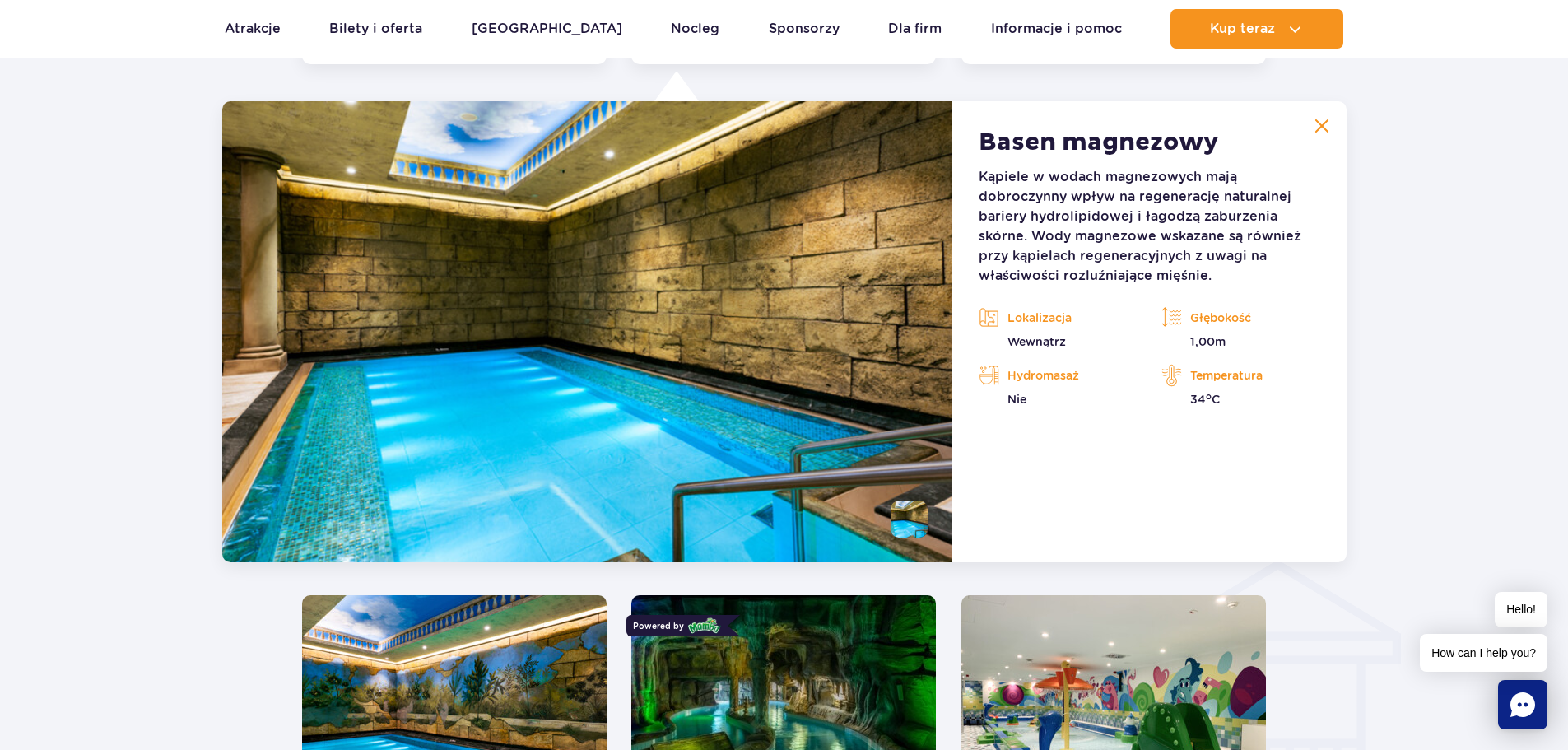
scroll to position [1530, 0]
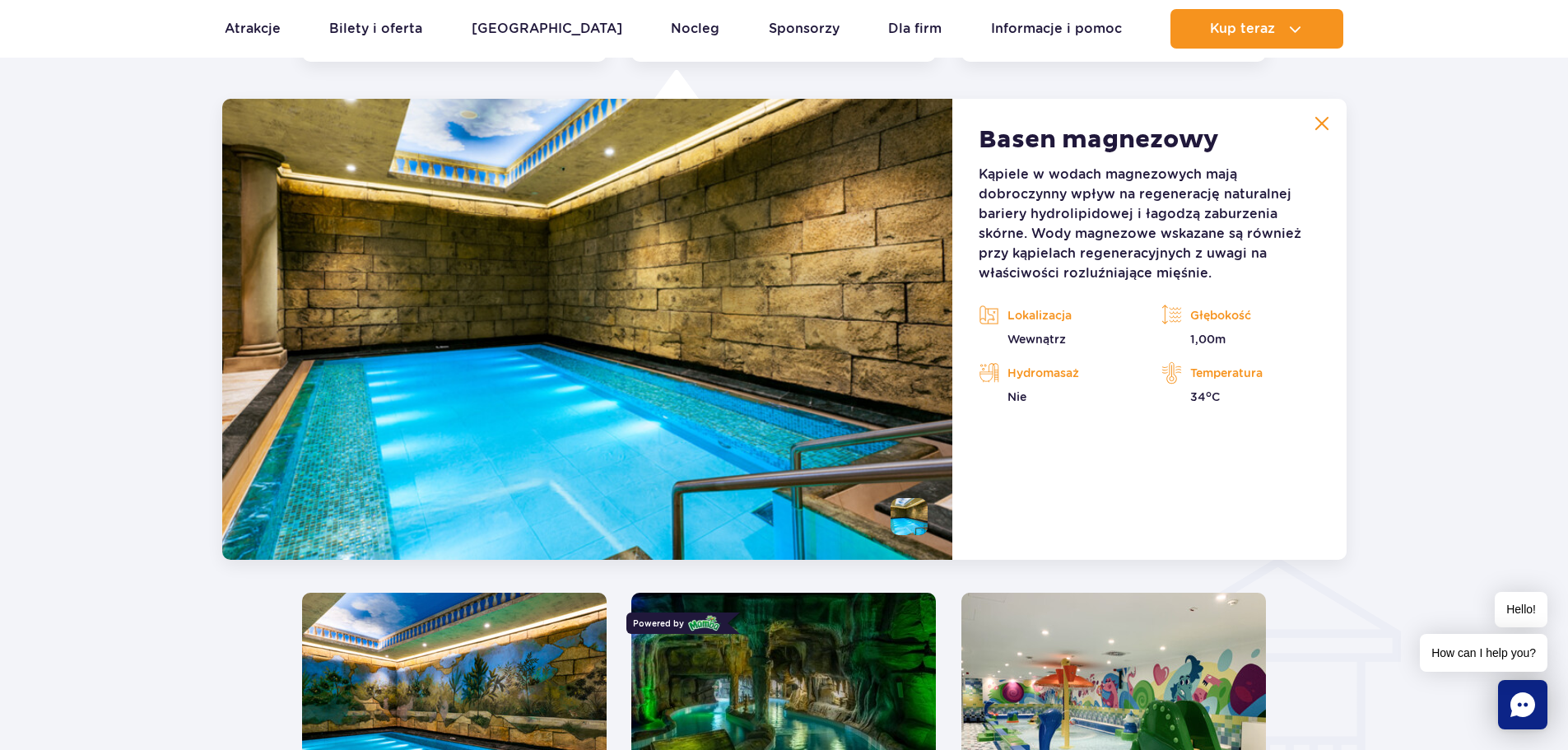
click at [1322, 123] on img at bounding box center [1321, 123] width 15 height 15
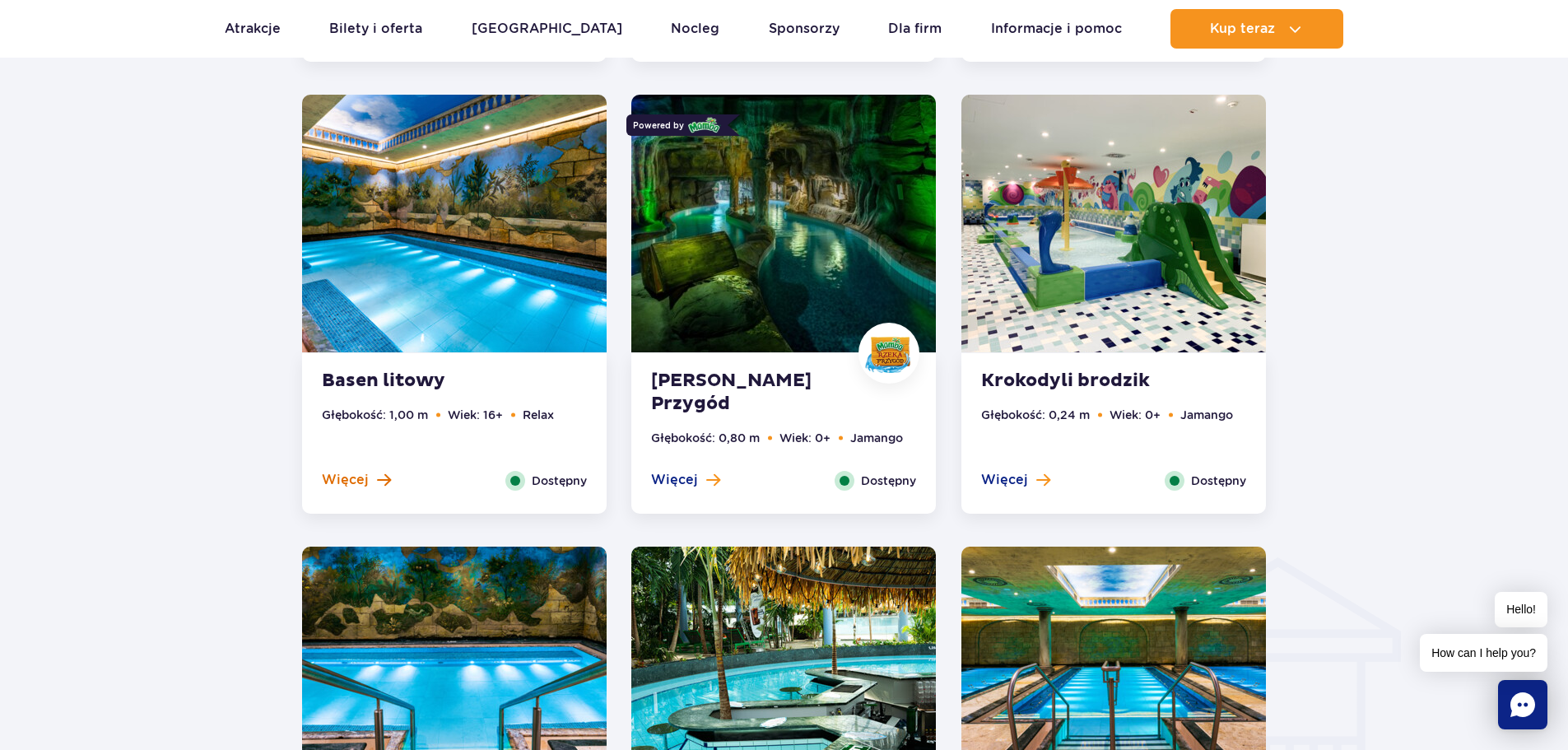
click at [326, 482] on span "Więcej" at bounding box center [346, 479] width 46 height 18
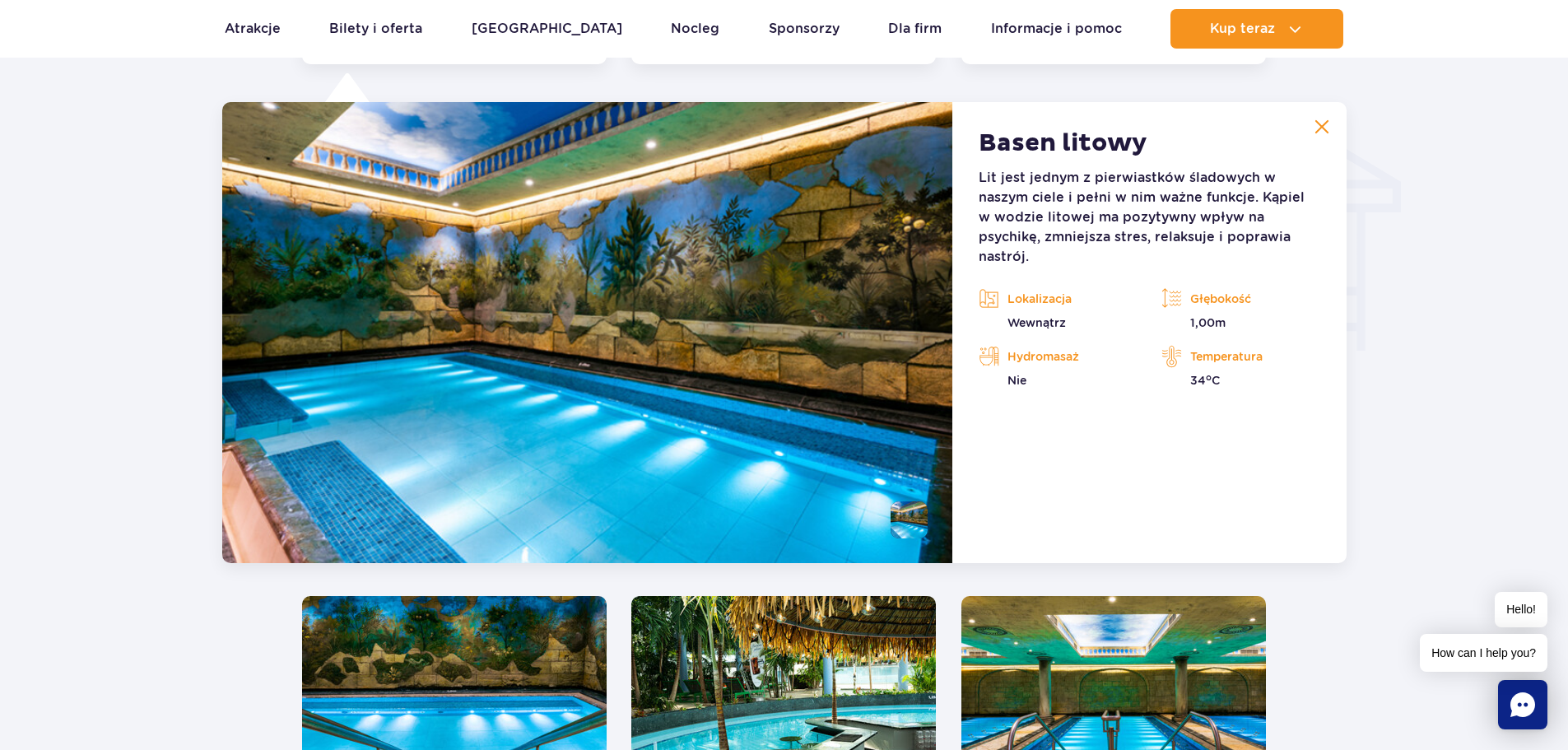
scroll to position [1983, 0]
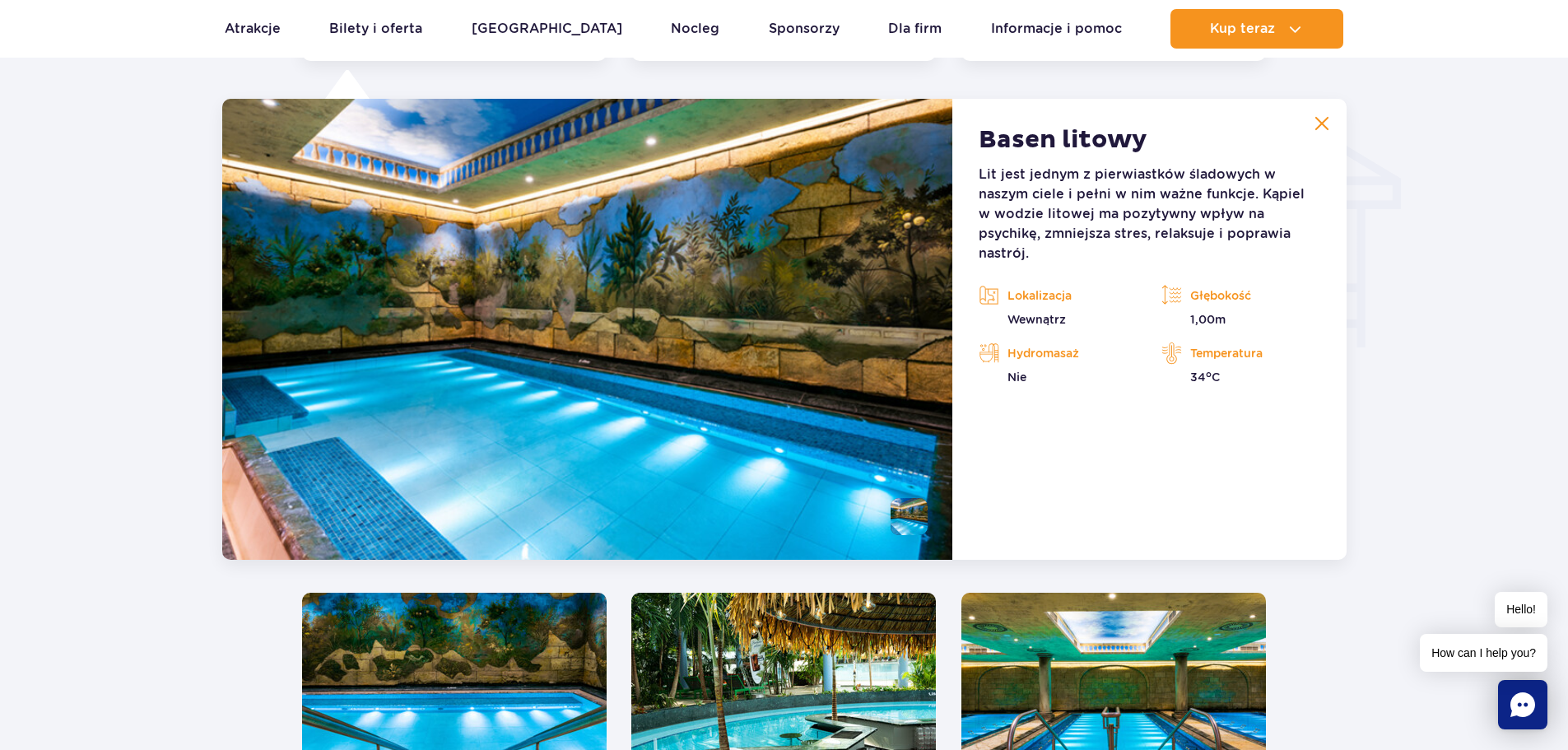
click at [1327, 123] on img at bounding box center [1321, 123] width 15 height 15
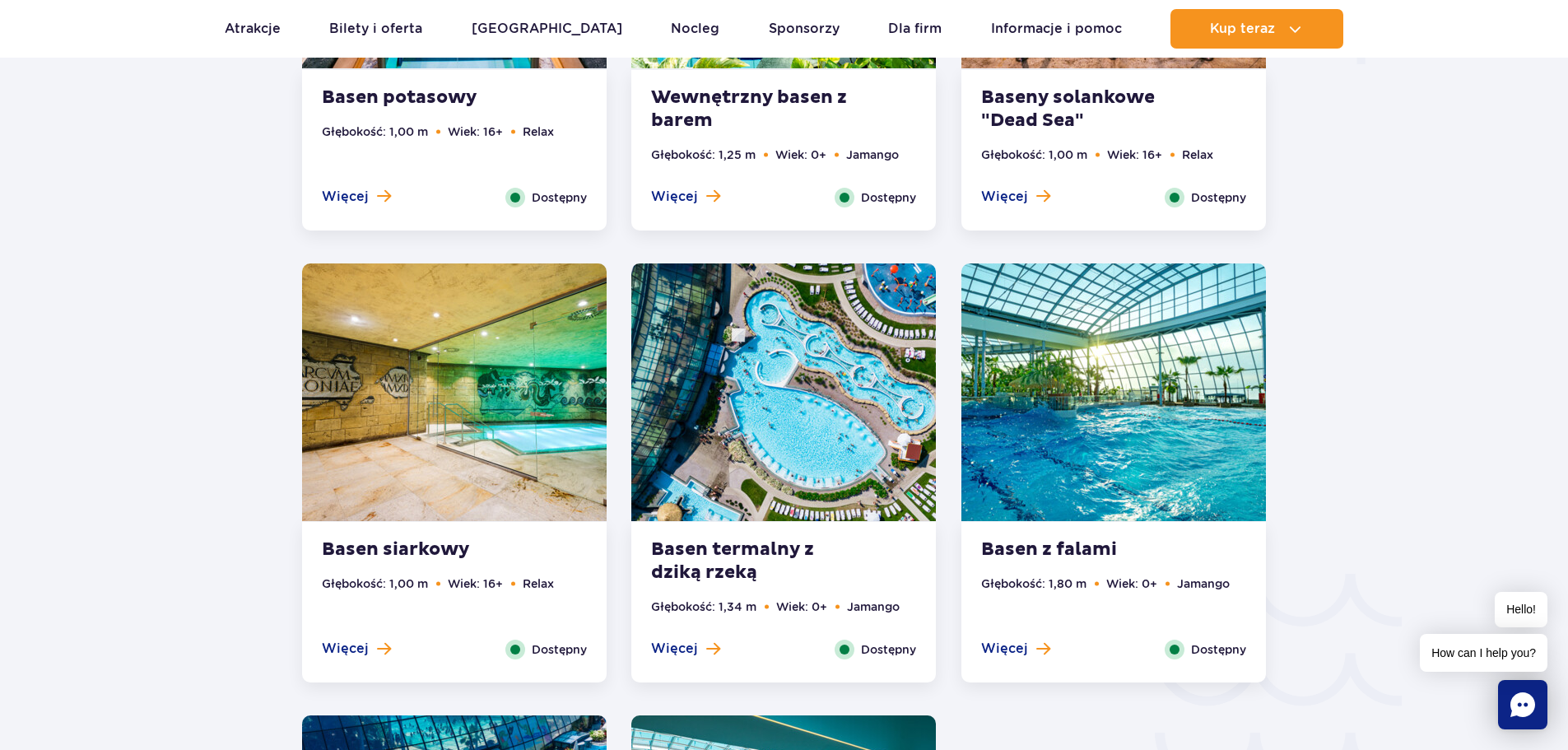
scroll to position [2312, 0]
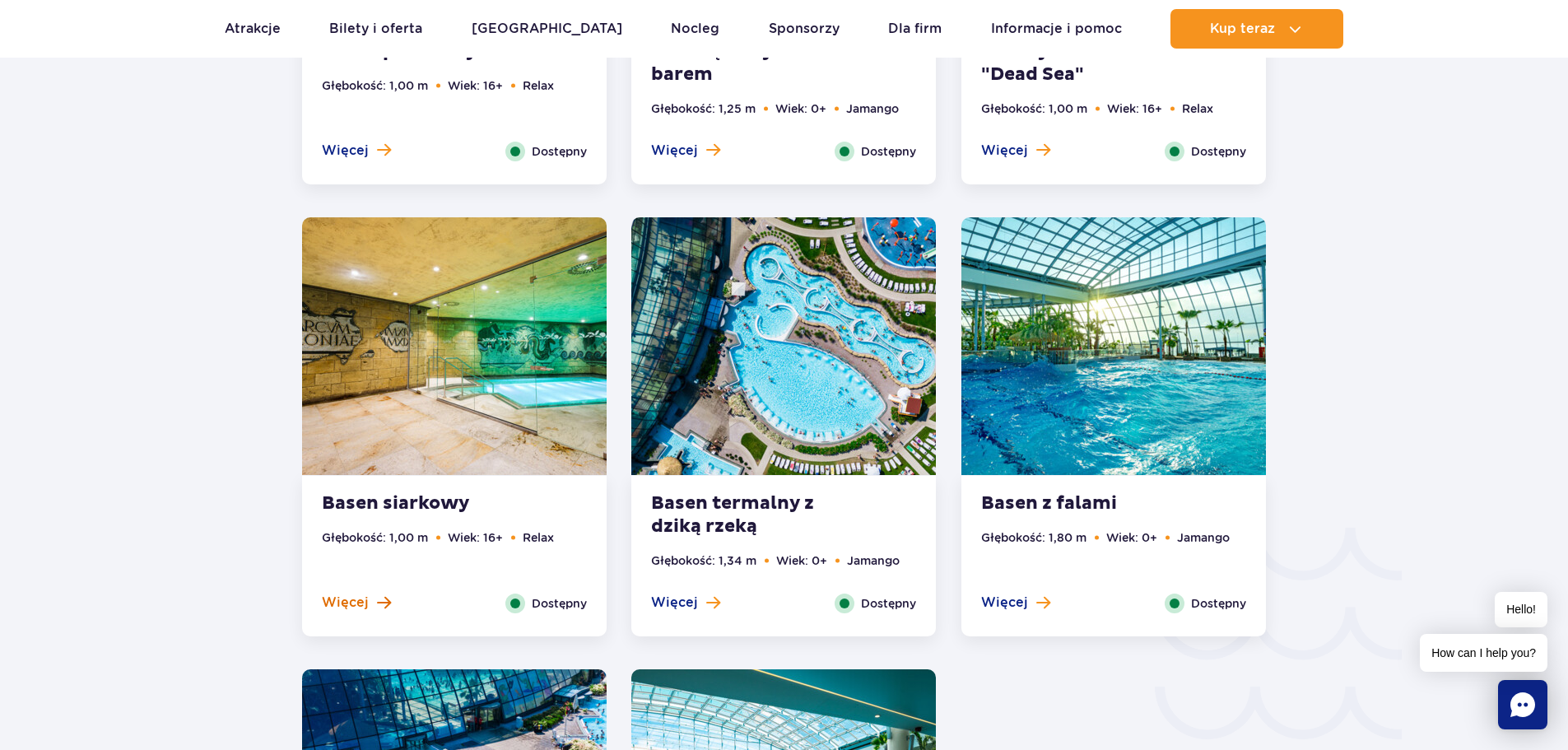
click at [349, 595] on span "Więcej" at bounding box center [346, 602] width 46 height 18
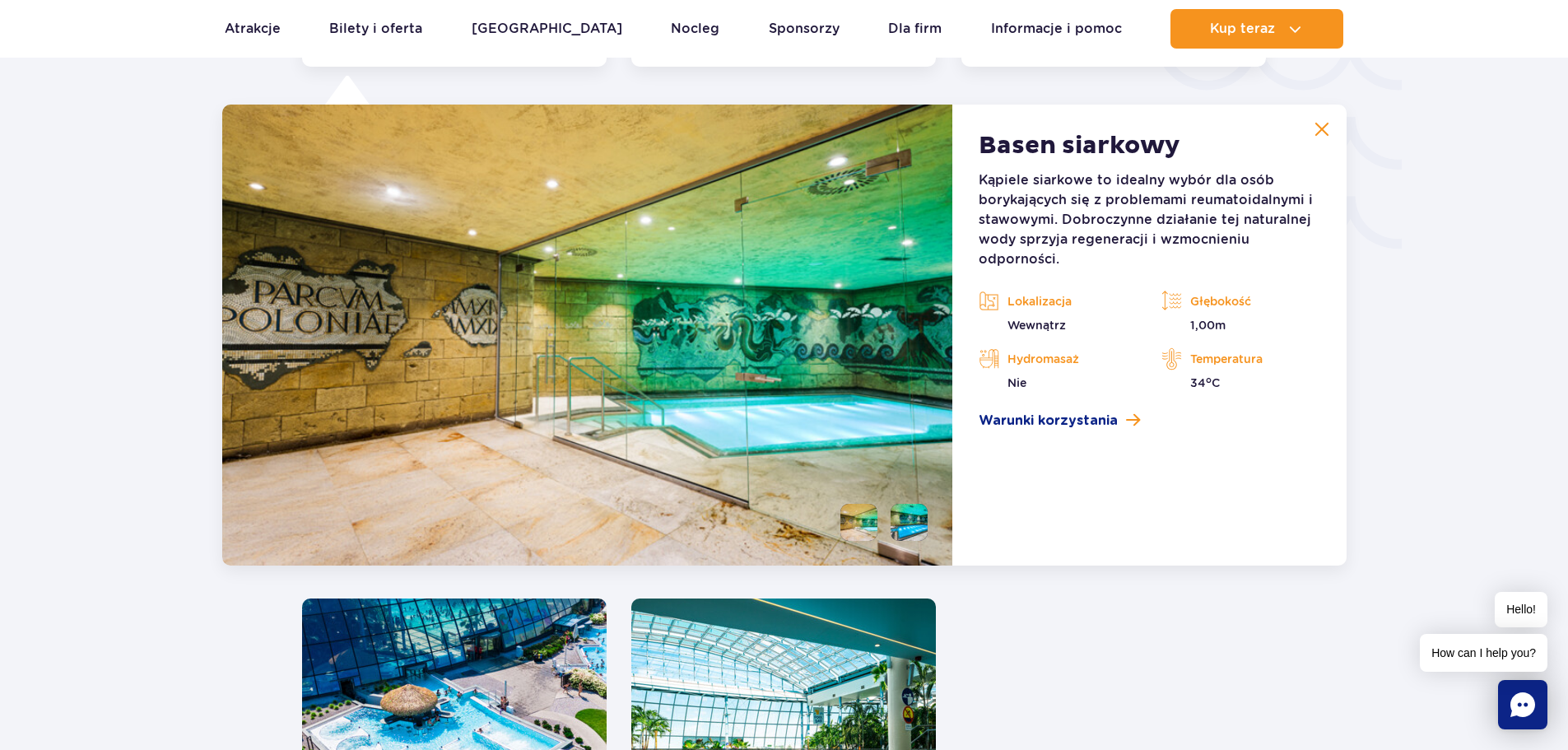
scroll to position [2888, 0]
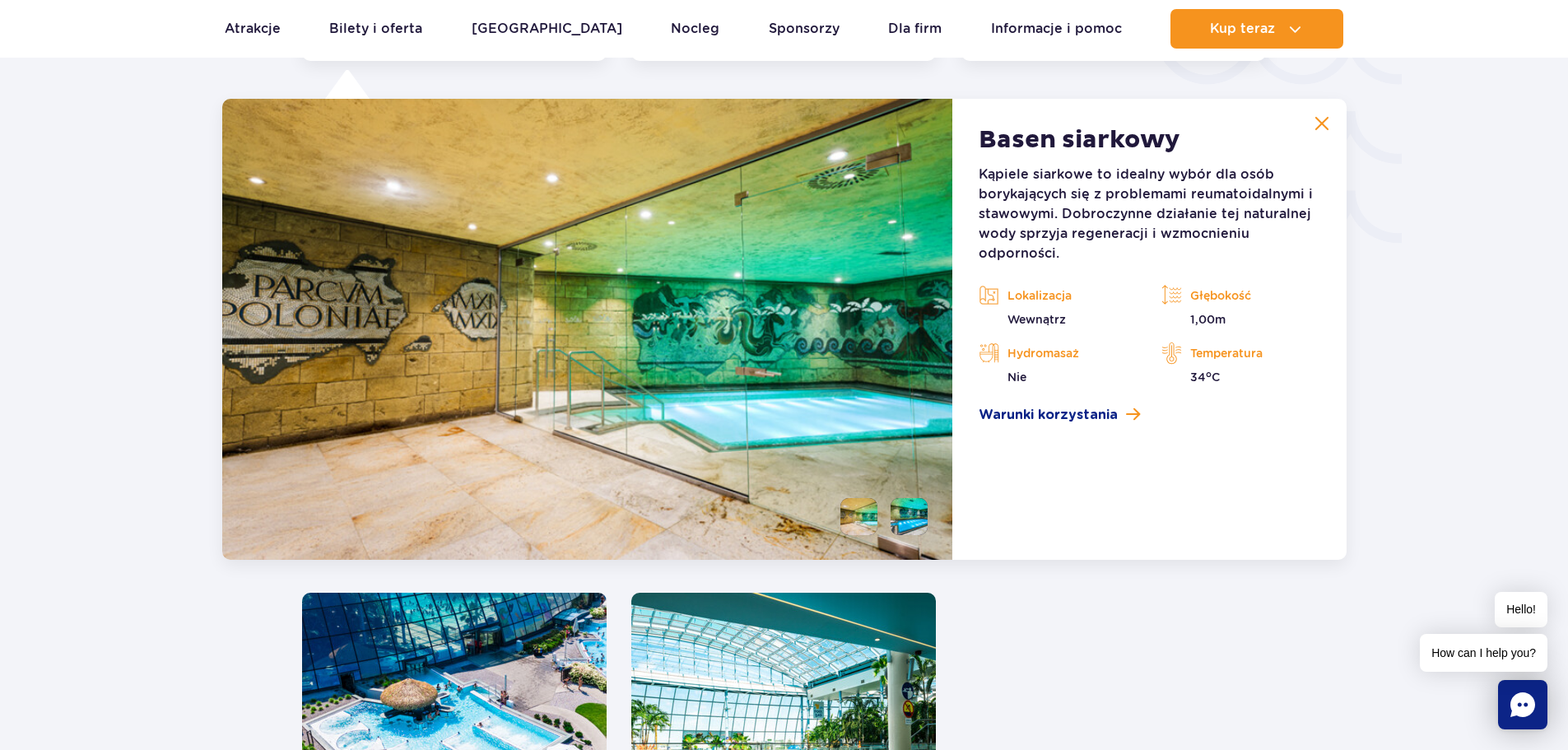
click at [1322, 127] on img at bounding box center [1321, 123] width 15 height 15
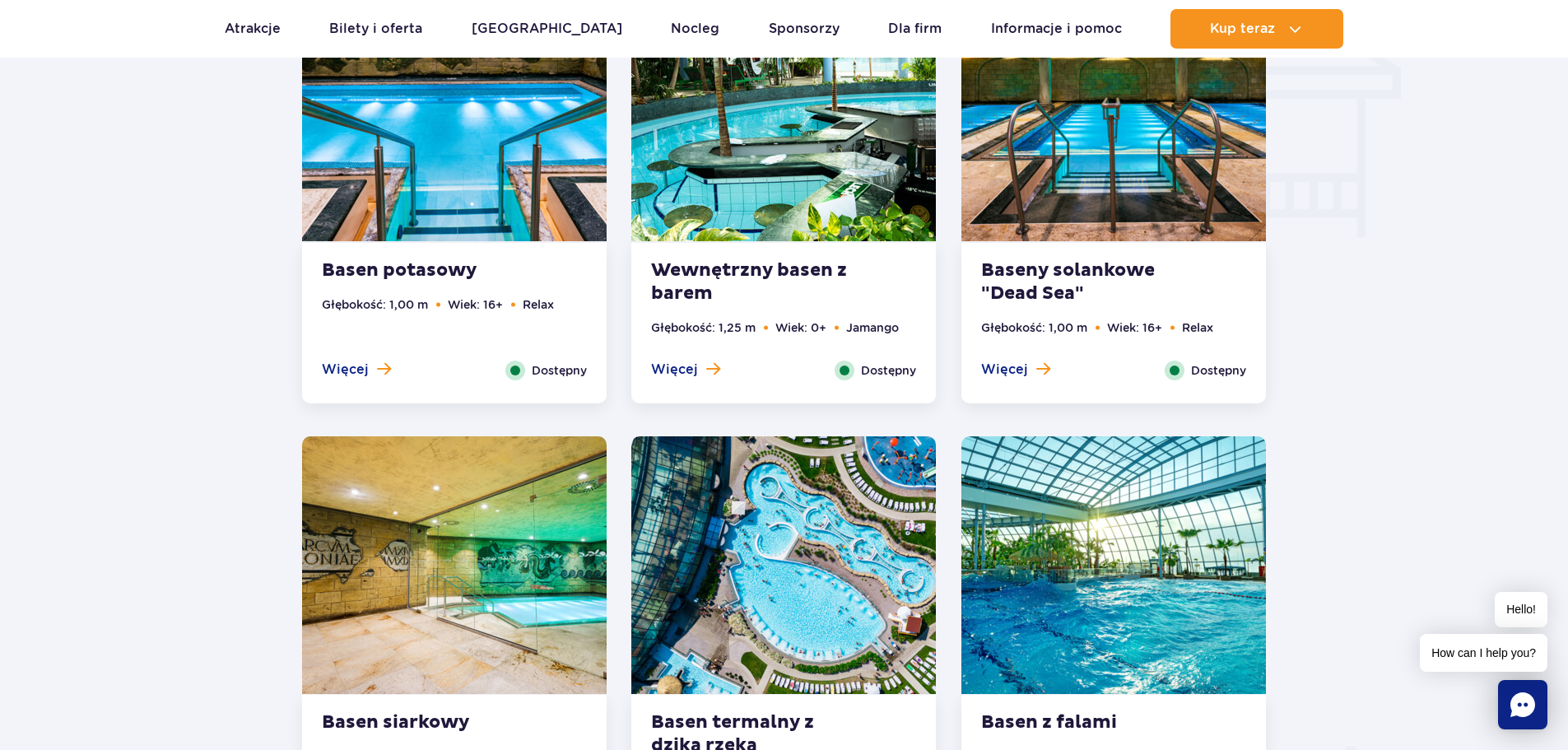
scroll to position [2064, 0]
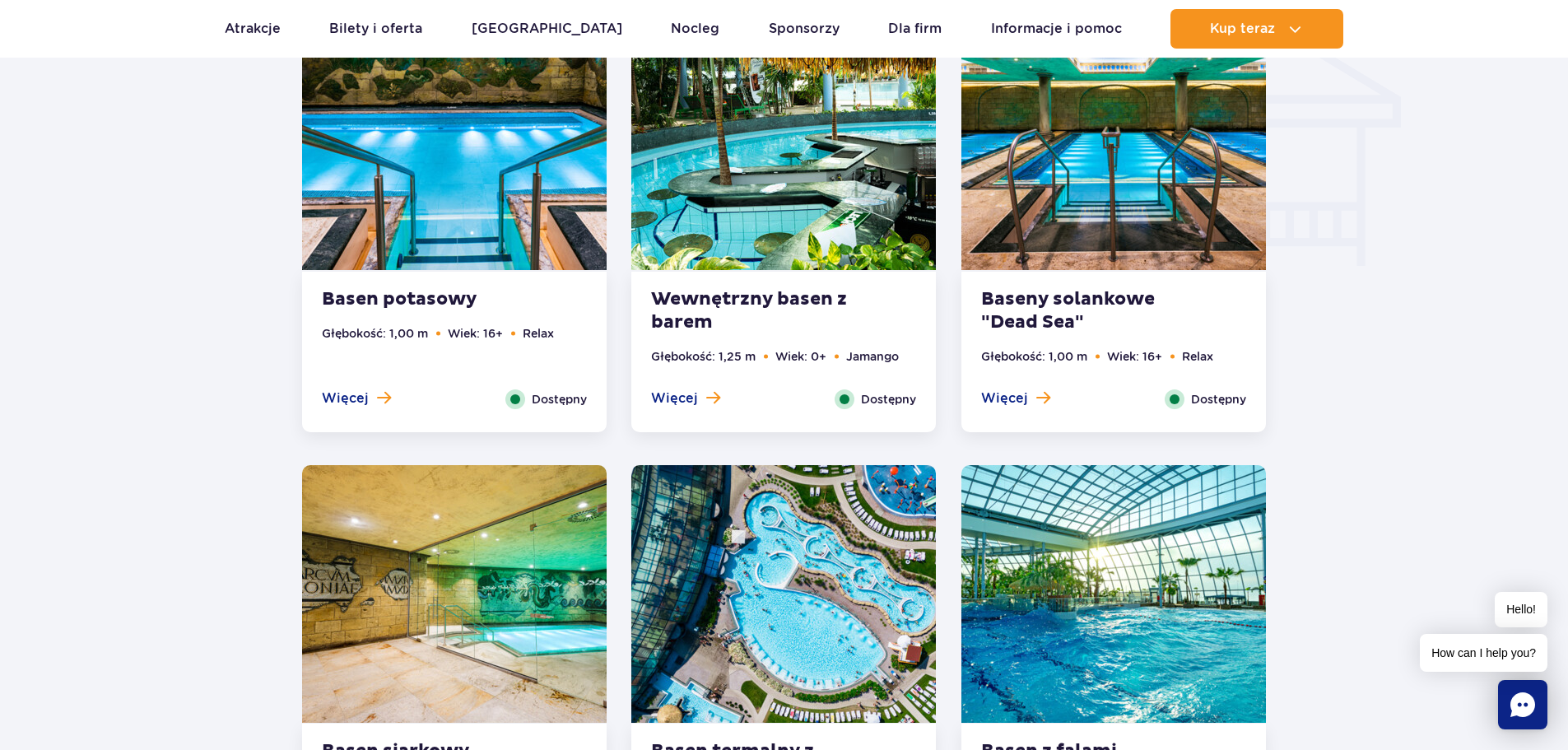
click at [1025, 397] on span "Więcej" at bounding box center [1005, 398] width 46 height 18
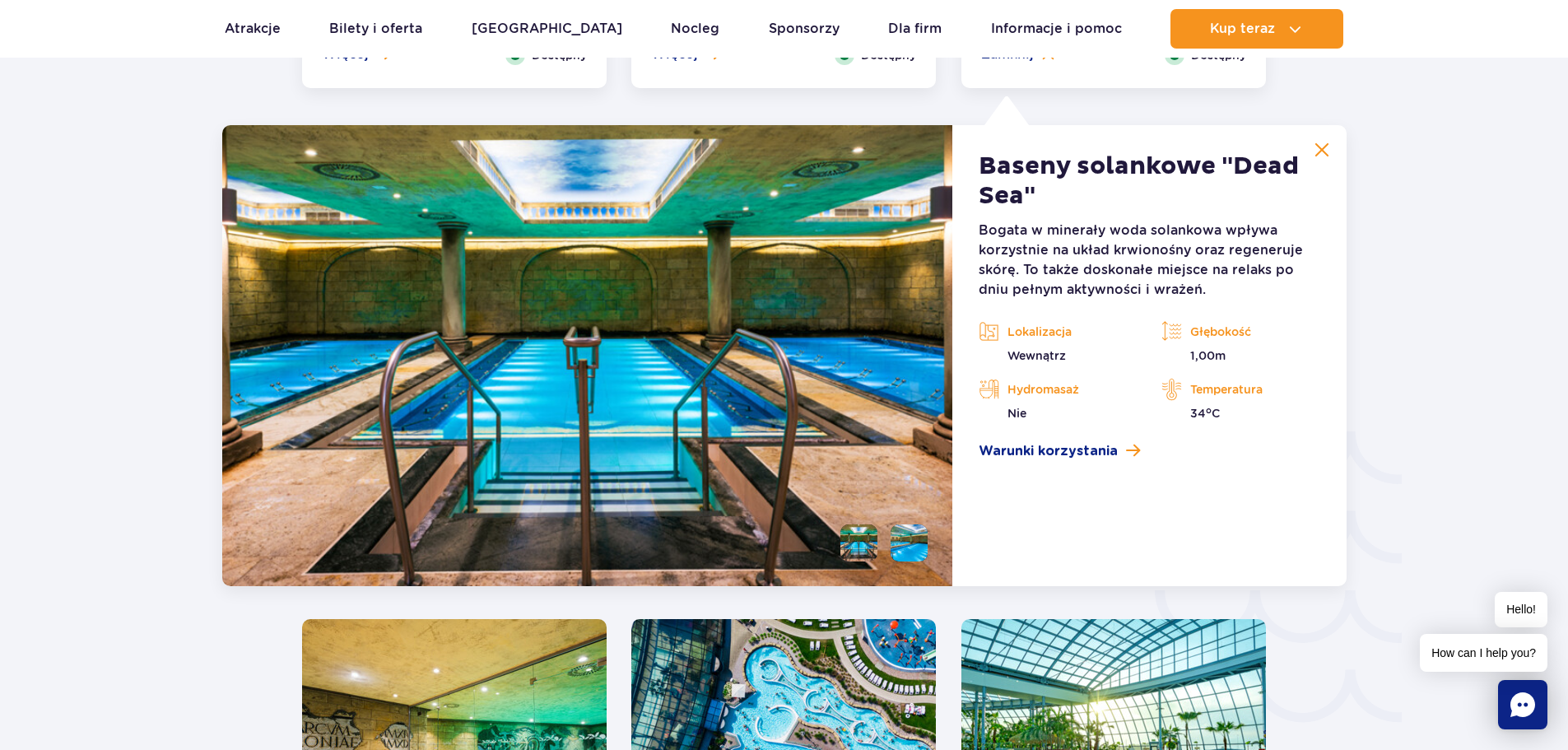
scroll to position [2435, 0]
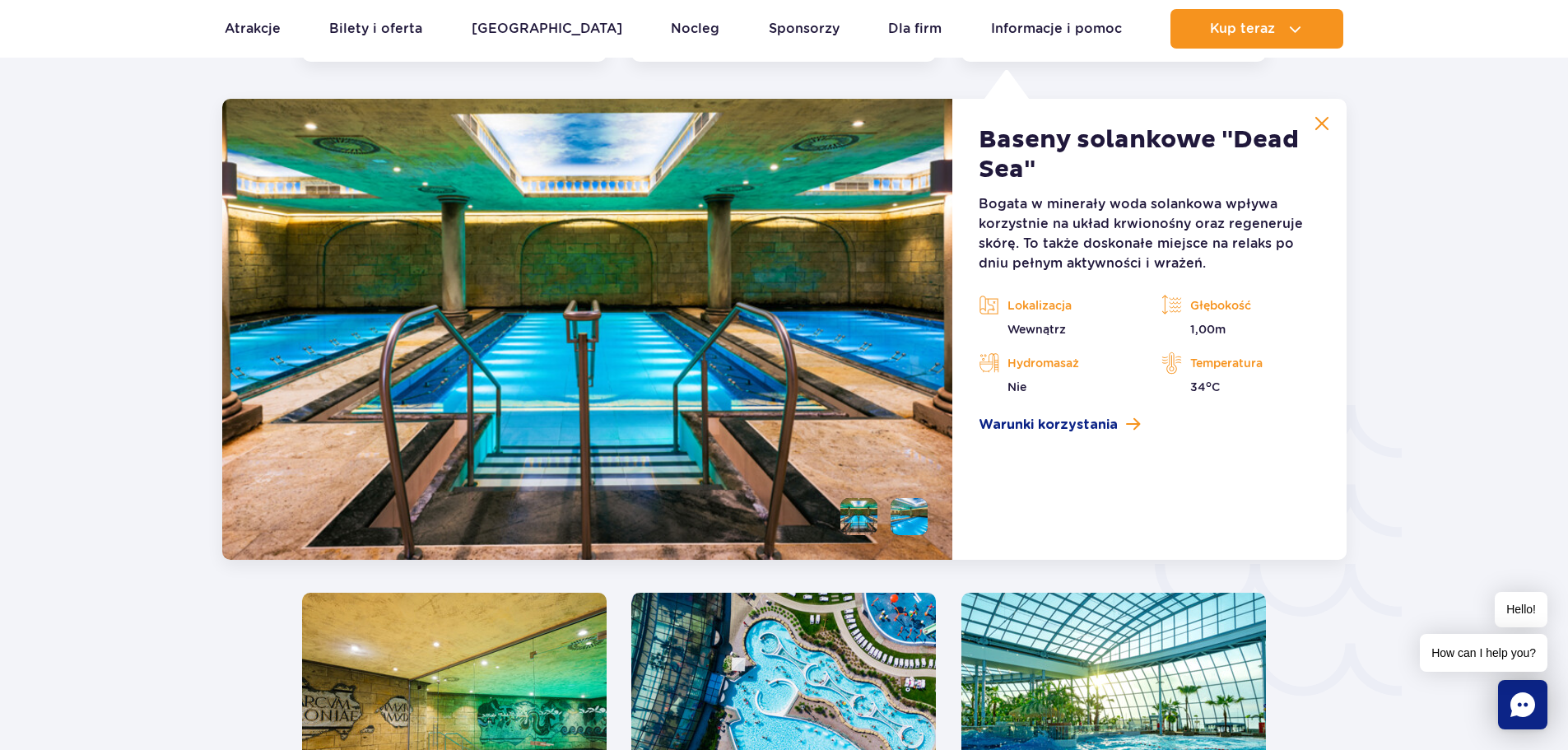
click at [1321, 128] on img at bounding box center [1321, 123] width 15 height 15
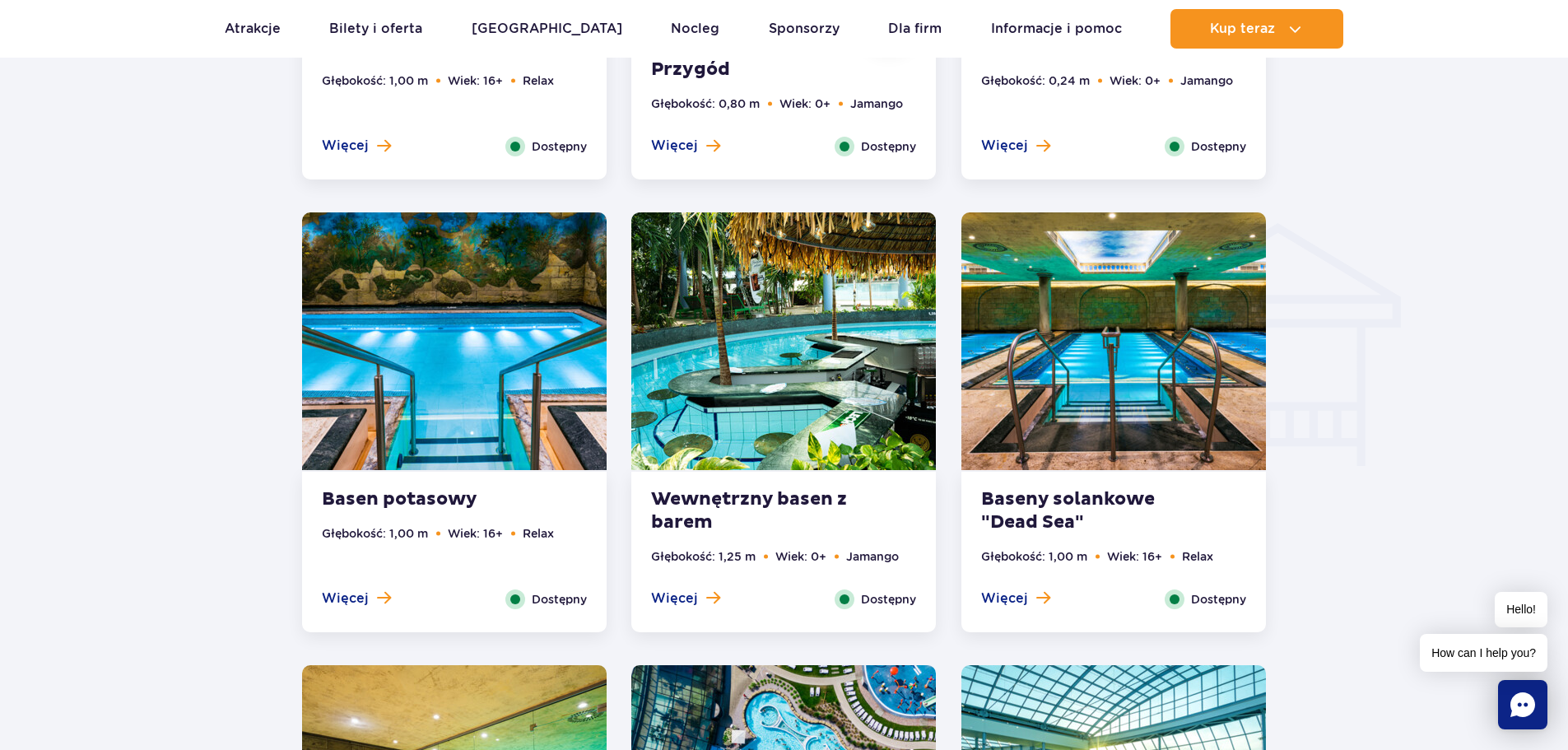
scroll to position [1858, 0]
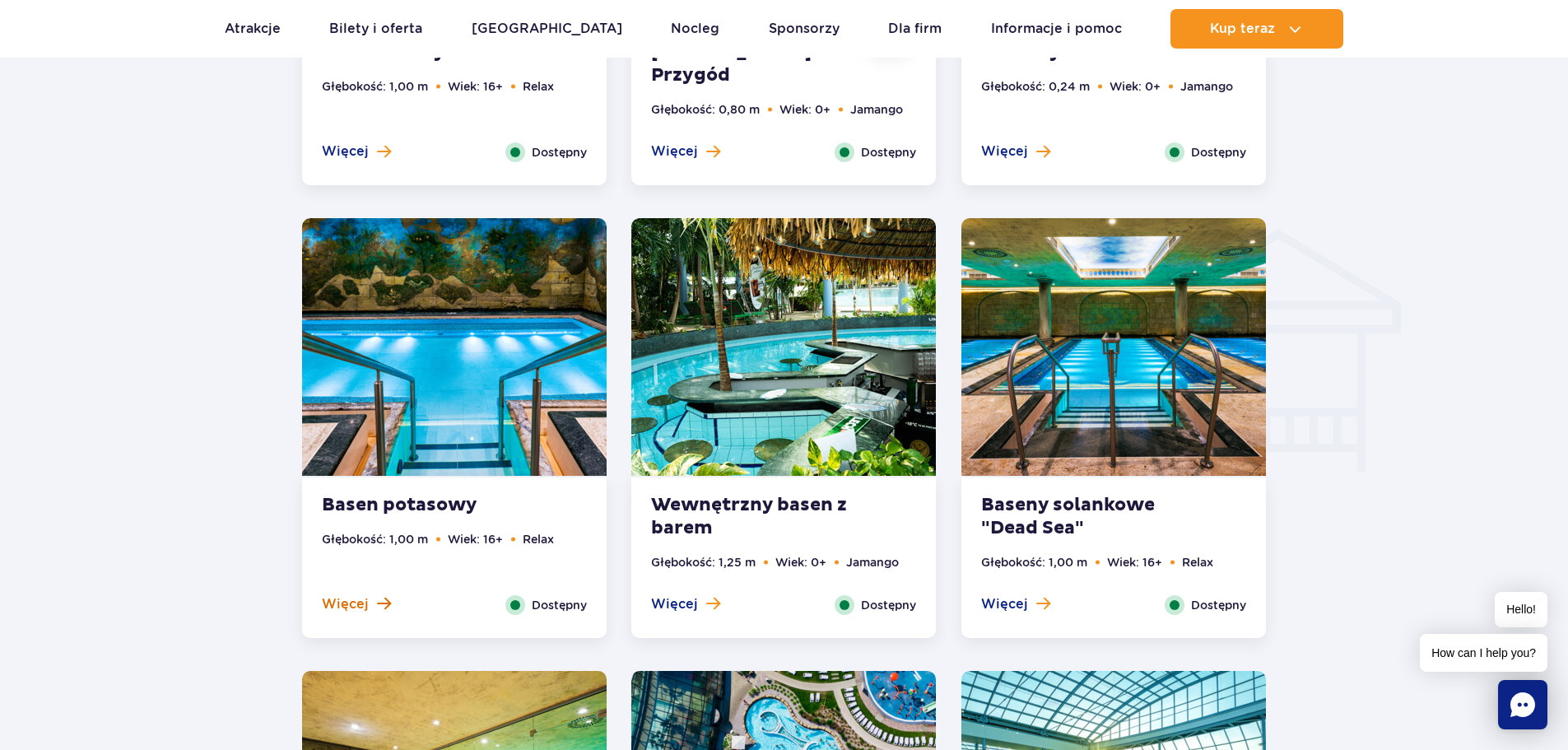
click at [380, 604] on span at bounding box center [384, 603] width 14 height 15
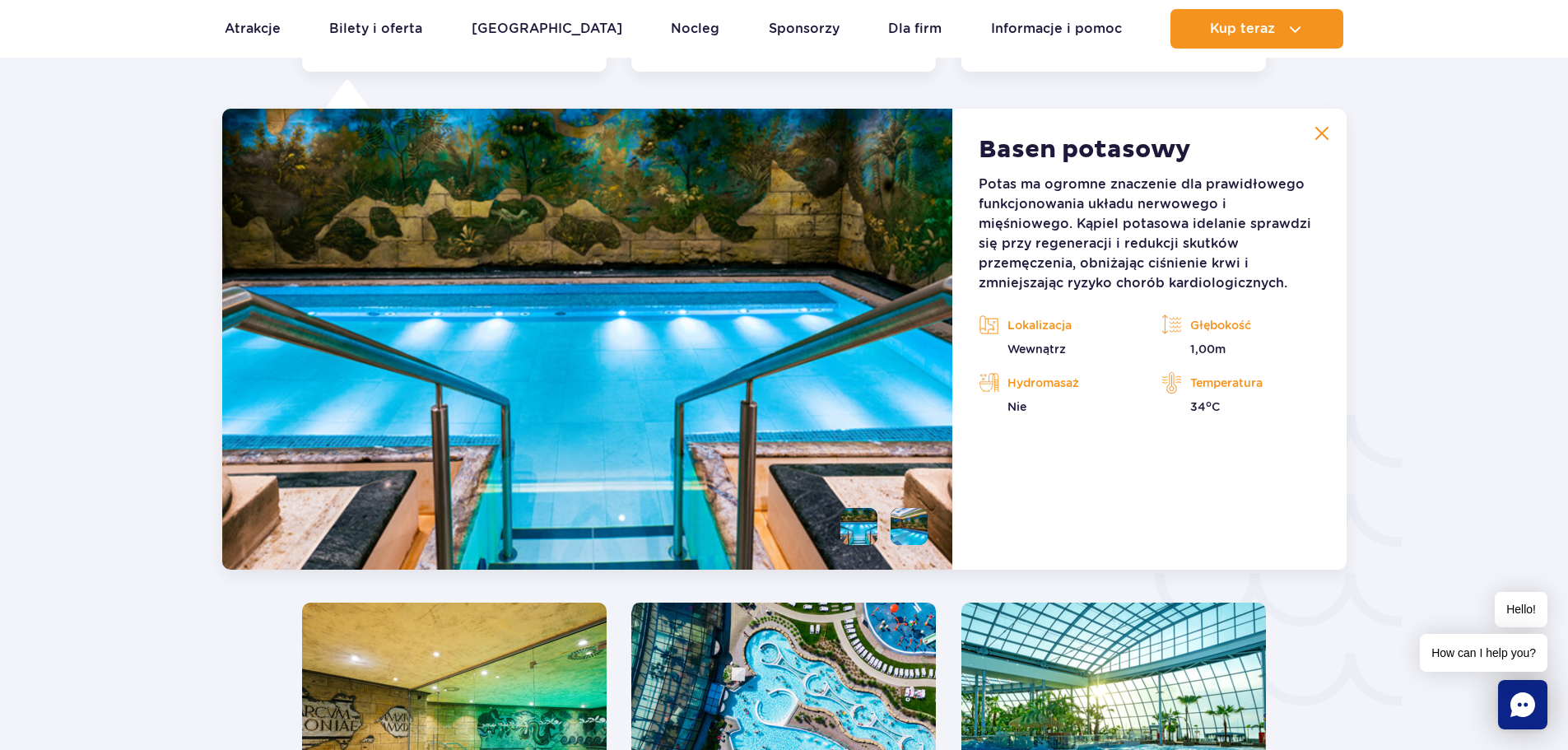
scroll to position [2435, 0]
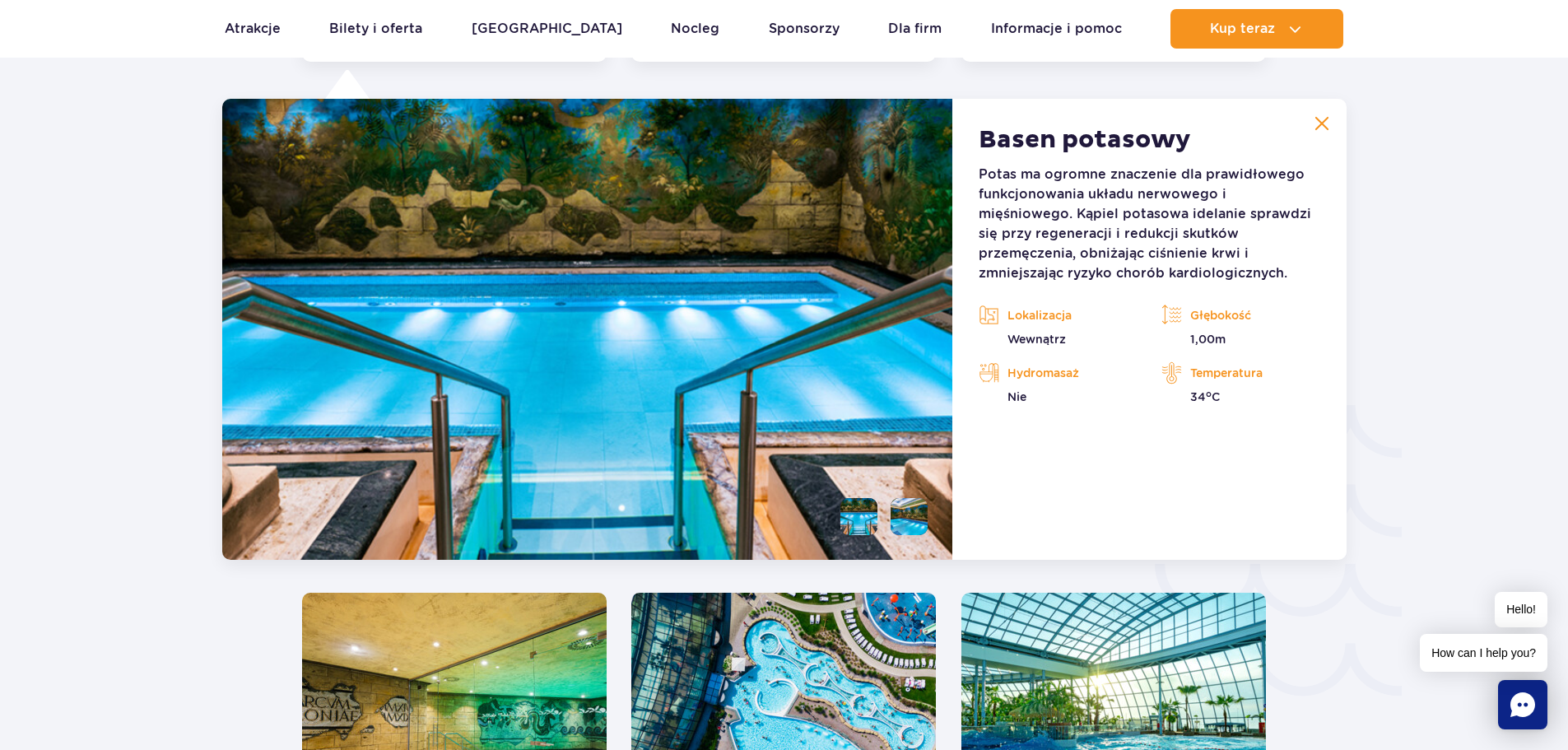
click at [1327, 116] on img at bounding box center [1321, 123] width 15 height 15
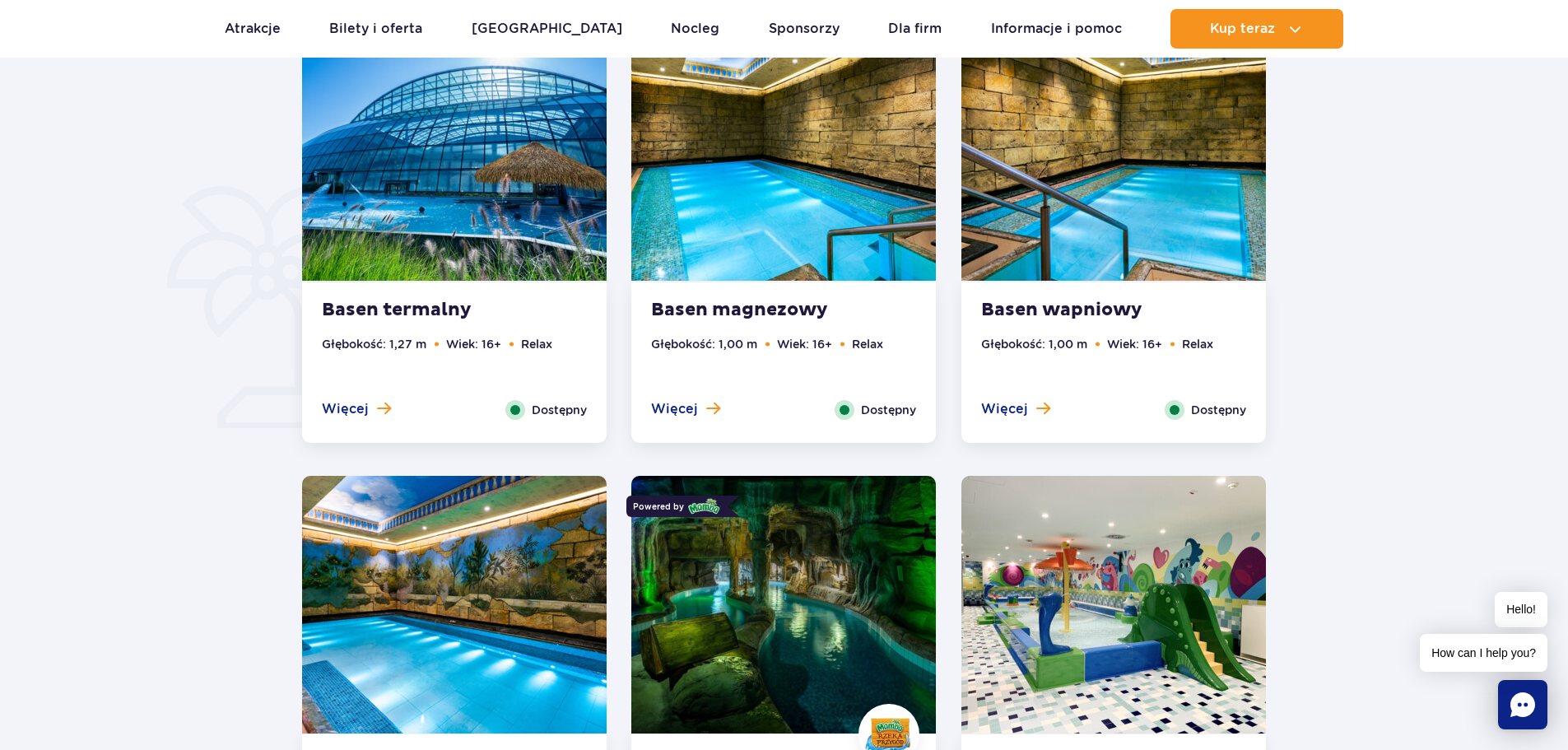
scroll to position [1118, 0]
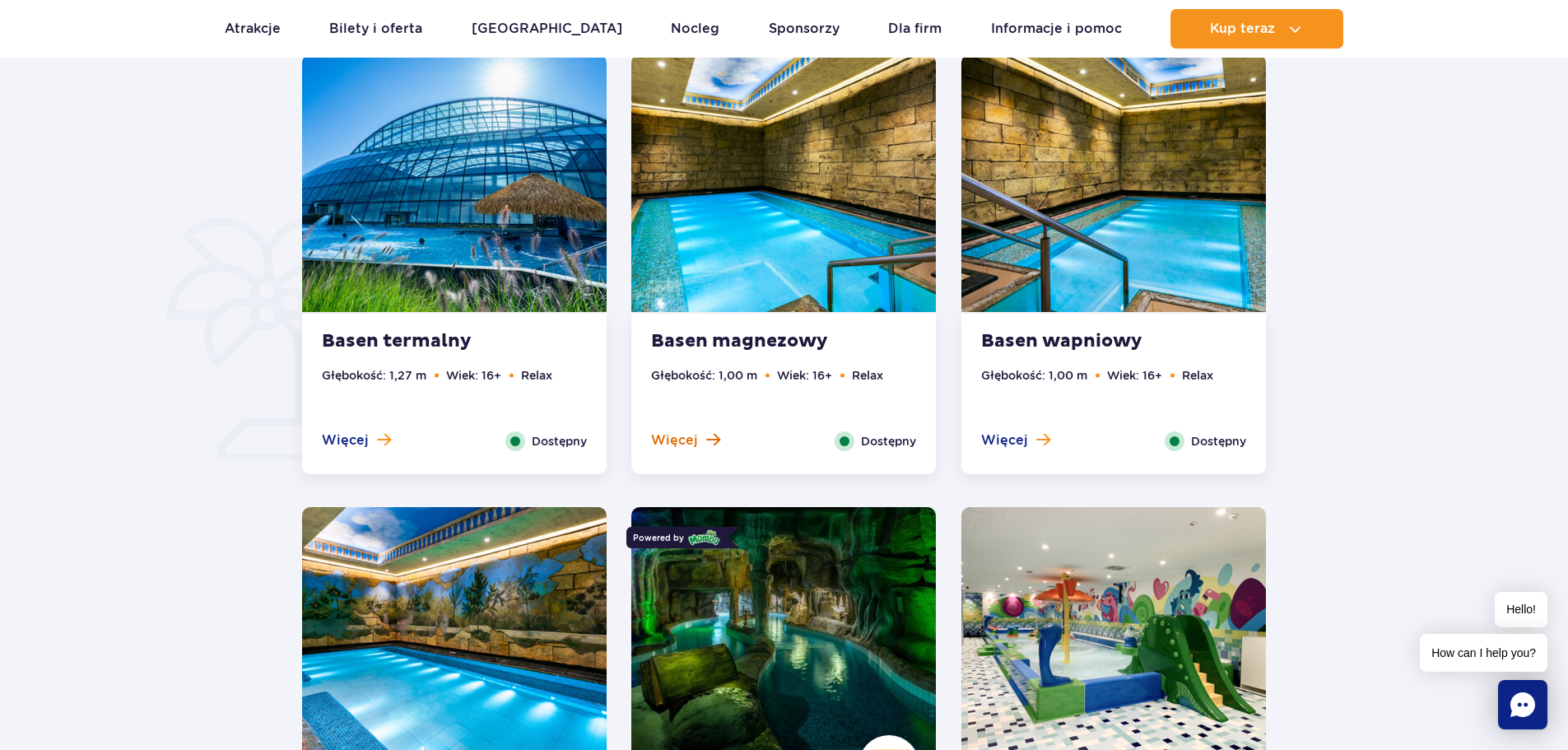
click at [667, 436] on span "Więcej" at bounding box center [675, 440] width 46 height 18
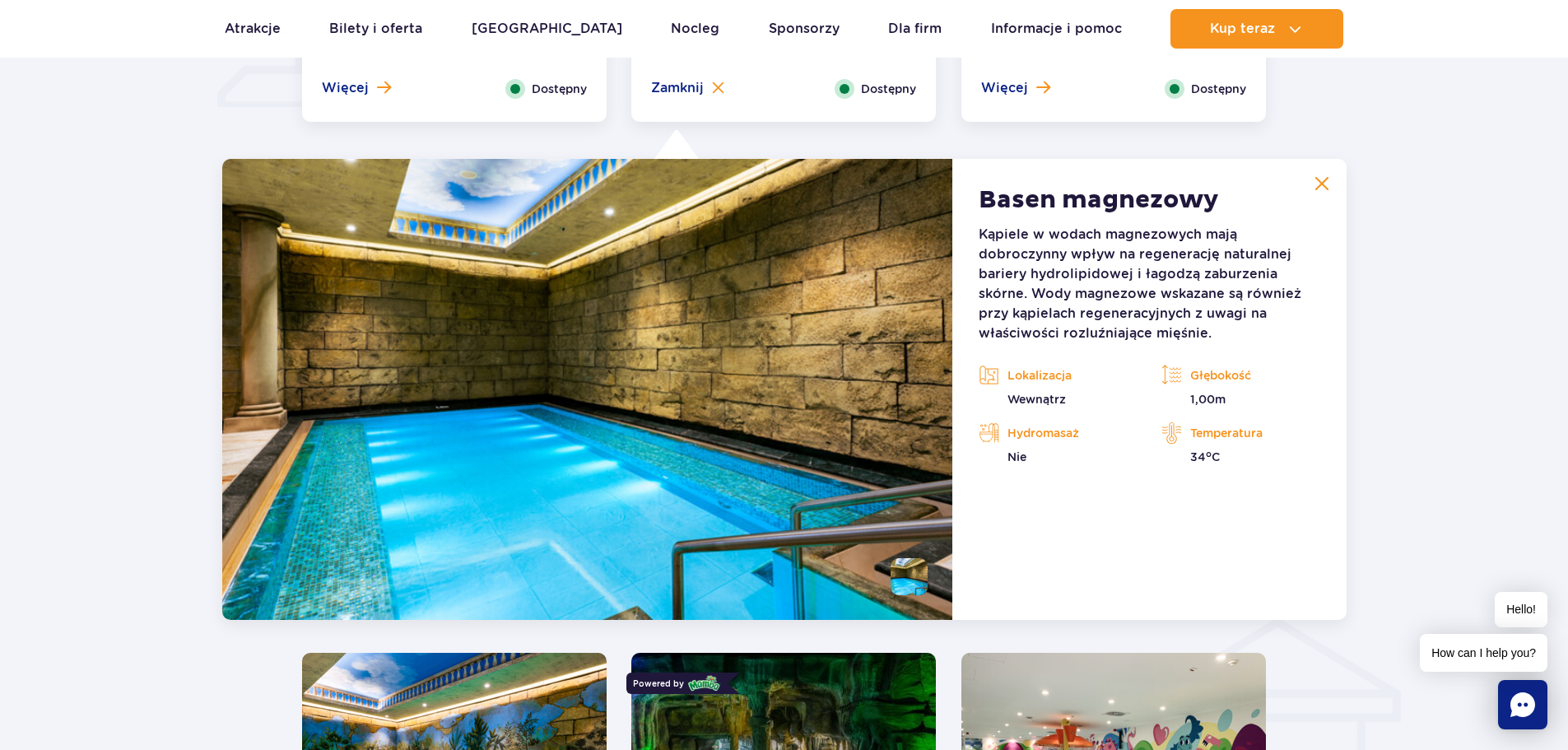
scroll to position [1530, 0]
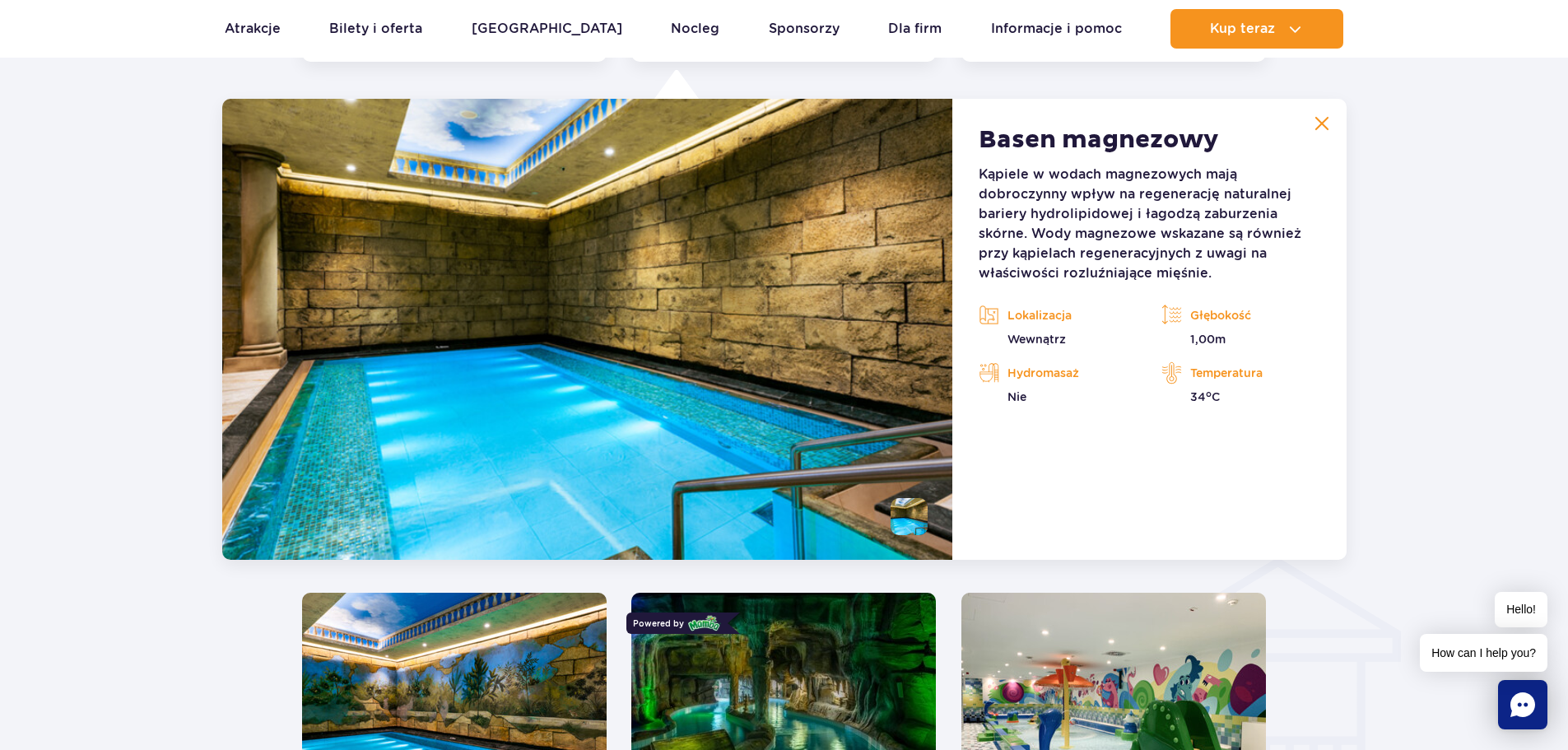
click at [1321, 124] on img at bounding box center [1321, 123] width 15 height 15
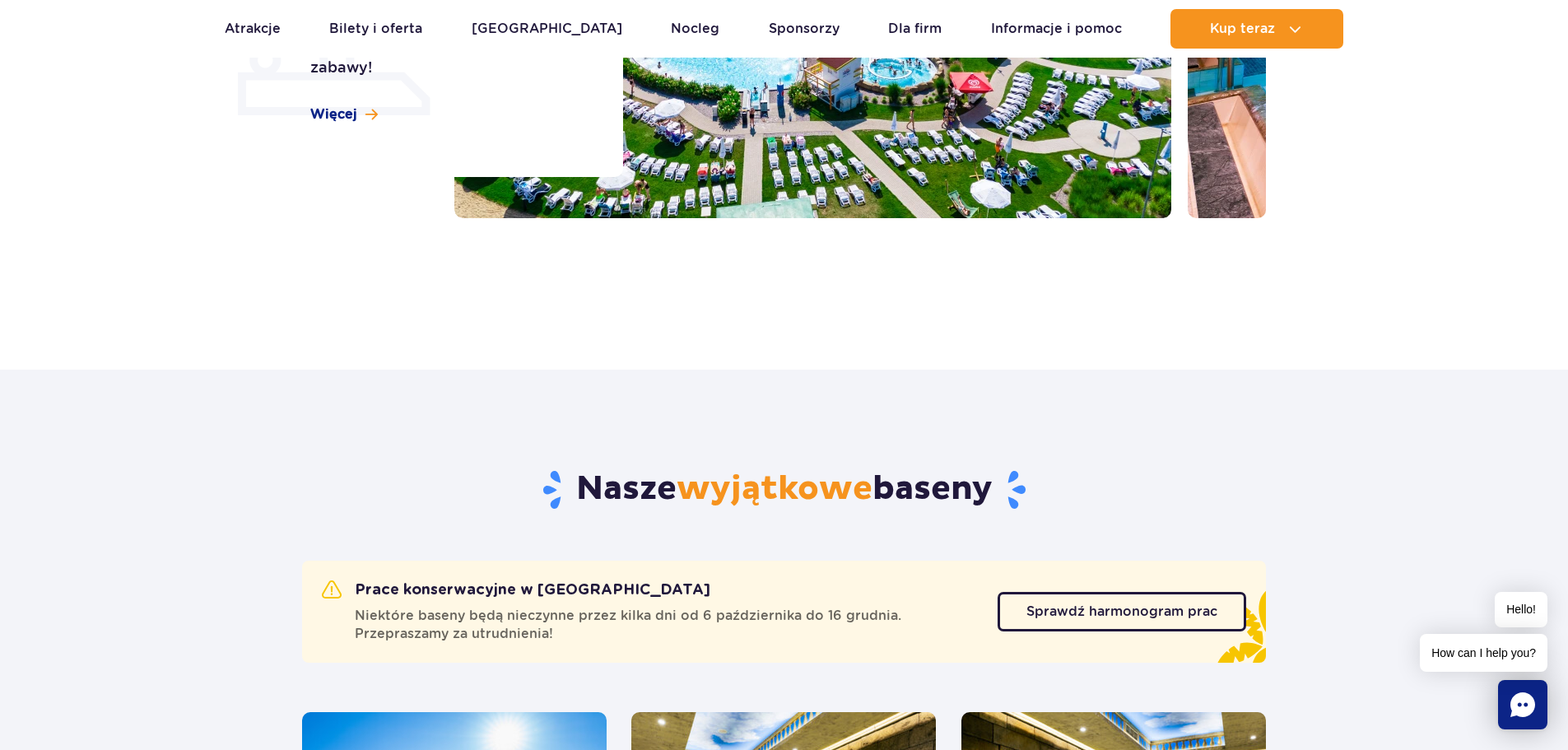
scroll to position [0, 0]
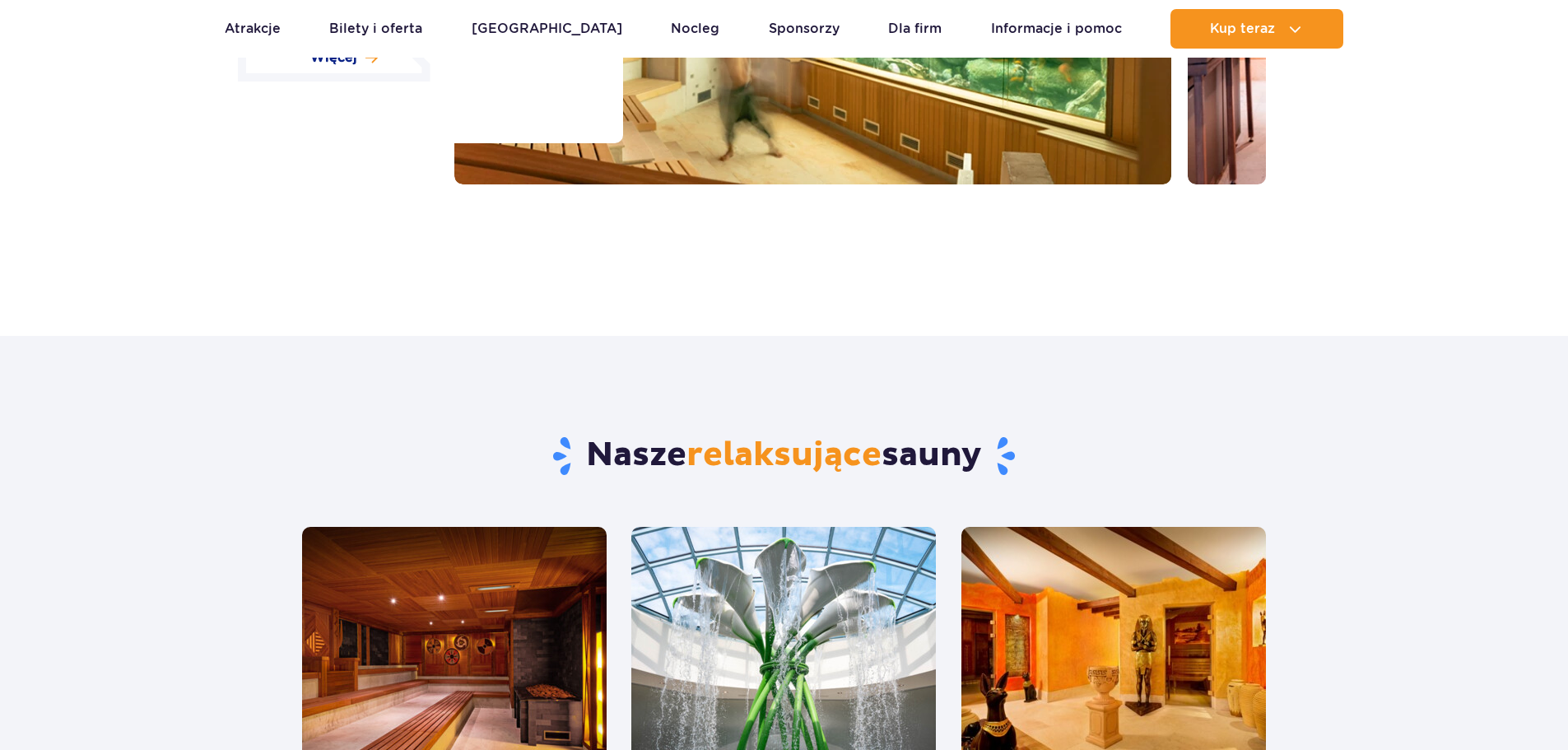
scroll to position [988, 0]
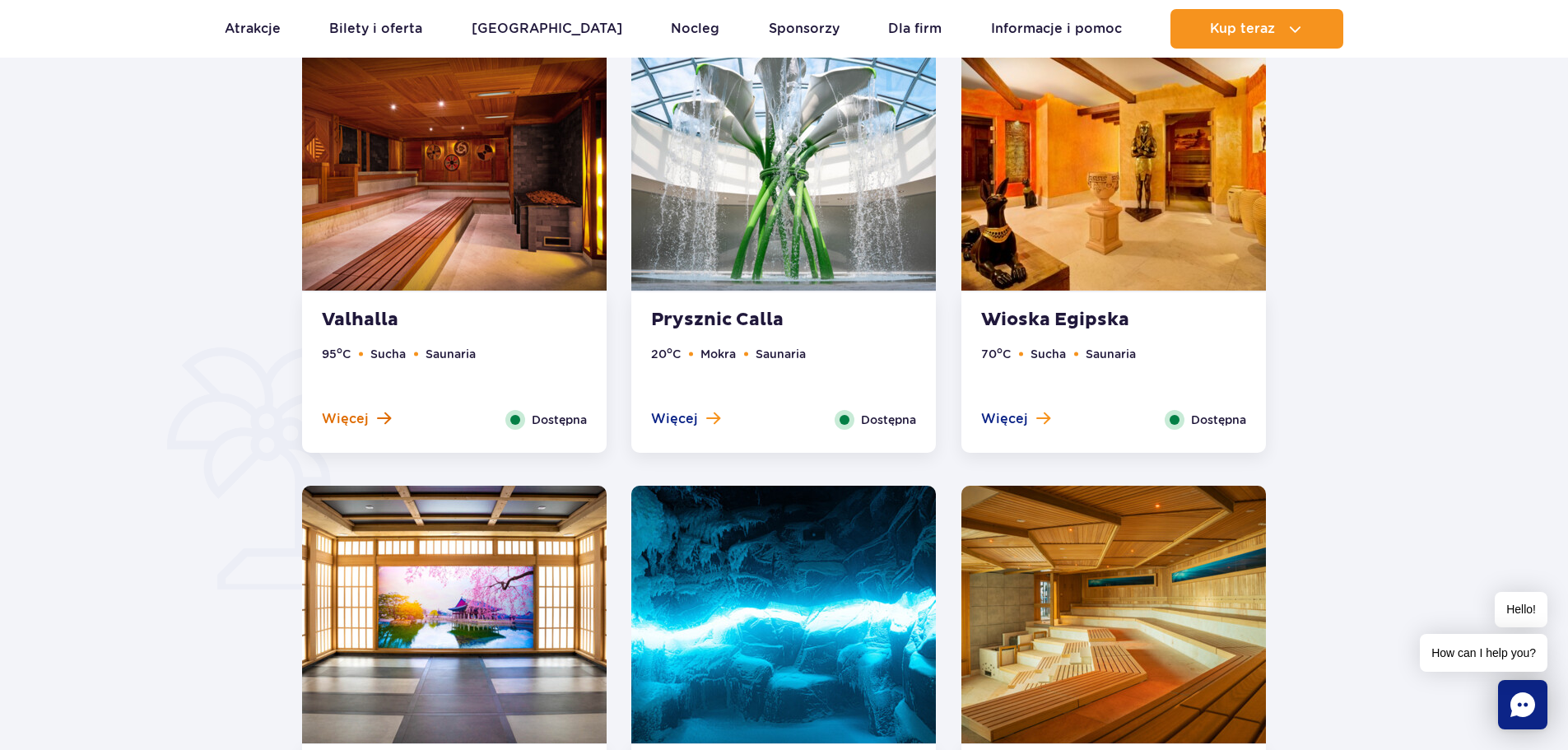
click at [350, 422] on span "Więcej" at bounding box center [346, 419] width 46 height 18
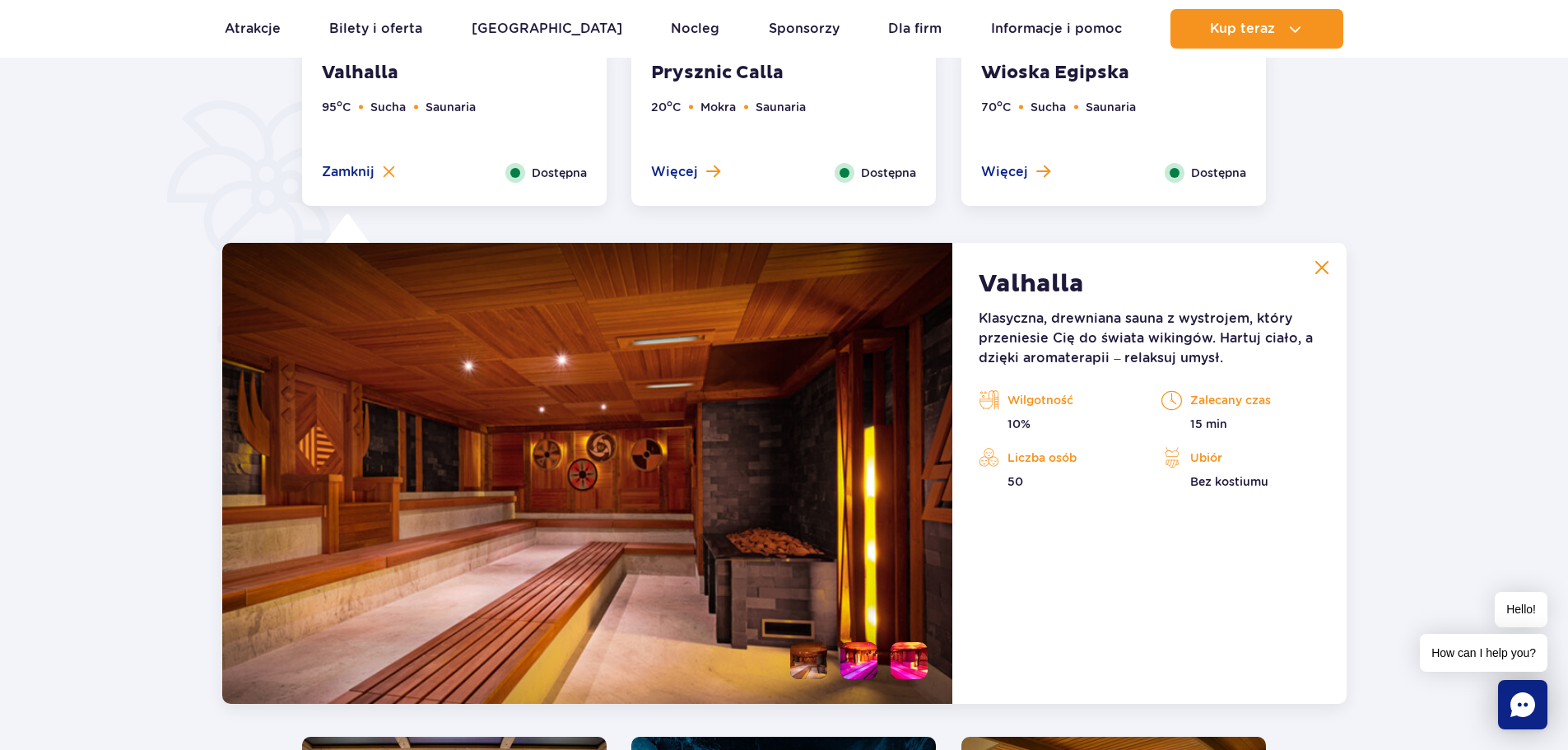
scroll to position [1379, 0]
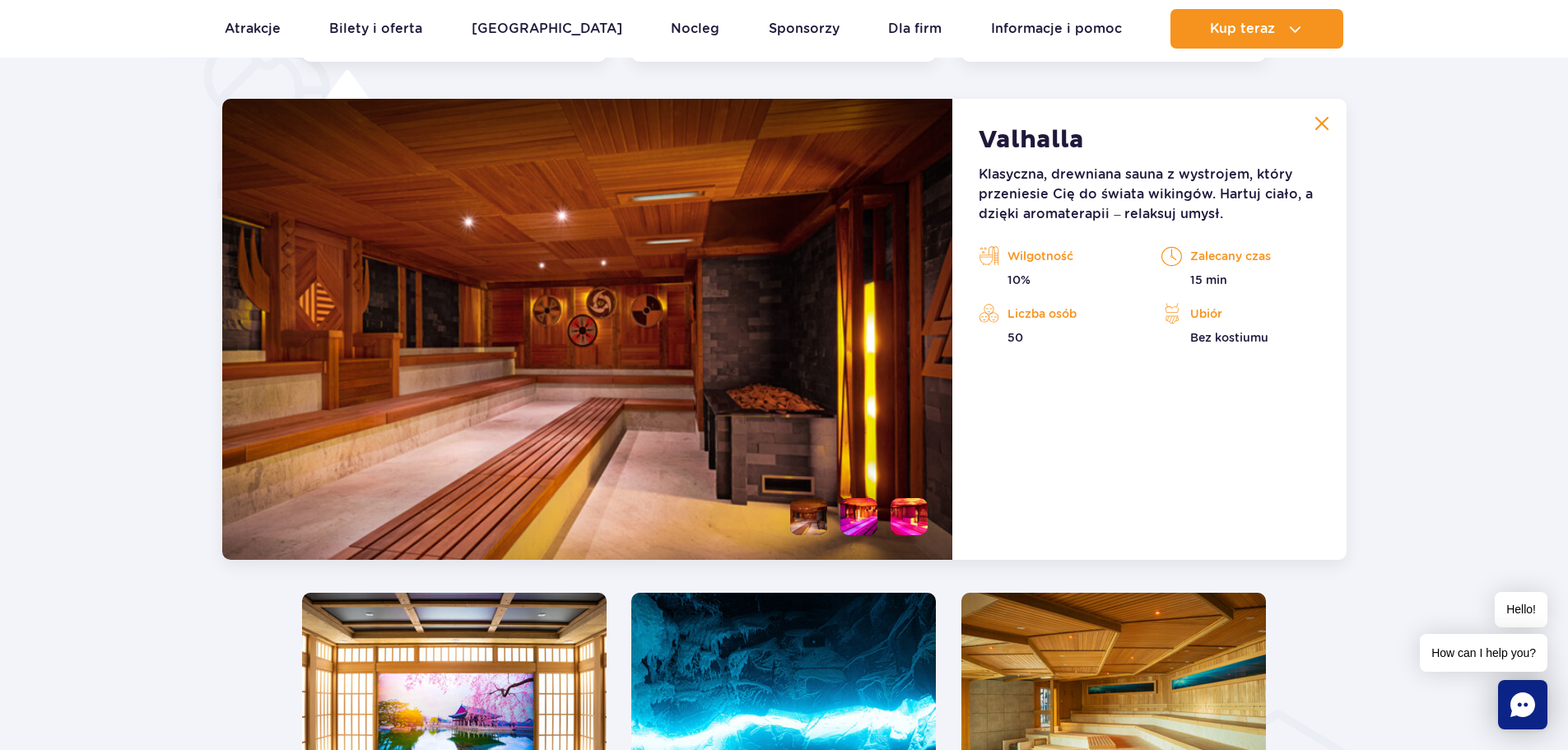
click at [1318, 128] on img at bounding box center [1321, 123] width 15 height 15
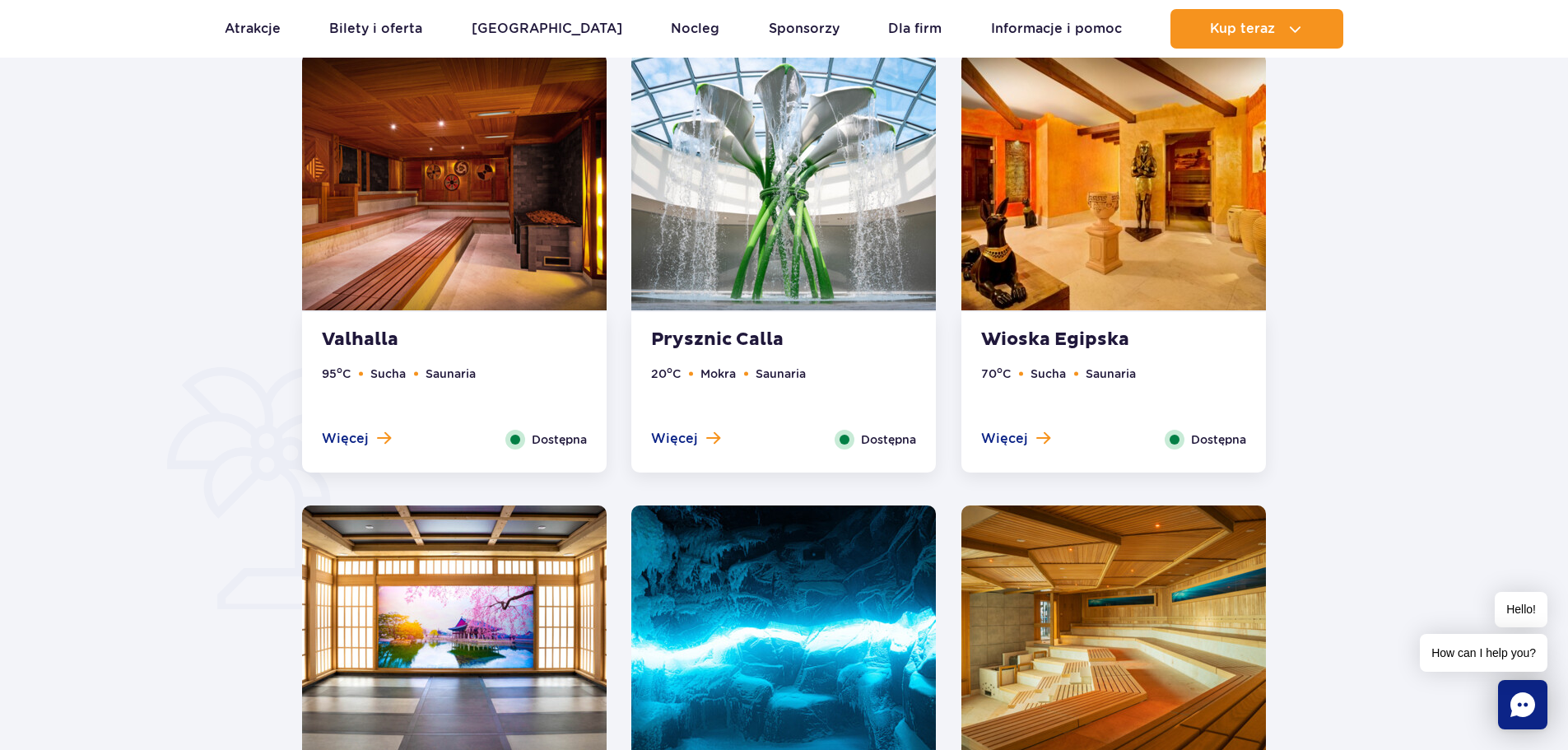
scroll to position [967, 0]
click at [326, 437] on span "Więcej" at bounding box center [346, 439] width 46 height 18
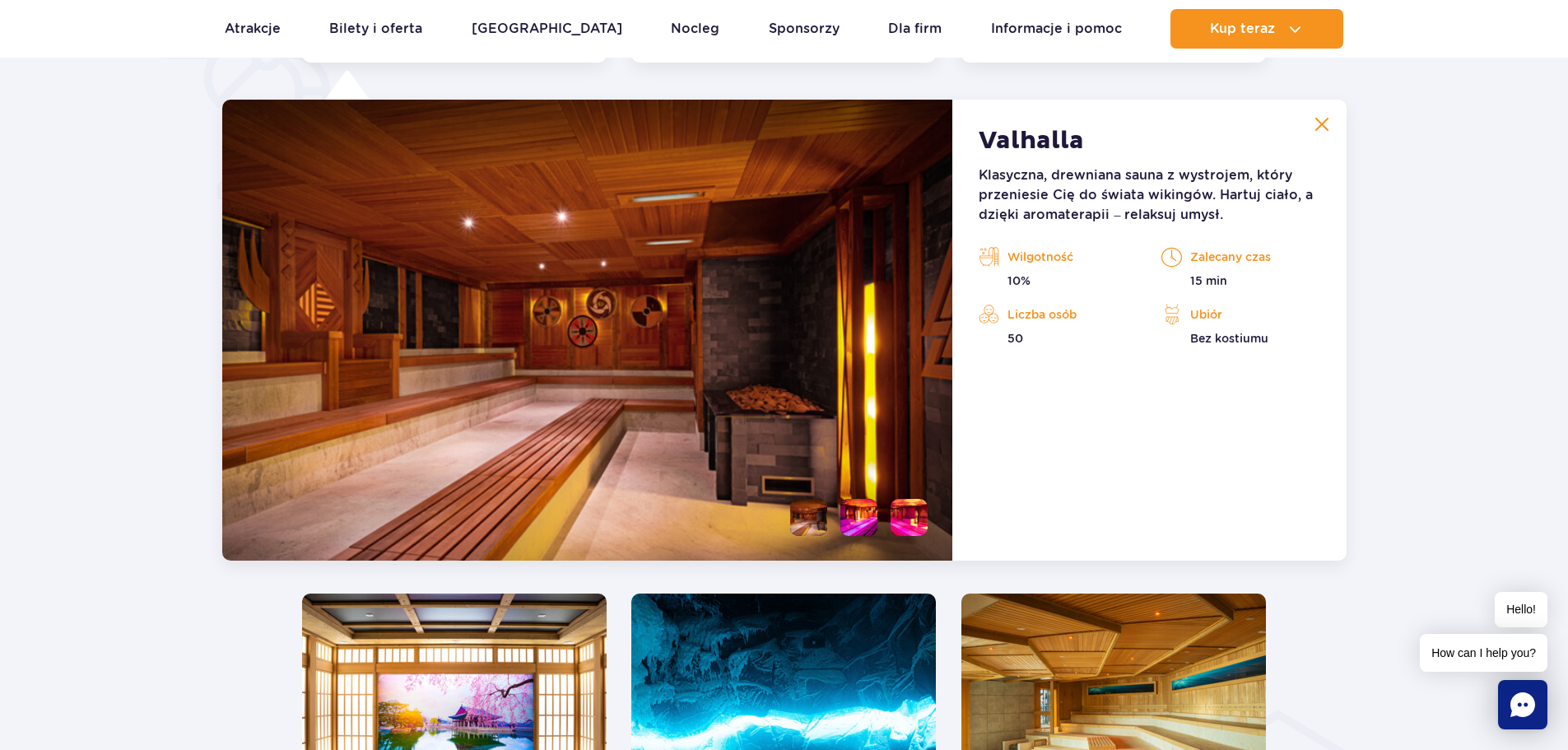
scroll to position [1379, 0]
click at [1336, 120] on button at bounding box center [1322, 124] width 33 height 33
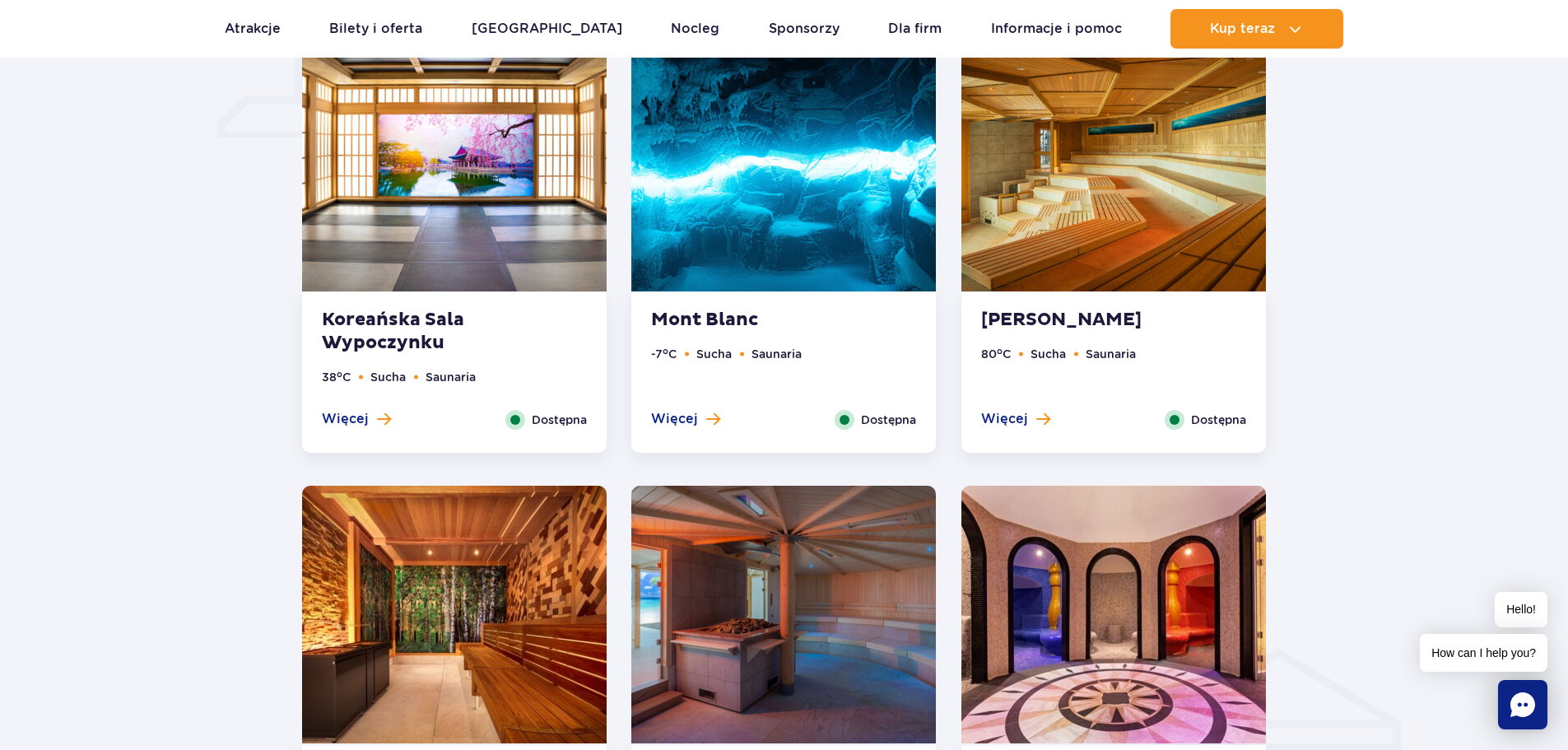
scroll to position [1461, 0]
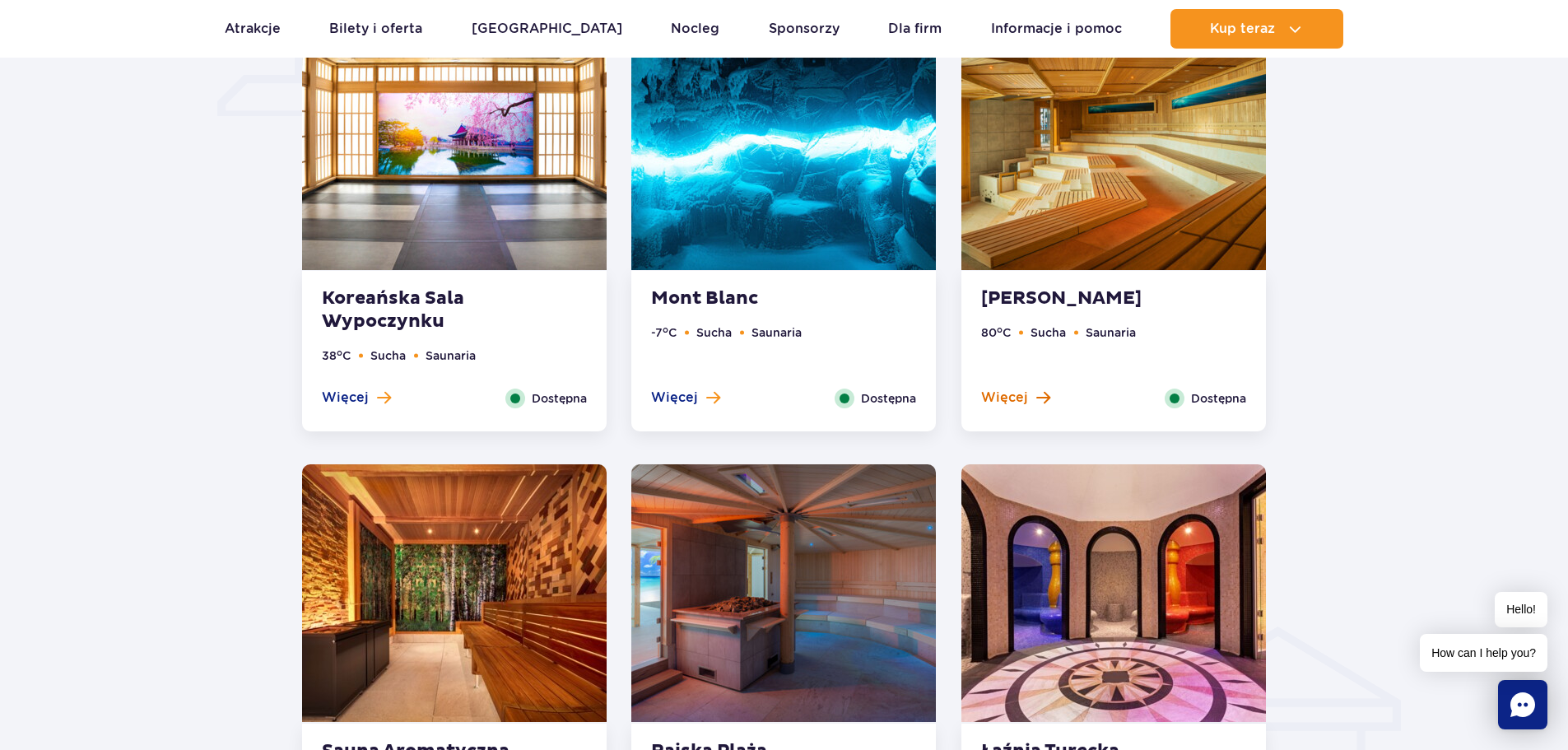
click at [1037, 395] on span at bounding box center [1043, 397] width 14 height 15
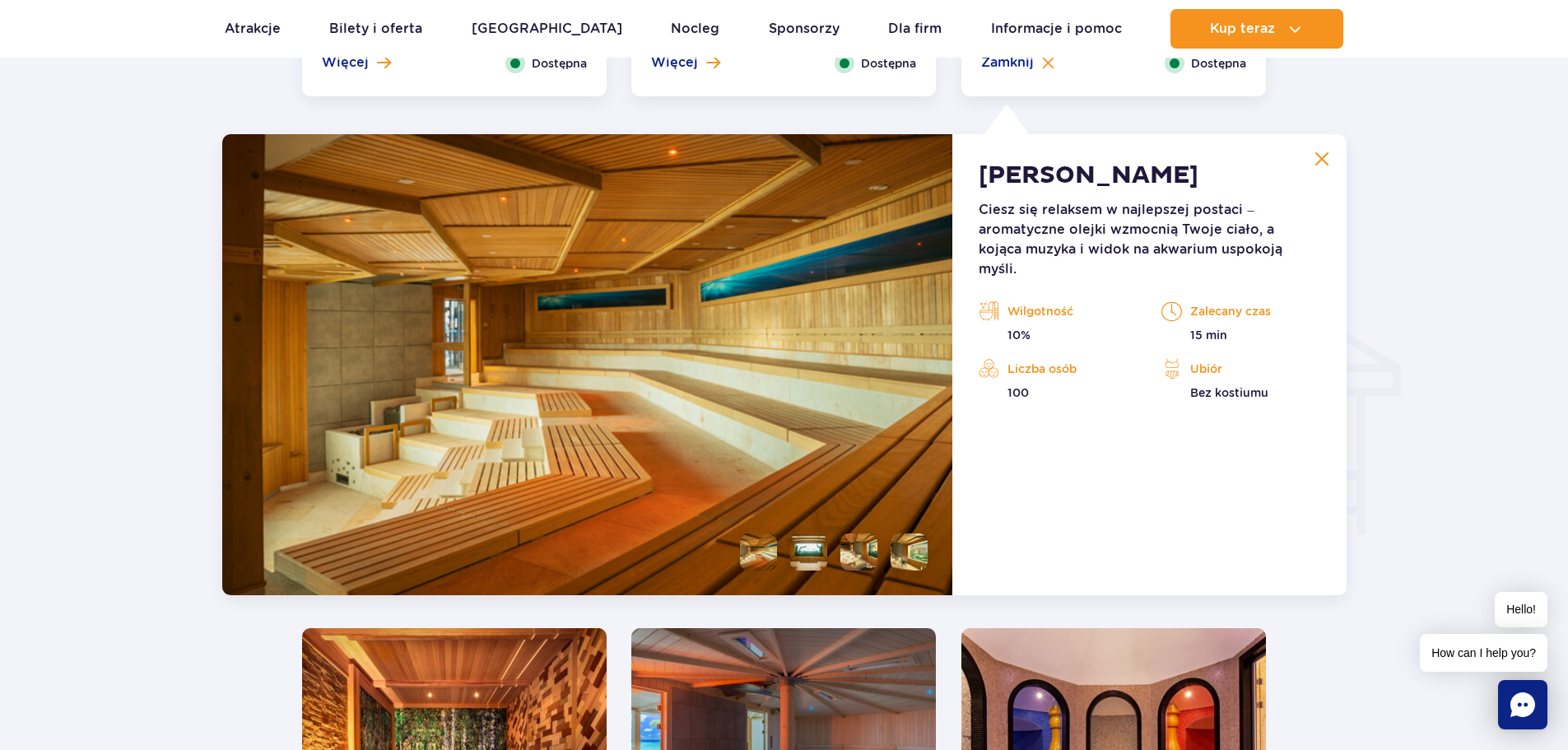
scroll to position [1831, 0]
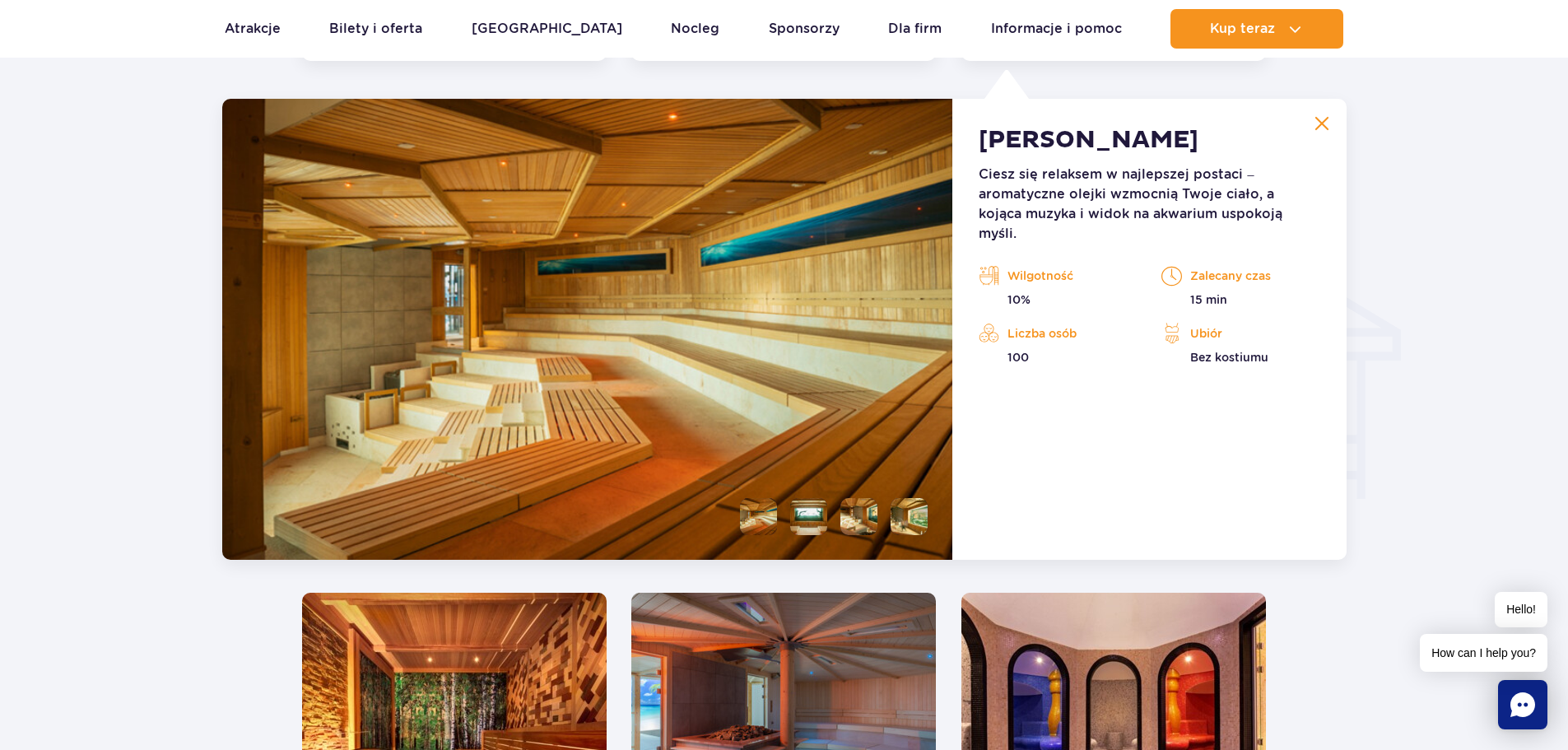
click at [1323, 129] on img at bounding box center [1321, 123] width 15 height 15
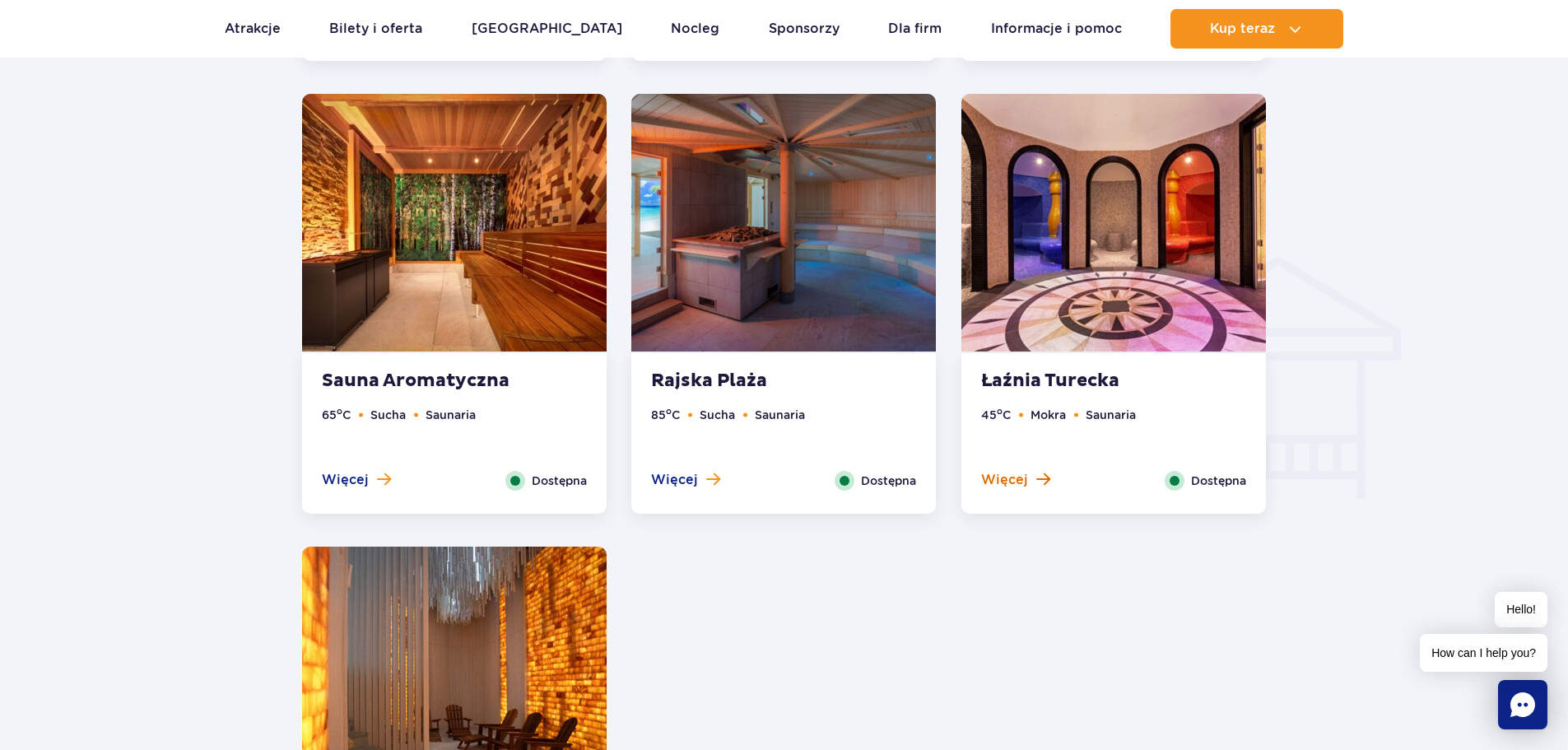
click at [1018, 470] on span "Więcej" at bounding box center [1005, 479] width 46 height 18
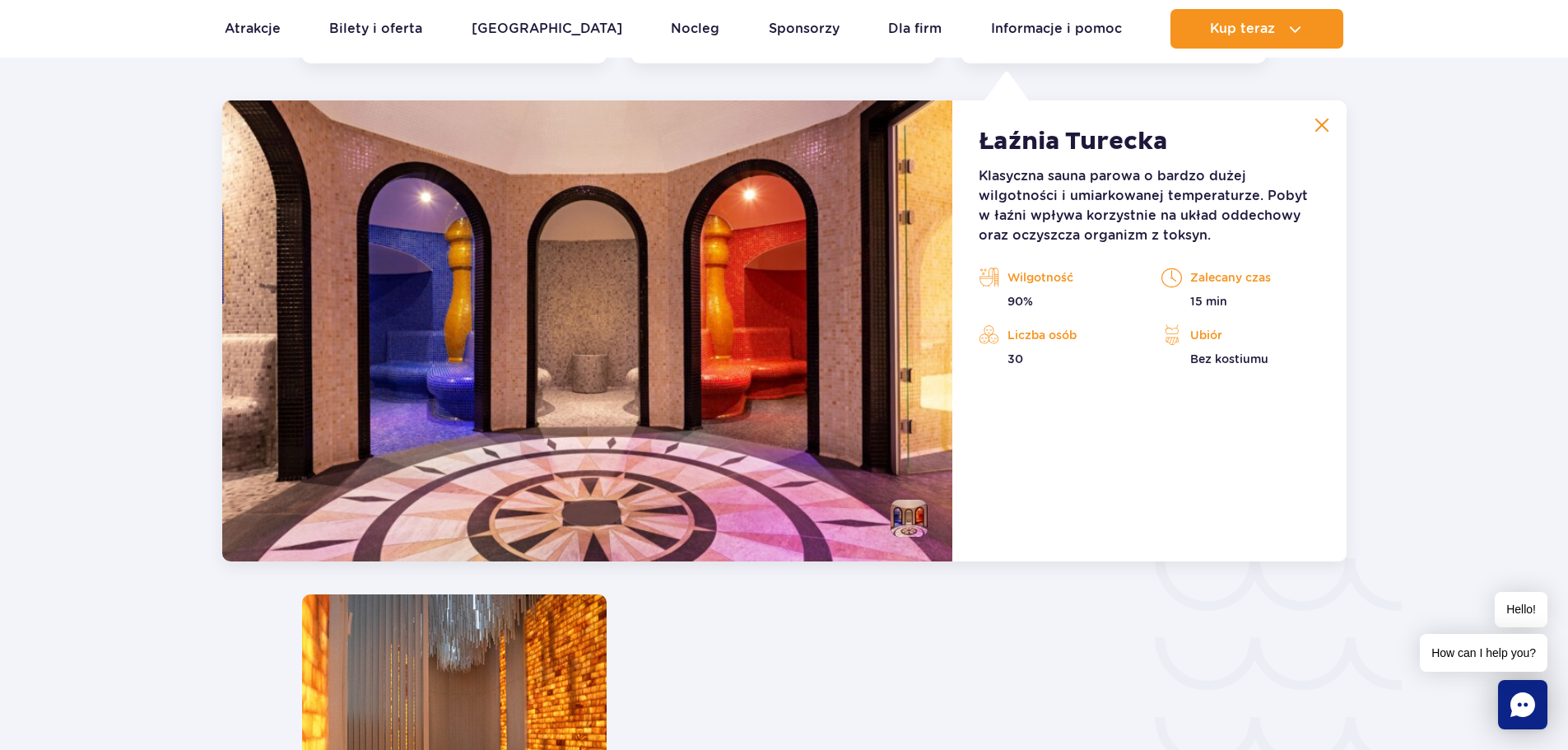
scroll to position [2283, 0]
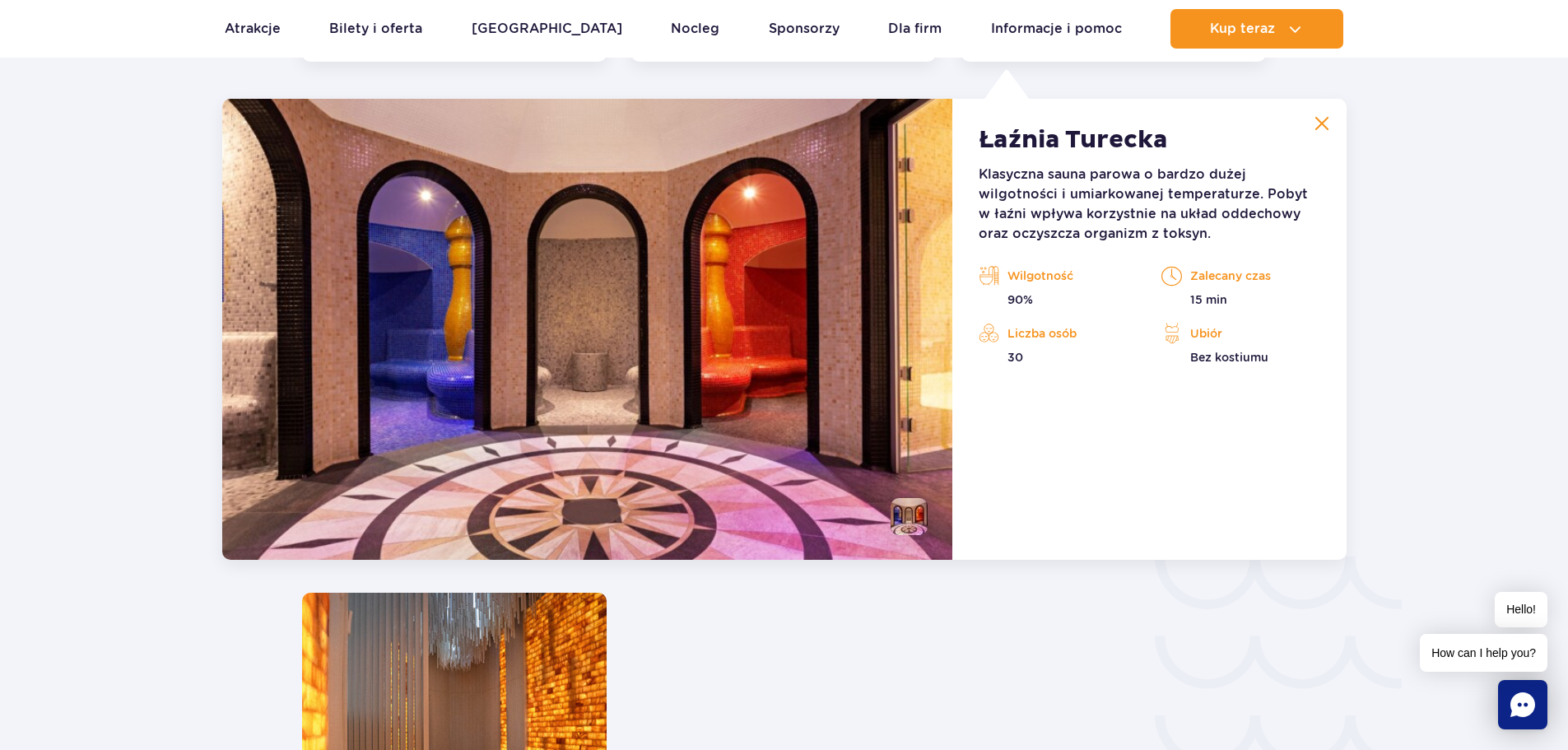
click at [1324, 130] on img at bounding box center [1321, 123] width 15 height 15
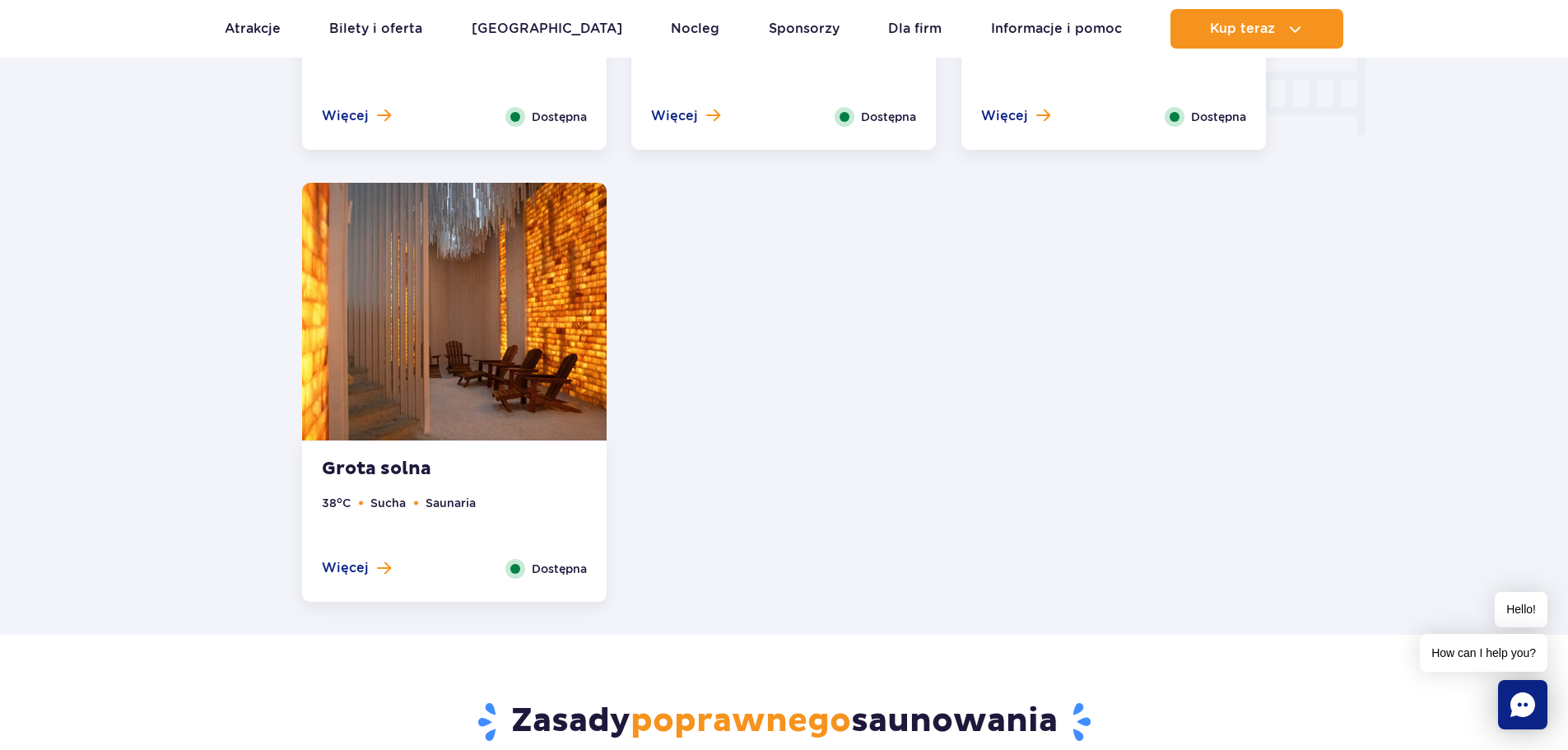
scroll to position [1872, 0]
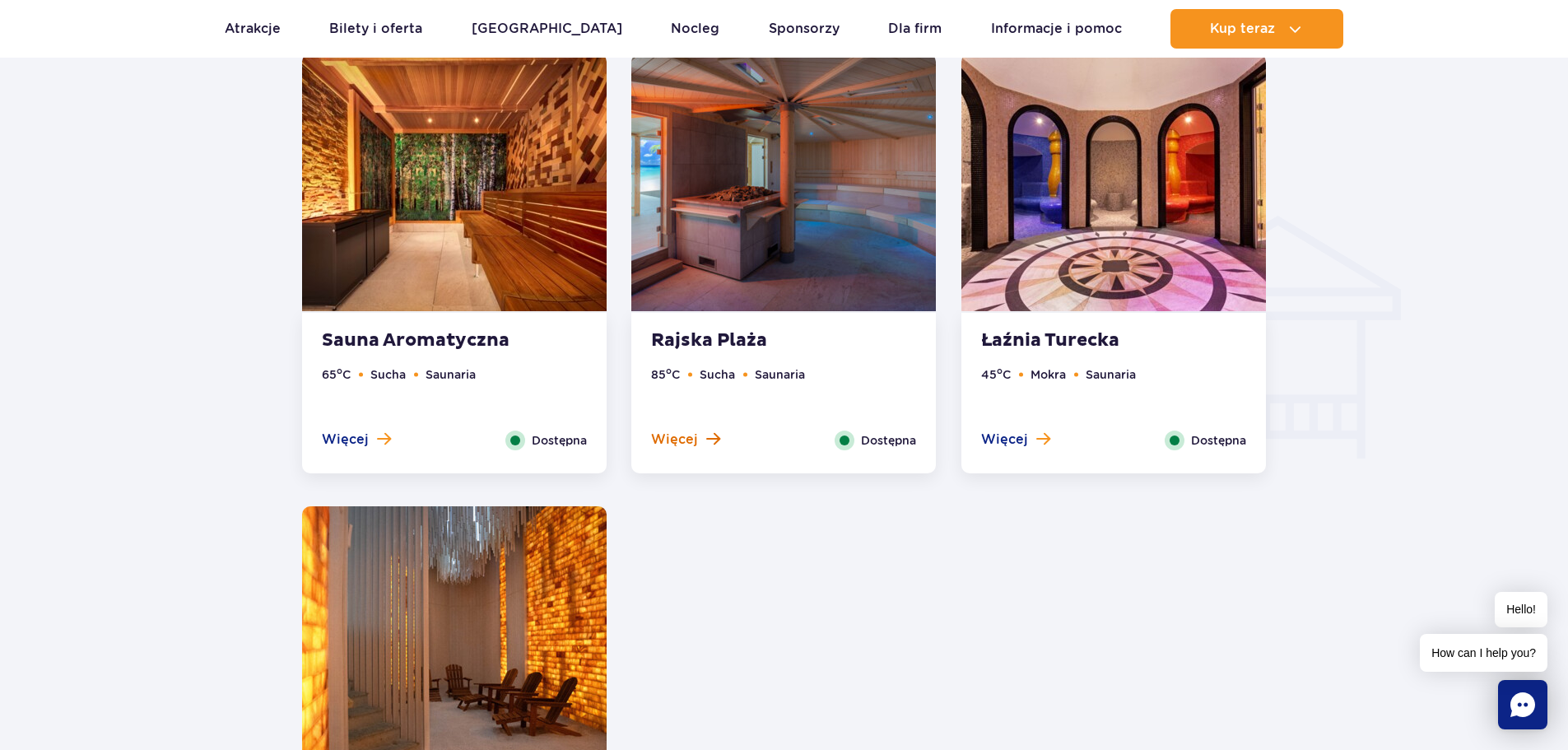
click at [707, 442] on span at bounding box center [713, 438] width 14 height 15
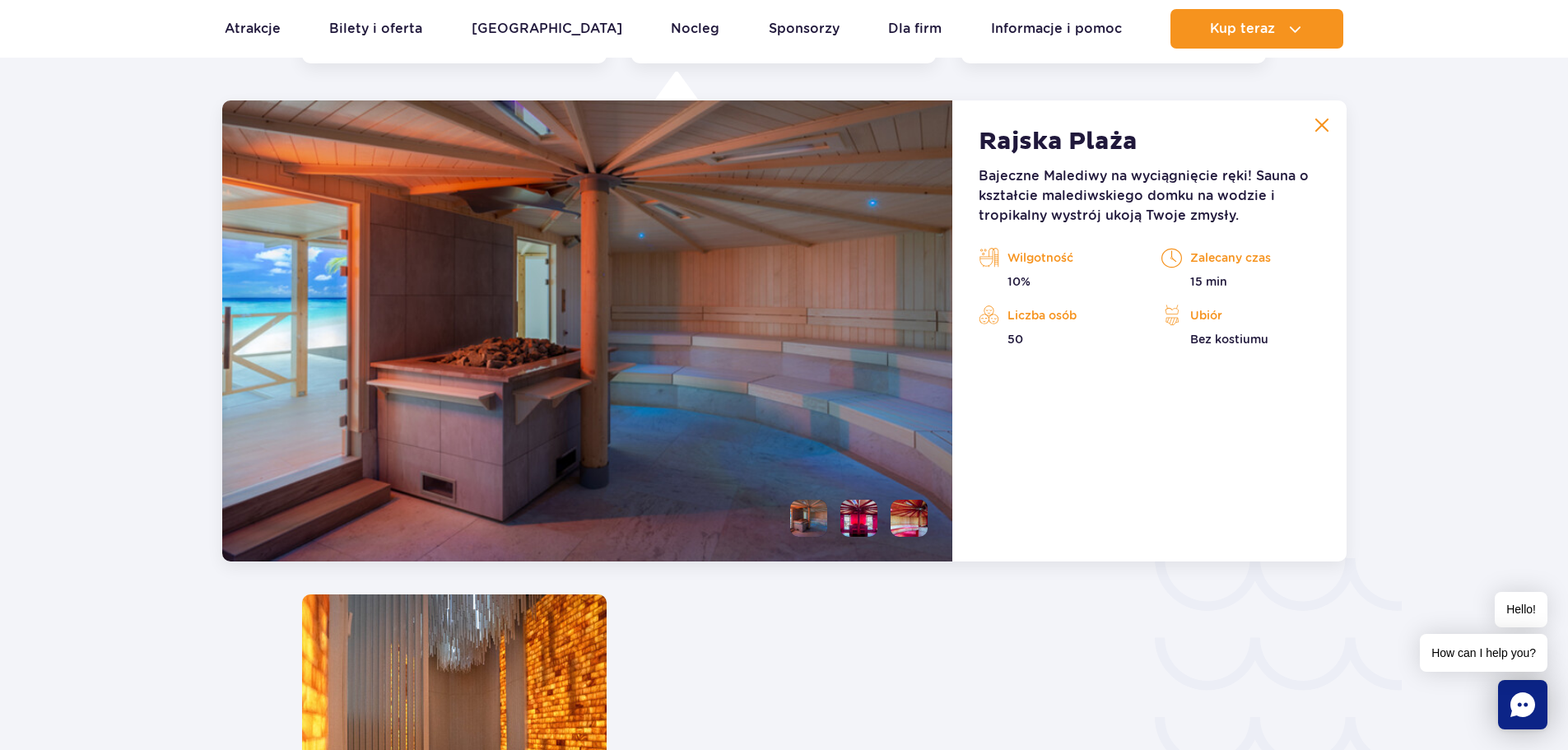
scroll to position [2283, 0]
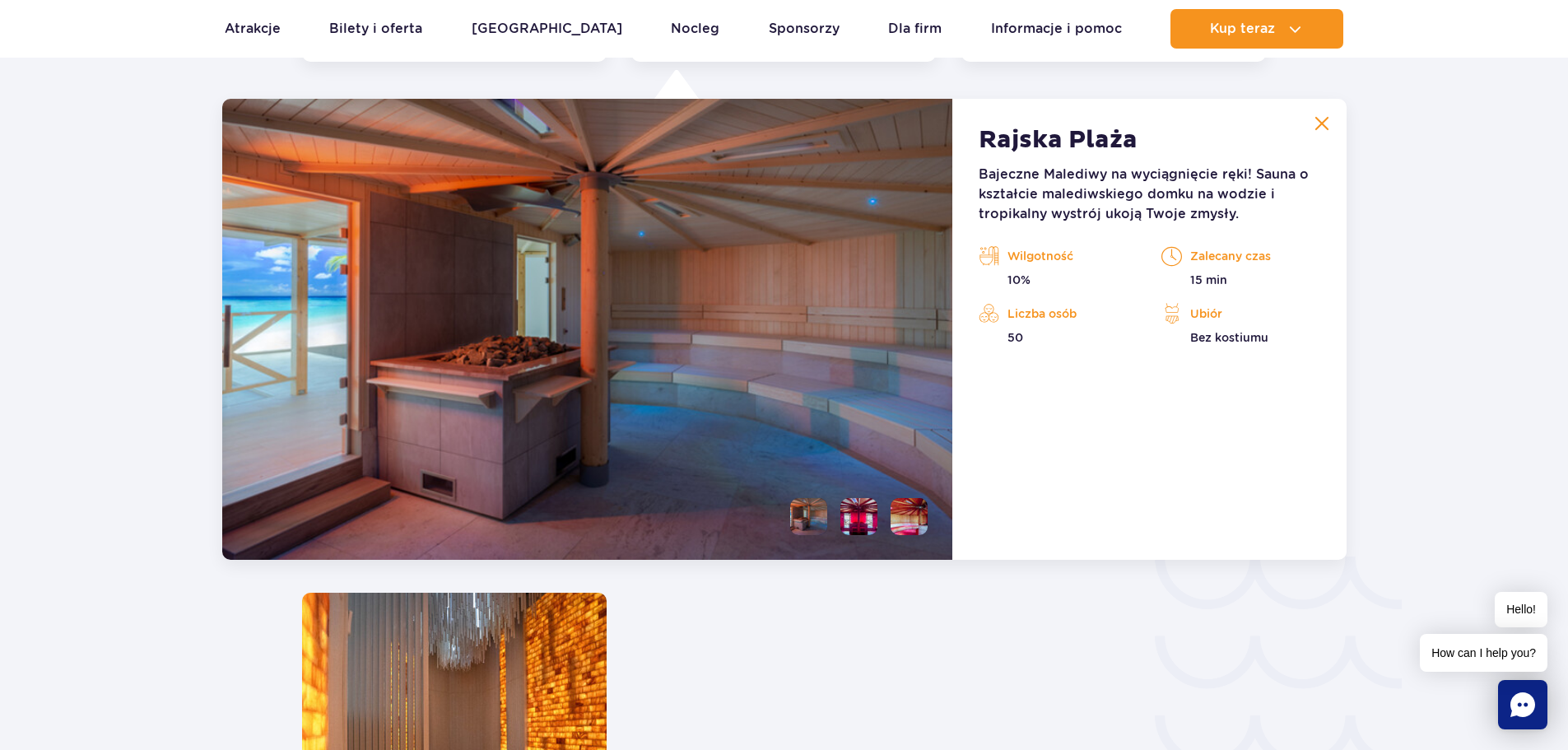
click at [1330, 125] on button at bounding box center [1322, 124] width 33 height 33
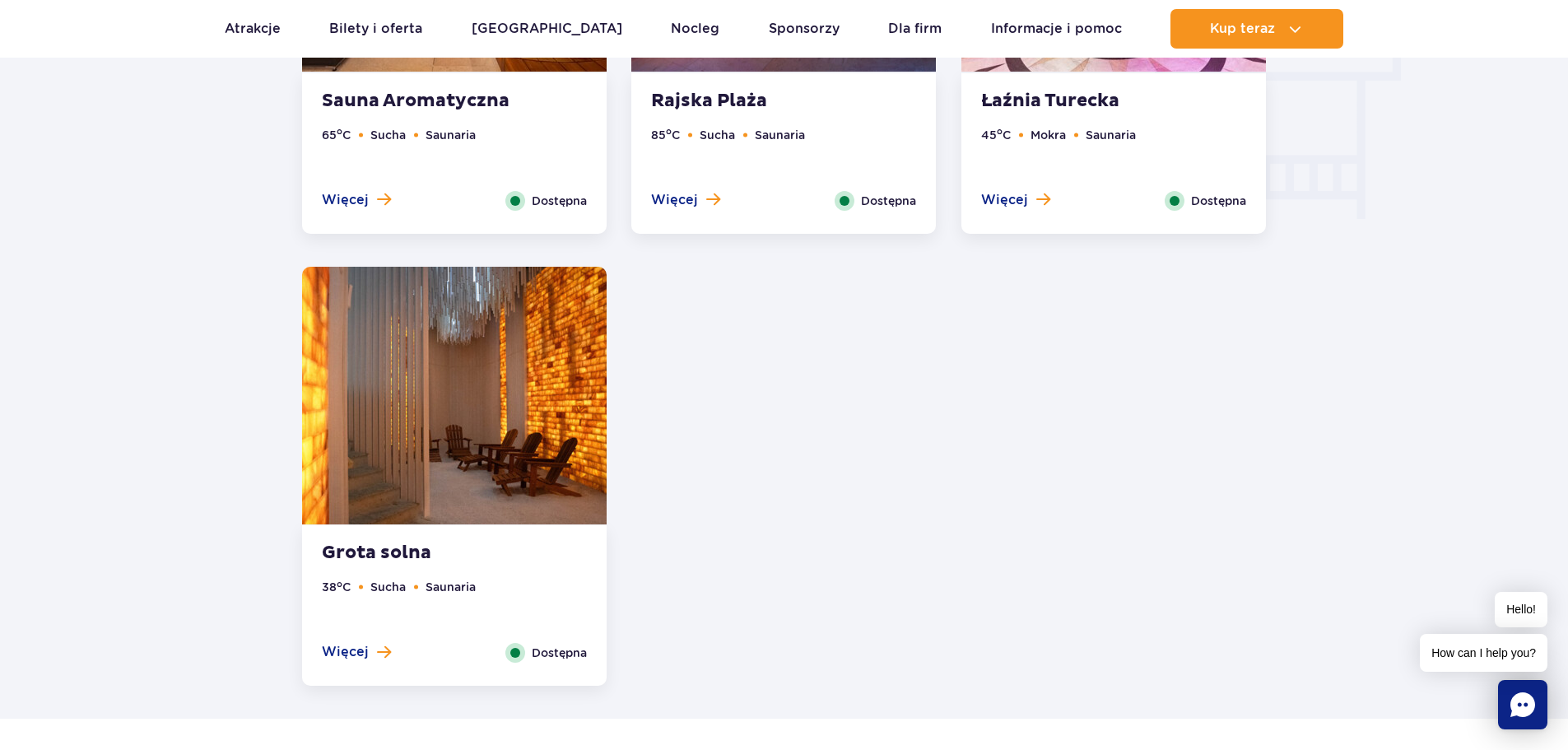
scroll to position [1872, 0]
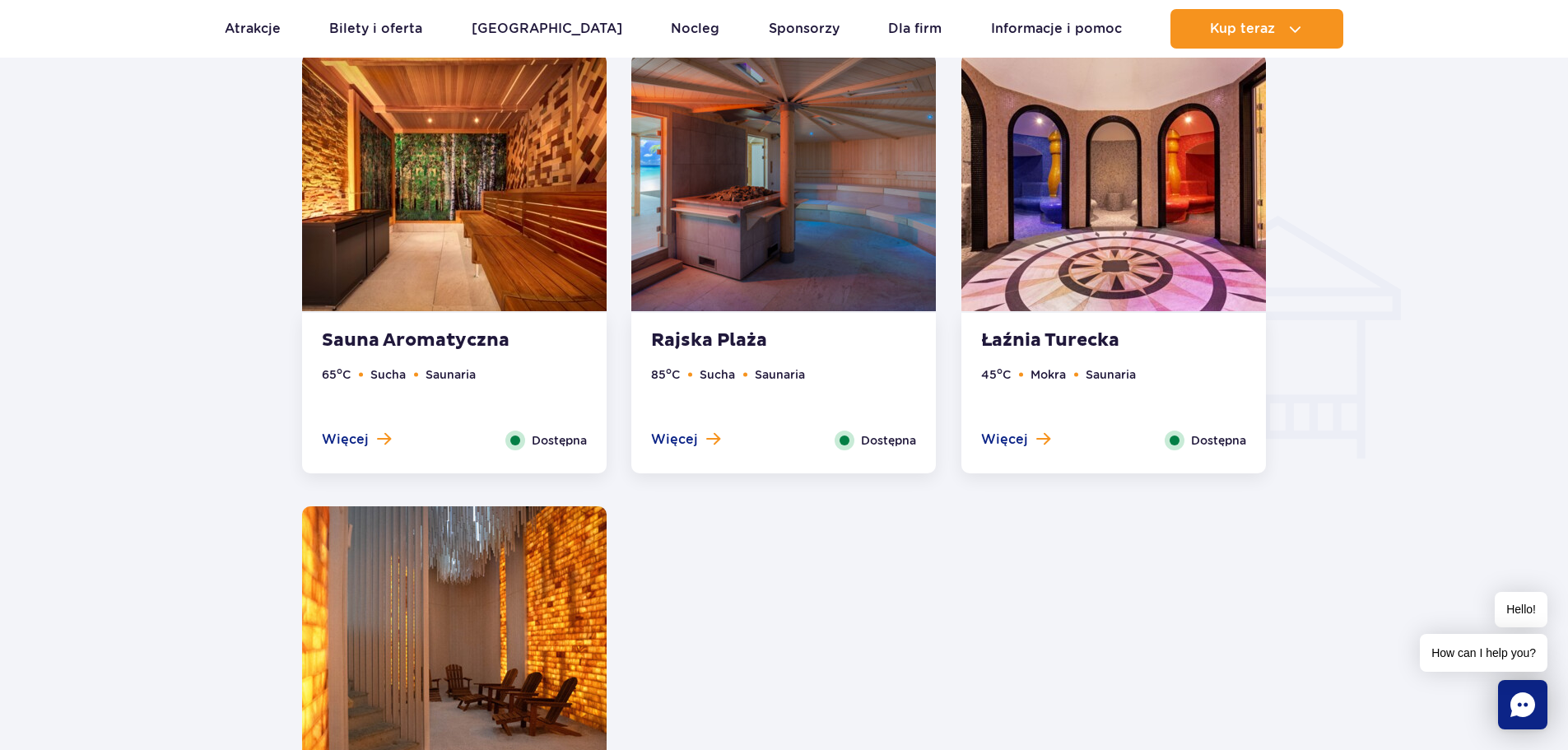
click at [366, 431] on span "Więcej" at bounding box center [346, 439] width 46 height 18
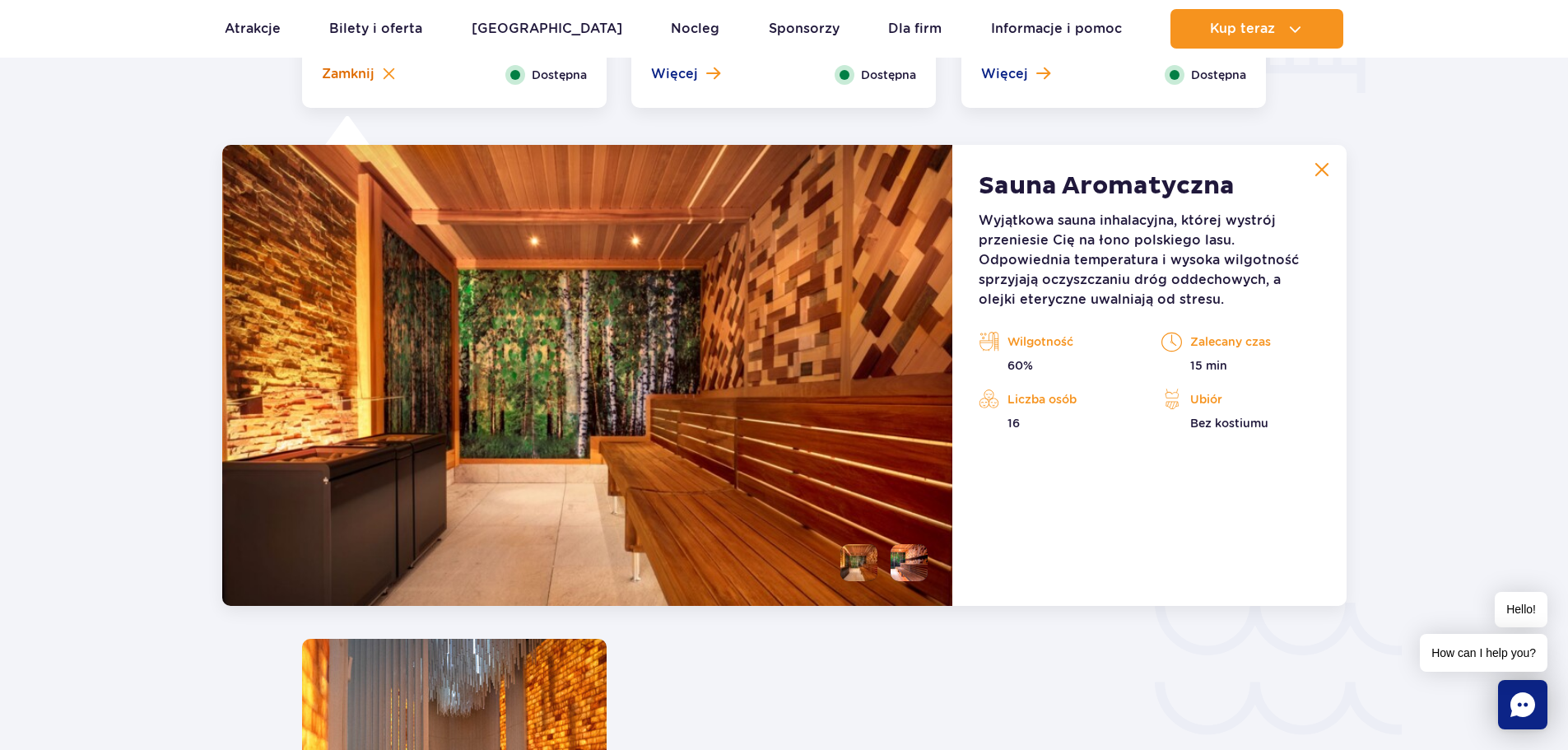
scroll to position [2283, 0]
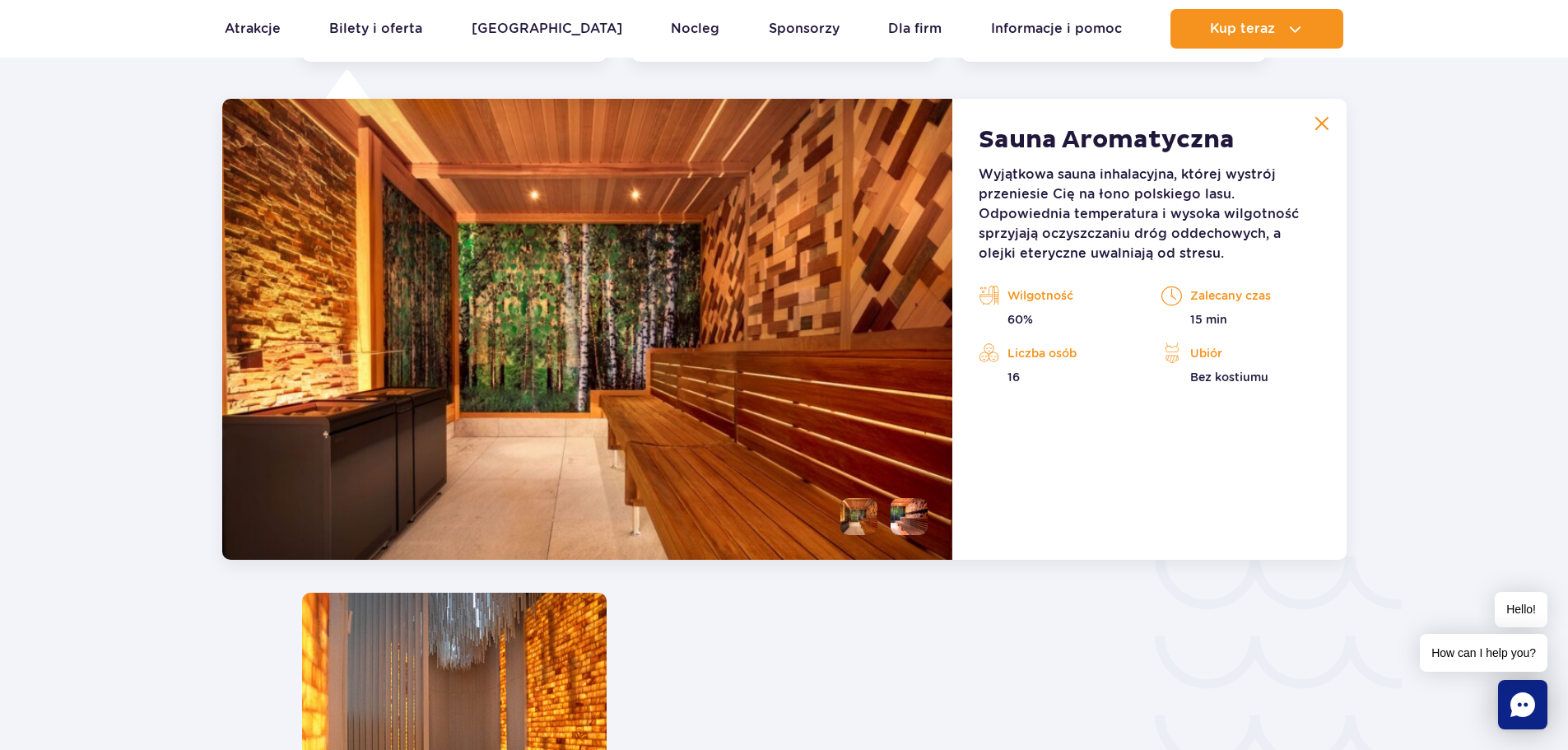
click at [1318, 118] on img at bounding box center [1321, 123] width 15 height 15
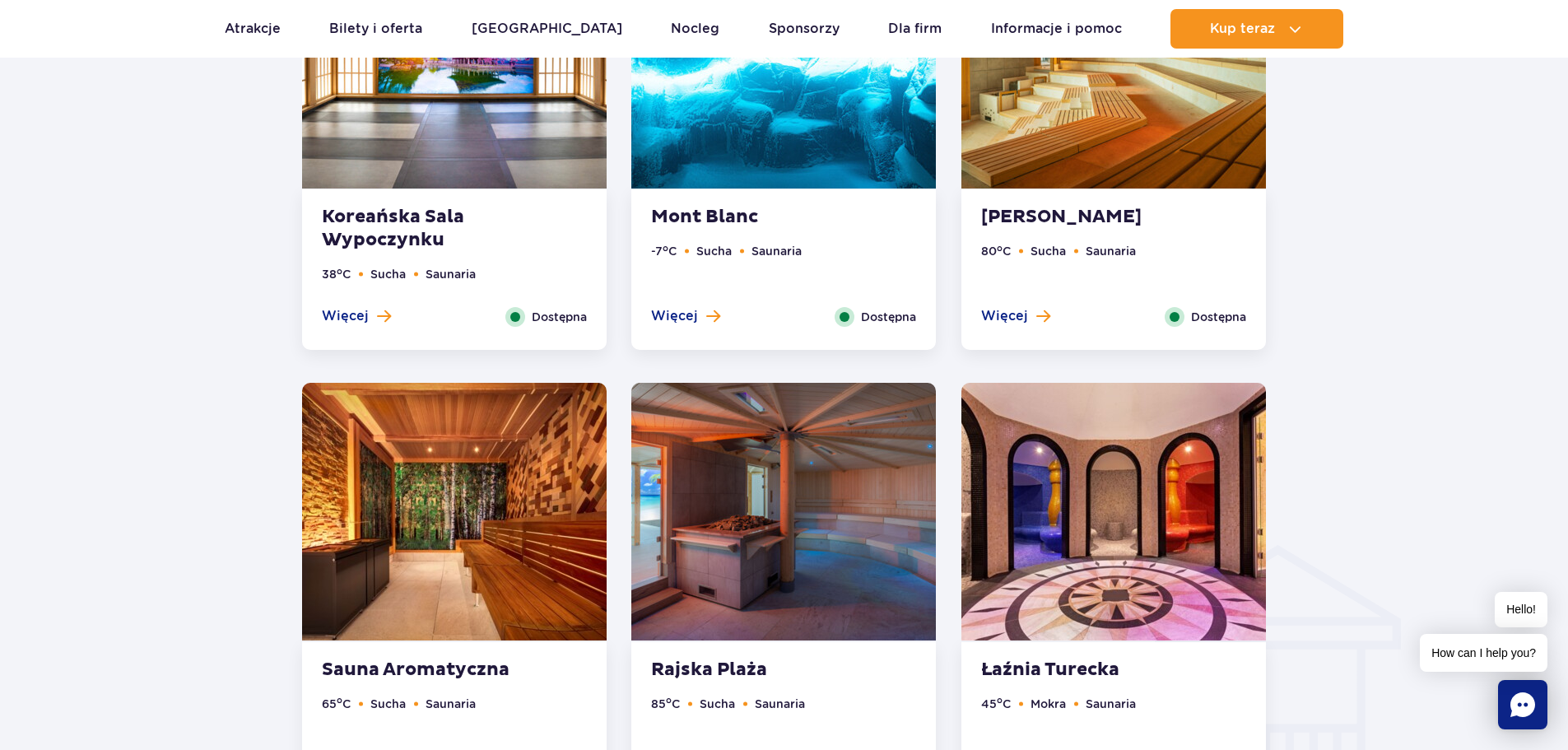
scroll to position [1214, 0]
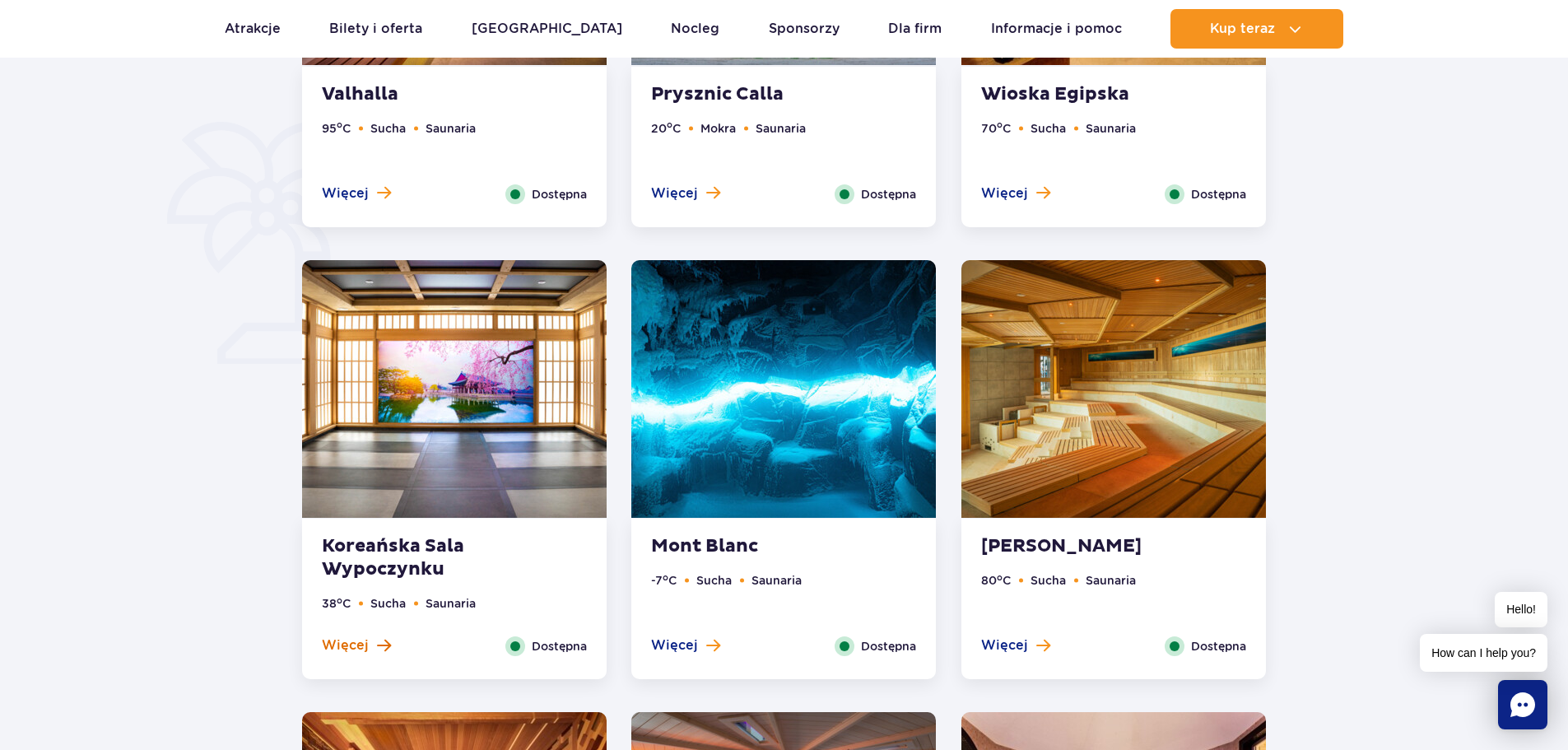
click at [364, 647] on span "Więcej" at bounding box center [346, 645] width 46 height 18
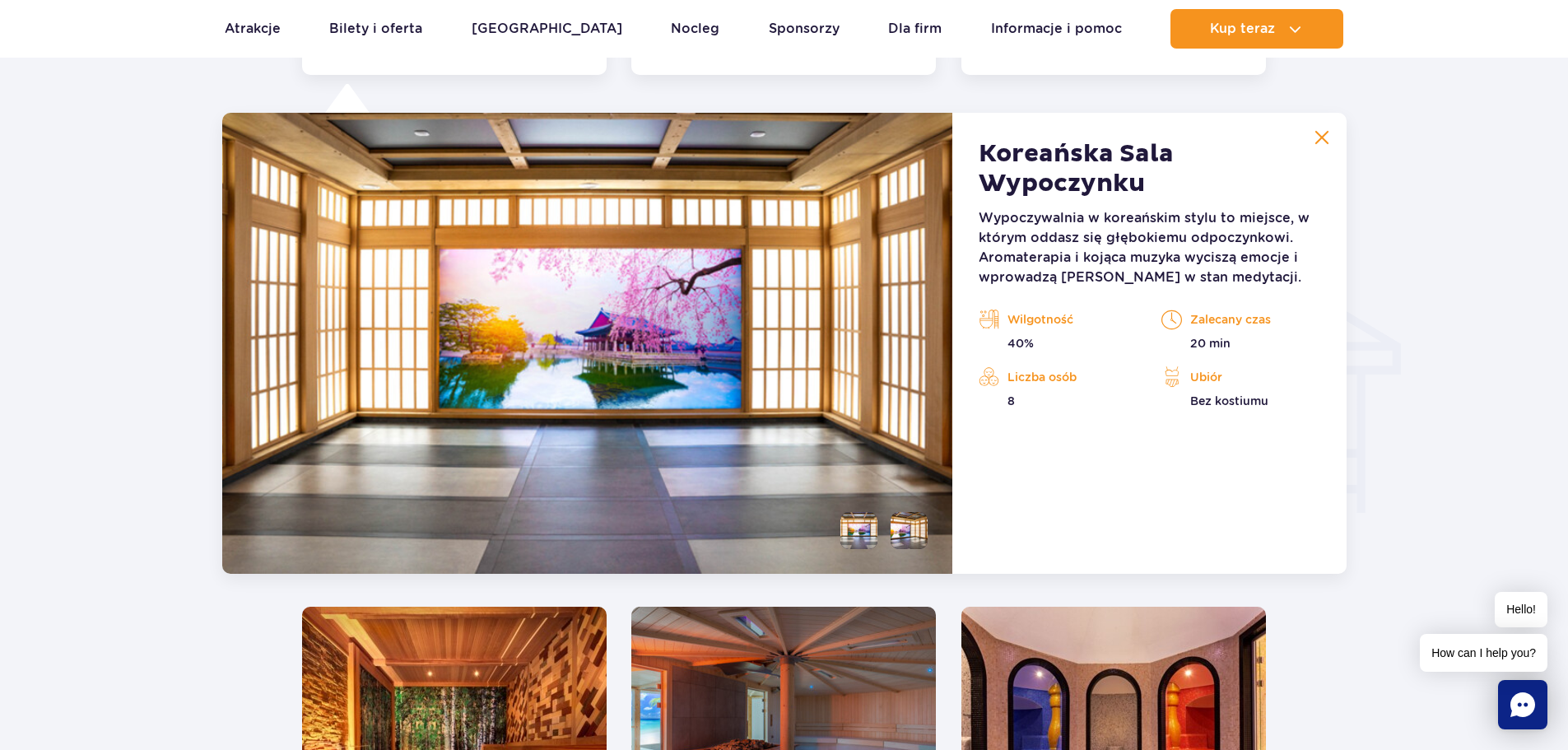
scroll to position [1831, 0]
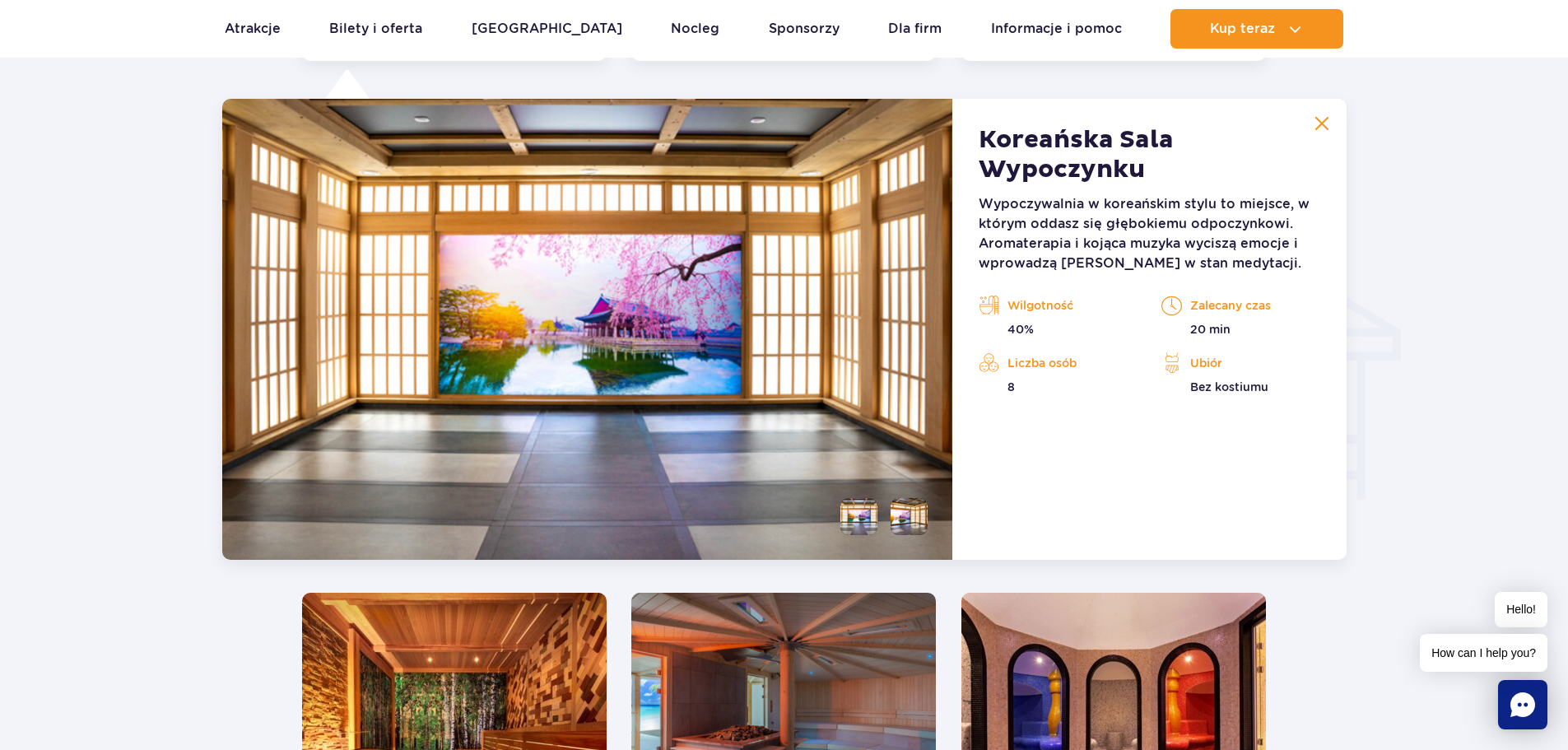
click at [1319, 125] on img at bounding box center [1321, 123] width 15 height 15
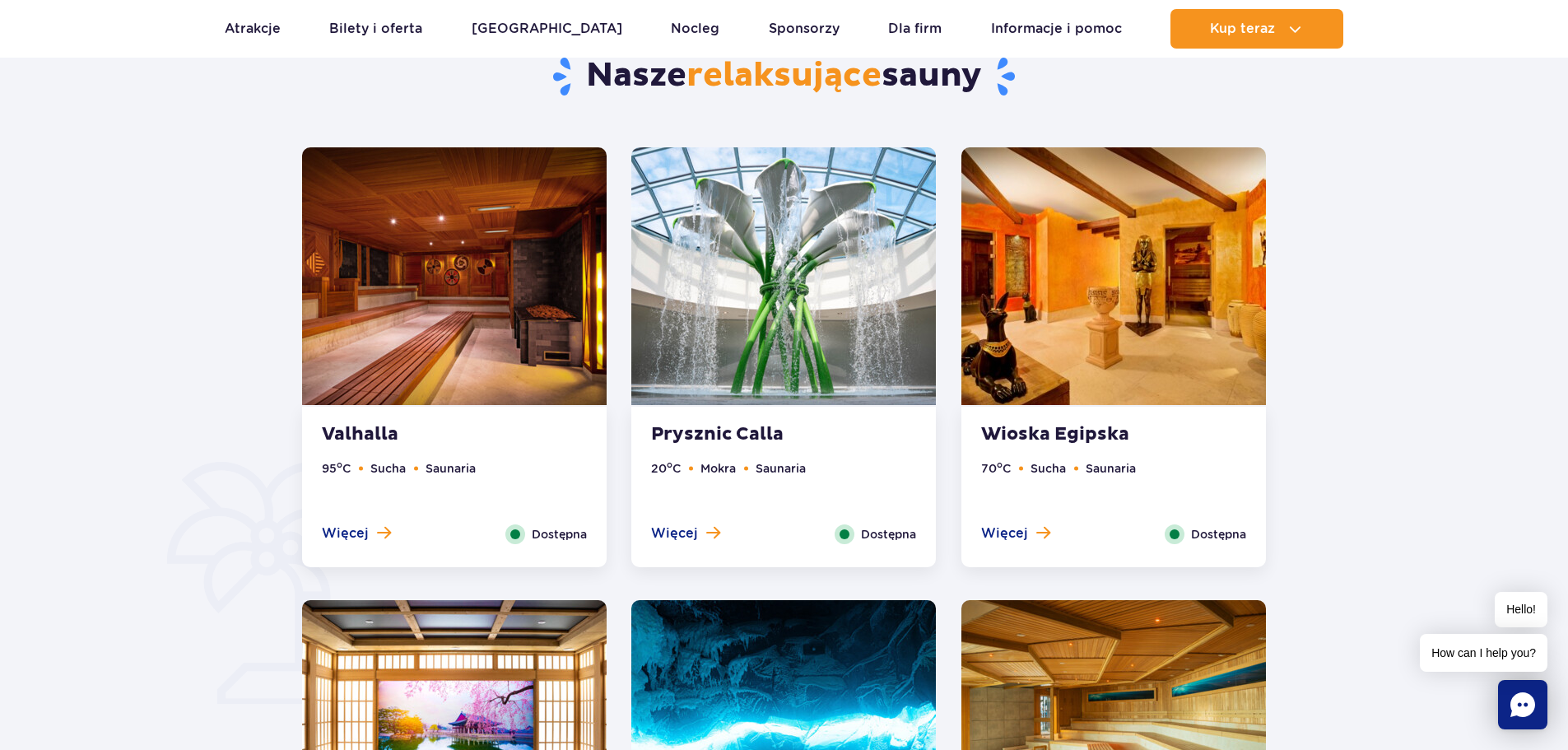
scroll to position [844, 0]
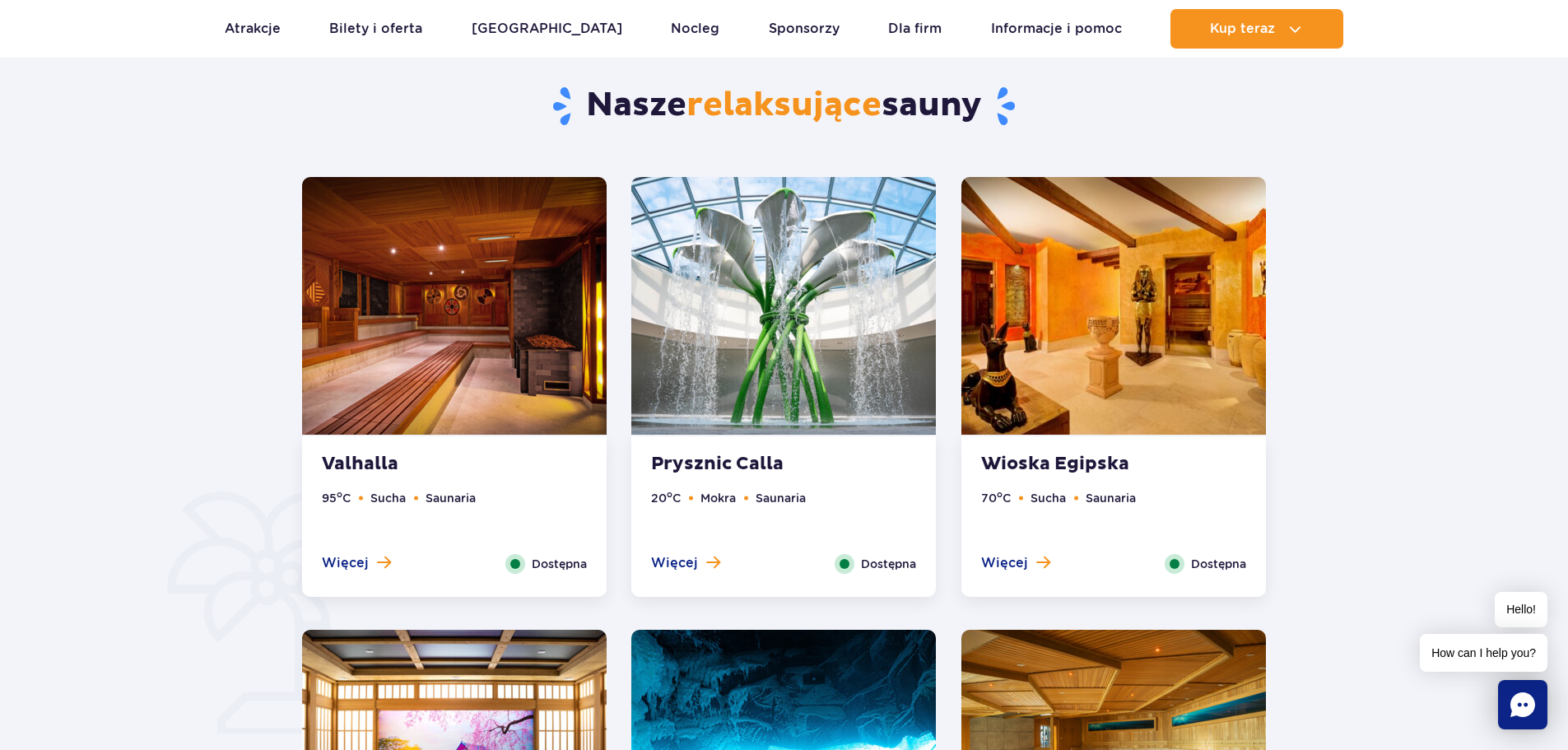
click at [999, 555] on span "Więcej" at bounding box center [1005, 562] width 46 height 18
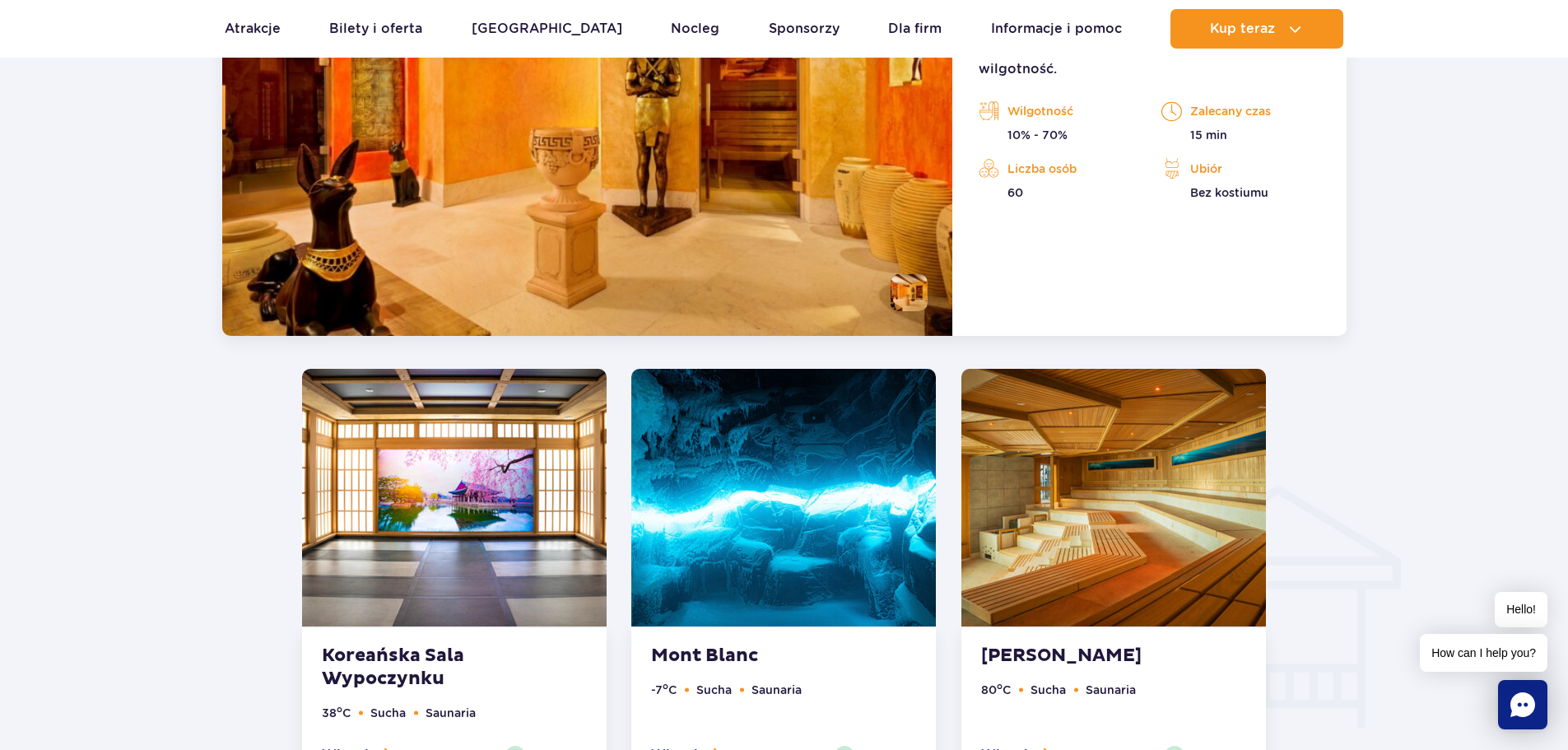
scroll to position [1379, 0]
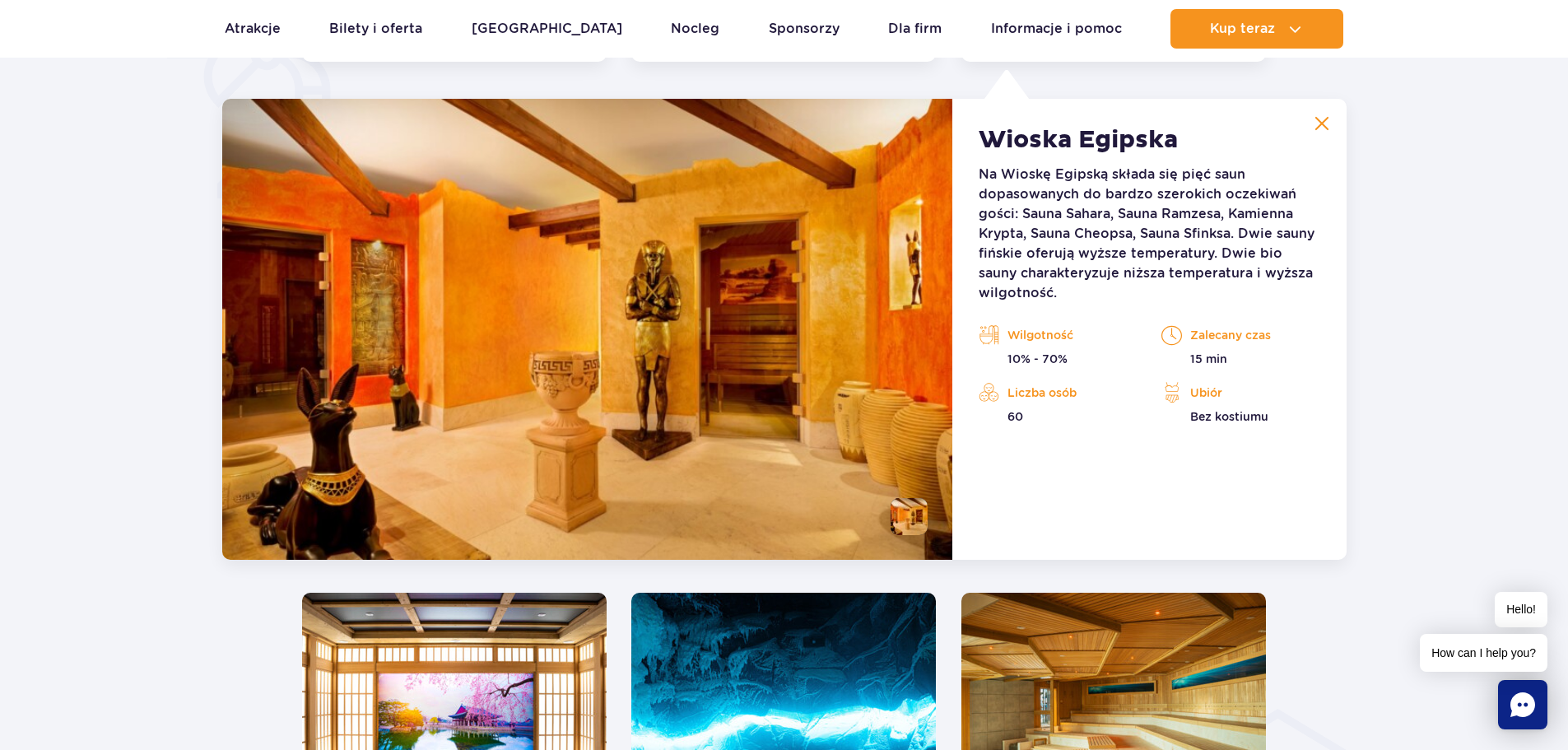
click at [1317, 122] on img at bounding box center [1321, 123] width 15 height 15
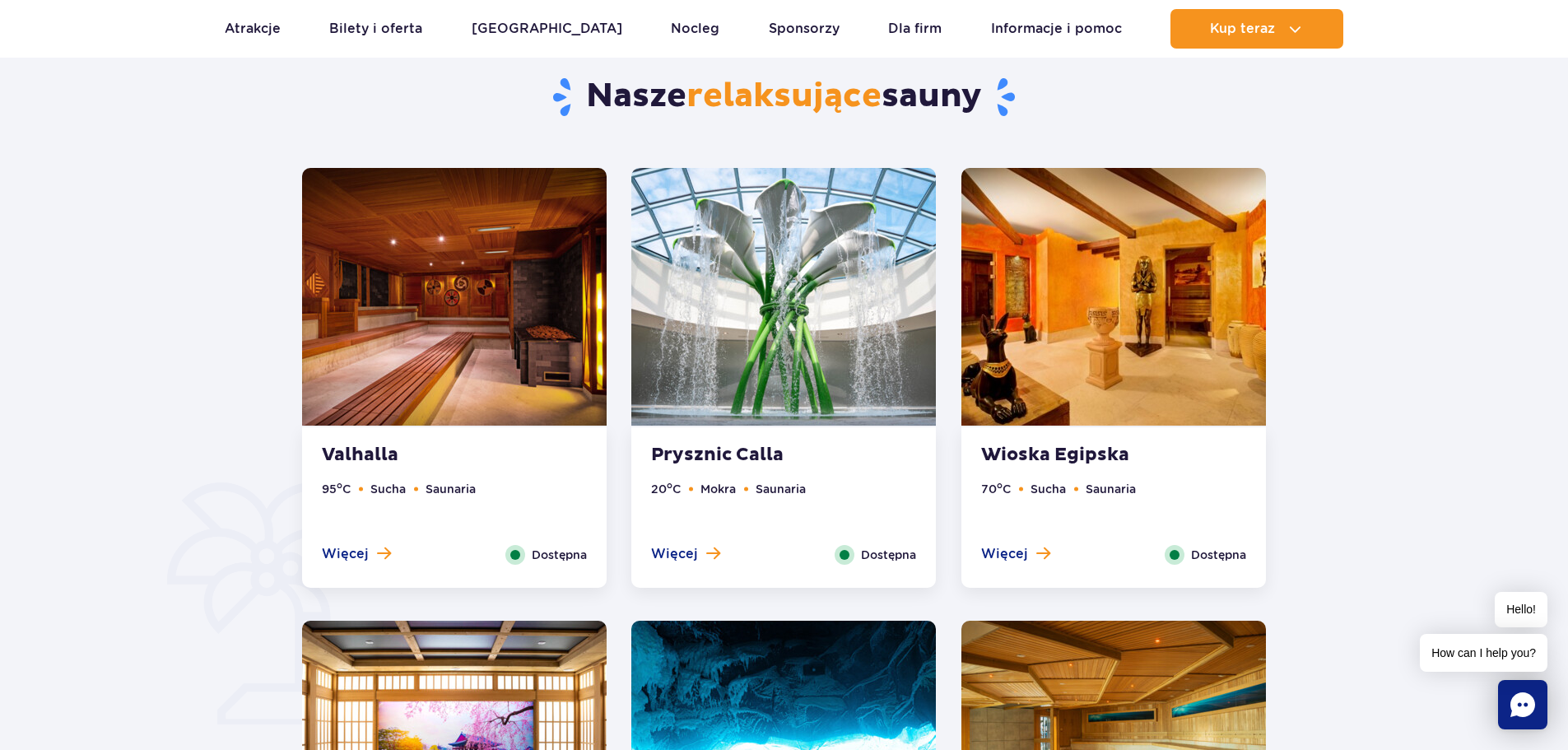
scroll to position [885, 0]
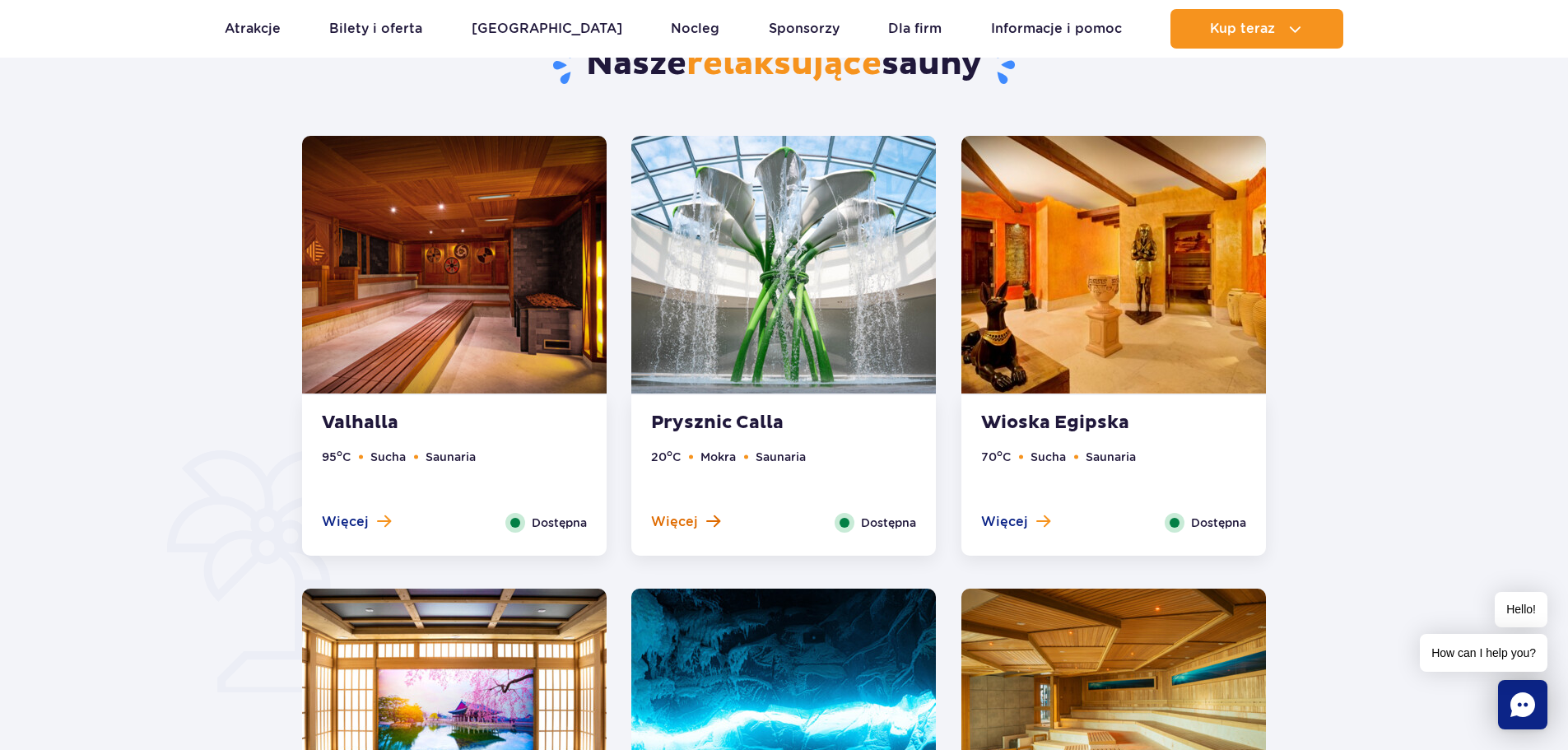
click at [697, 525] on span "Więcej" at bounding box center [675, 522] width 46 height 18
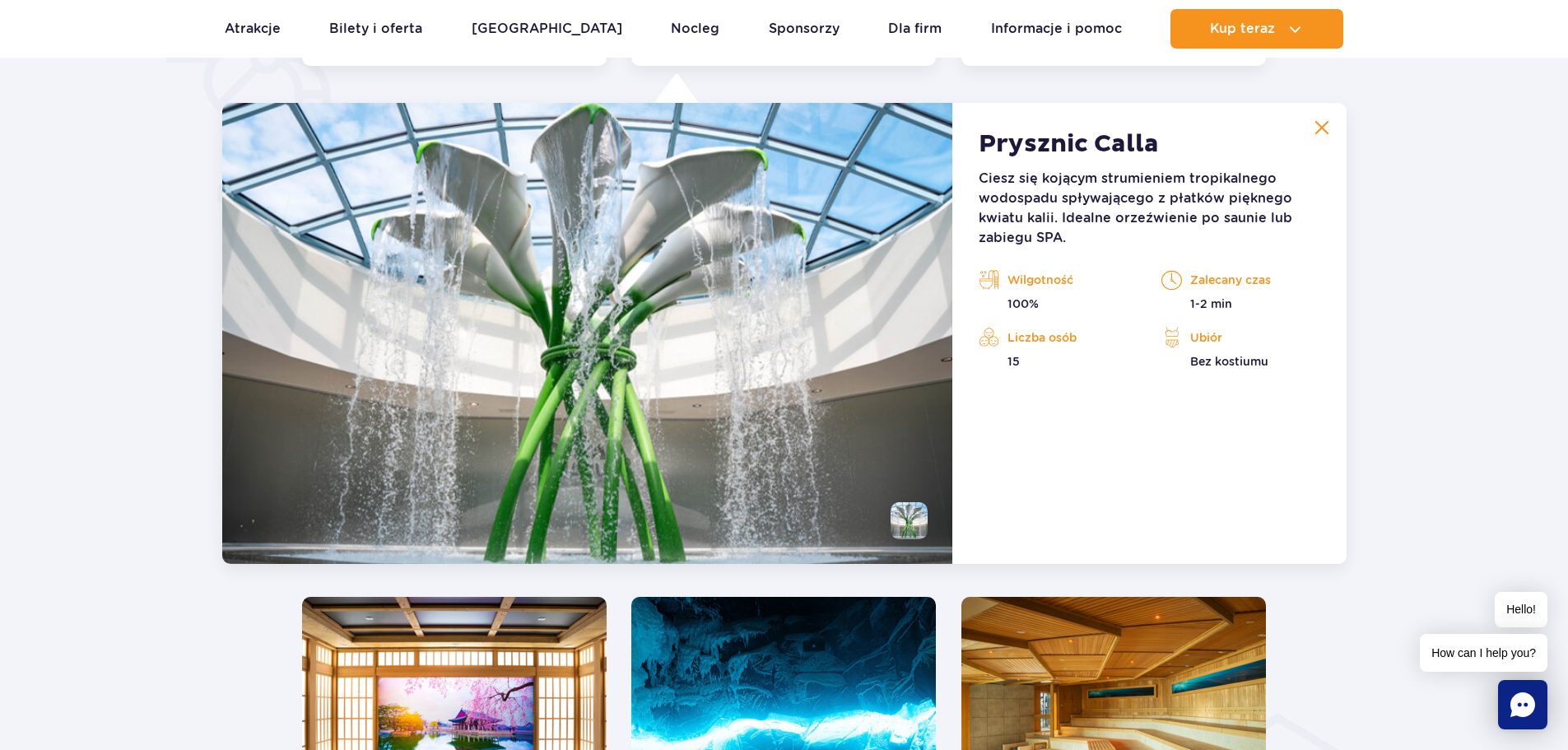
scroll to position [1379, 0]
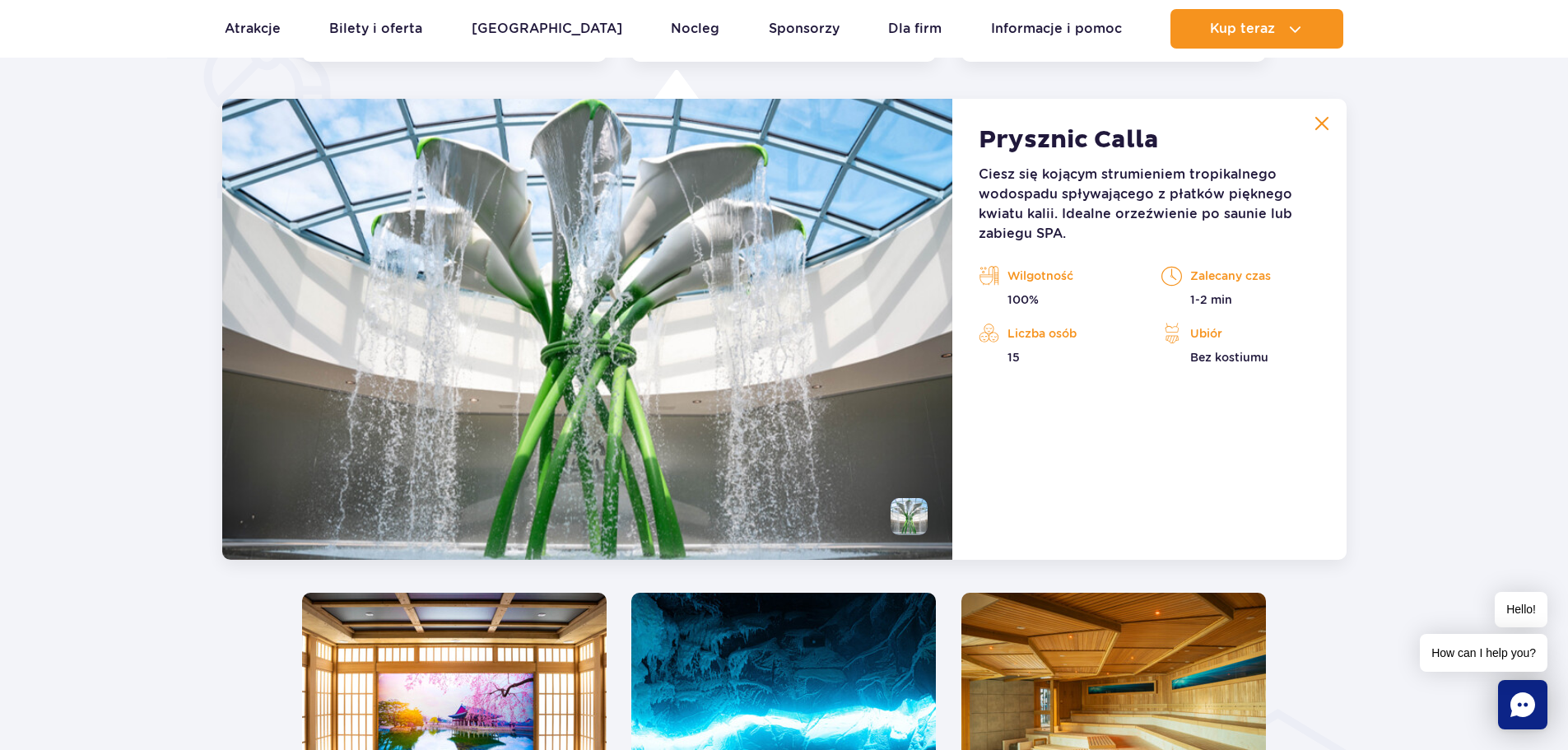
click at [1331, 118] on button at bounding box center [1322, 124] width 33 height 33
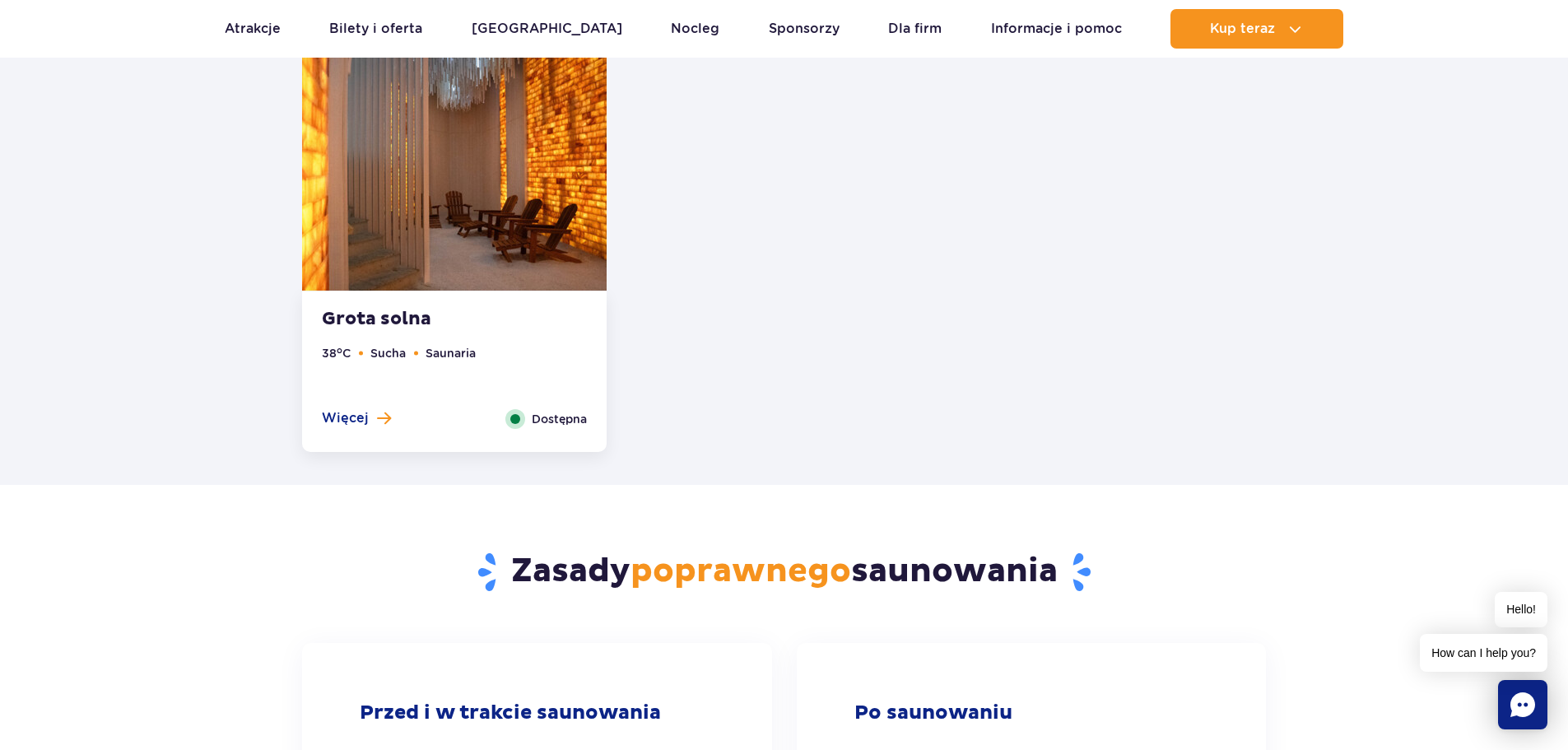
scroll to position [2366, 0]
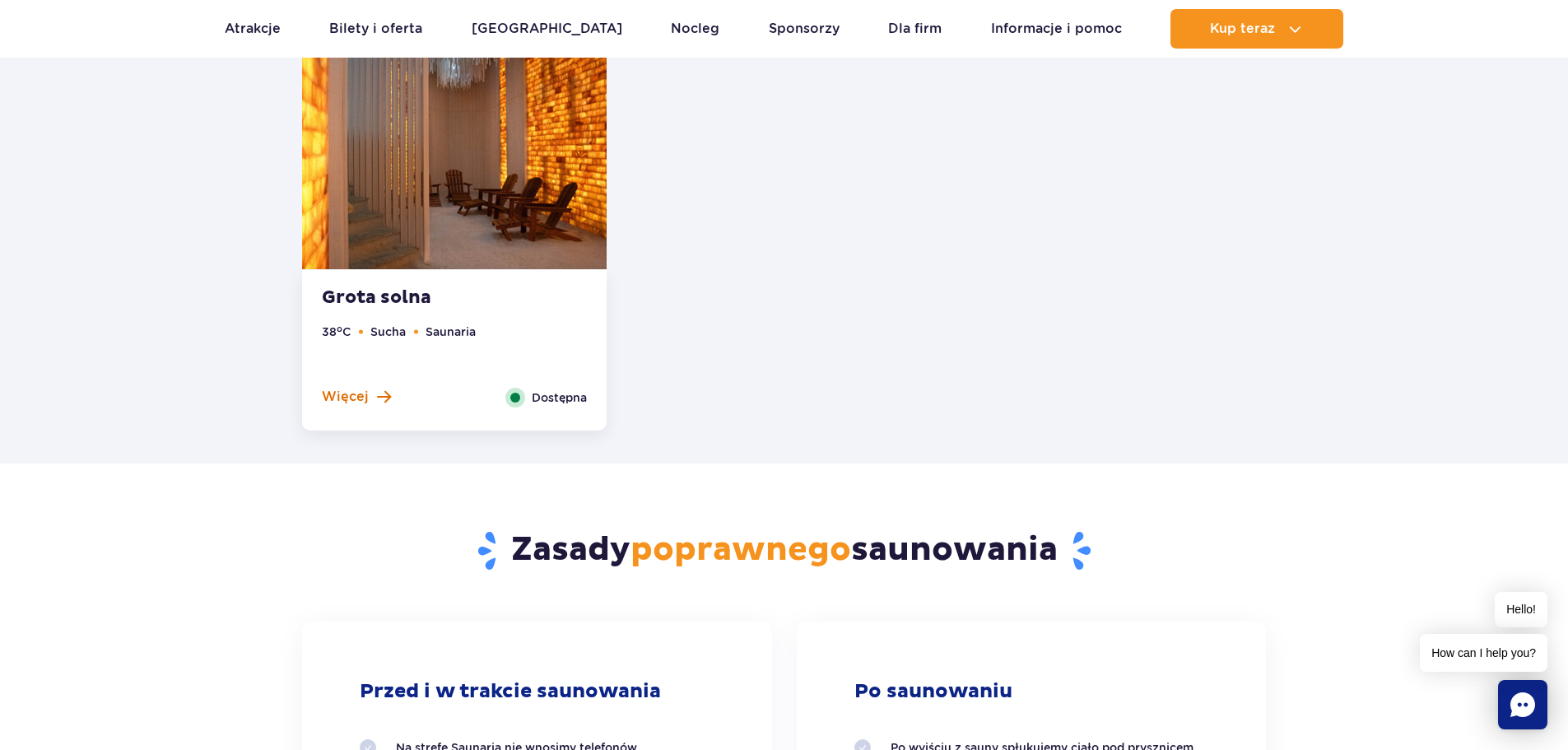
click at [357, 405] on span "Więcej" at bounding box center [346, 397] width 46 height 18
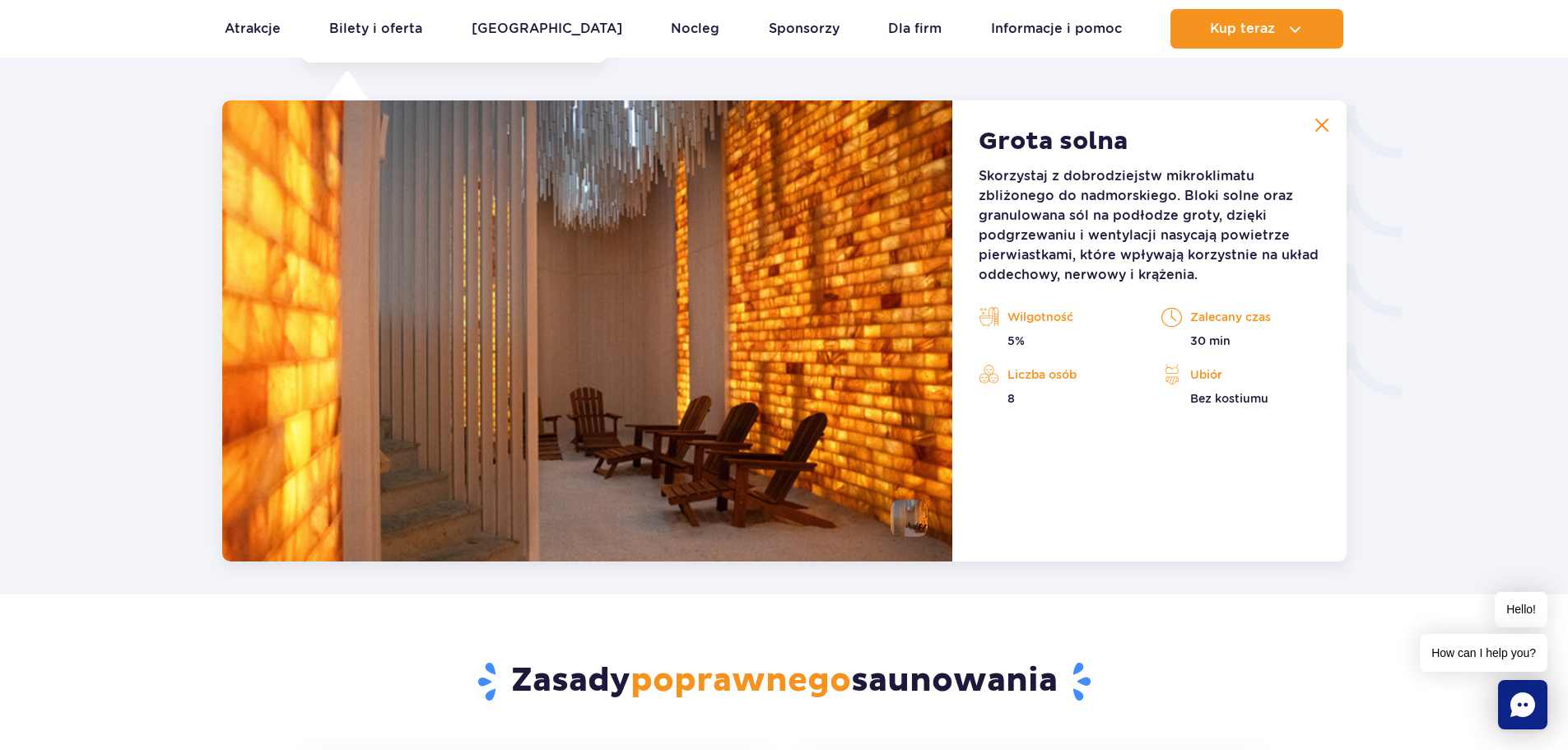
scroll to position [2736, 0]
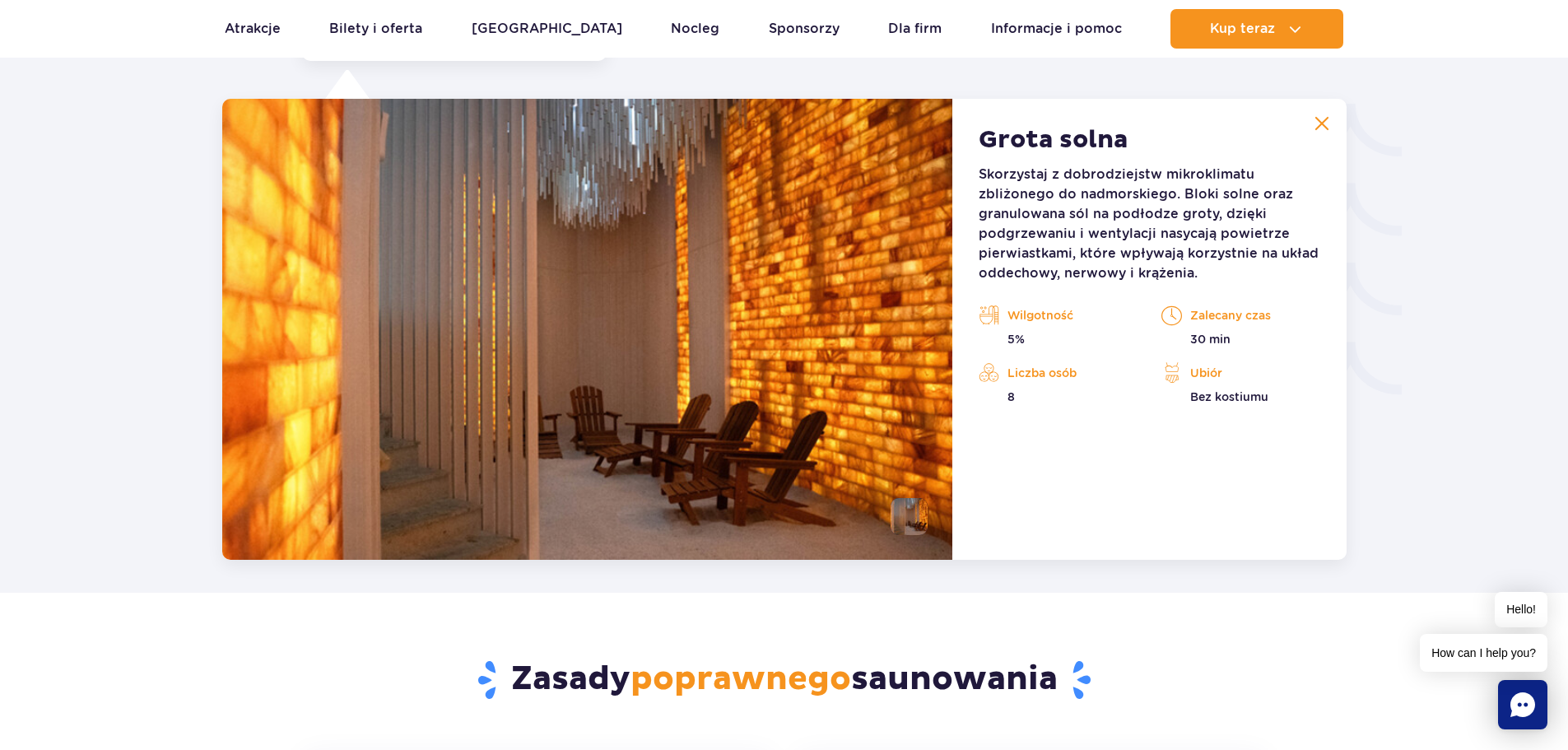
click at [1313, 129] on button at bounding box center [1322, 124] width 33 height 33
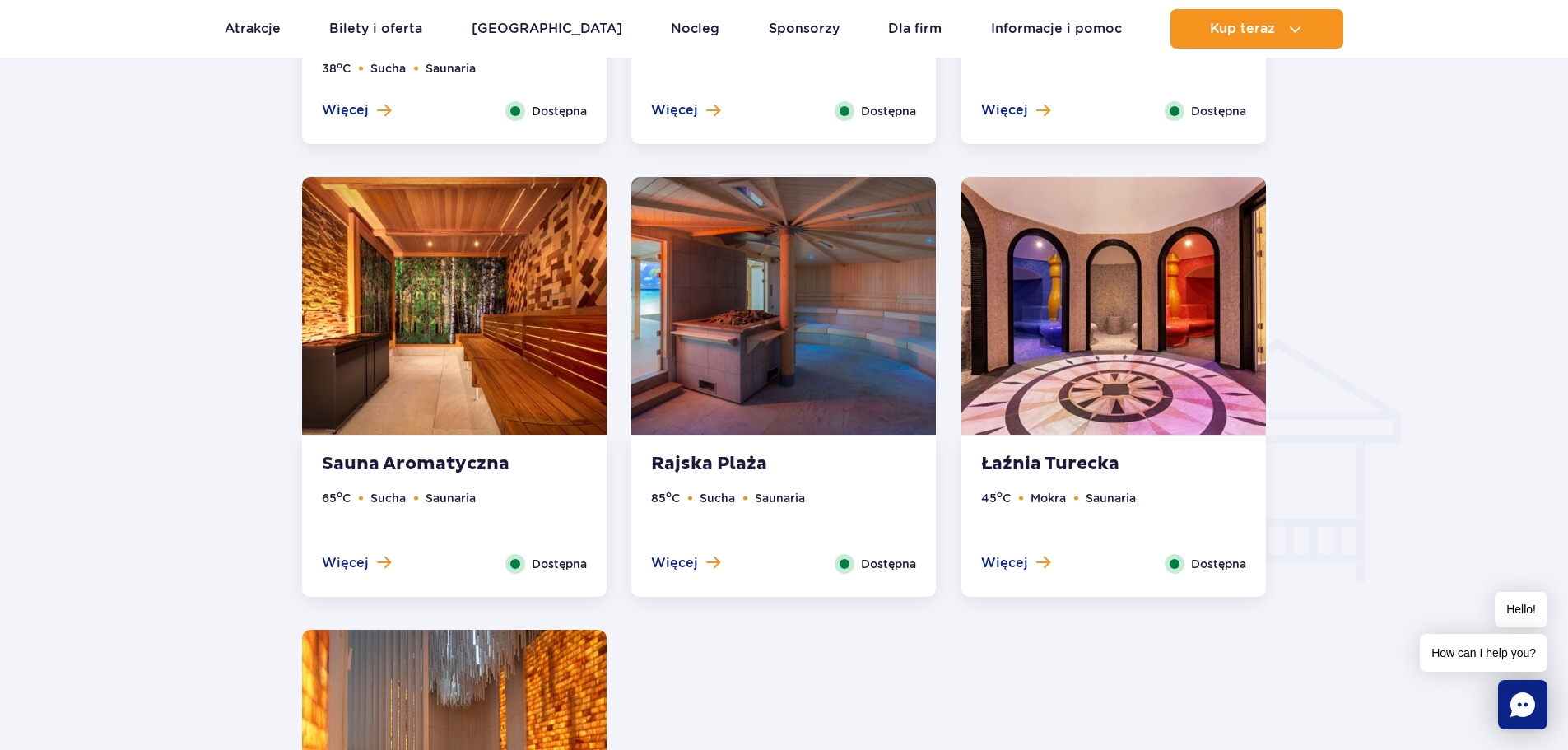
scroll to position [1419, 0]
